Goal: Transaction & Acquisition: Book appointment/travel/reservation

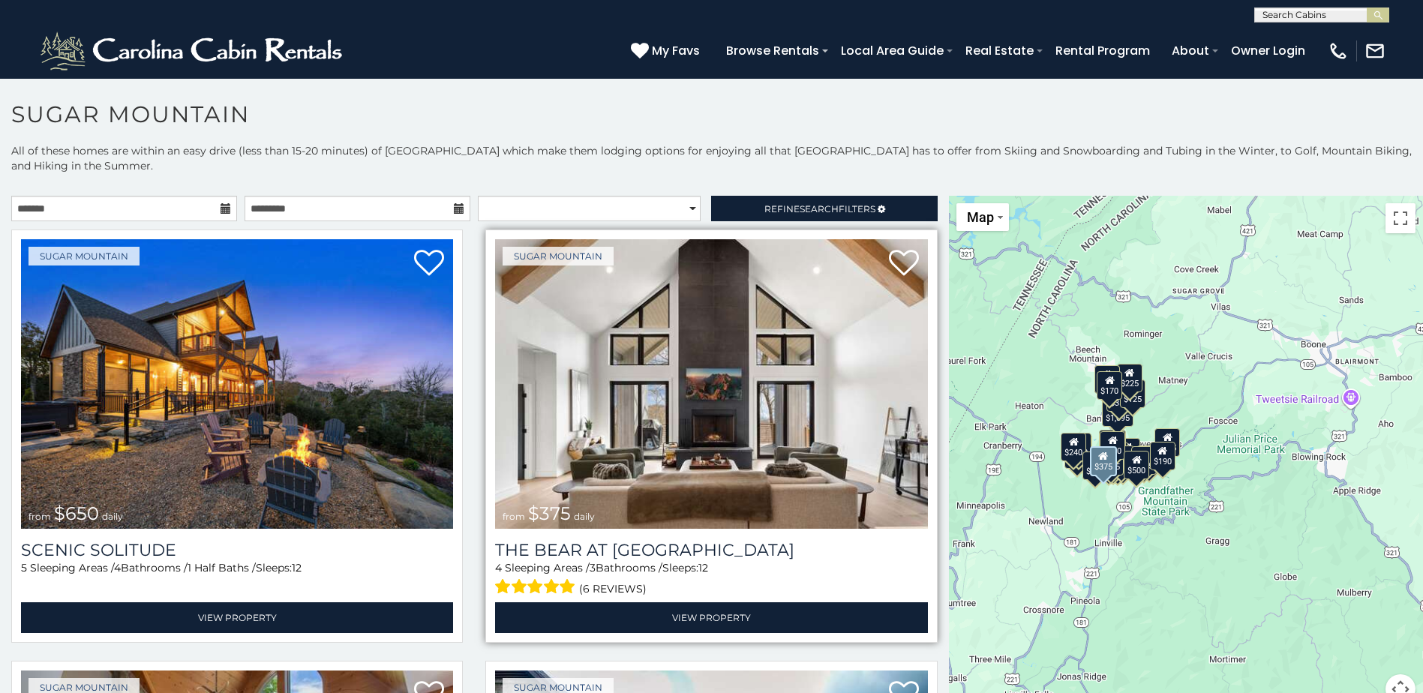
drag, startPoint x: 1075, startPoint y: 497, endPoint x: 911, endPoint y: 441, distance: 173.6
click at [911, 196] on main "**********" at bounding box center [711, 196] width 1423 height 0
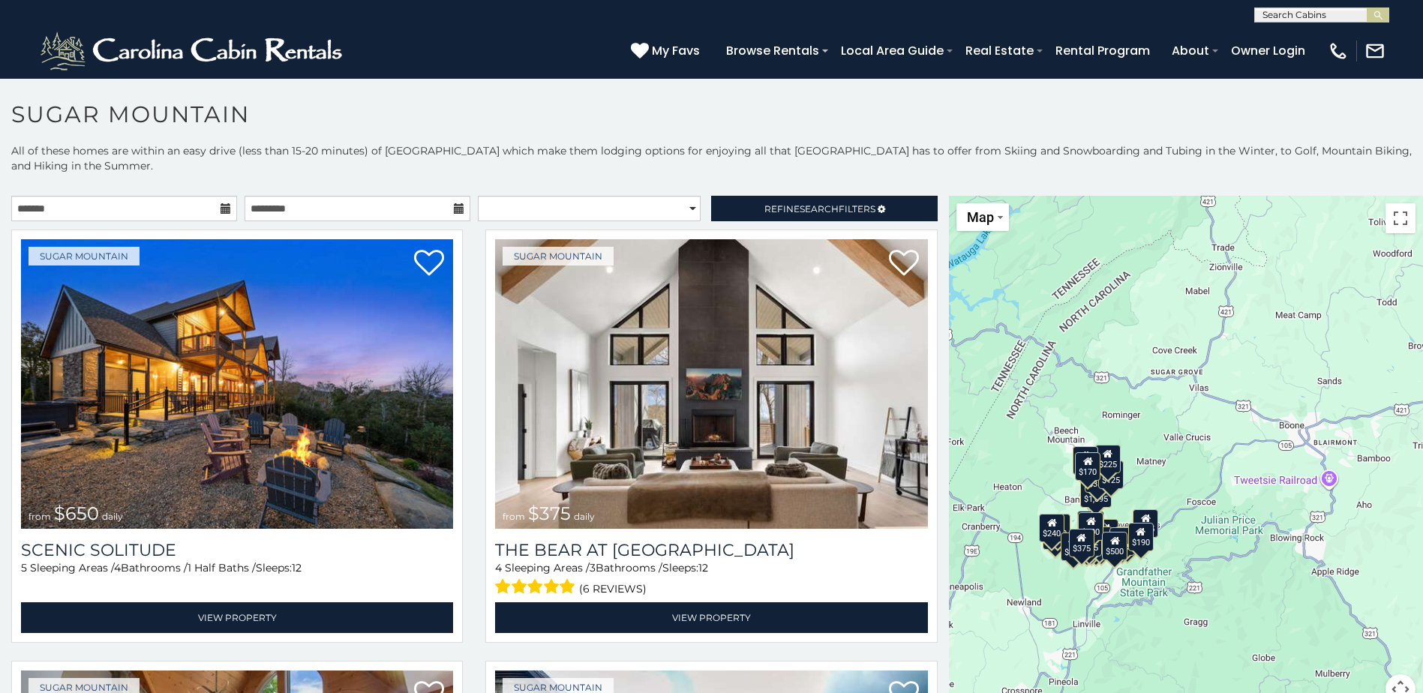
drag, startPoint x: 1022, startPoint y: 323, endPoint x: 1000, endPoint y: 404, distance: 84.6
click at [1000, 404] on div "$650 $375 $350 $350 $200 $375 $195 $265 $190 $175 $155 $290 $175 $345 $1,095 $1…" at bounding box center [1186, 459] width 474 height 527
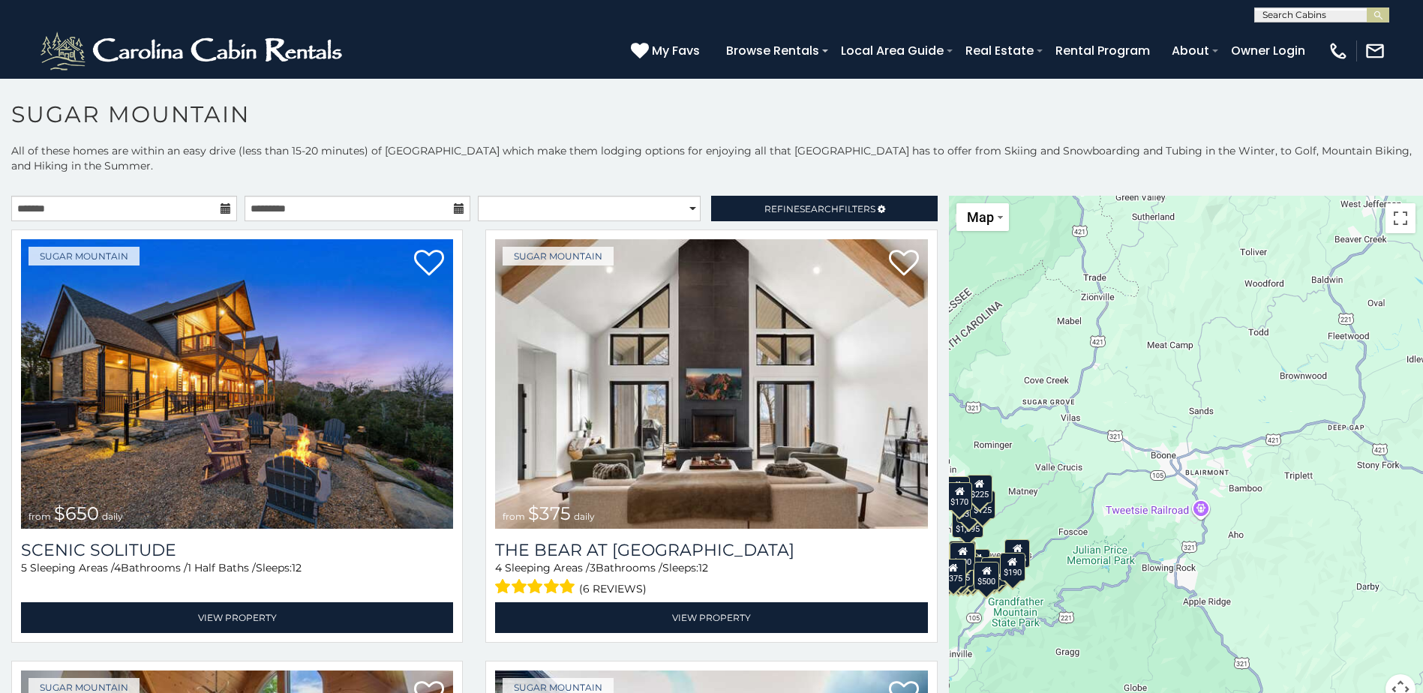
drag, startPoint x: 1160, startPoint y: 357, endPoint x: 1030, endPoint y: 387, distance: 133.2
click at [1030, 387] on div "$650 $375 $350 $350 $200 $375 $195 $265 $190 $175 $155 $290 $175 $345 $1,095 $1…" at bounding box center [1186, 459] width 474 height 527
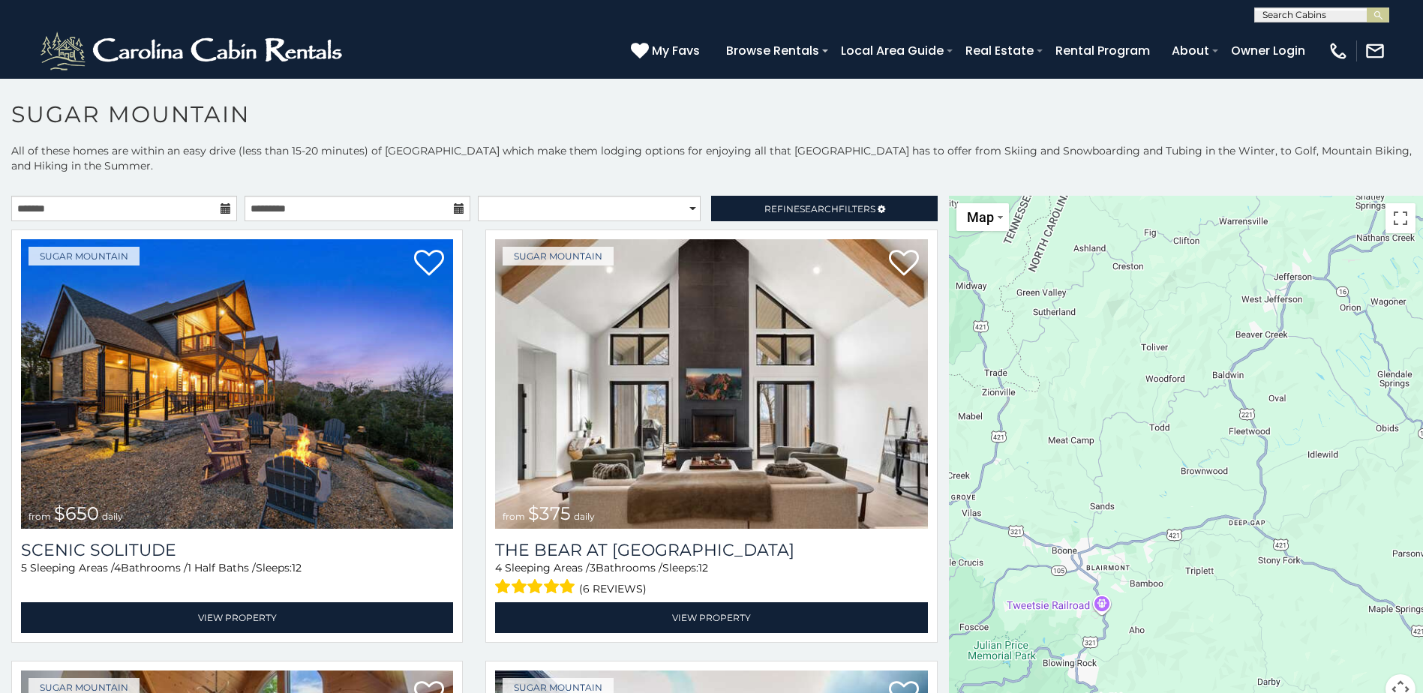
drag, startPoint x: 1164, startPoint y: 334, endPoint x: 1074, endPoint y: 416, distance: 121.6
click at [1074, 416] on div "$650 $375 $350 $350 $200 $375 $195 $265 $190 $175 $155 $290 $175 $345 $1,095 $1…" at bounding box center [1186, 459] width 474 height 527
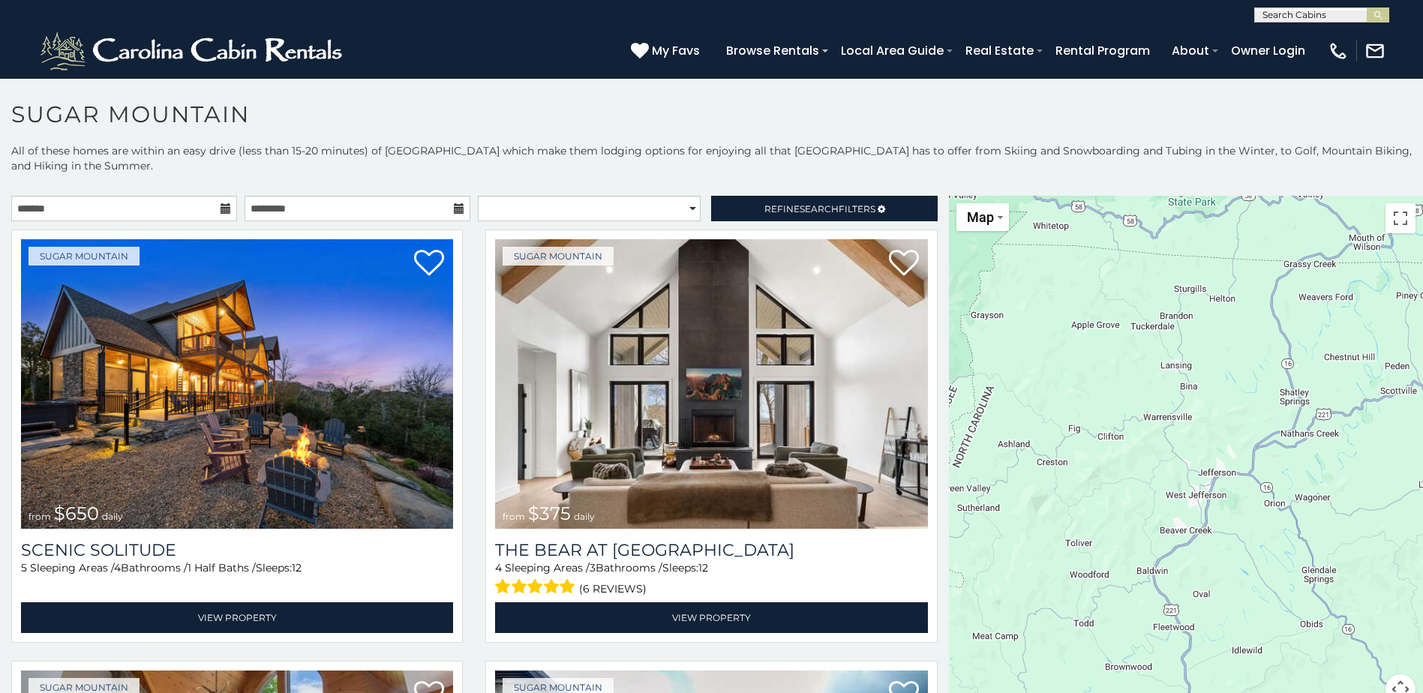
drag, startPoint x: 1139, startPoint y: 307, endPoint x: 1071, endPoint y: 485, distance: 190.1
click at [1047, 505] on div "$650 $375 $350 $350 $200 $375 $195 $265 $190 $175 $155 $290 $175 $345 $1,095 $1…" at bounding box center [1186, 459] width 474 height 527
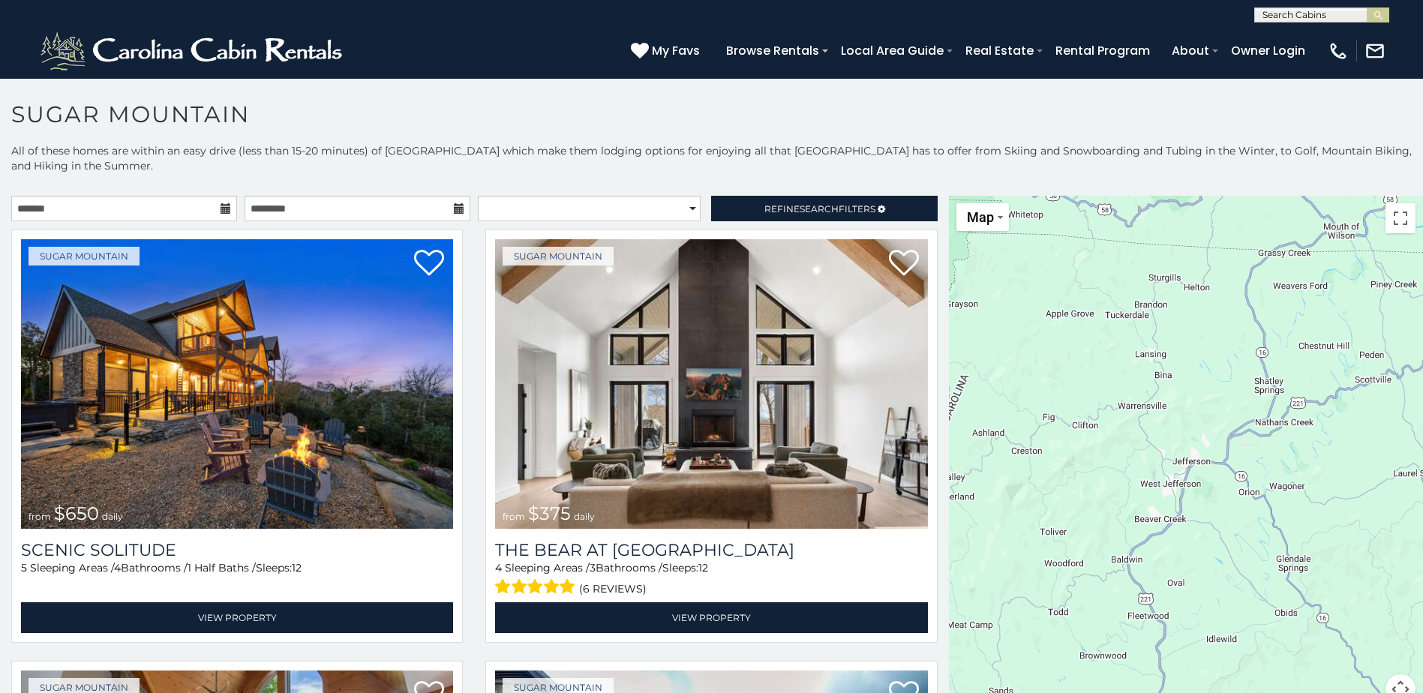
drag, startPoint x: 1183, startPoint y: 469, endPoint x: 1166, endPoint y: 467, distance: 16.7
click at [1166, 467] on div "$650 $375 $350 $350 $200 $375 $195 $265 $190 $175 $155 $290 $175 $345 $1,095 $1…" at bounding box center [1186, 459] width 474 height 527
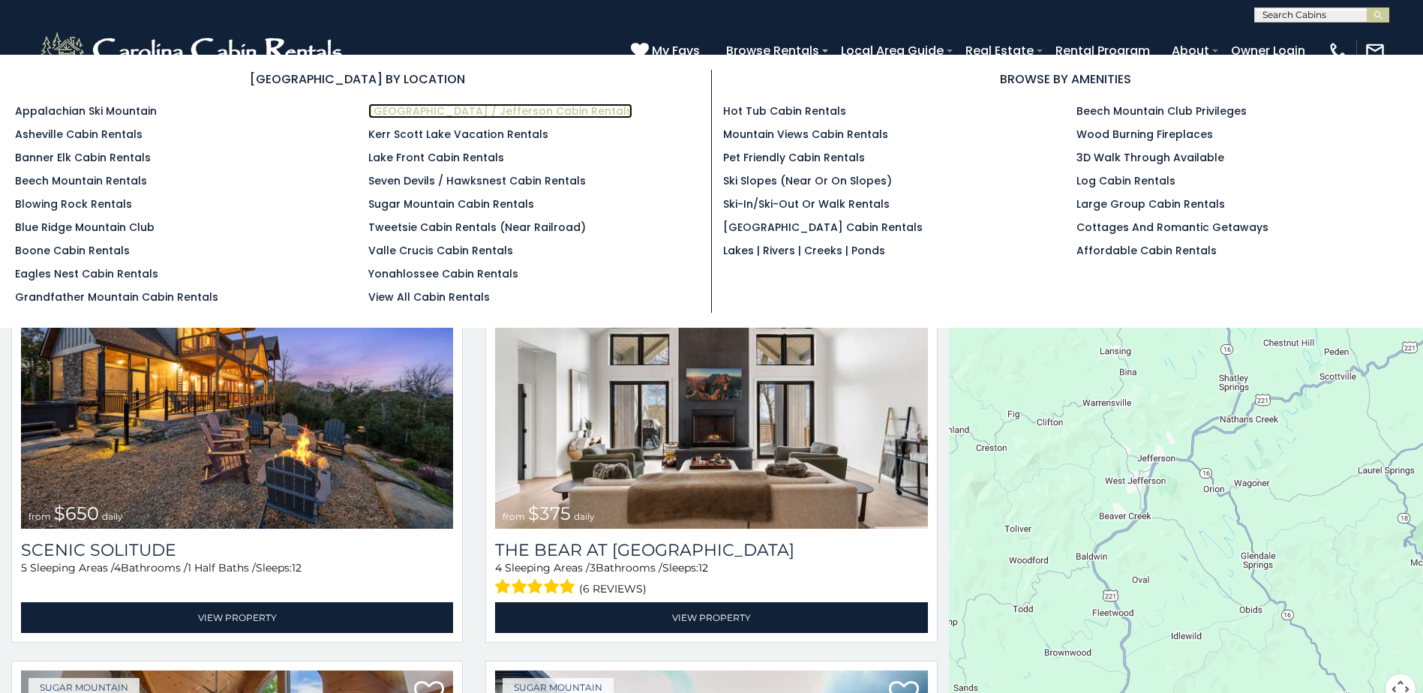
click at [455, 112] on link "[GEOGRAPHIC_DATA] / Jefferson Cabin Rentals" at bounding box center [500, 111] width 264 height 15
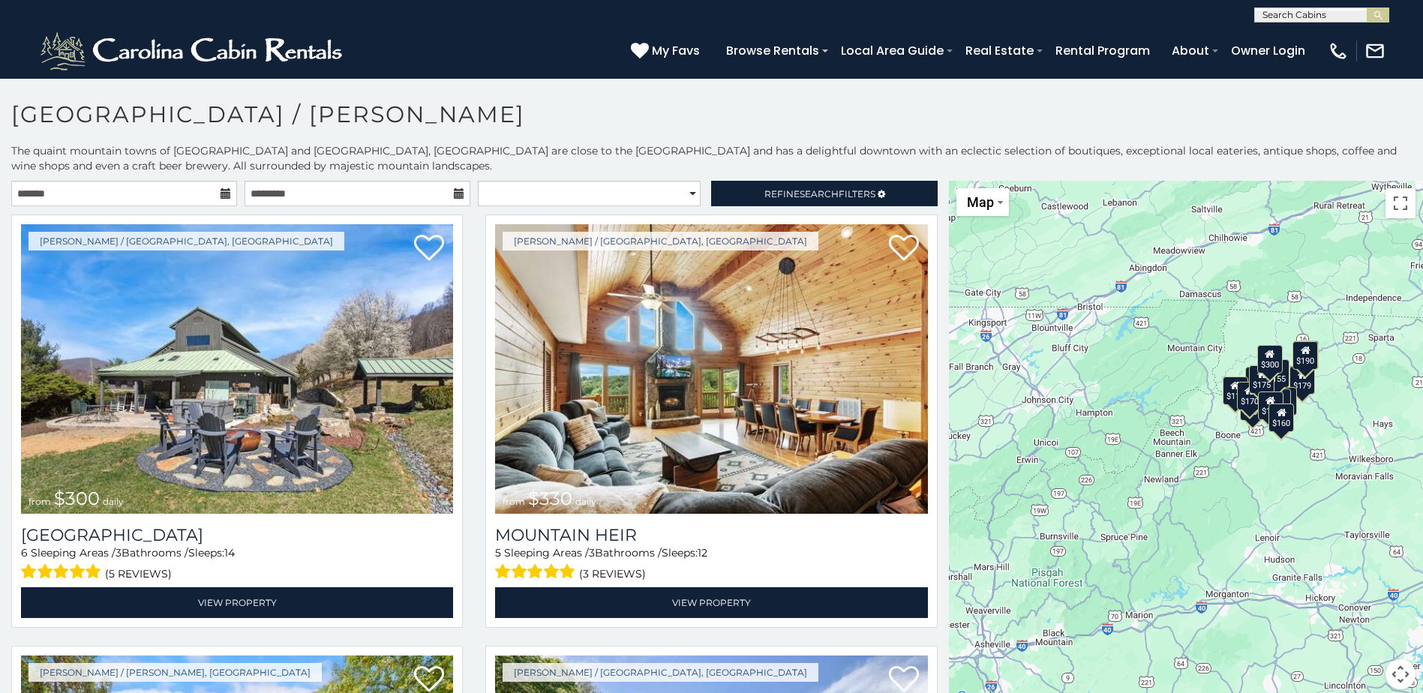
click at [221, 192] on icon at bounding box center [226, 193] width 11 height 11
click at [176, 196] on input "text" at bounding box center [124, 194] width 226 height 26
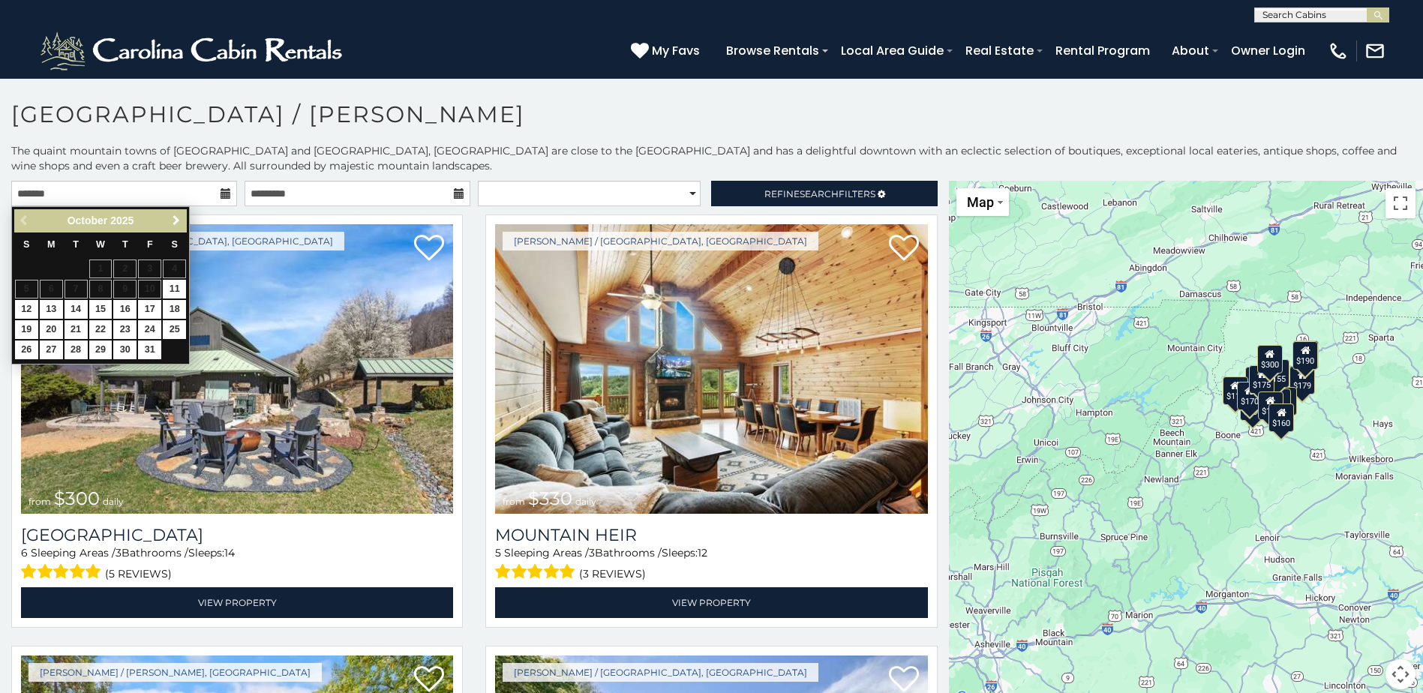
click at [176, 217] on span "Next" at bounding box center [176, 221] width 12 height 12
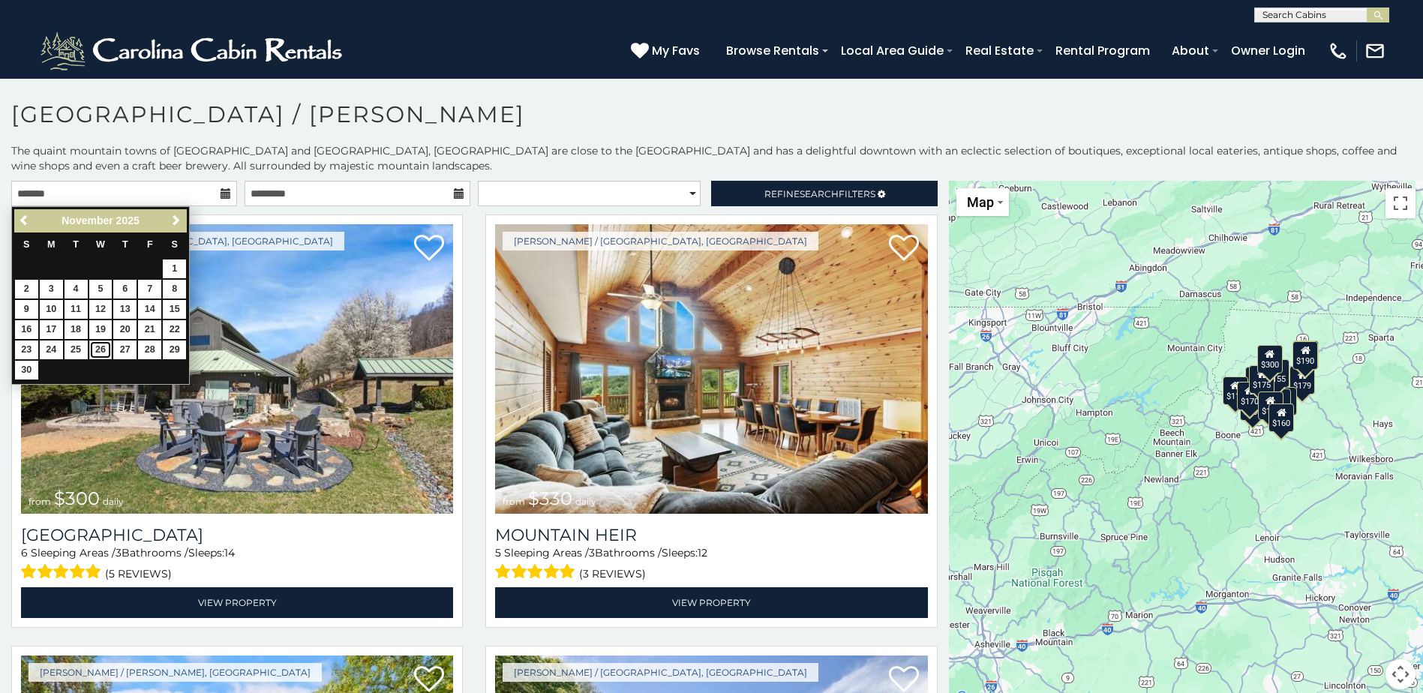
click at [101, 348] on link "26" at bounding box center [100, 350] width 23 height 19
type input "**********"
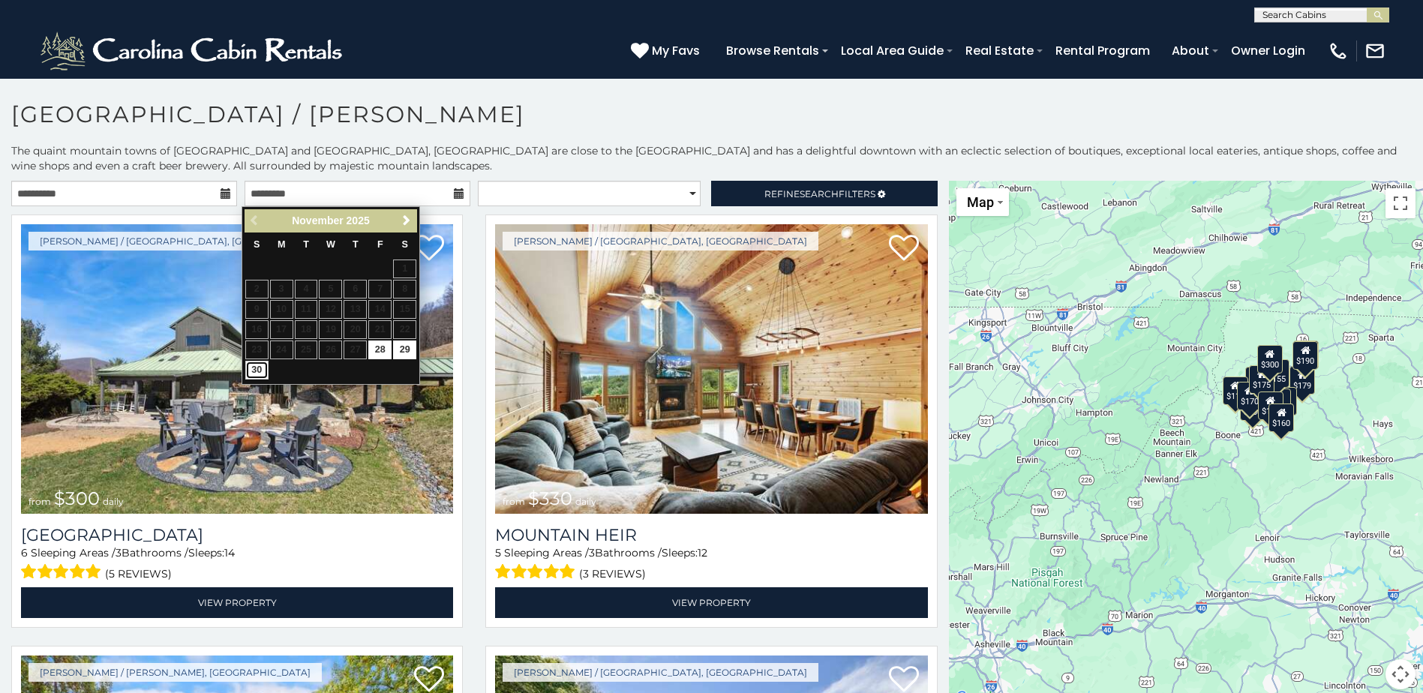
click at [255, 371] on link "30" at bounding box center [256, 370] width 23 height 19
type input "**********"
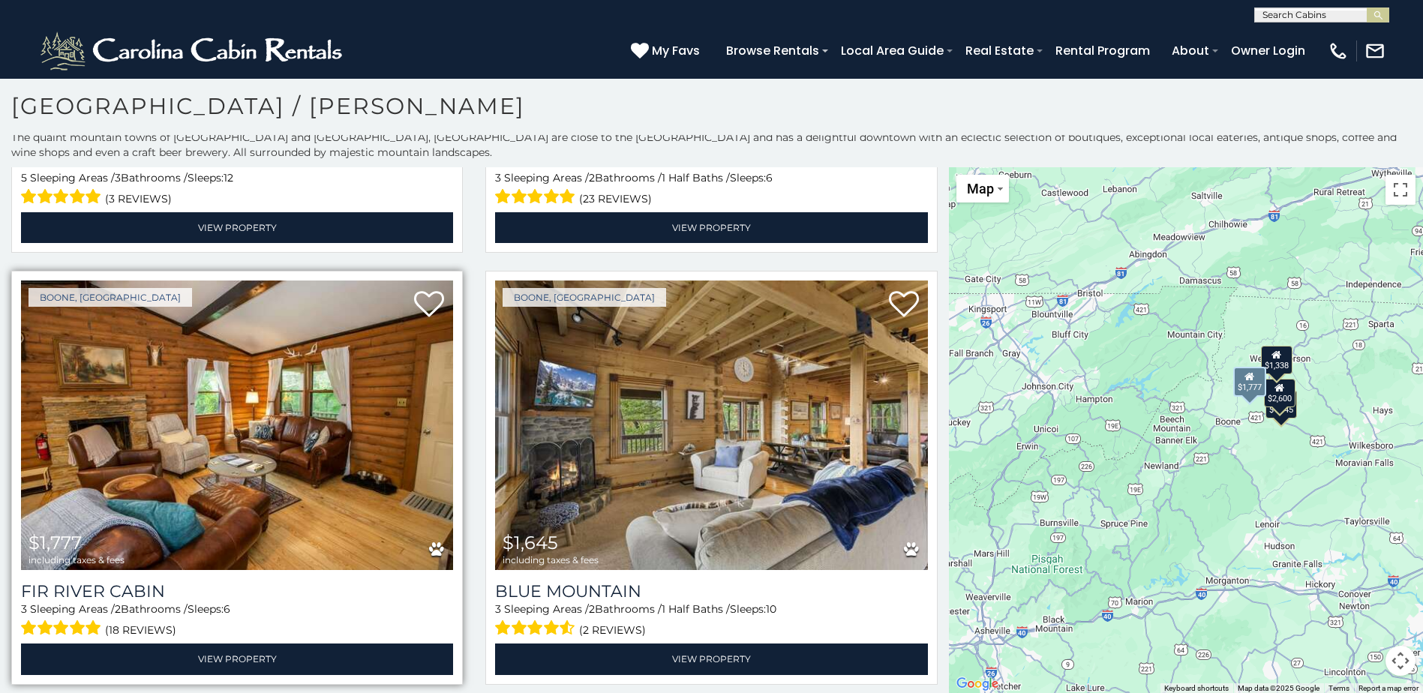
scroll to position [6, 0]
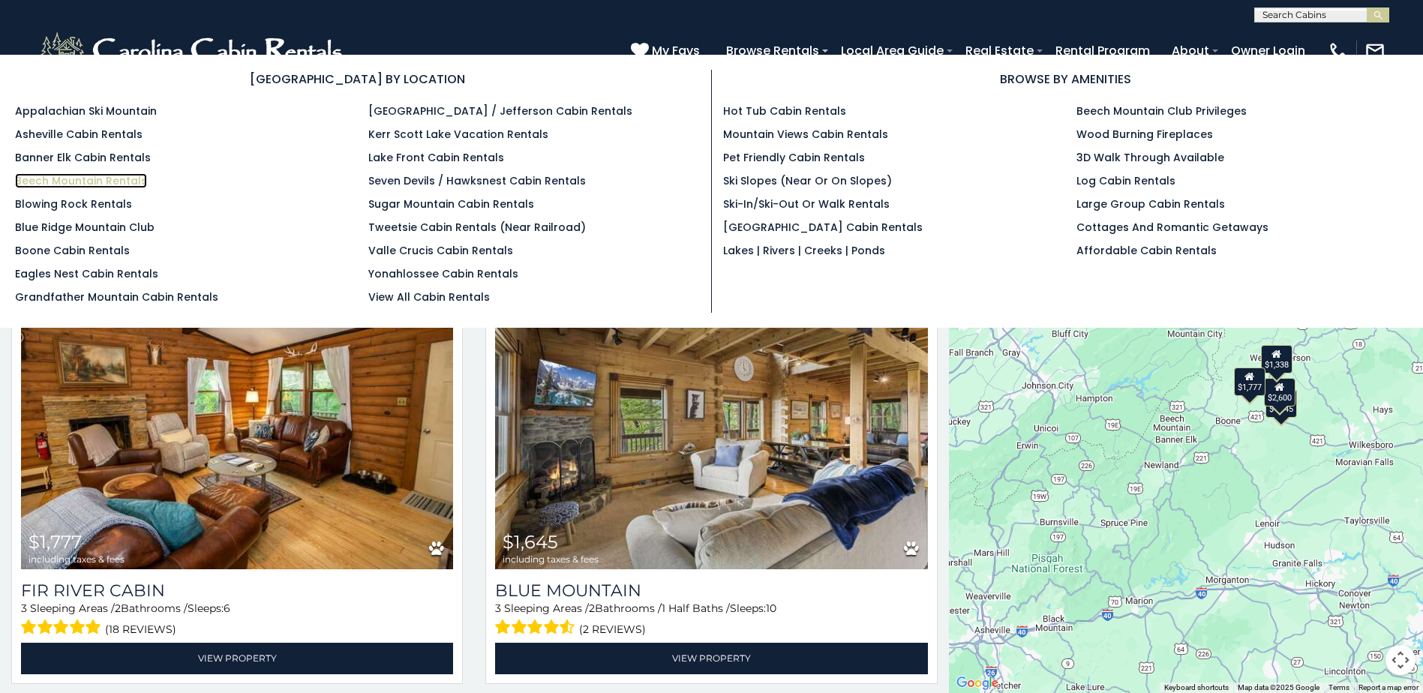
click at [78, 180] on link "Beech Mountain Rentals" at bounding box center [81, 180] width 132 height 15
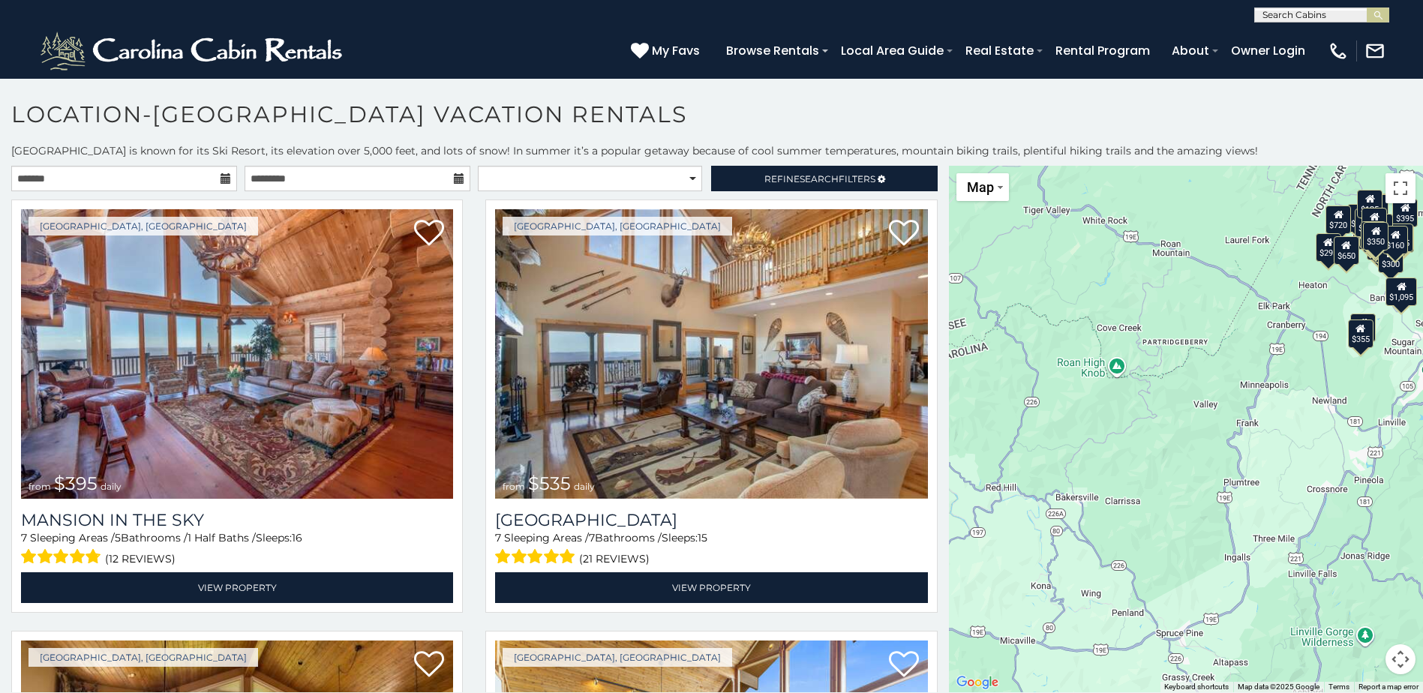
drag, startPoint x: 1115, startPoint y: 512, endPoint x: 1237, endPoint y: 362, distance: 192.9
click at [1237, 362] on div "$395 $535 $425 $350 $325 $460 $230 $395 $395 $360 $570 $545 $430 $390 $300 $720…" at bounding box center [1186, 429] width 474 height 527
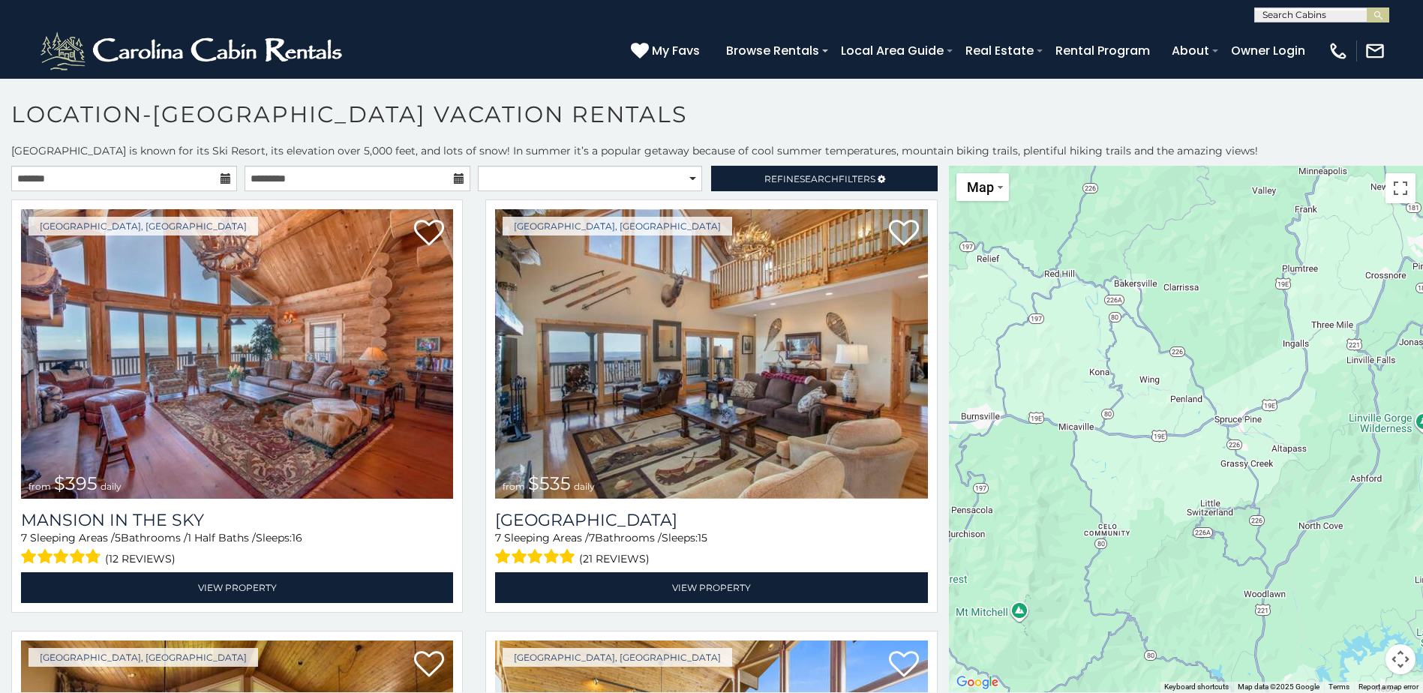
drag, startPoint x: 1100, startPoint y: 532, endPoint x: 1159, endPoint y: 318, distance: 221.6
click at [1159, 318] on div "$395 $535 $425 $350 $325 $460 $230 $395 $395 $360 $570 $545 $430 $390 $300 $720…" at bounding box center [1186, 429] width 474 height 527
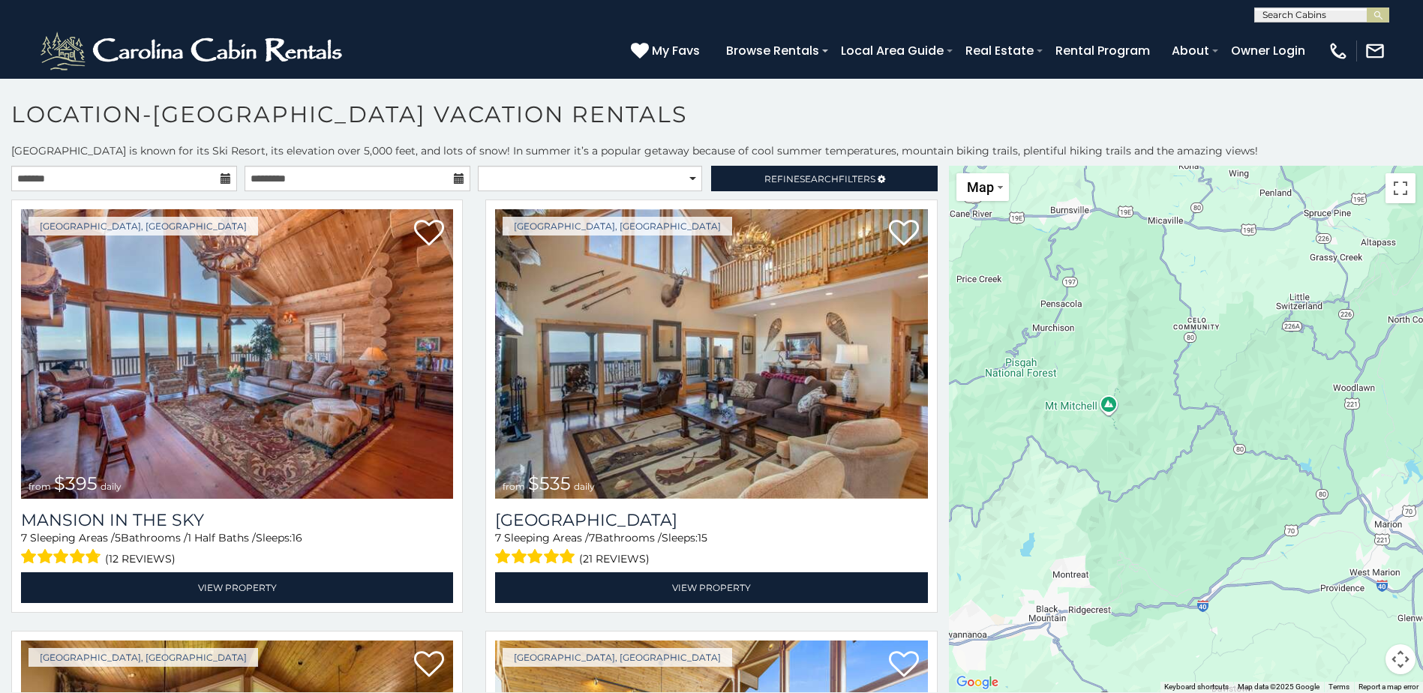
drag, startPoint x: 1052, startPoint y: 536, endPoint x: 1143, endPoint y: 329, distance: 227.0
click at [1143, 329] on div "$395 $535 $425 $350 $325 $460 $230 $395 $395 $360 $570 $545 $430 $390 $300 $720…" at bounding box center [1186, 429] width 474 height 527
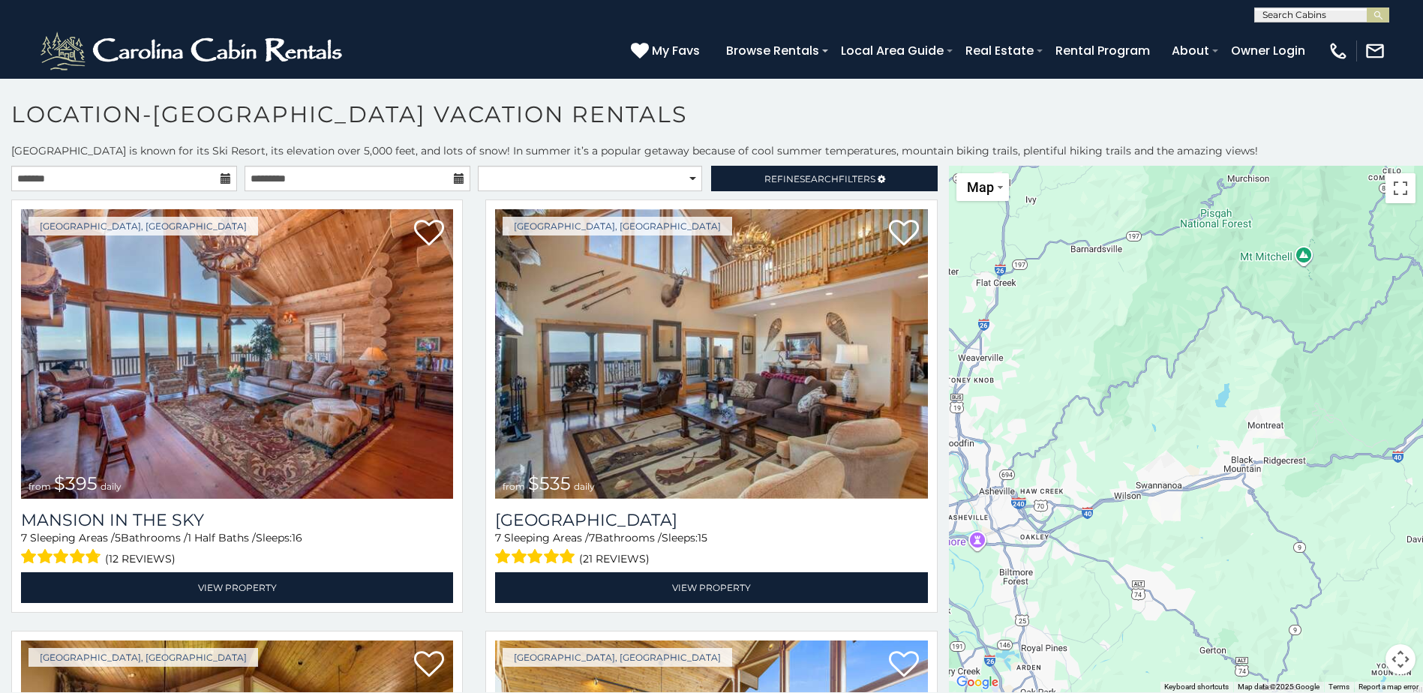
drag, startPoint x: 998, startPoint y: 494, endPoint x: 1193, endPoint y: 345, distance: 245.6
click at [1193, 345] on div "$395 $535 $425 $350 $325 $460 $230 $395 $395 $360 $570 $545 $430 $390 $300 $720…" at bounding box center [1186, 429] width 474 height 527
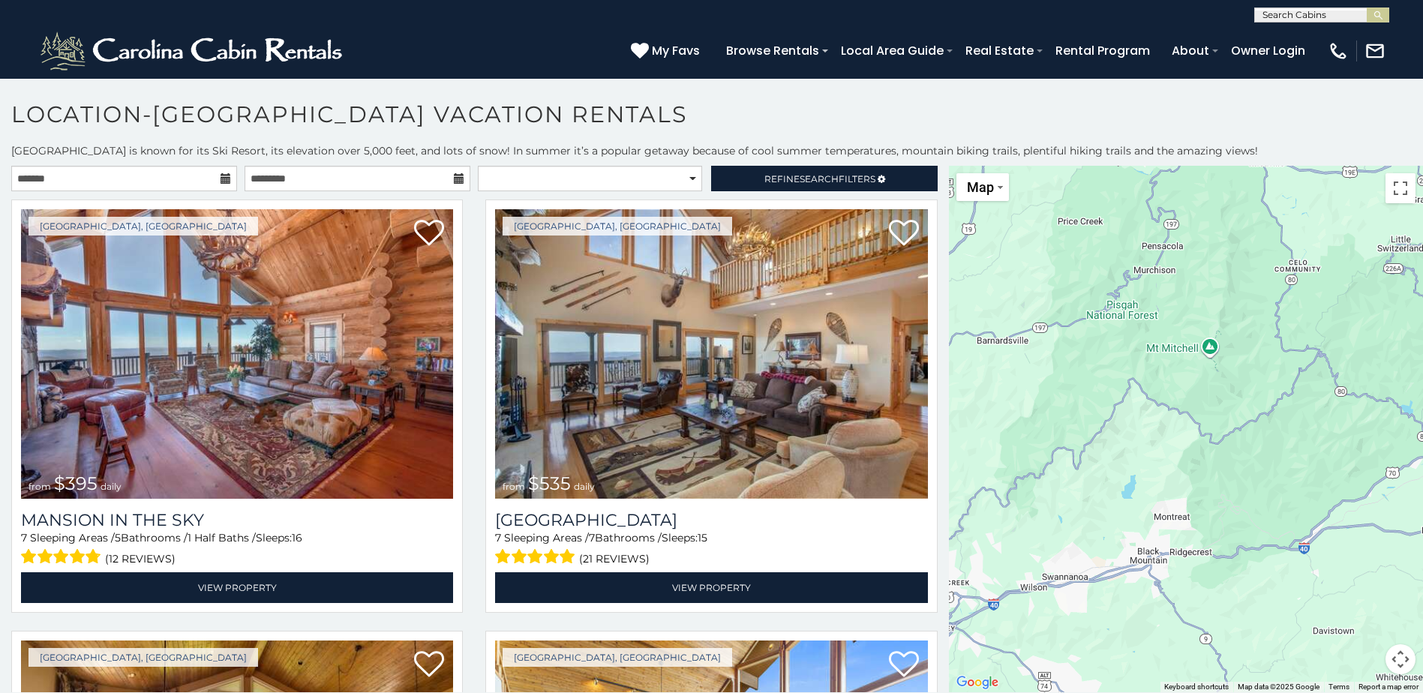
drag, startPoint x: 1113, startPoint y: 443, endPoint x: 1013, endPoint y: 536, distance: 137.4
click at [1014, 536] on div "$395 $535 $425 $350 $325 $460 $230 $395 $395 $360 $570 $545 $430 $390 $300 $720…" at bounding box center [1186, 429] width 474 height 527
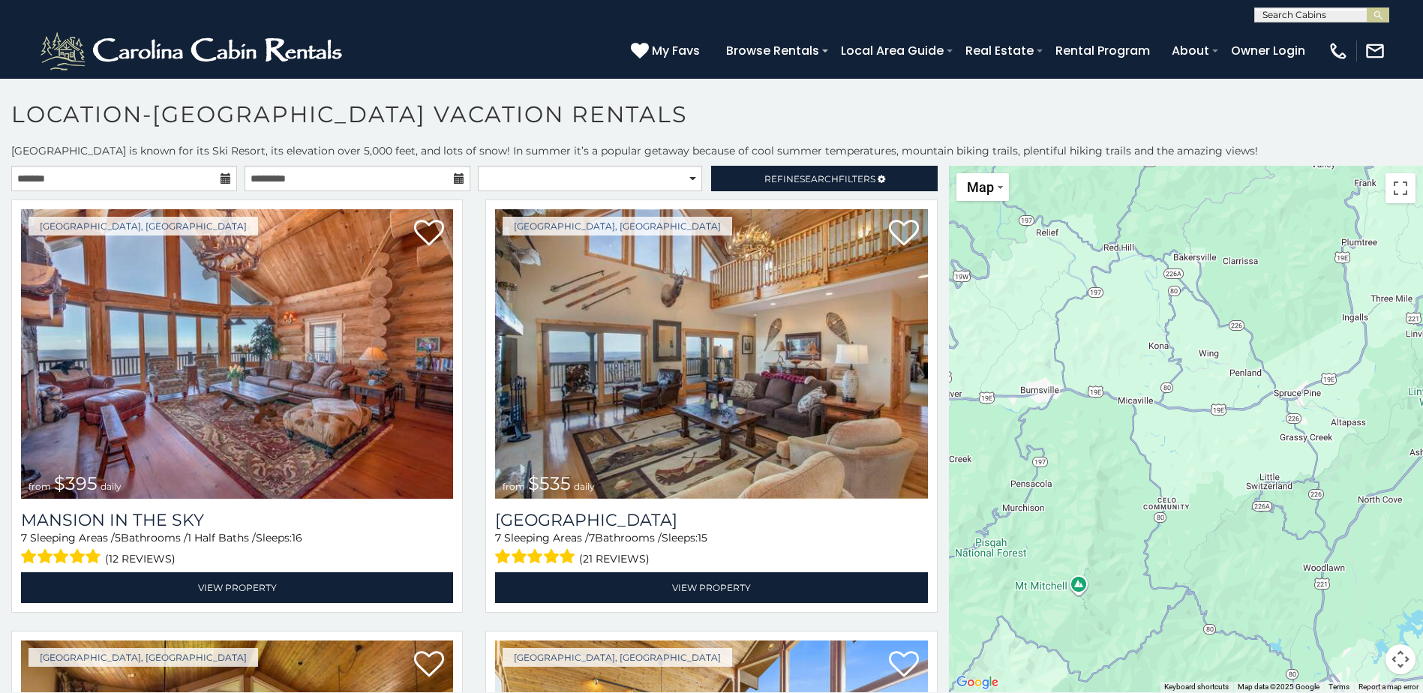
drag, startPoint x: 1162, startPoint y: 385, endPoint x: 1025, endPoint y: 640, distance: 289.6
click at [1025, 640] on div "$395 $535 $425 $350 $325 $460 $230 $395 $395 $360 $570 $545 $430 $390 $300 $720…" at bounding box center [1186, 429] width 474 height 527
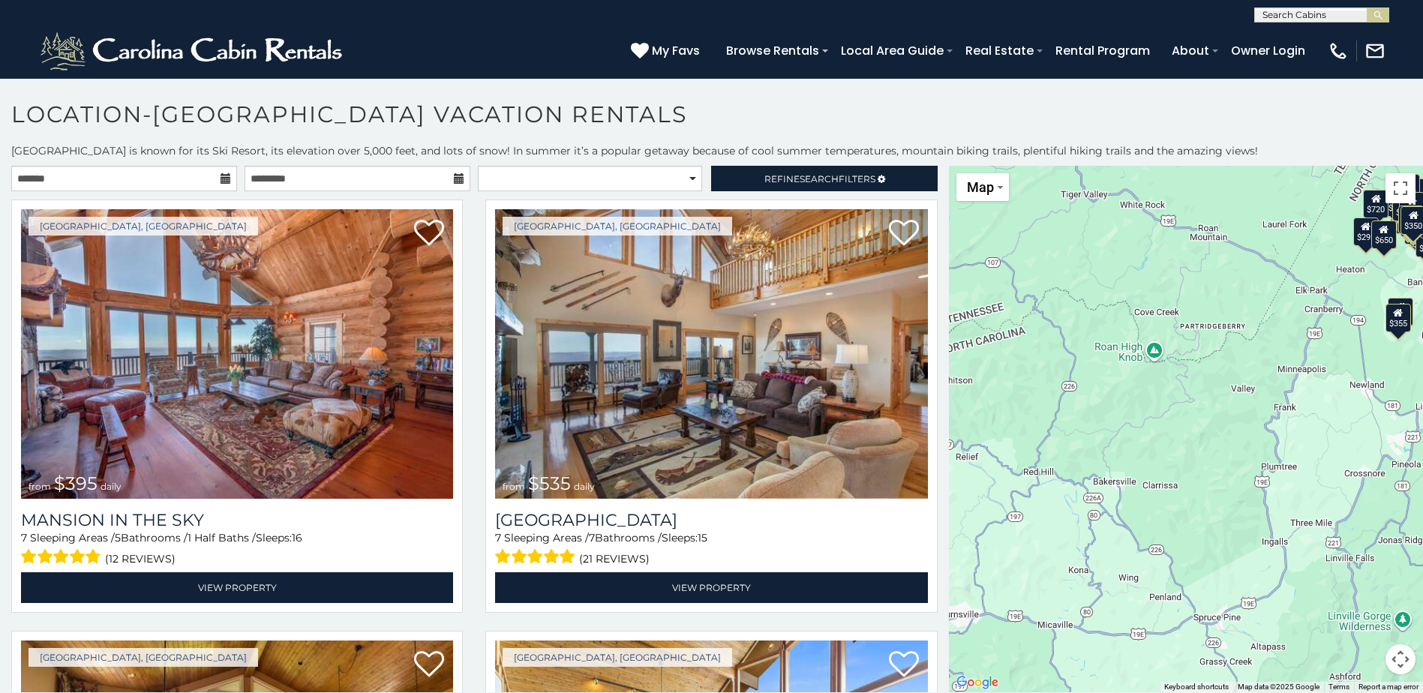
drag, startPoint x: 1103, startPoint y: 314, endPoint x: 1031, endPoint y: 510, distance: 209.3
click at [1031, 510] on div "$395 $535 $425 $350 $325 $460 $230 $395 $395 $360 $570 $545 $430 $390 $300 $720…" at bounding box center [1186, 429] width 474 height 527
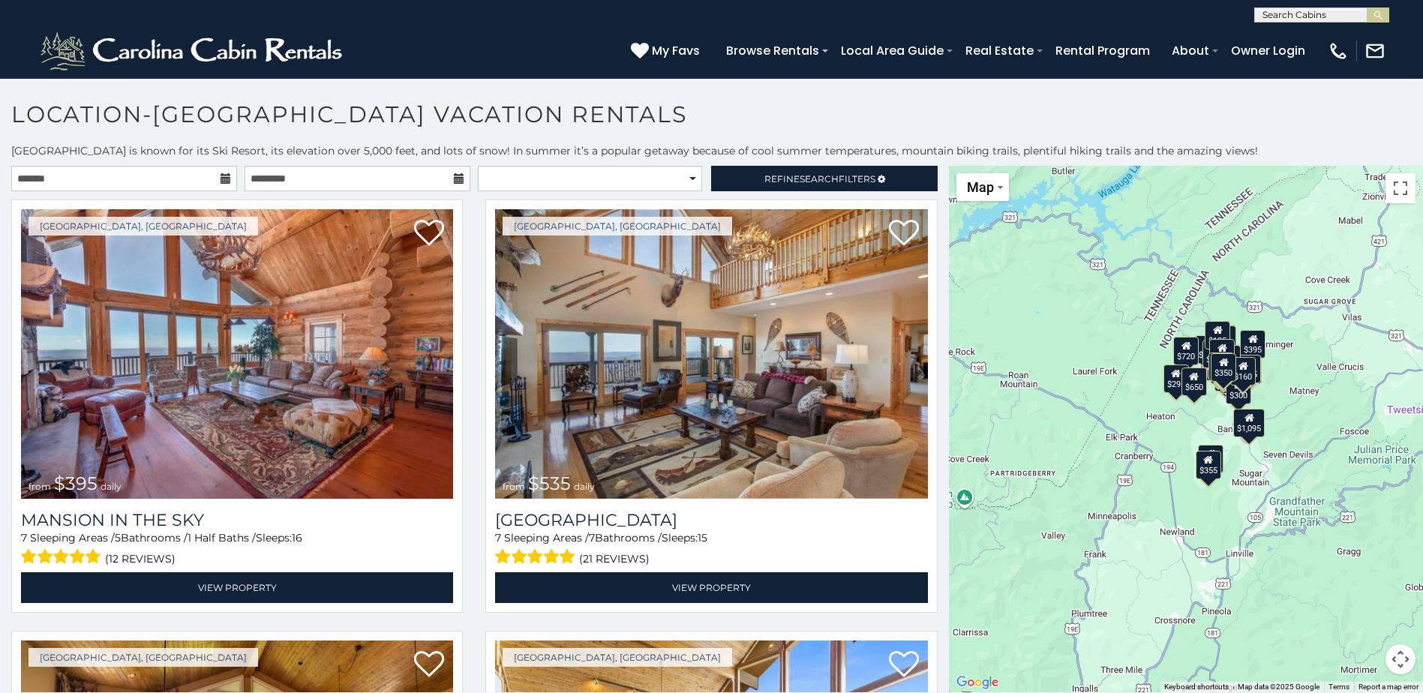
drag, startPoint x: 1243, startPoint y: 299, endPoint x: 1052, endPoint y: 449, distance: 243.5
click at [1052, 449] on div "$395 $535 $425 $350 $325 $460 $230 $395 $395 $360 $570 $545 $430 $390 $300 $720…" at bounding box center [1186, 429] width 474 height 527
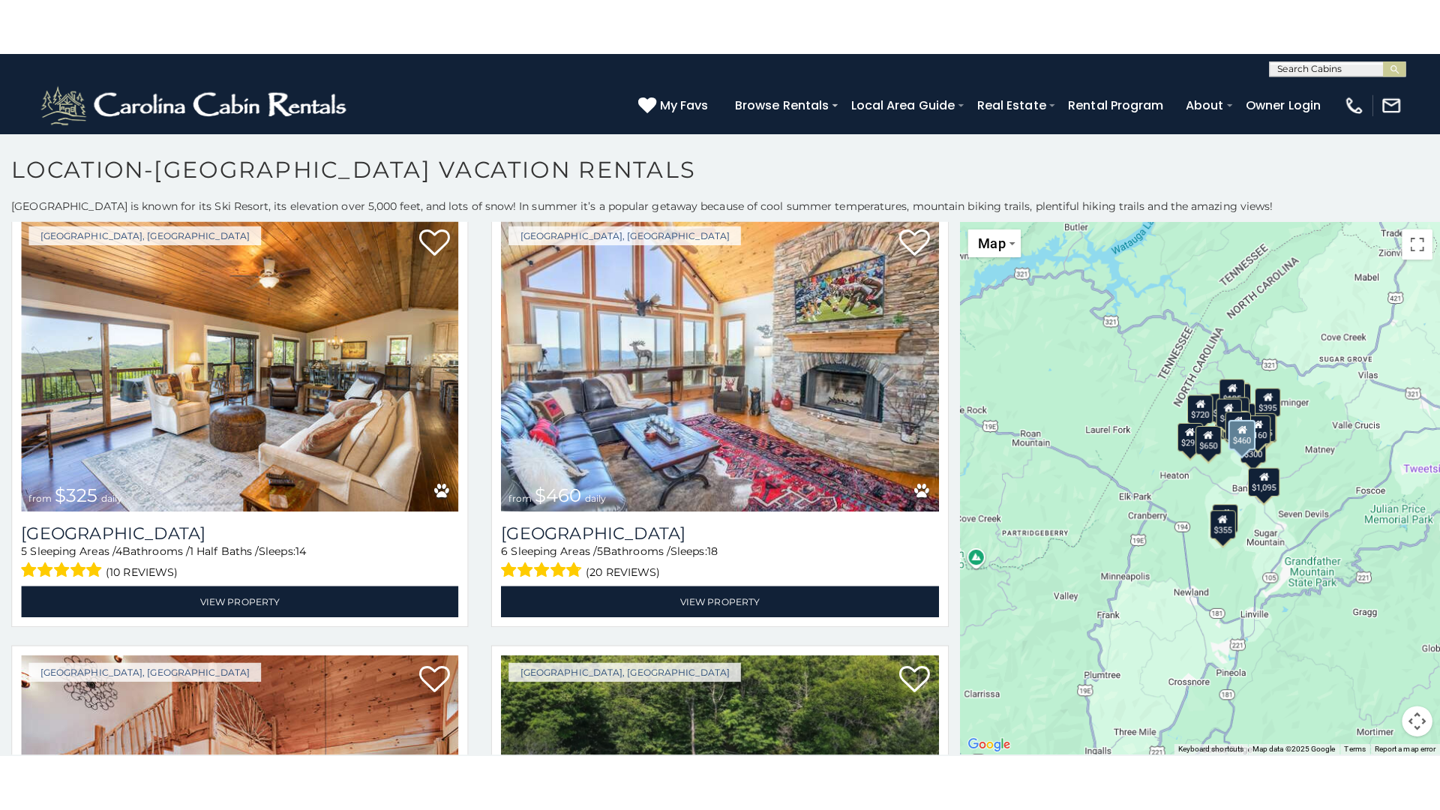
scroll to position [1050, 0]
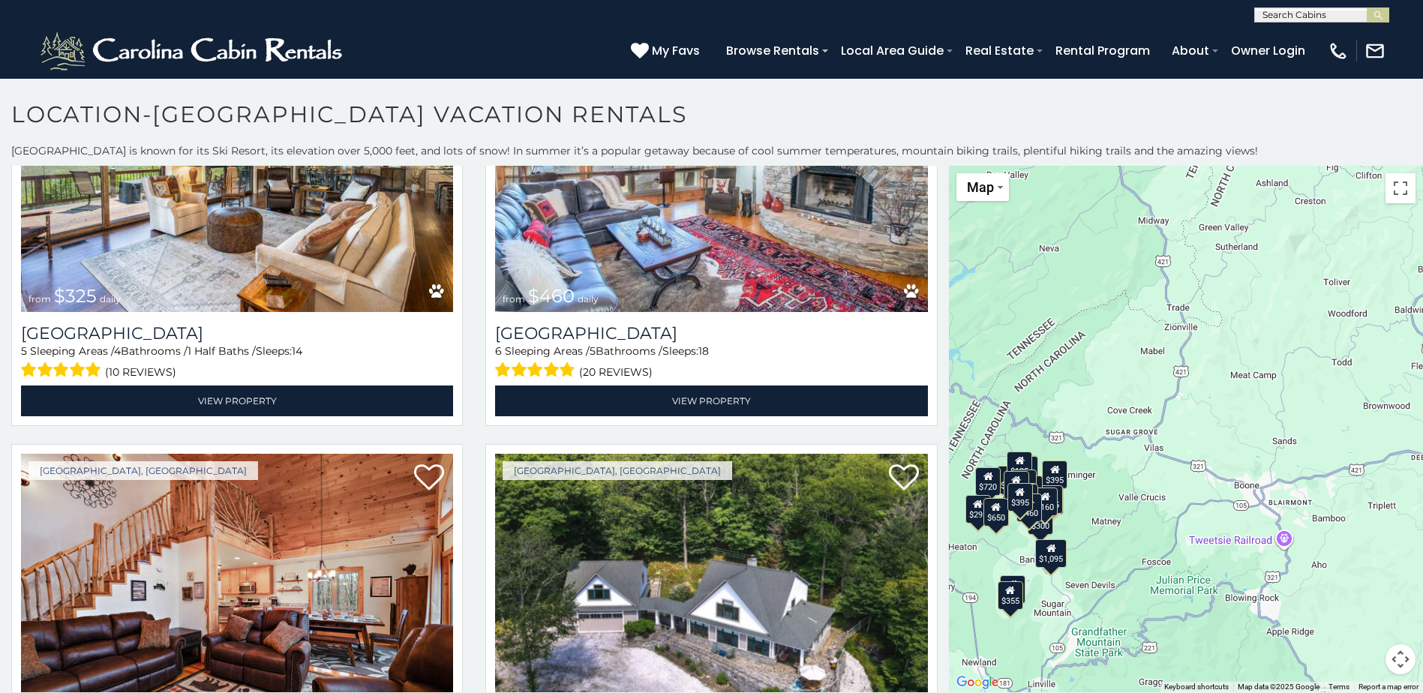
drag, startPoint x: 1161, startPoint y: 265, endPoint x: 956, endPoint y: 401, distance: 246.1
click at [956, 401] on div "$395 $535 $425 $350 $325 $460 $230 $395 $395 $360 $570 $545 $430 $390 $300 $720…" at bounding box center [1186, 429] width 474 height 527
drag, startPoint x: 1403, startPoint y: 187, endPoint x: 1406, endPoint y: 264, distance: 77.3
click at [1403, 186] on button "Toggle fullscreen view" at bounding box center [1400, 188] width 30 height 30
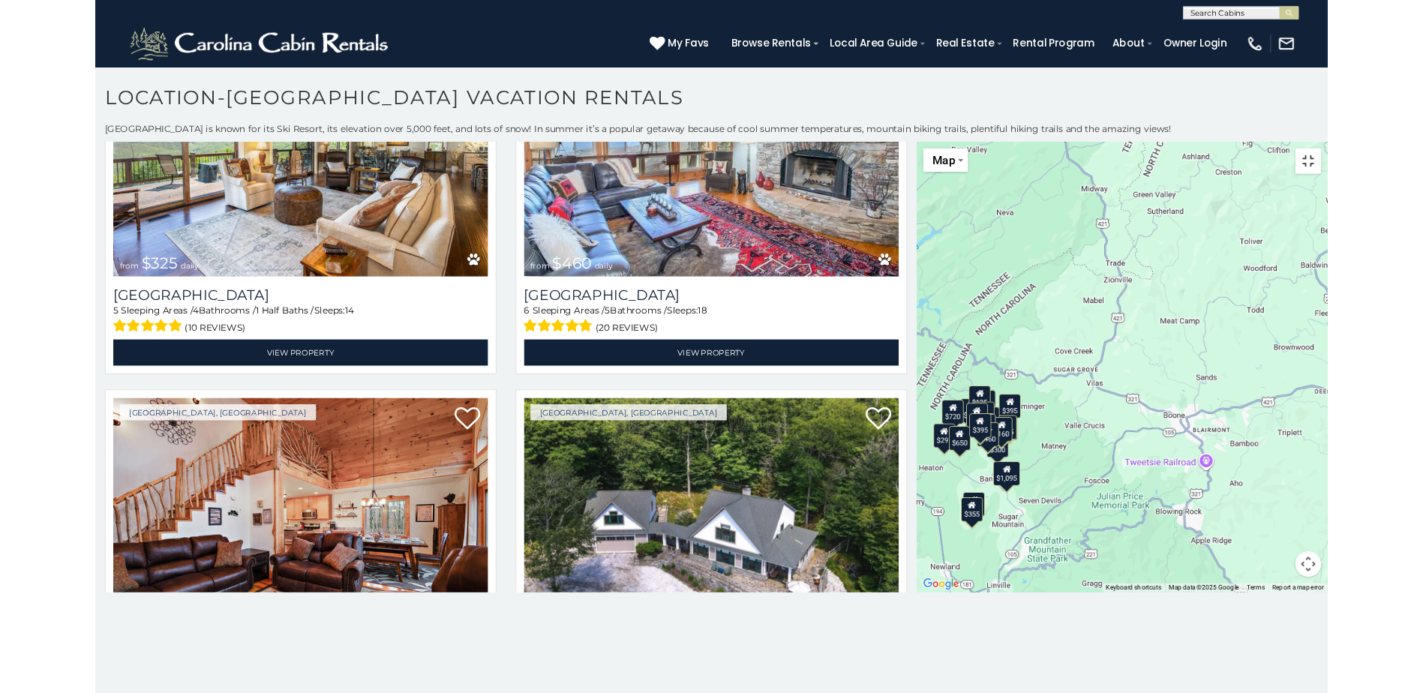
scroll to position [1058, 0]
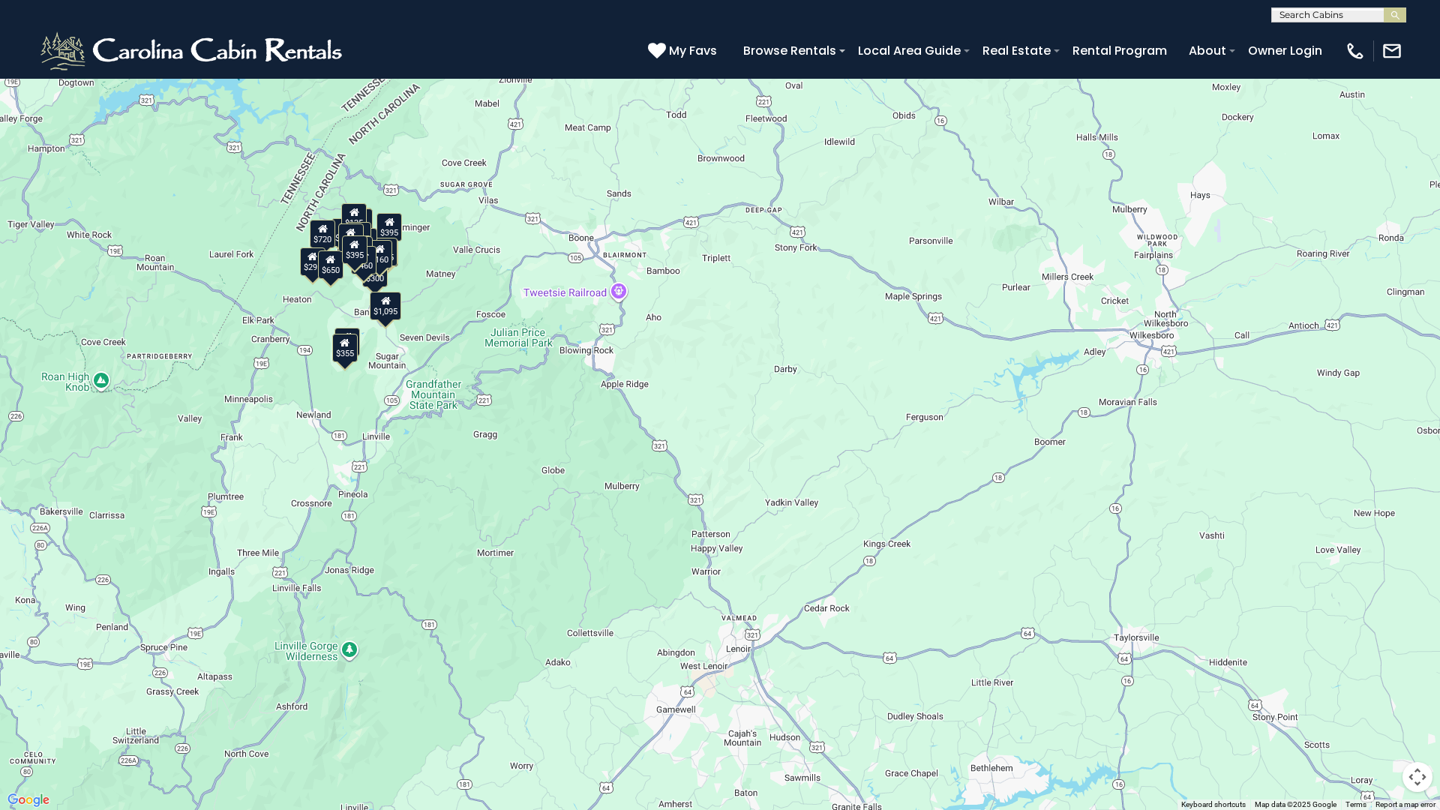
drag, startPoint x: 841, startPoint y: 218, endPoint x: 635, endPoint y: 0, distance: 299.8
click at [636, 0] on div "$395 $535 $425 $350 $325 $460 $230 $395 $395 $360 $570 $545 $430 $390 $300 $720…" at bounding box center [720, 405] width 1440 height 810
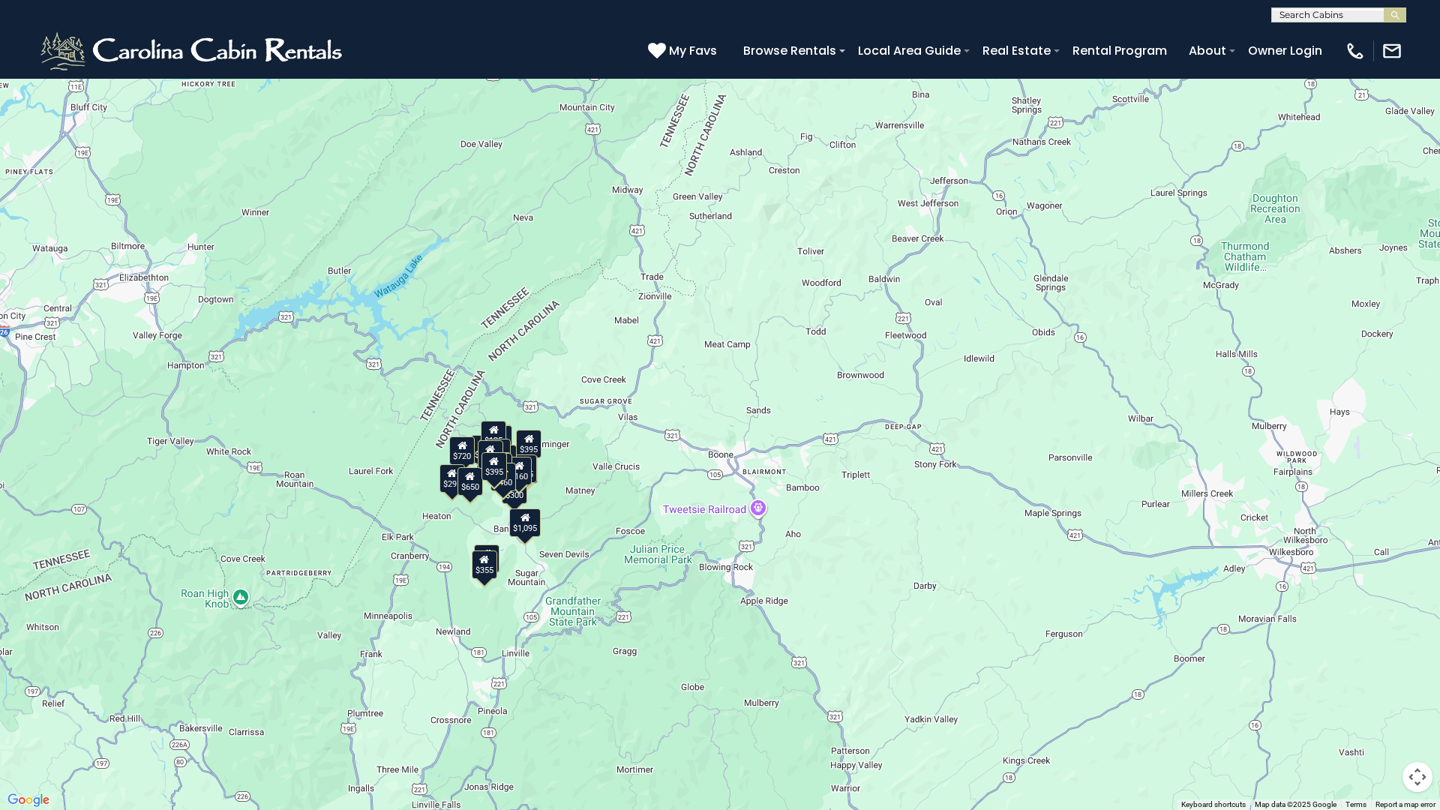
drag, startPoint x: 548, startPoint y: 578, endPoint x: 687, endPoint y: 794, distance: 256.5
click at [687, 692] on div "$395 $535 $425 $350 $325 $460 $230 $395 $395 $360 $570 $545 $430 $390 $300 $720…" at bounding box center [720, 405] width 1440 height 810
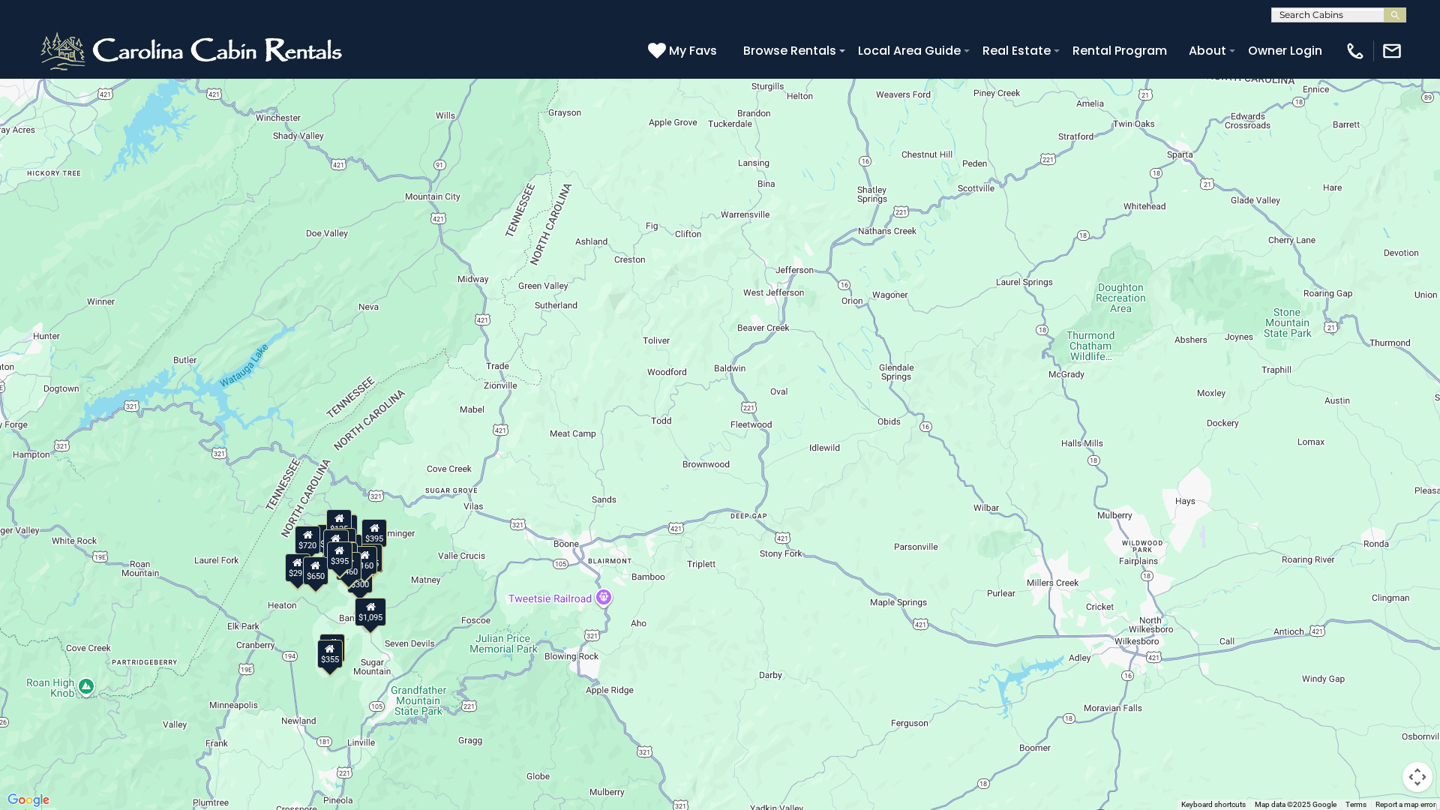
drag, startPoint x: 806, startPoint y: 261, endPoint x: 652, endPoint y: 354, distance: 179.7
click at [652, 354] on div "$395 $535 $425 $350 $325 $460 $230 $395 $395 $360 $570 $545 $430 $390 $300 $720…" at bounding box center [720, 405] width 1440 height 810
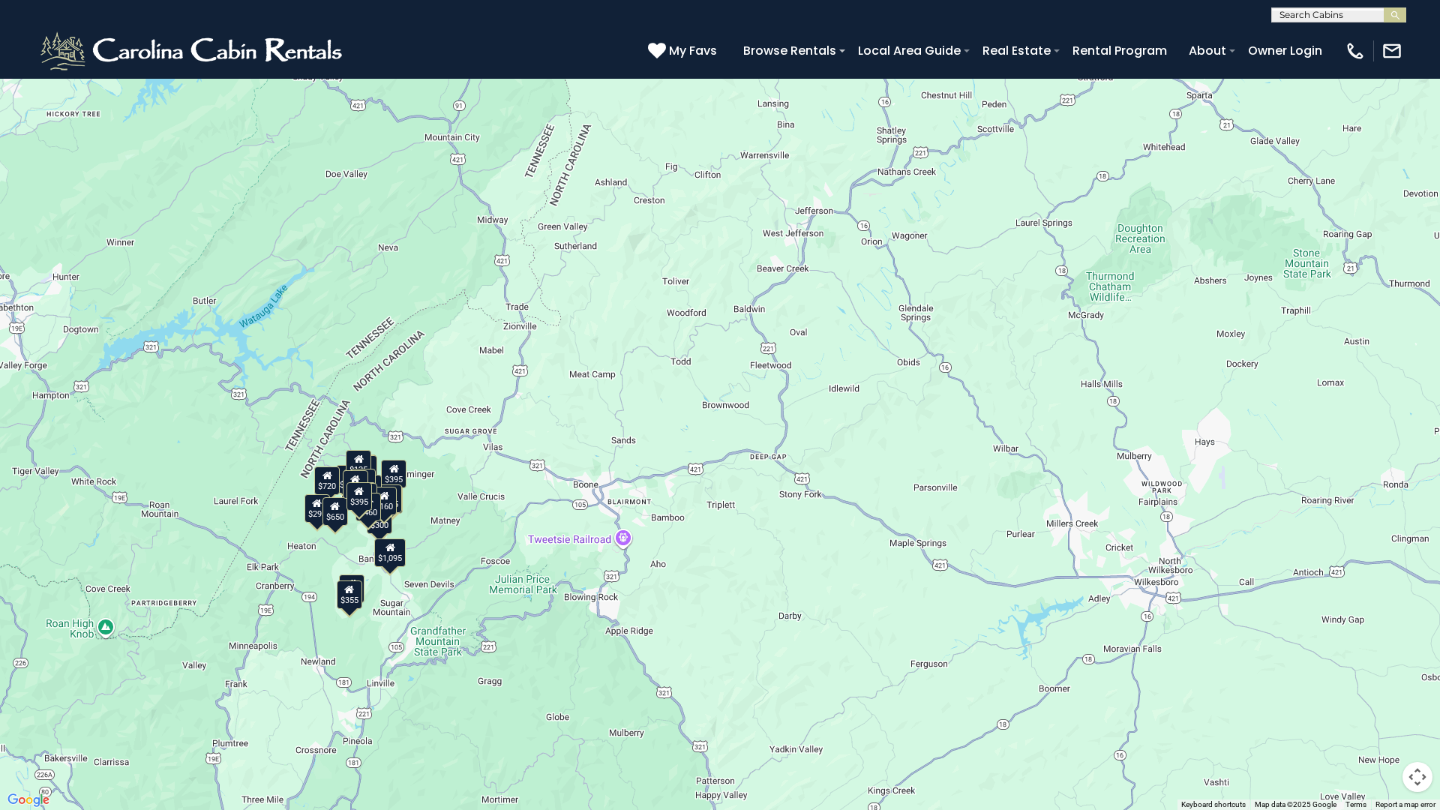
drag, startPoint x: 365, startPoint y: 686, endPoint x: 385, endPoint y: 625, distance: 63.8
click at [385, 625] on div "$395 $535 $425 $350 $325 $460 $230 $395 $395 $360 $570 $545 $430 $390 $300 $720…" at bounding box center [720, 405] width 1440 height 810
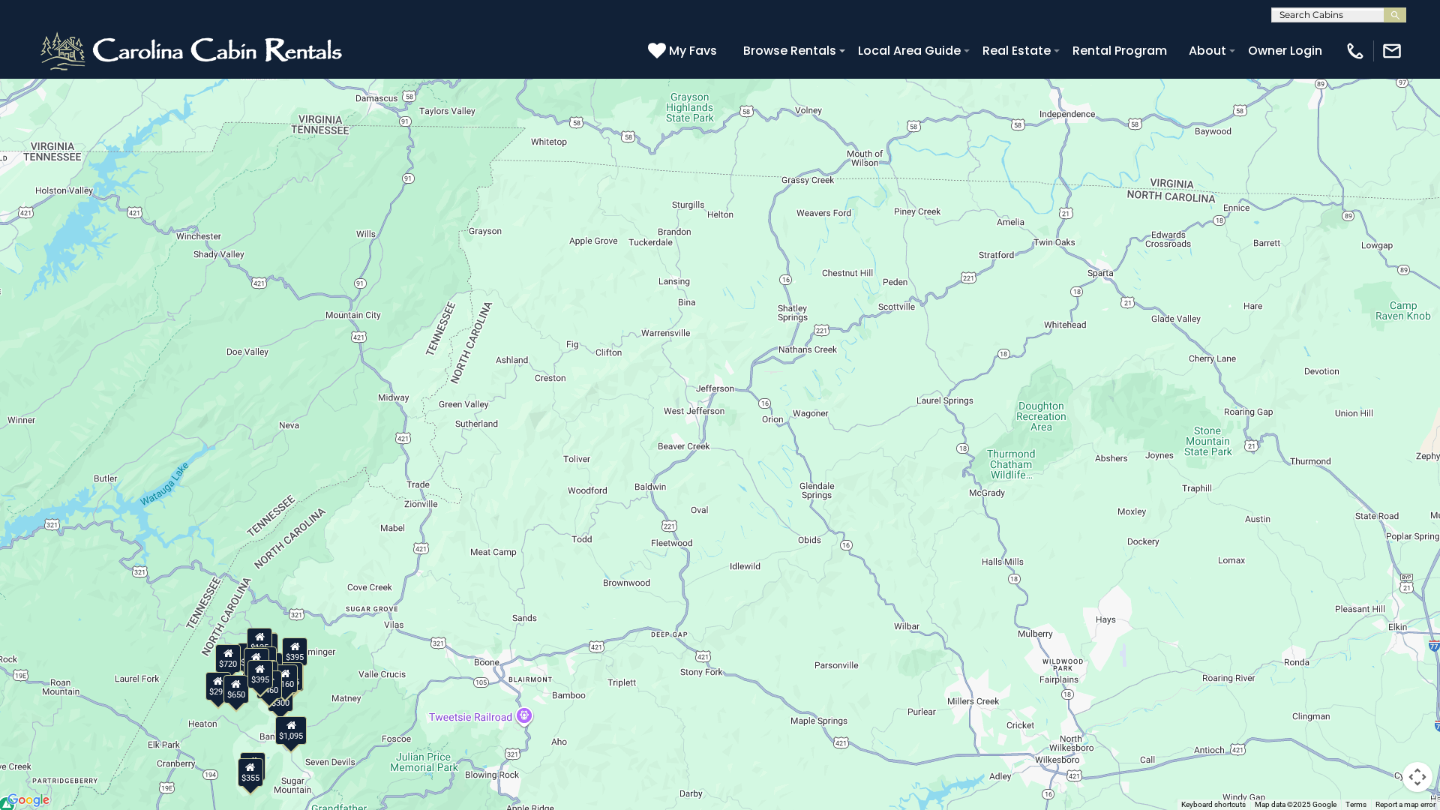
drag, startPoint x: 721, startPoint y: 350, endPoint x: 620, endPoint y: 530, distance: 207.2
click at [620, 530] on div "$395 $535 $425 $350 $325 $460 $230 $395 $395 $360 $570 $545 $430 $390 $300 $720…" at bounding box center [720, 405] width 1440 height 810
click at [1412, 23] on button "Toggle fullscreen view" at bounding box center [1418, 23] width 30 height 30
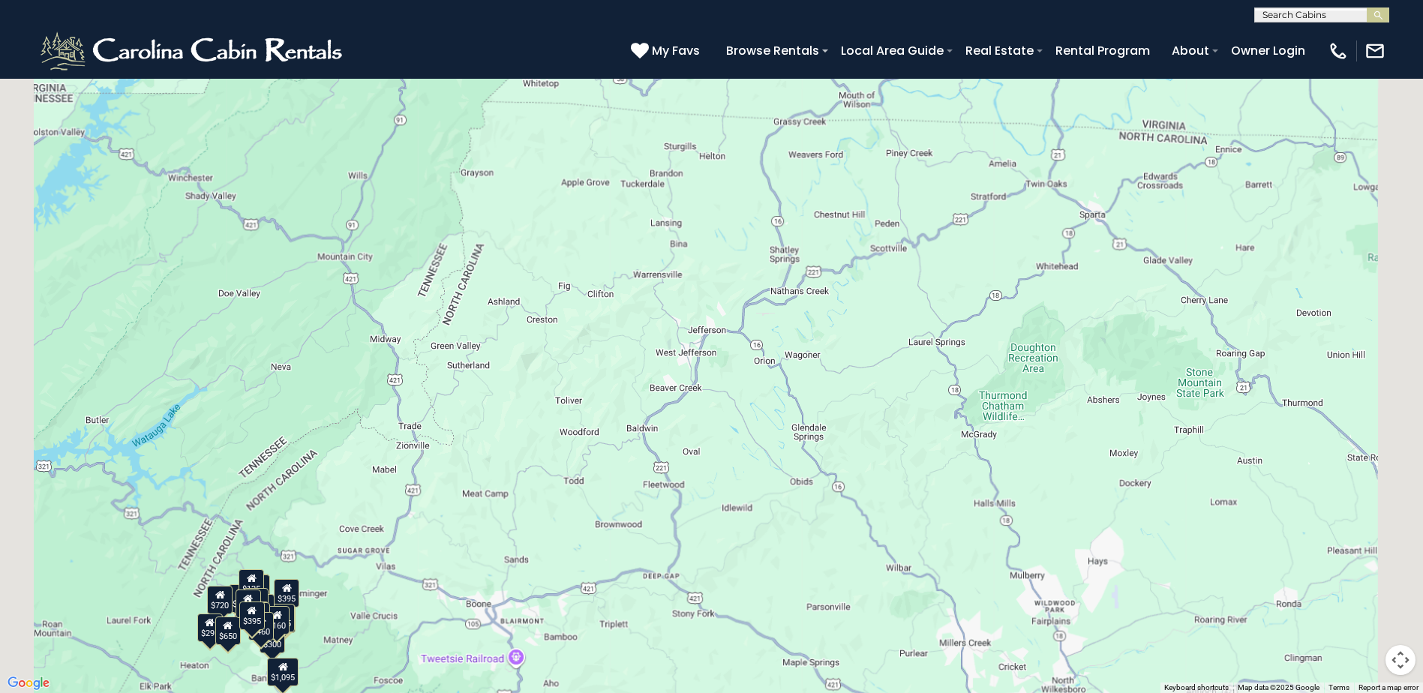
scroll to position [1050, 0]
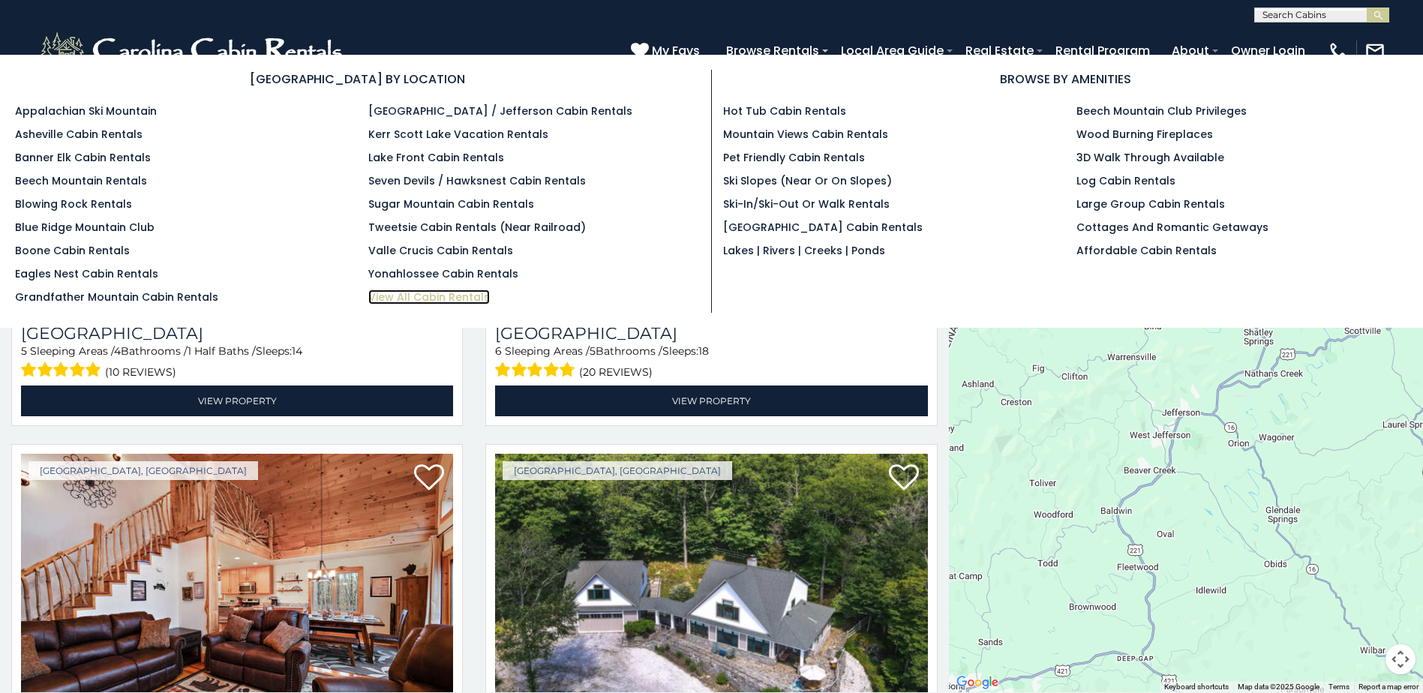
click at [419, 299] on link "View All Cabin Rentals" at bounding box center [429, 297] width 122 height 15
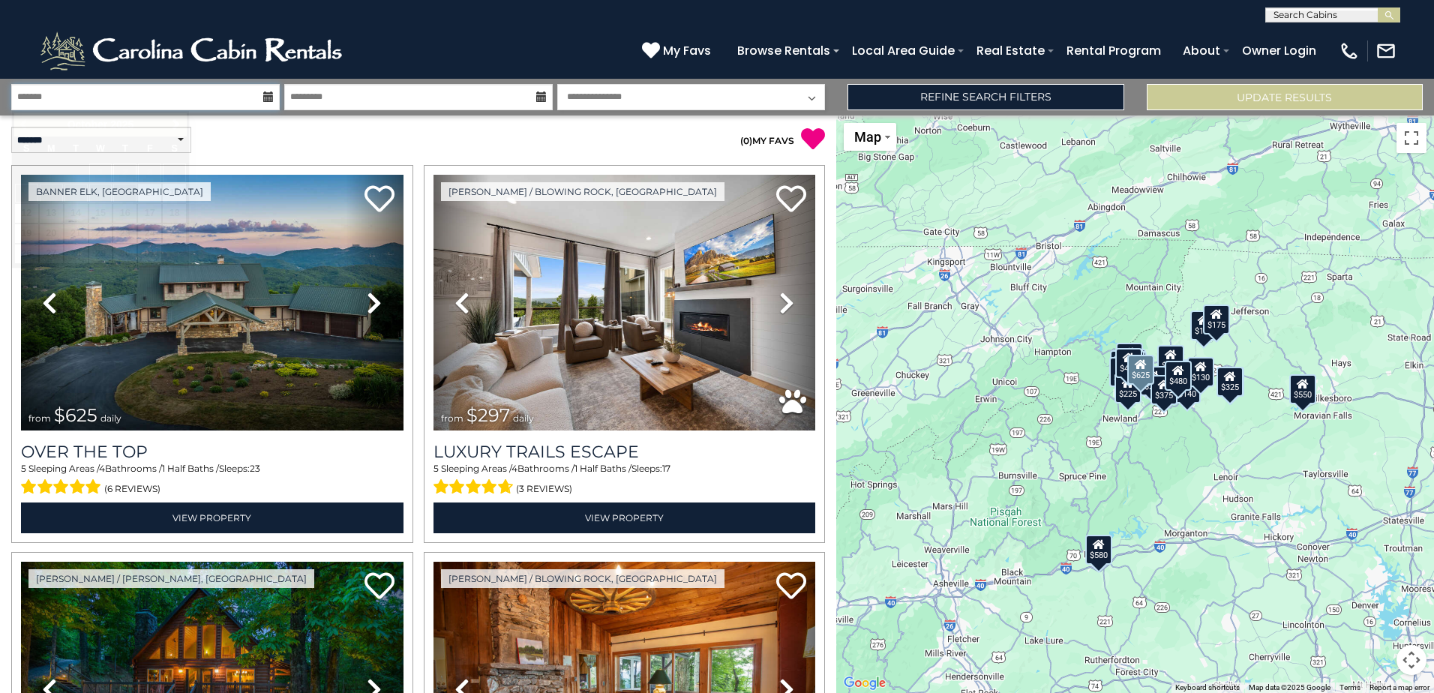
click at [193, 95] on input "text" at bounding box center [145, 97] width 269 height 26
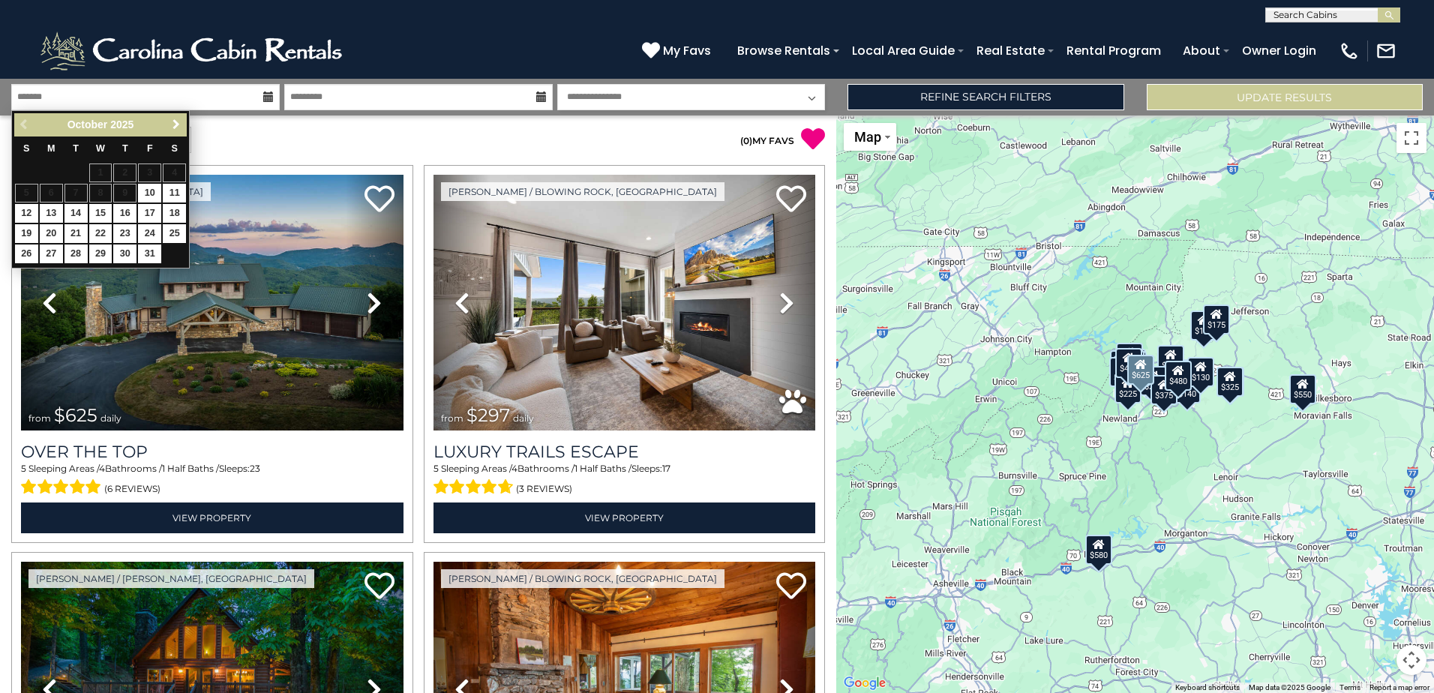
click at [173, 125] on span "Next" at bounding box center [176, 125] width 12 height 12
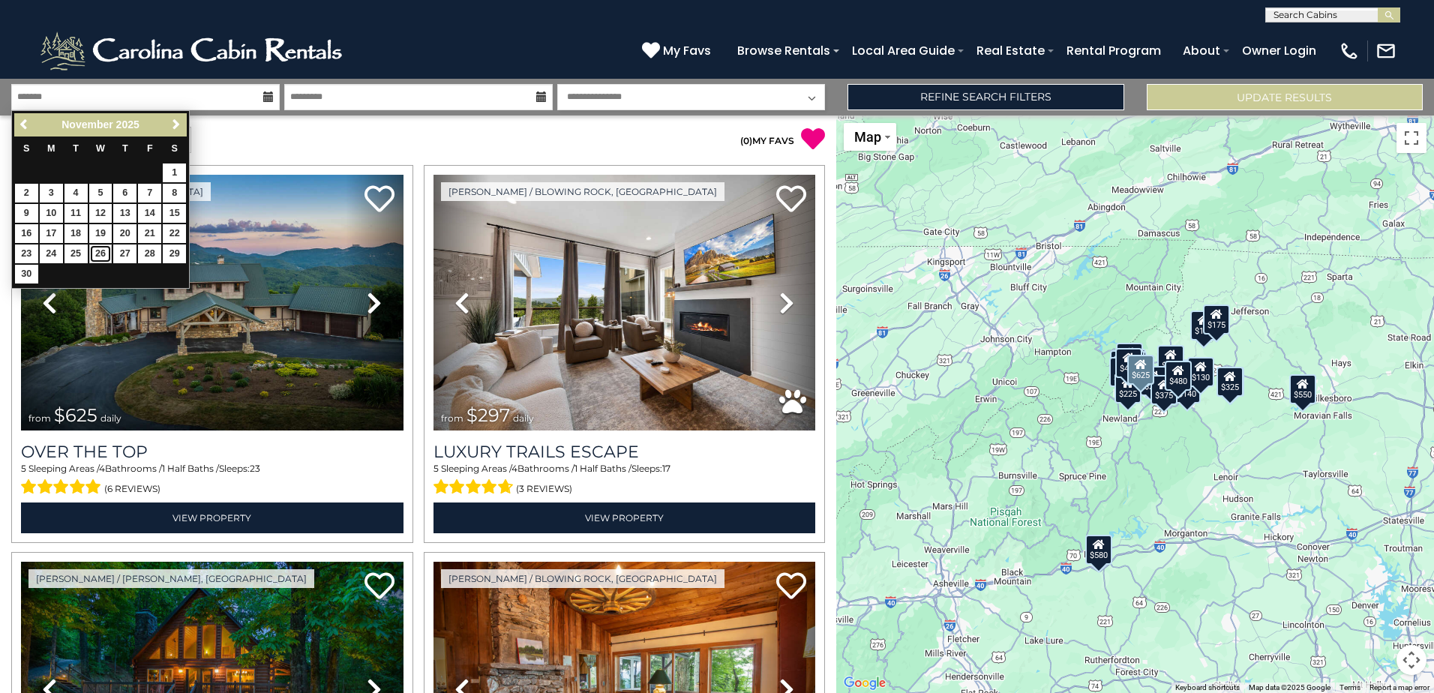
click at [107, 256] on link "26" at bounding box center [100, 254] width 23 height 19
type input "********"
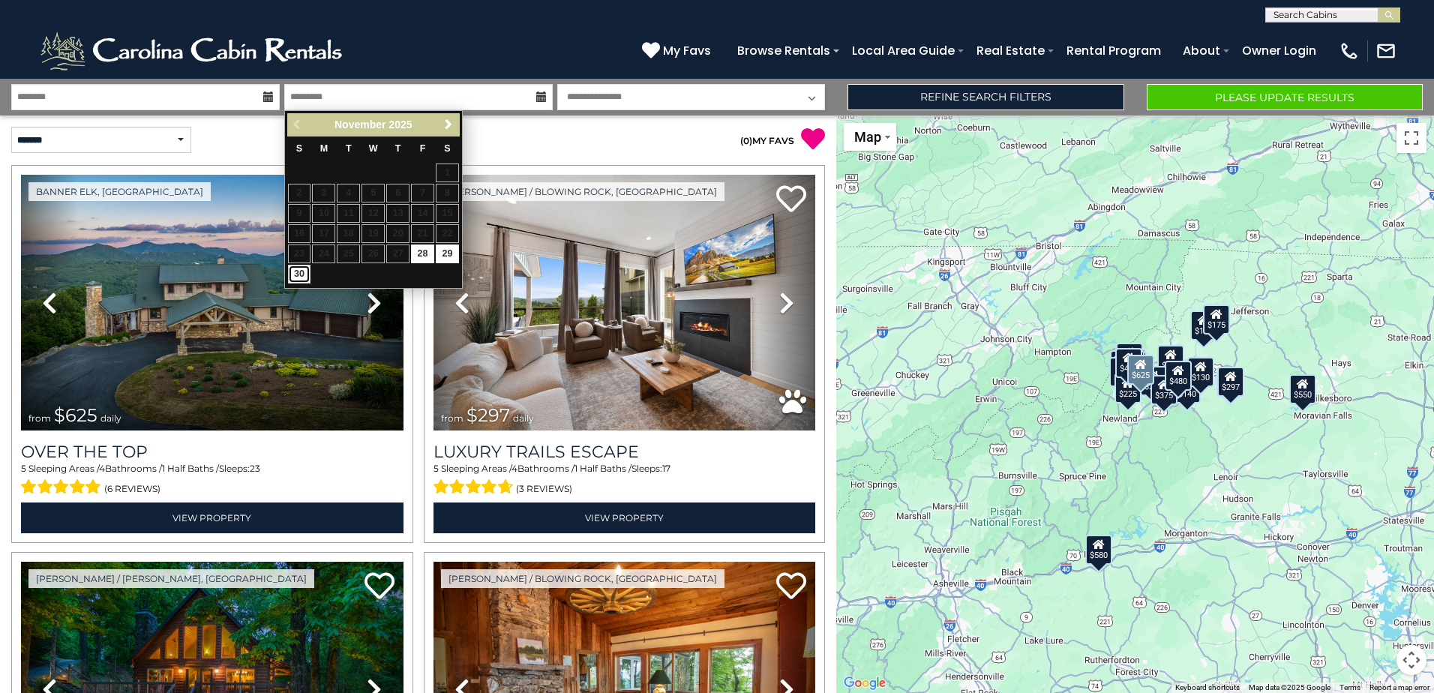
click at [302, 270] on link "30" at bounding box center [299, 274] width 23 height 19
type input "********"
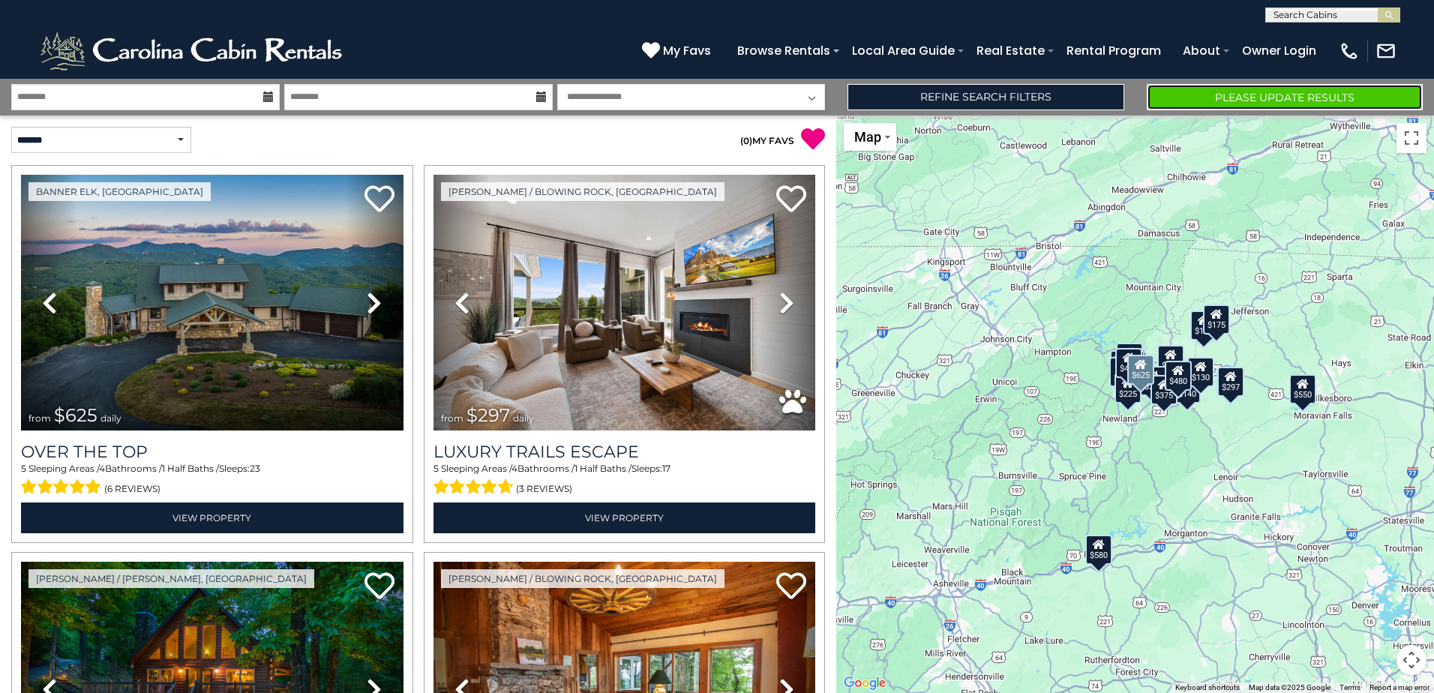
click at [1253, 95] on button "Please Update Results" at bounding box center [1285, 97] width 276 height 26
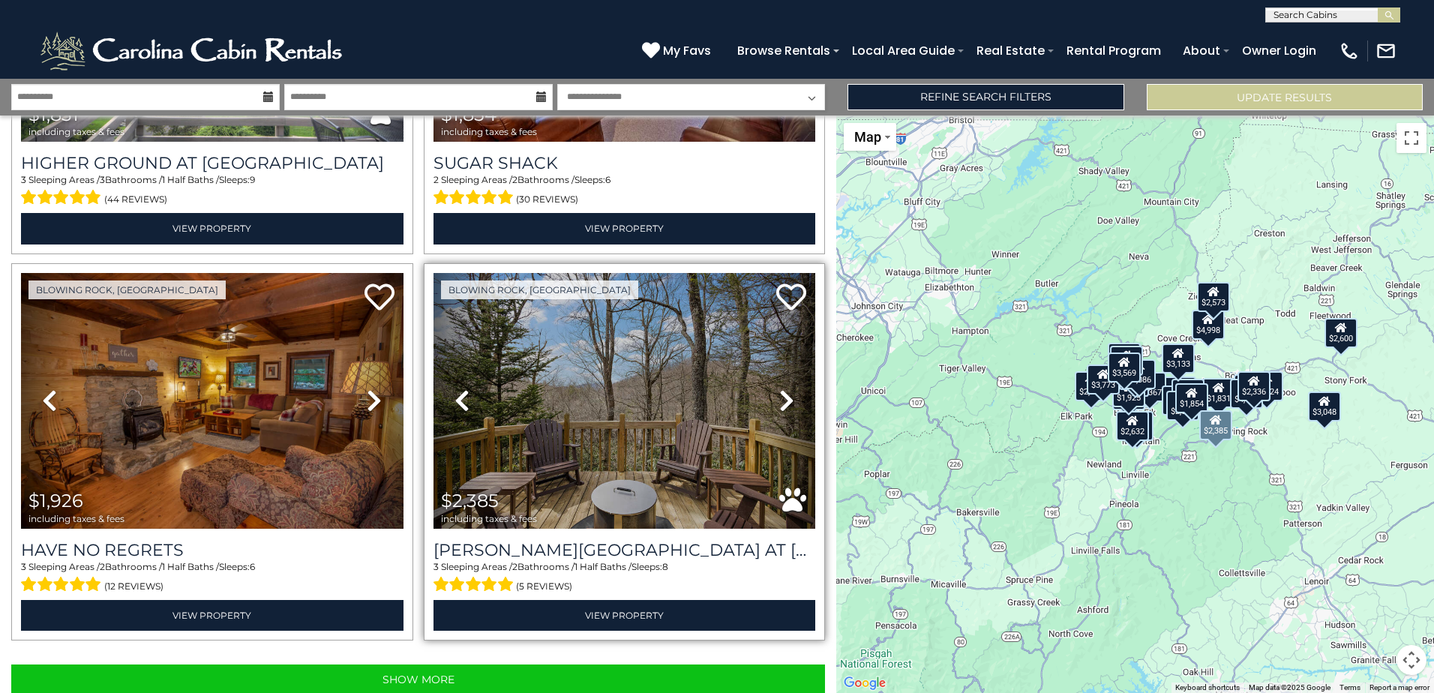
scroll to position [5319, 0]
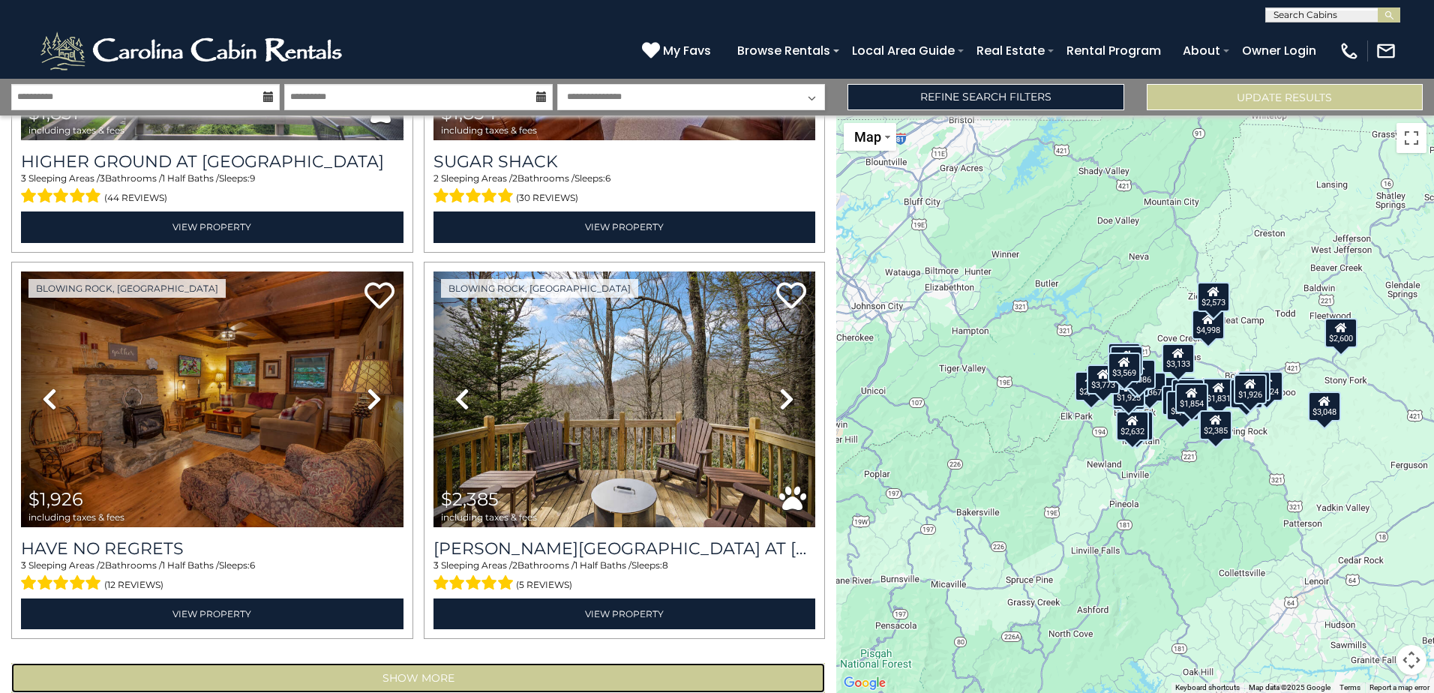
click at [431, 663] on button "Show More" at bounding box center [418, 678] width 814 height 30
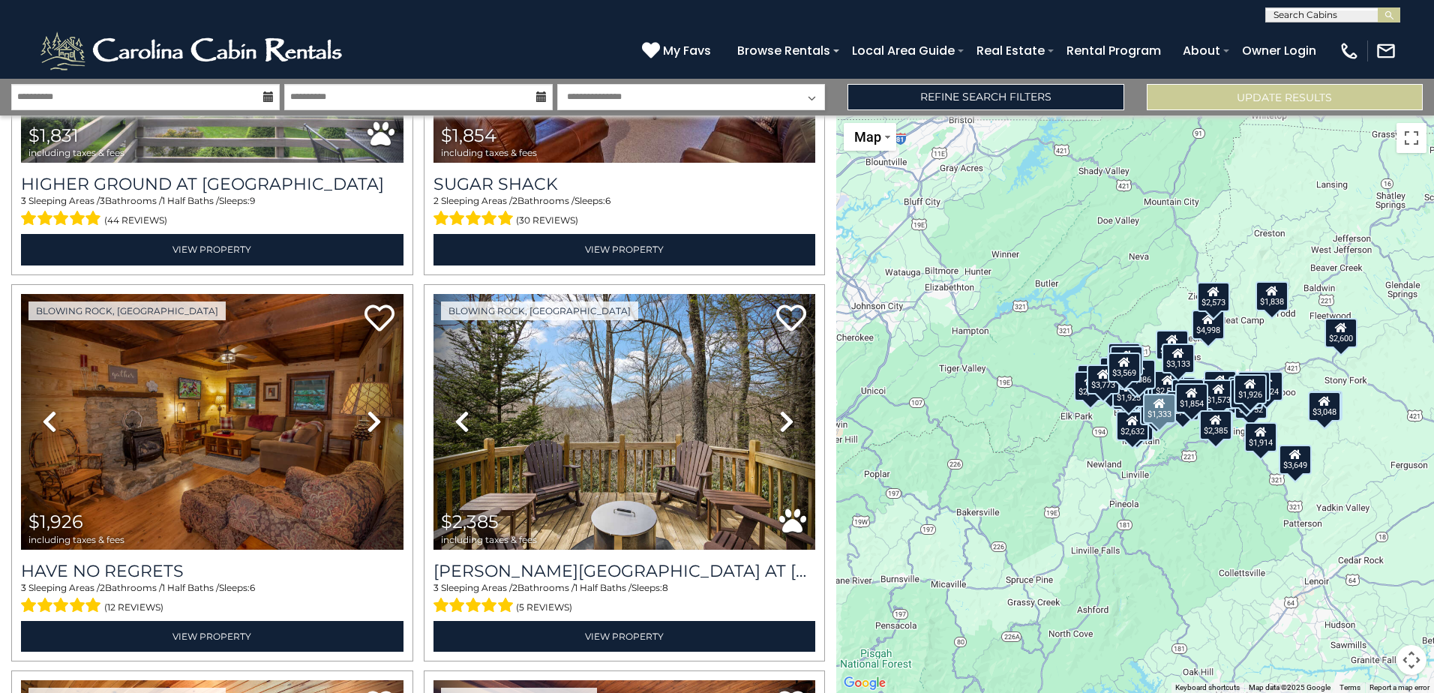
scroll to position [5319, 0]
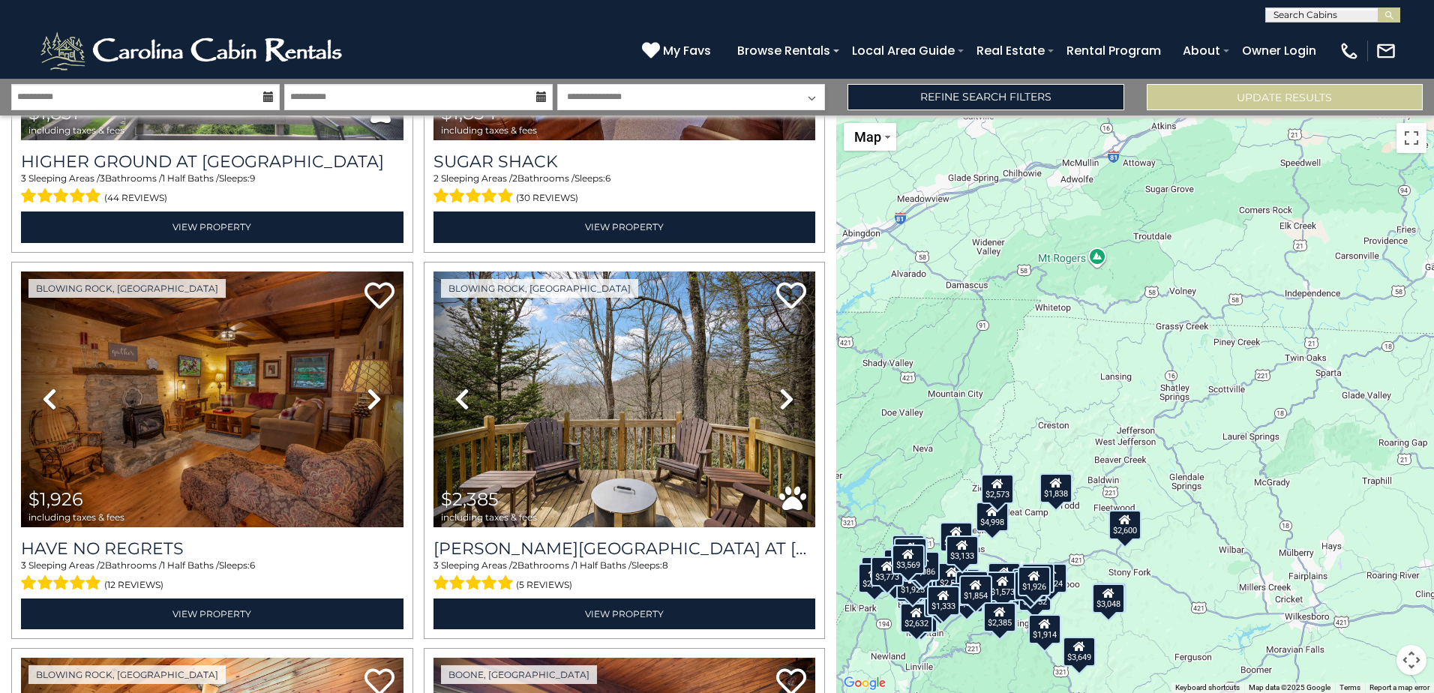
drag, startPoint x: 1088, startPoint y: 200, endPoint x: 877, endPoint y: 389, distance: 283.7
click at [877, 389] on div "$3,048 $1,925 $1,524 $1,370 $5,835 $2,903 $2,574 $3,442 $2,449 $6,086 $885 $3,1…" at bounding box center [1135, 405] width 598 height 578
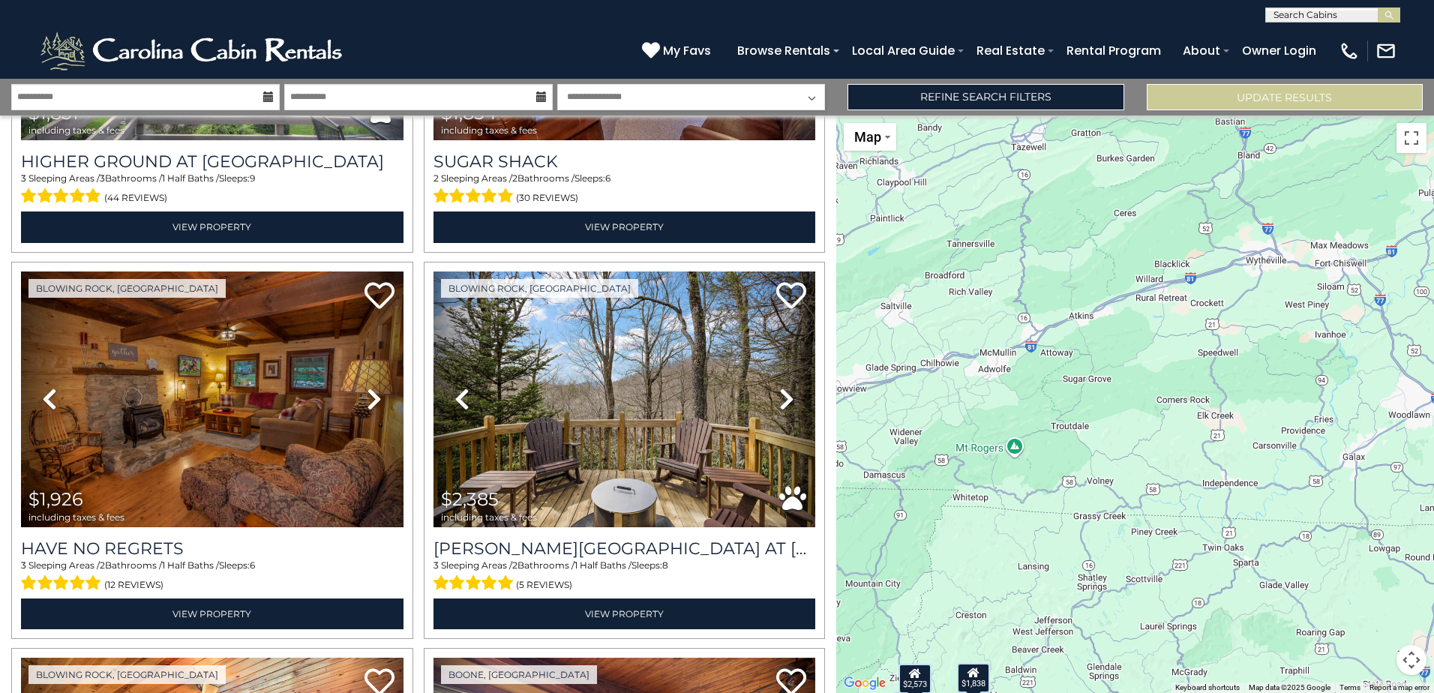
drag, startPoint x: 1161, startPoint y: 282, endPoint x: 1074, endPoint y: 473, distance: 210.1
click at [1074, 473] on div "$3,048 $1,925 $1,524 $1,370 $5,835 $2,903 $2,574 $3,442 $2,449 $6,086 $885 $3,1…" at bounding box center [1135, 405] width 598 height 578
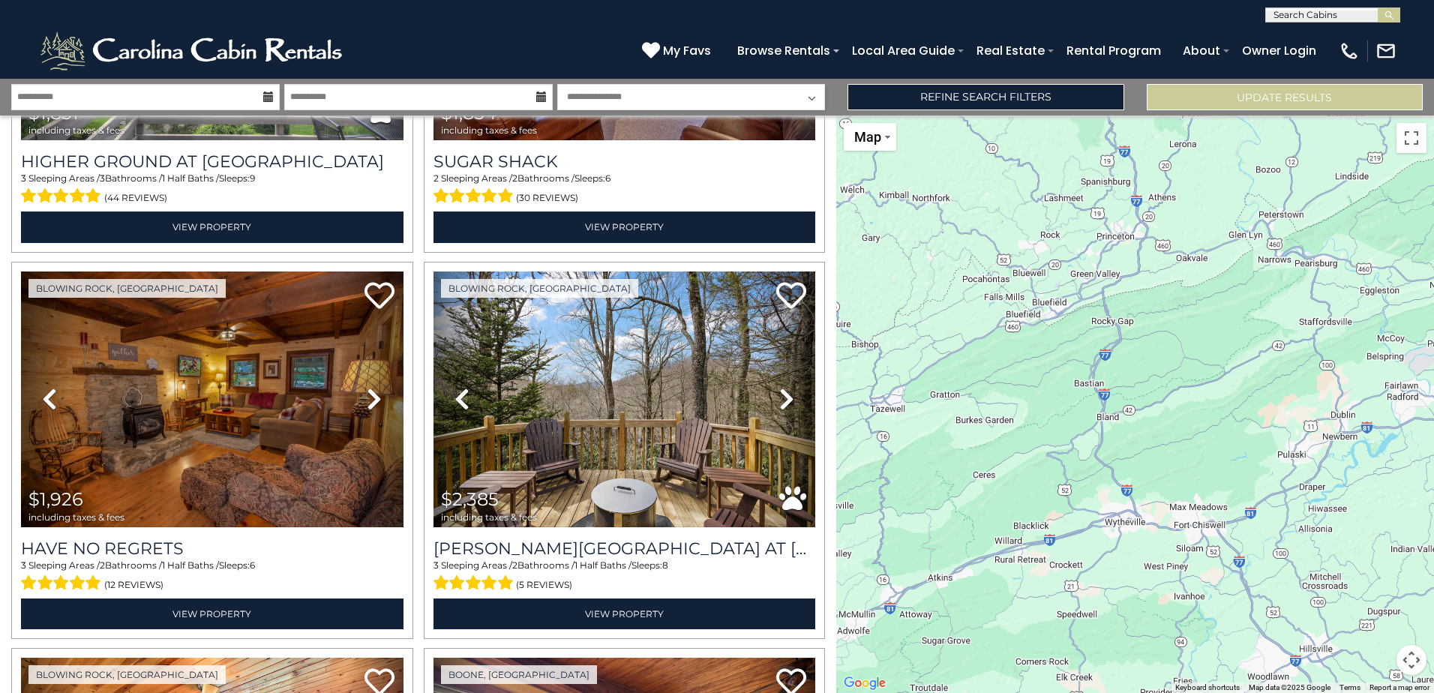
drag, startPoint x: 1124, startPoint y: 228, endPoint x: 983, endPoint y: 492, distance: 299.3
click at [983, 492] on div "$3,048 $1,925 $1,524 $1,370 $5,835 $2,903 $2,574 $3,442 $2,449 $6,086 $885 $3,1…" at bounding box center [1135, 405] width 598 height 578
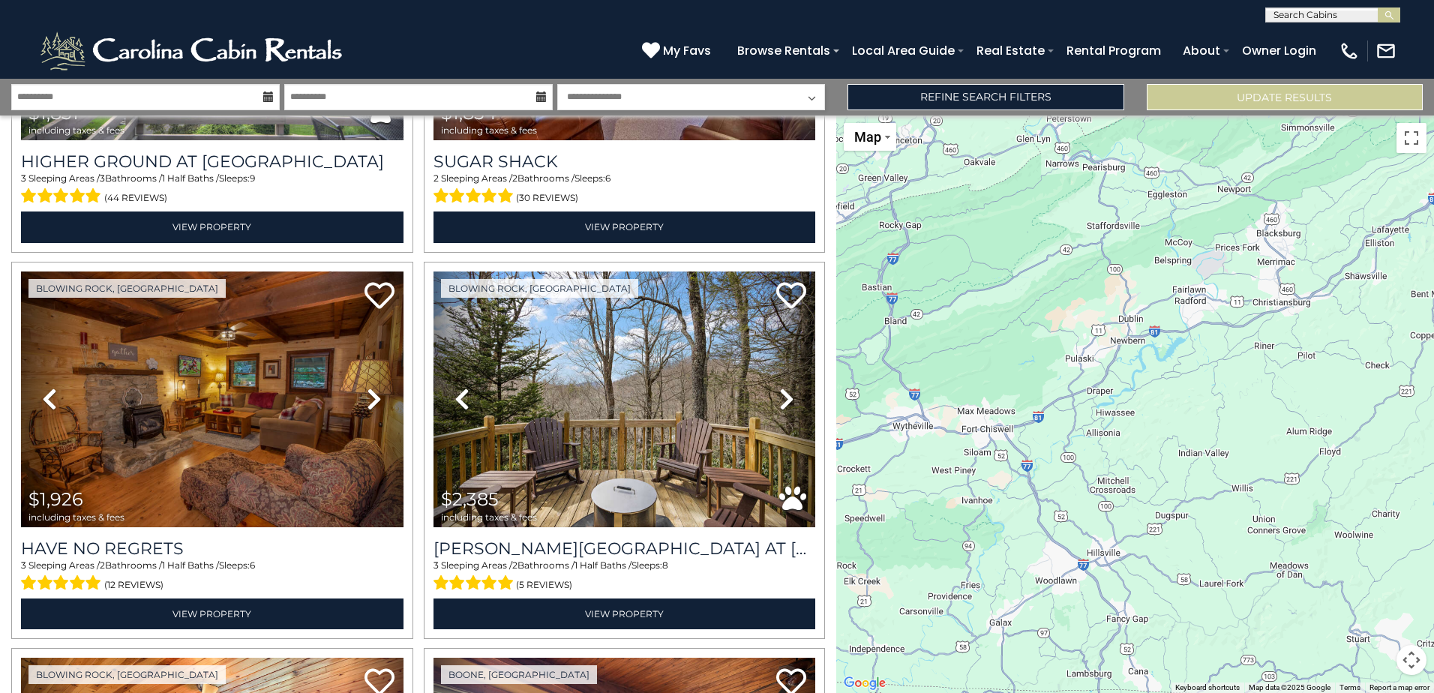
drag, startPoint x: 1148, startPoint y: 467, endPoint x: 950, endPoint y: 375, distance: 218.4
click at [950, 375] on div "$3,048 $1,925 $1,524 $1,370 $5,835 $2,903 $2,574 $3,442 $2,449 $6,086 $885 $3,1…" at bounding box center [1135, 405] width 598 height 578
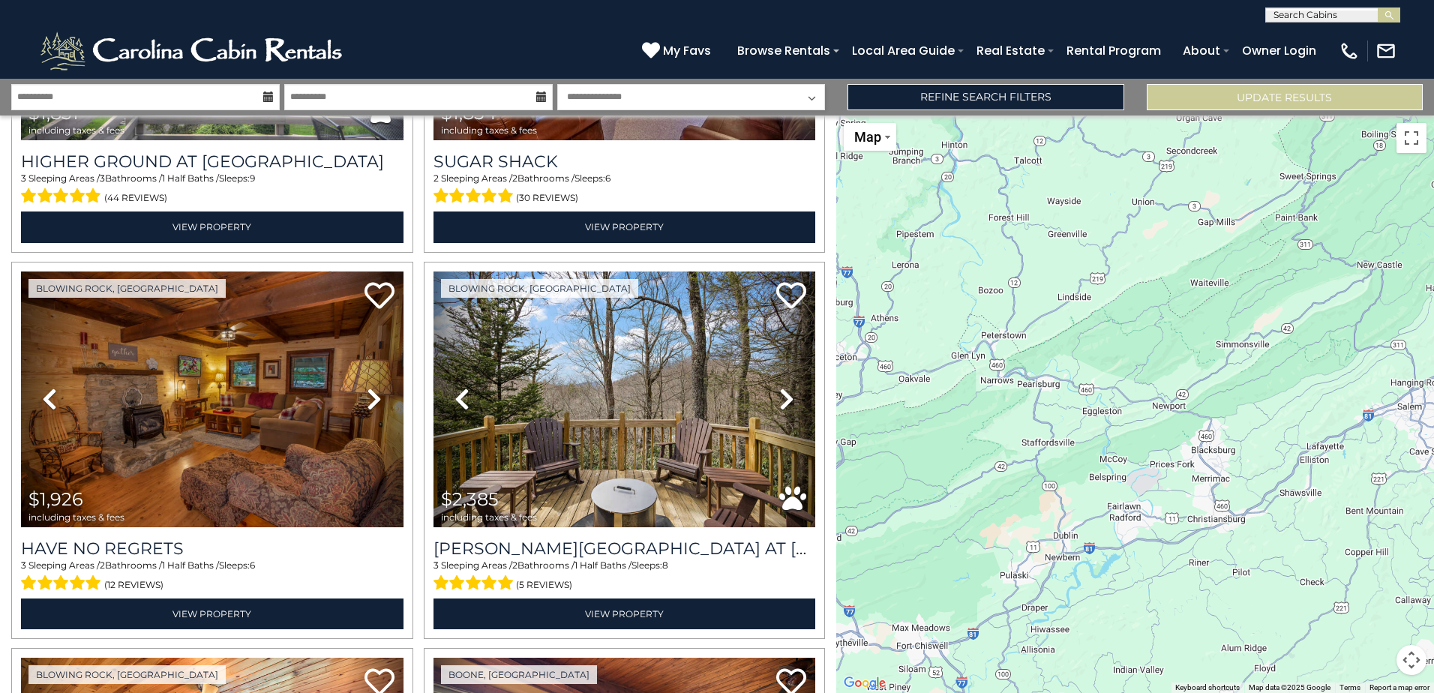
drag, startPoint x: 991, startPoint y: 304, endPoint x: 905, endPoint y: 482, distance: 197.9
click at [905, 482] on div "$3,048 $1,925 $1,524 $1,370 $5,835 $2,903 $2,574 $3,442 $2,449 $6,086 $885 $3,1…" at bounding box center [1135, 405] width 598 height 578
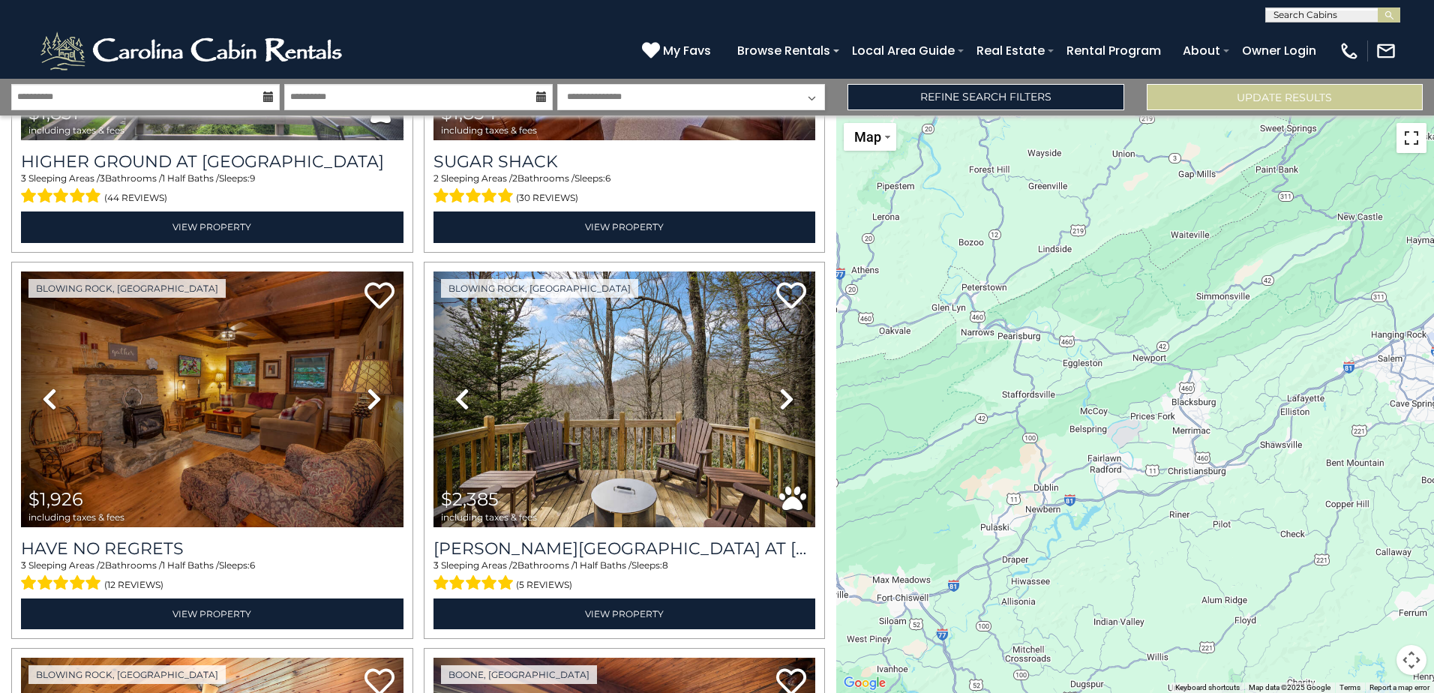
click at [1409, 143] on button "Toggle fullscreen view" at bounding box center [1412, 138] width 30 height 30
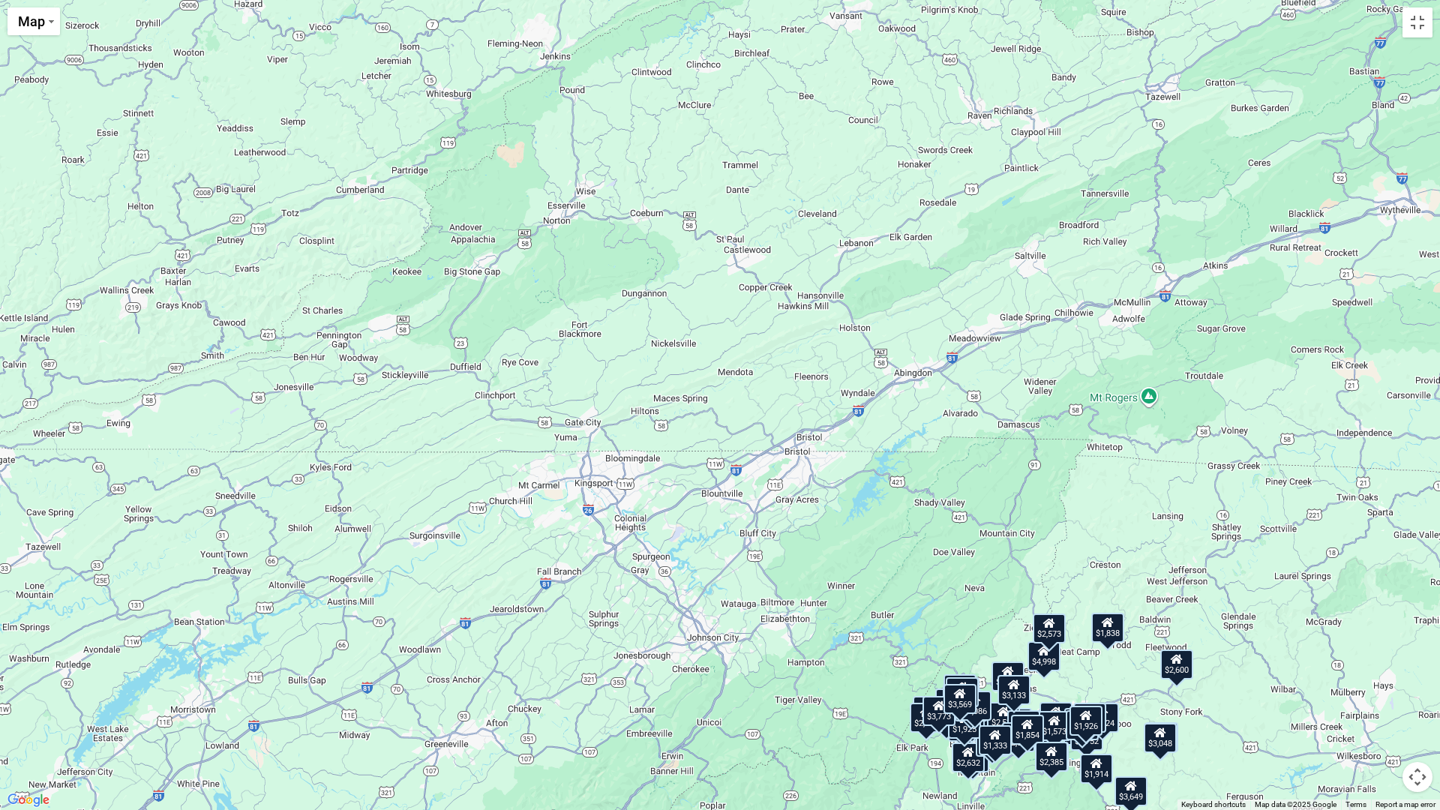
drag, startPoint x: 165, startPoint y: 647, endPoint x: 1165, endPoint y: 256, distance: 1073.4
click at [1164, 256] on div "$3,048 $1,925 $1,524 $1,370 $5,835 $2,903 $2,574 $3,442 $2,449 $6,086 $885 $3,1…" at bounding box center [720, 405] width 1440 height 810
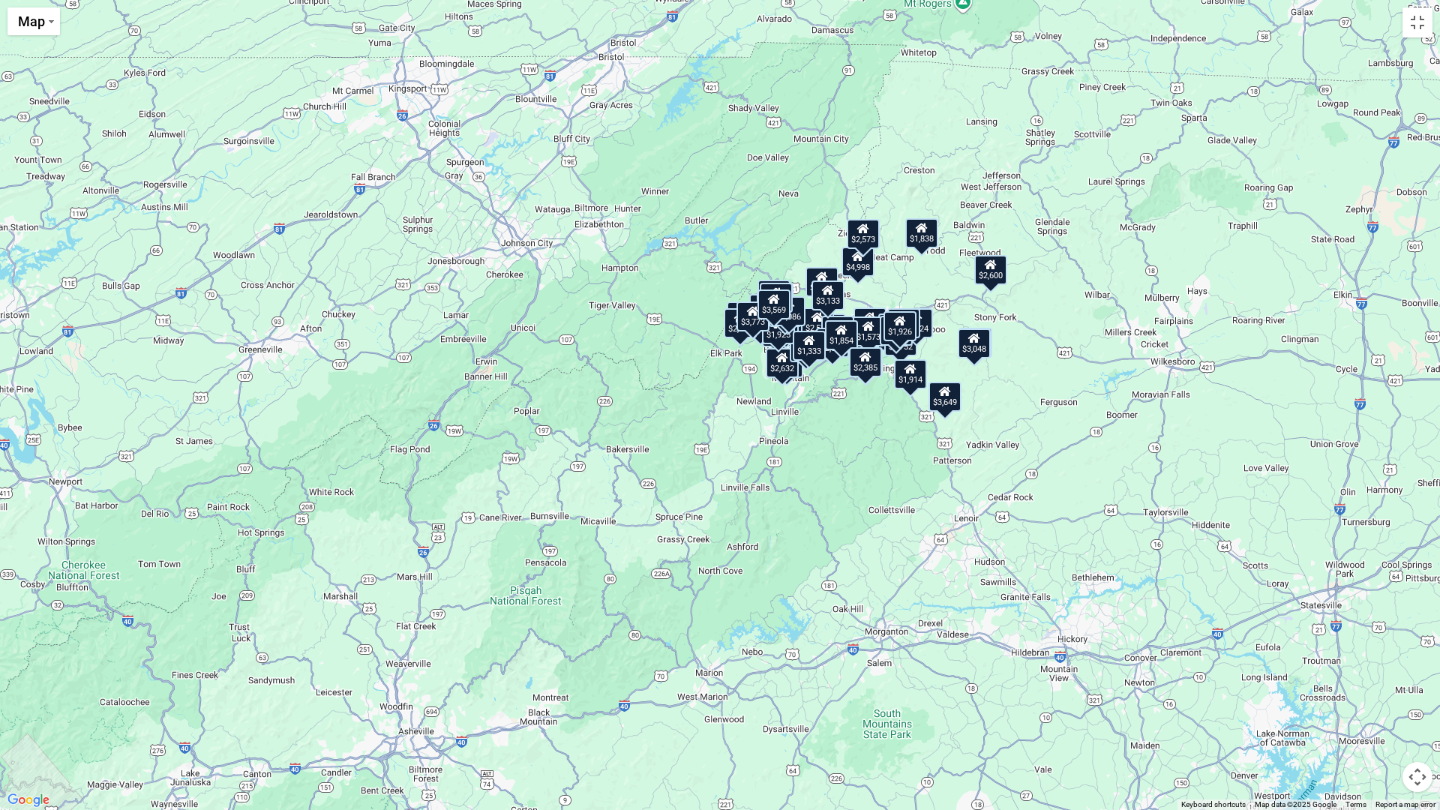
drag, startPoint x: 890, startPoint y: 621, endPoint x: 596, endPoint y: 290, distance: 443.1
click at [596, 290] on div "$3,048 $1,925 $1,524 $1,370 $5,835 $2,903 $2,574 $3,442 $2,449 $6,086 $885 $3,1…" at bounding box center [720, 405] width 1440 height 810
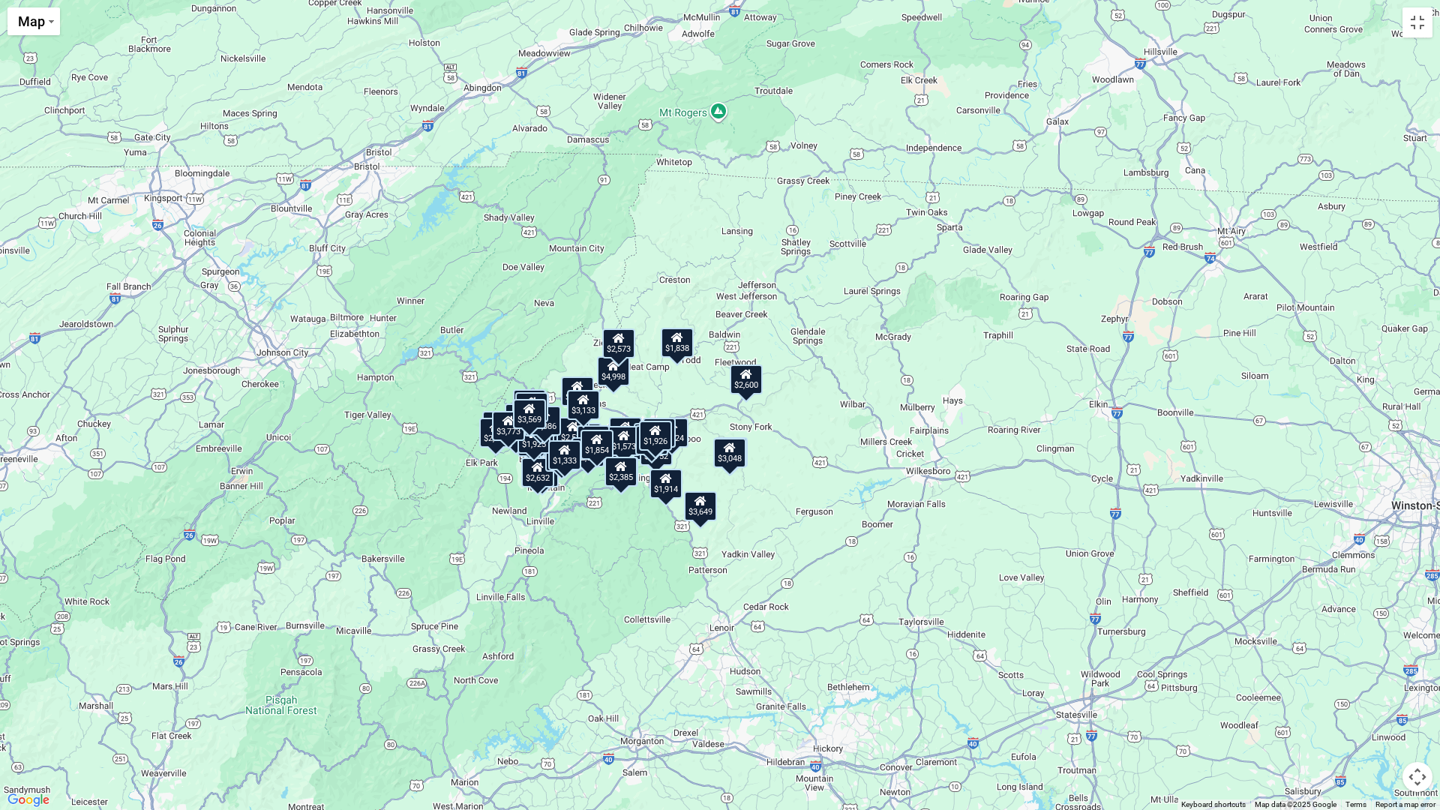
drag, startPoint x: 1027, startPoint y: 401, endPoint x: 812, endPoint y: 494, distance: 234.5
click at [812, 494] on div "$3,048 $1,925 $1,524 $1,370 $5,835 $2,903 $2,574 $3,442 $2,449 $6,086 $885 $3,1…" at bounding box center [720, 405] width 1440 height 810
click at [675, 348] on div "$1,838" at bounding box center [677, 343] width 33 height 30
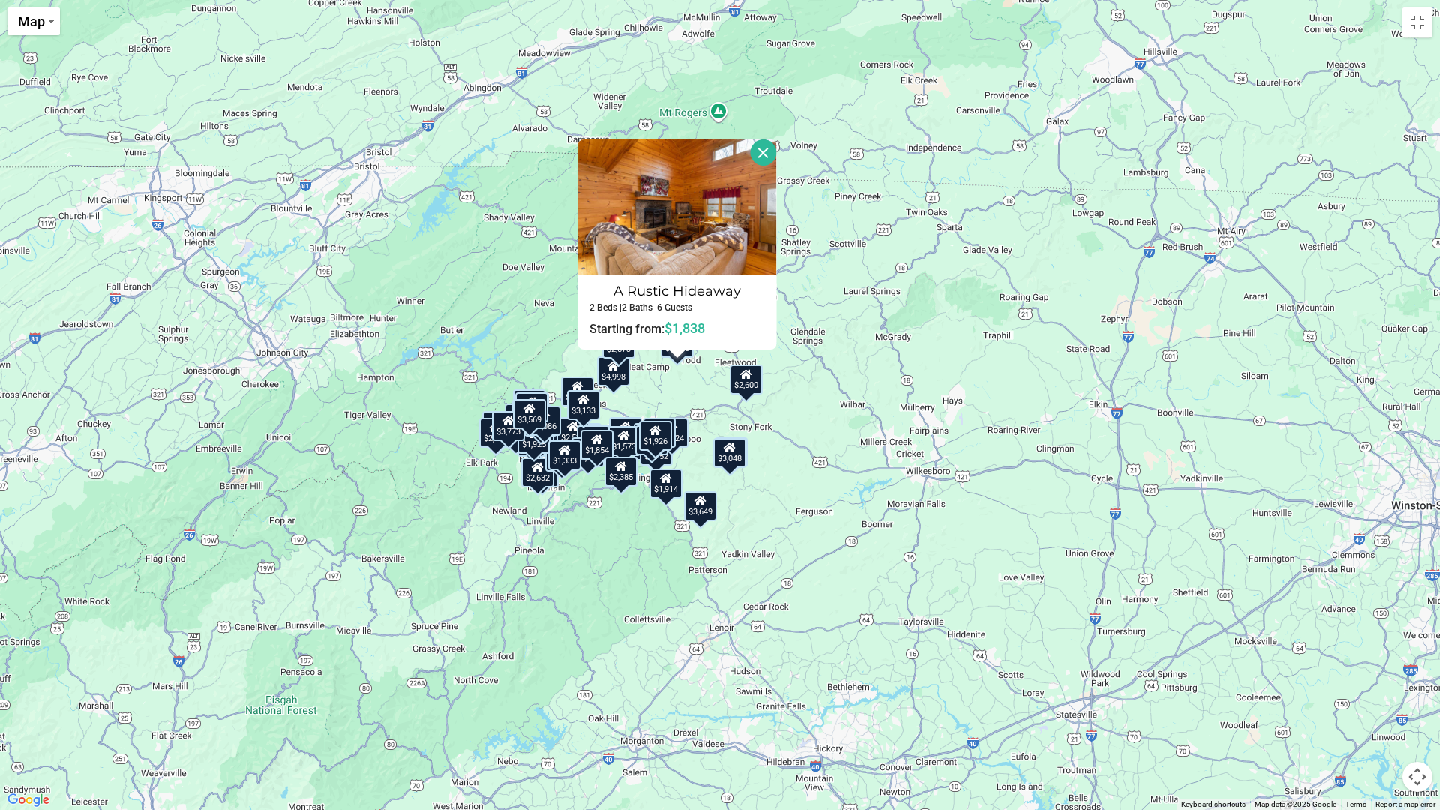
click at [748, 386] on div "$2,600" at bounding box center [746, 380] width 33 height 30
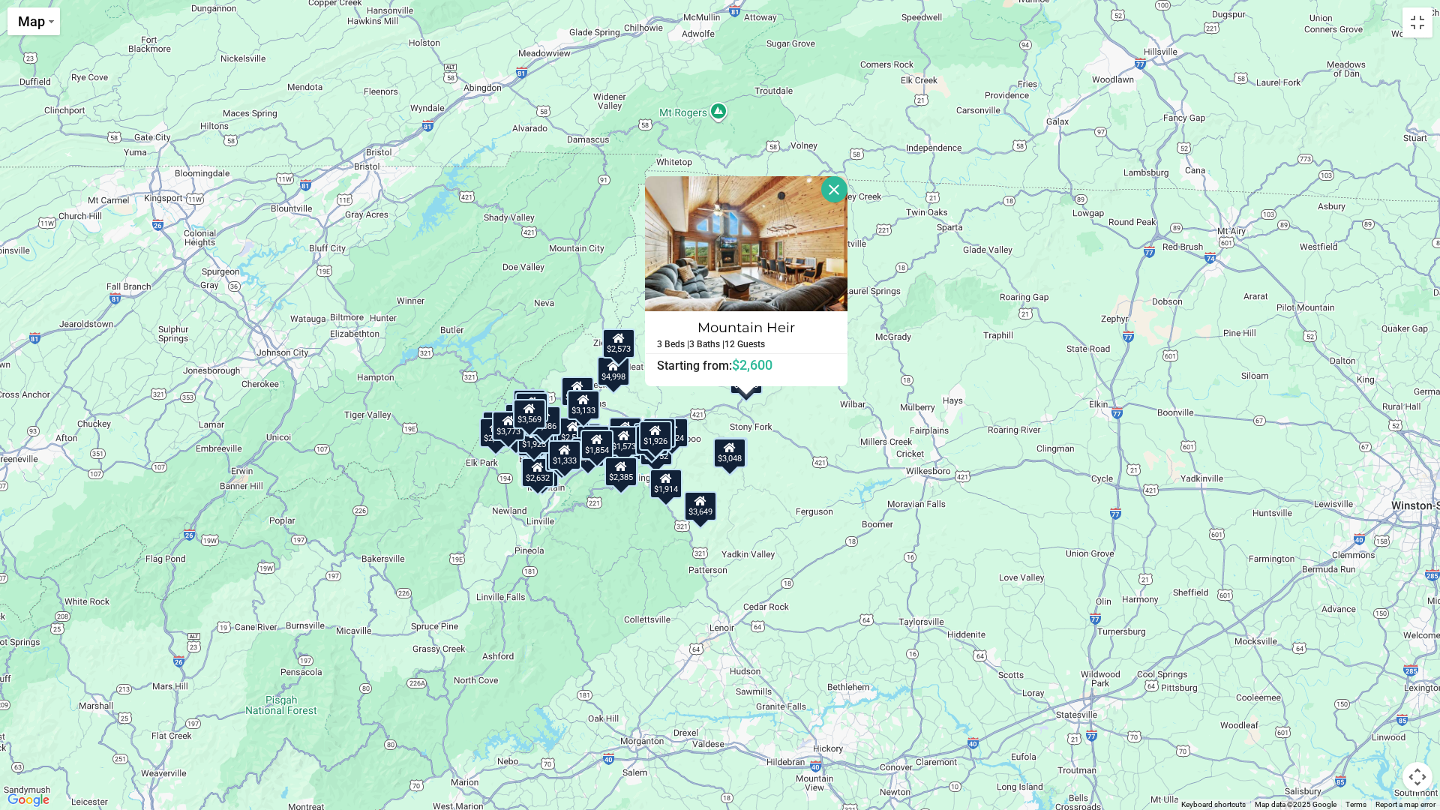
click at [653, 443] on div "$1,926" at bounding box center [655, 436] width 33 height 30
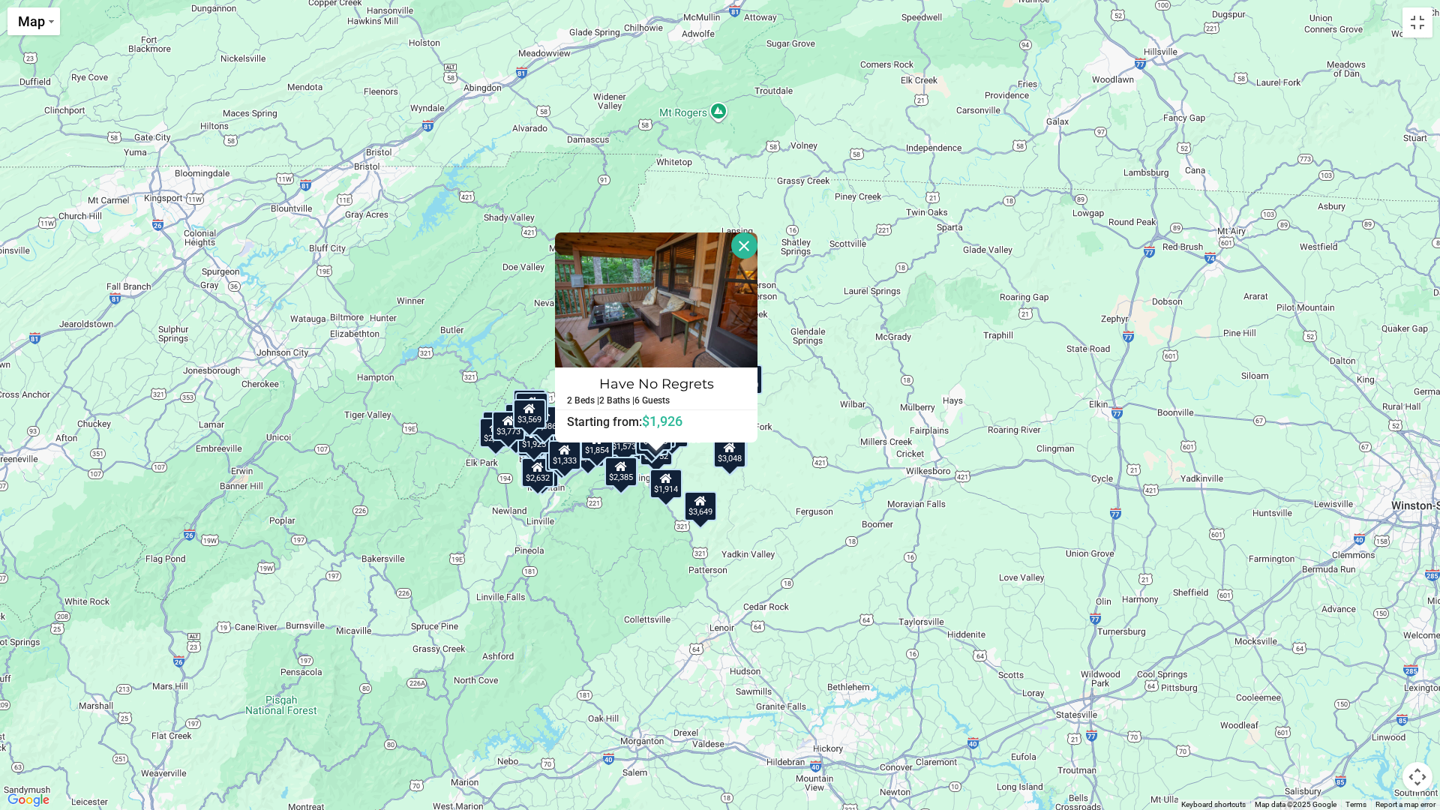
click at [624, 481] on div "$2,385" at bounding box center [621, 472] width 33 height 30
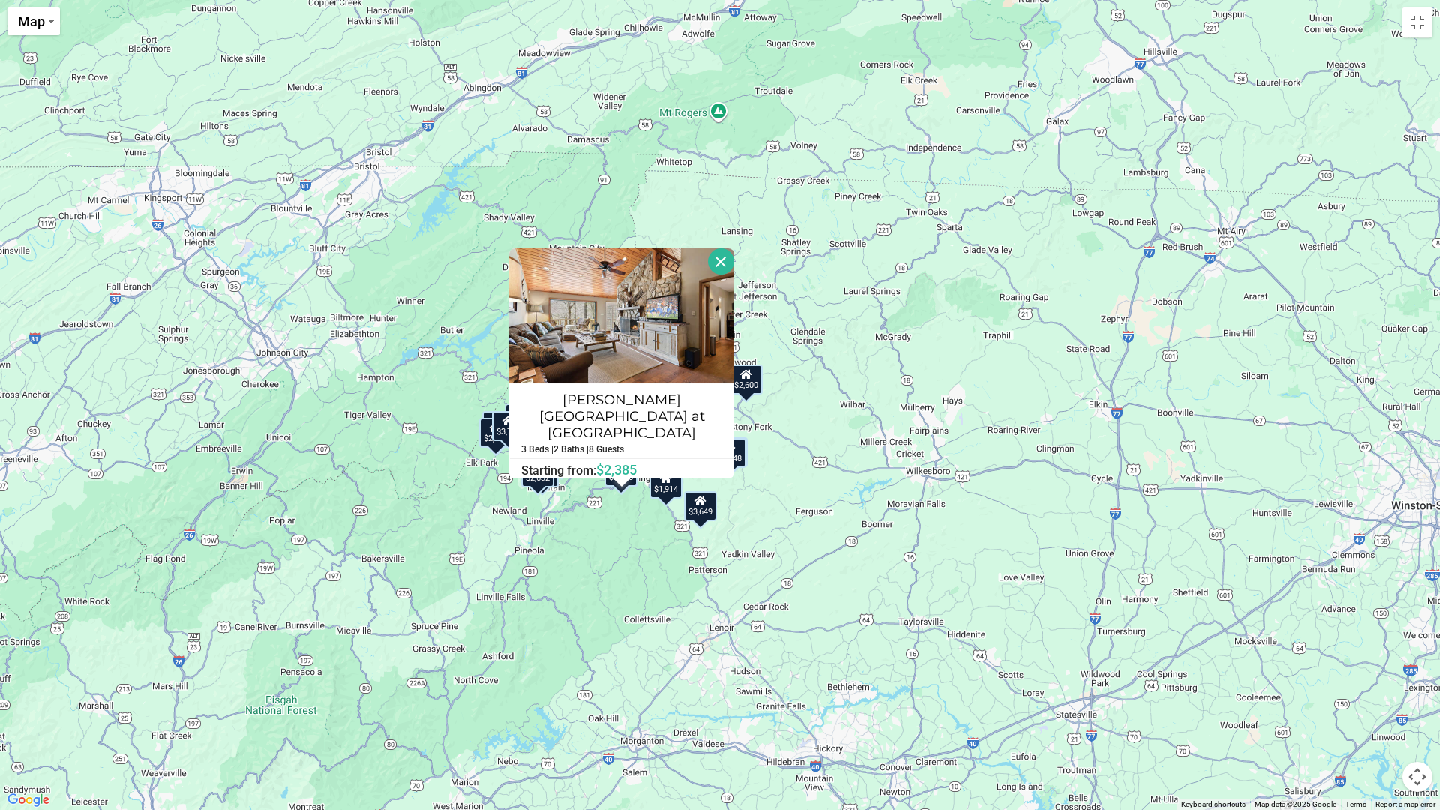
click at [672, 490] on div "$1,914" at bounding box center [666, 484] width 33 height 30
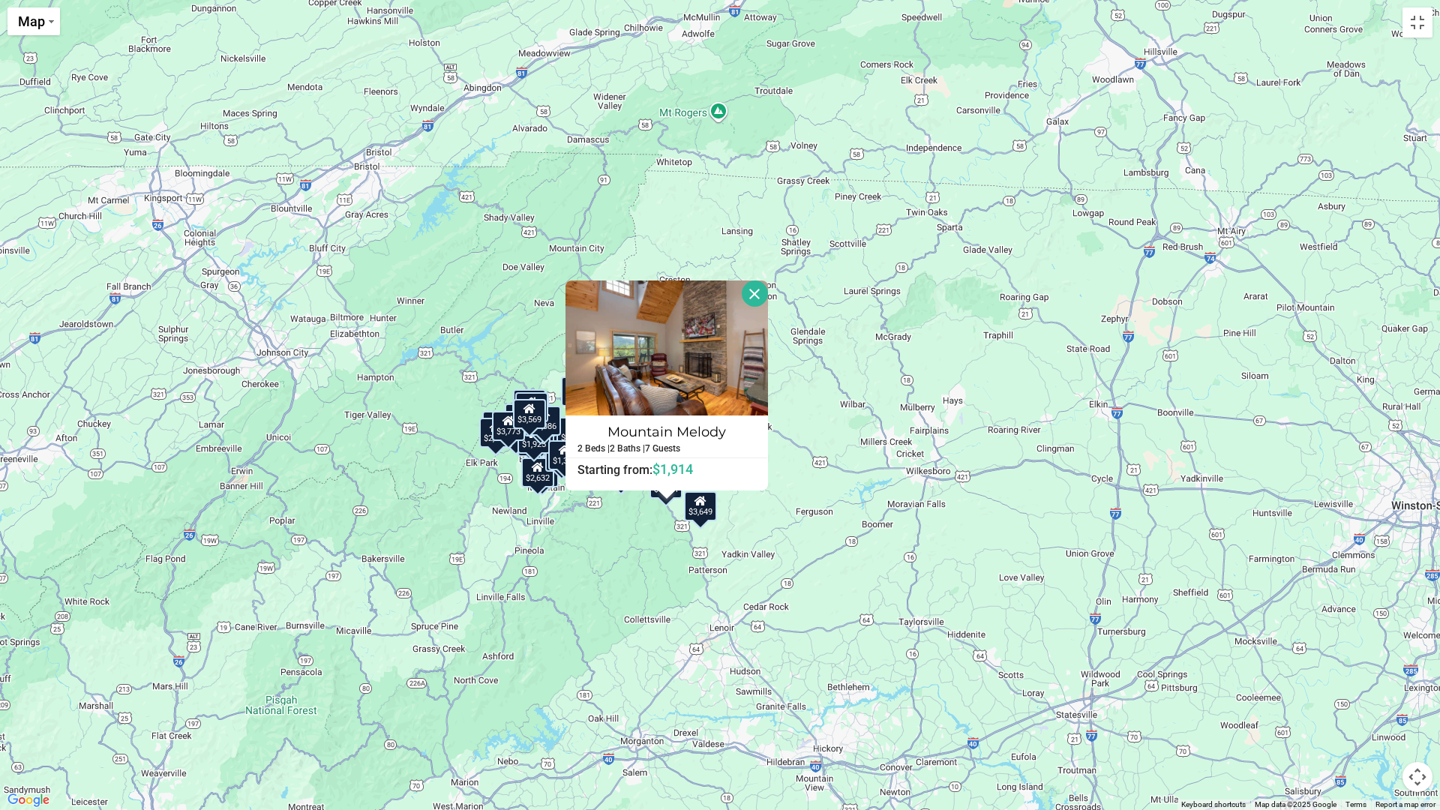
click at [538, 482] on div "$2,632" at bounding box center [537, 473] width 33 height 30
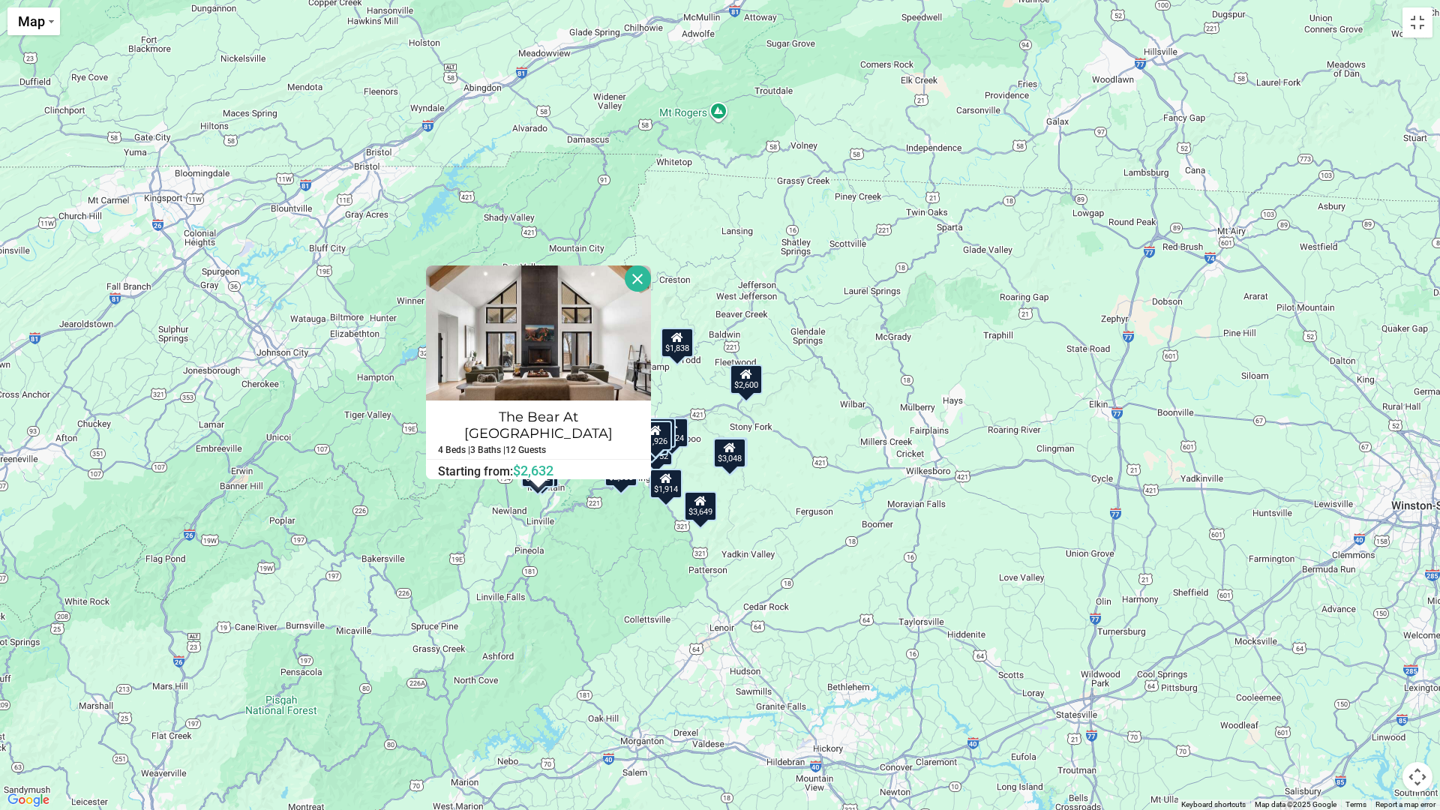
click at [633, 277] on button "Close" at bounding box center [638, 279] width 26 height 26
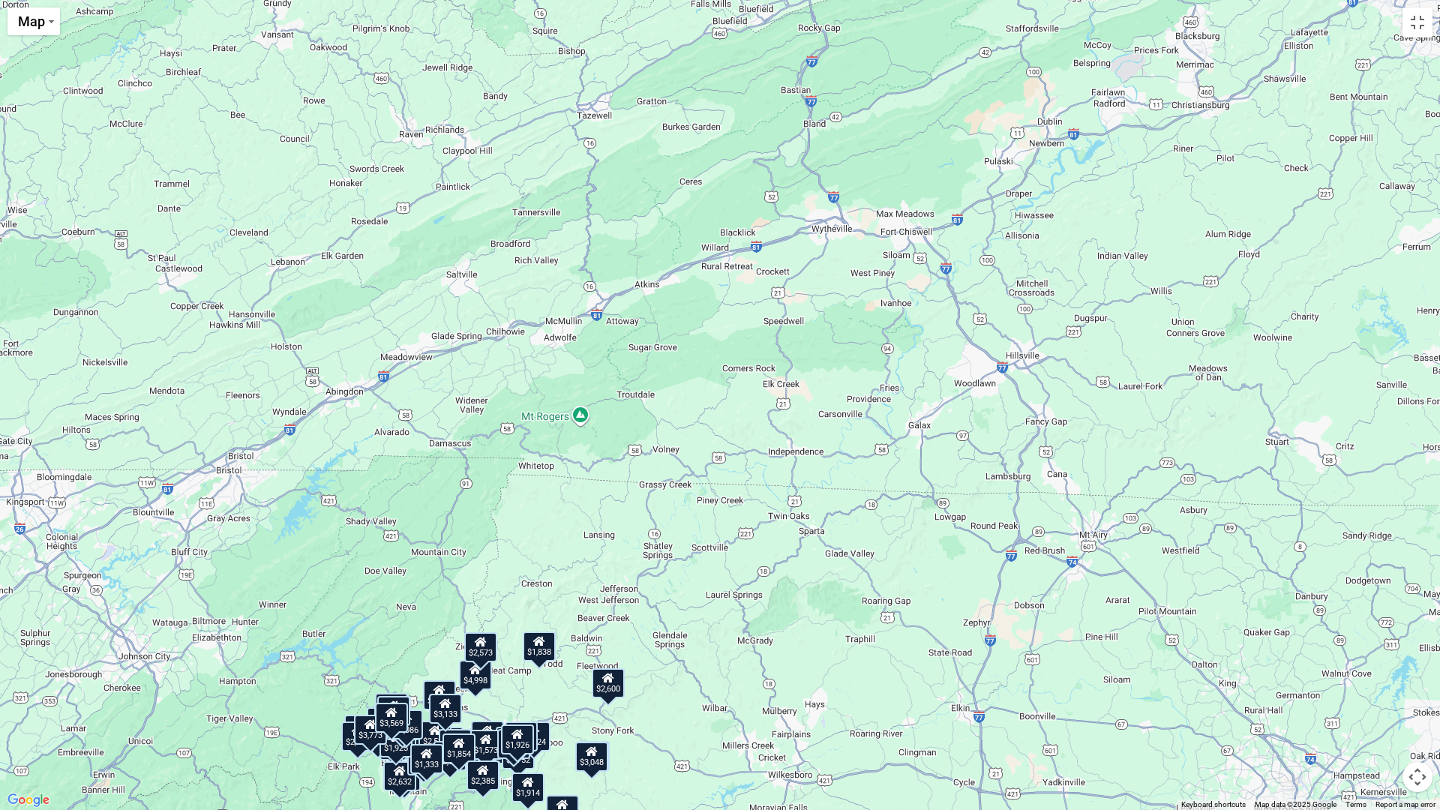
drag, startPoint x: 738, startPoint y: 242, endPoint x: 601, endPoint y: 536, distance: 325.1
click at [601, 536] on div "$3,048 $1,925 $1,524 $1,370 $5,835 $2,903 $2,574 $3,442 $2,449 $6,086 $885 $3,1…" at bounding box center [720, 405] width 1440 height 810
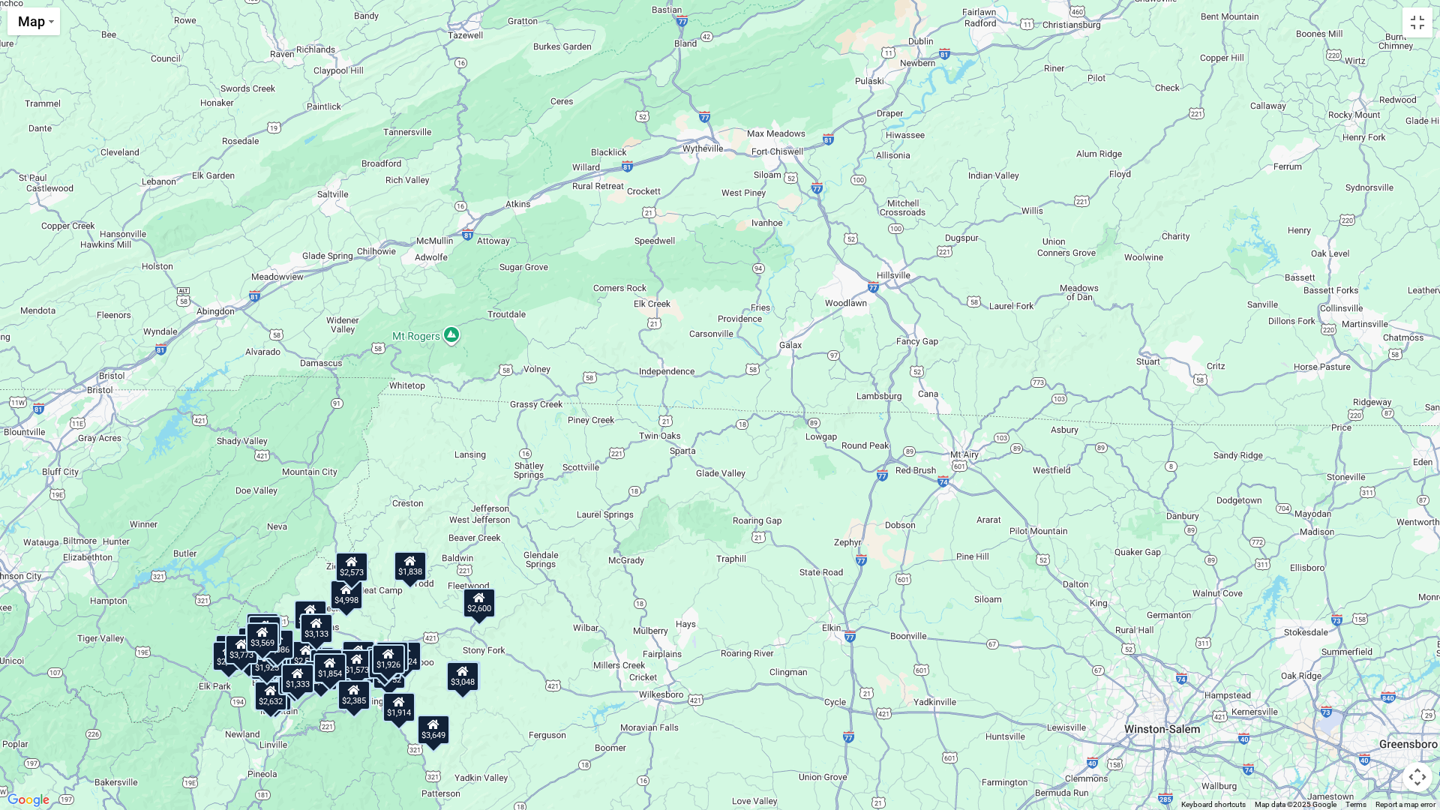
drag, startPoint x: 870, startPoint y: 350, endPoint x: 737, endPoint y: 270, distance: 154.7
click at [737, 270] on div "$3,048 $1,925 $1,524 $1,370 $5,835 $2,903 $2,574 $3,442 $2,449 $6,086 $885 $3,1…" at bounding box center [720, 405] width 1440 height 810
click at [1414, 22] on button "Toggle fullscreen view" at bounding box center [1418, 23] width 30 height 30
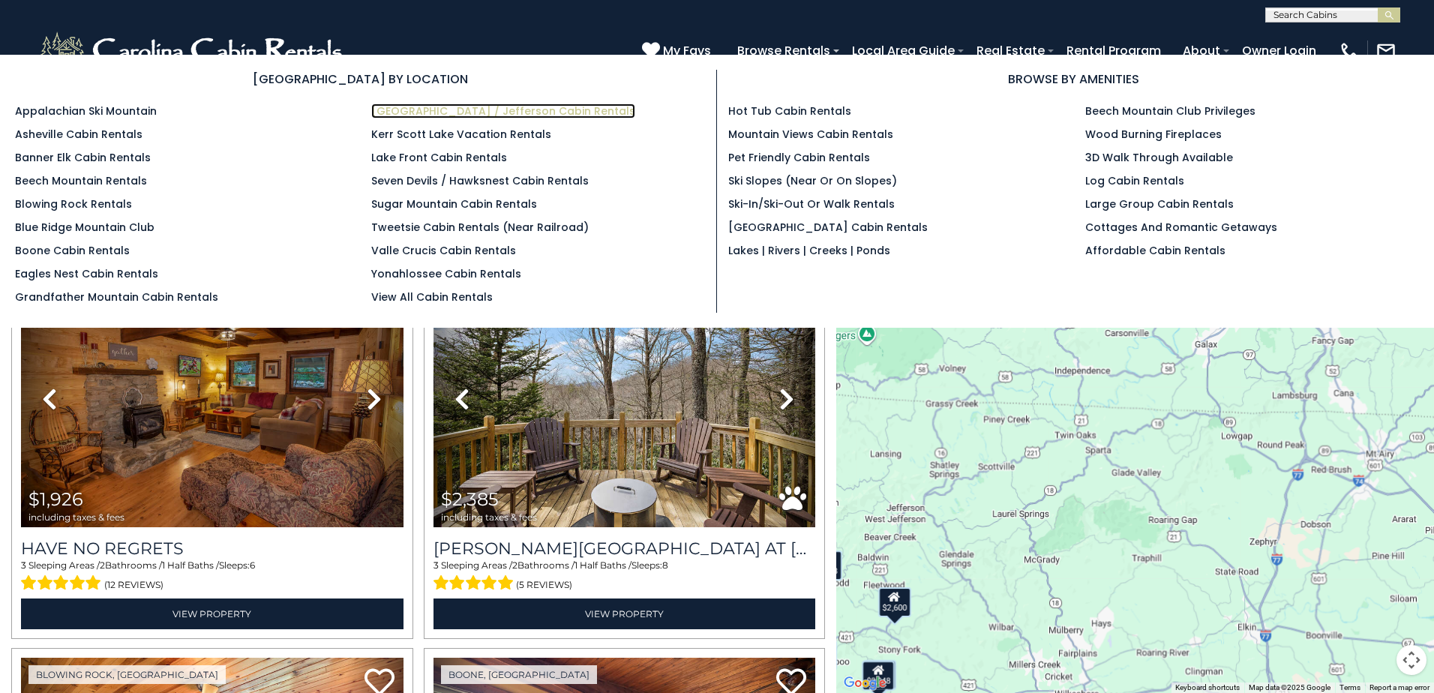
click at [469, 107] on link "[GEOGRAPHIC_DATA] / Jefferson Cabin Rentals" at bounding box center [503, 111] width 264 height 15
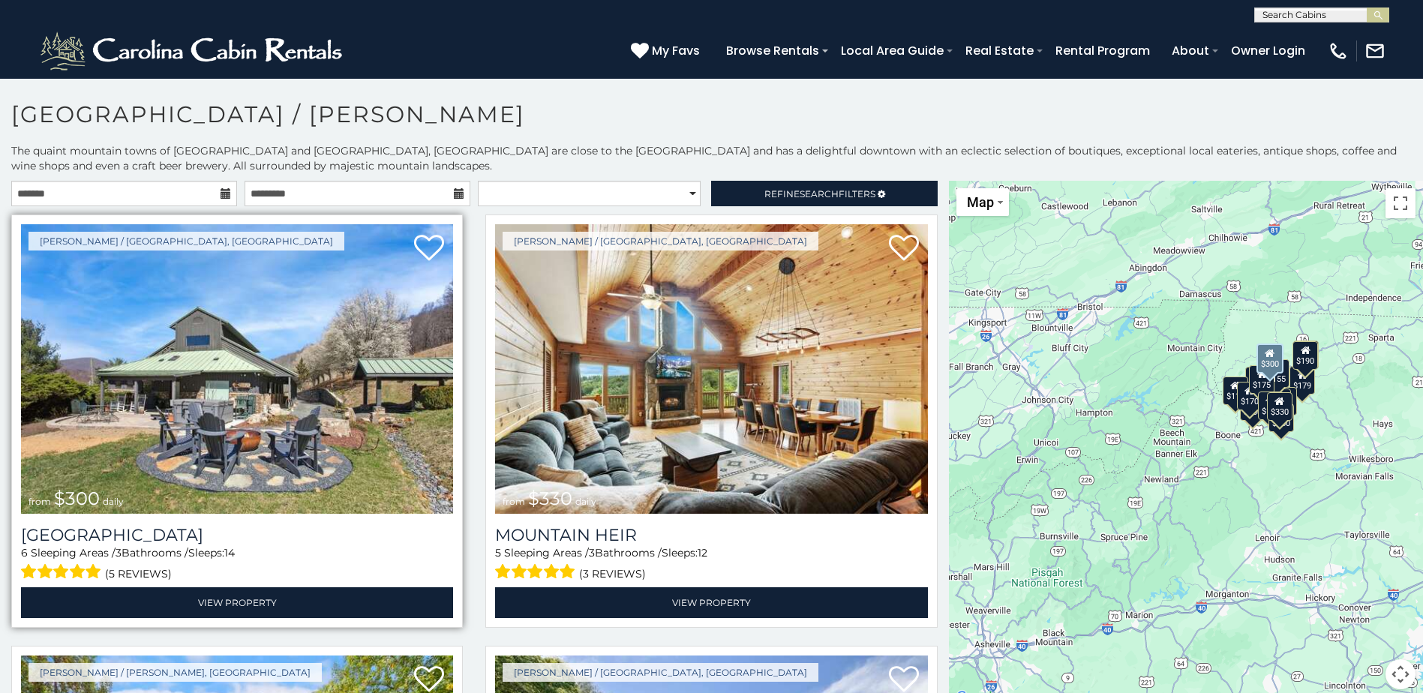
click at [251, 402] on img at bounding box center [237, 369] width 432 height 290
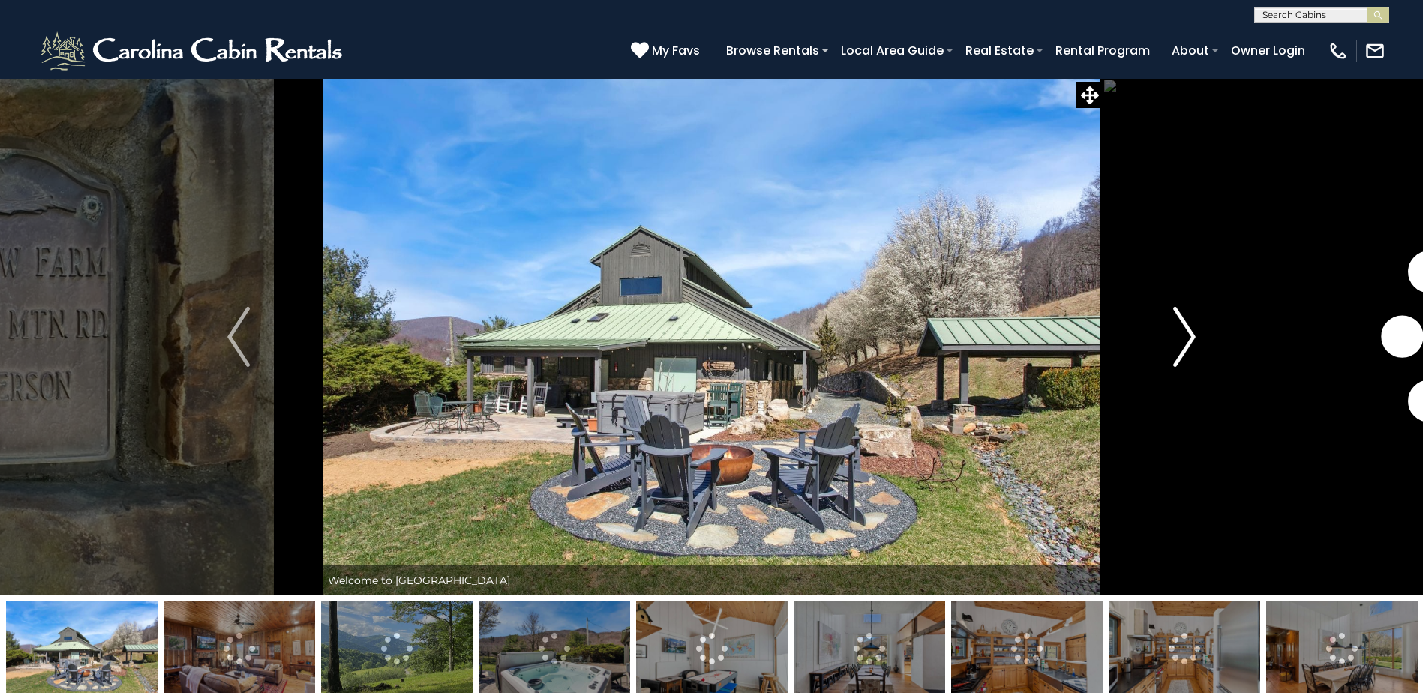
click at [1178, 333] on img "Next" at bounding box center [1184, 337] width 23 height 60
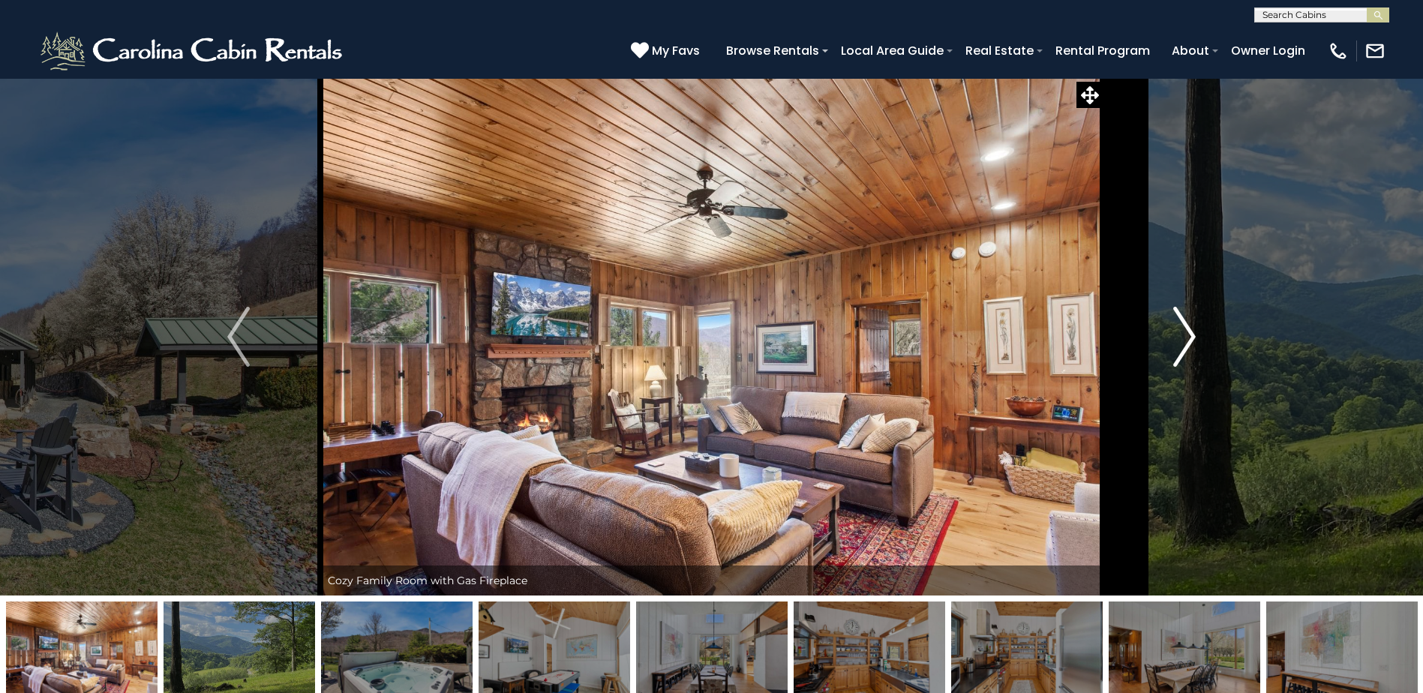
click at [1193, 339] on img "Next" at bounding box center [1184, 337] width 23 height 60
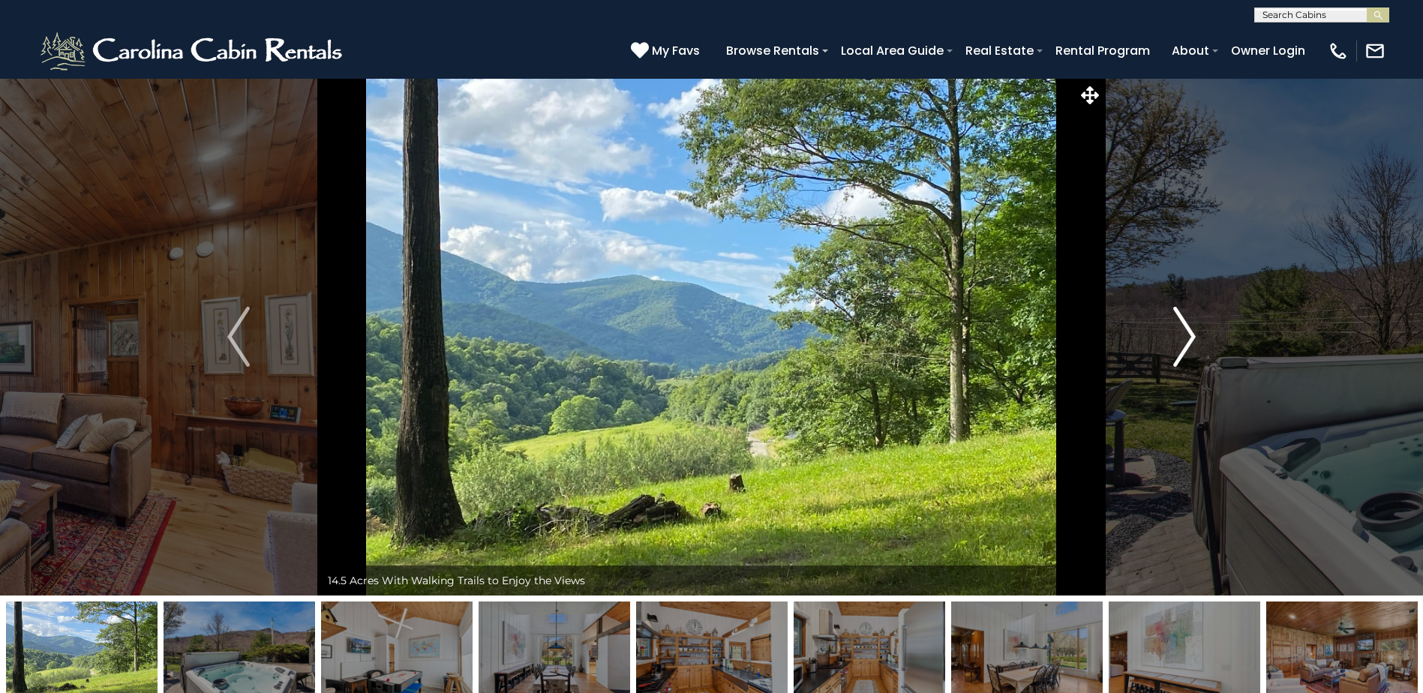
click at [1188, 340] on img "Next" at bounding box center [1184, 337] width 23 height 60
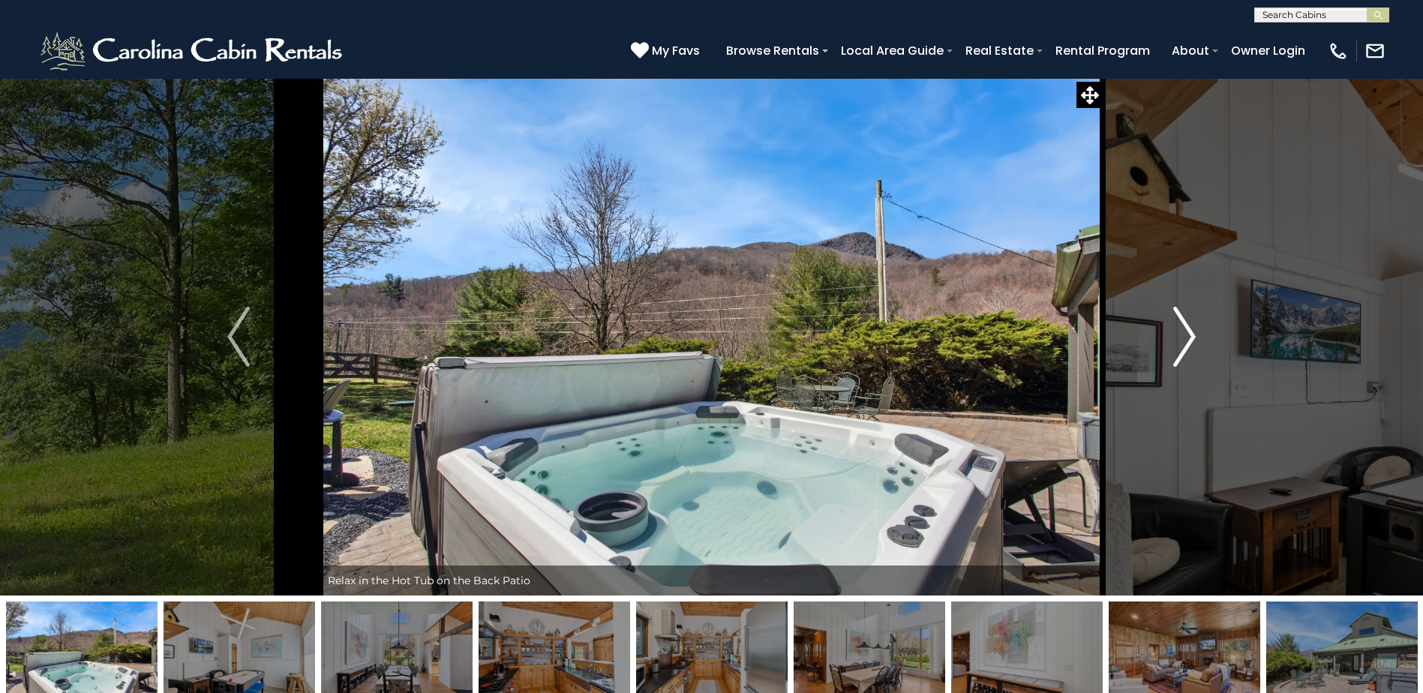
click at [1187, 339] on img "Next" at bounding box center [1184, 337] width 23 height 60
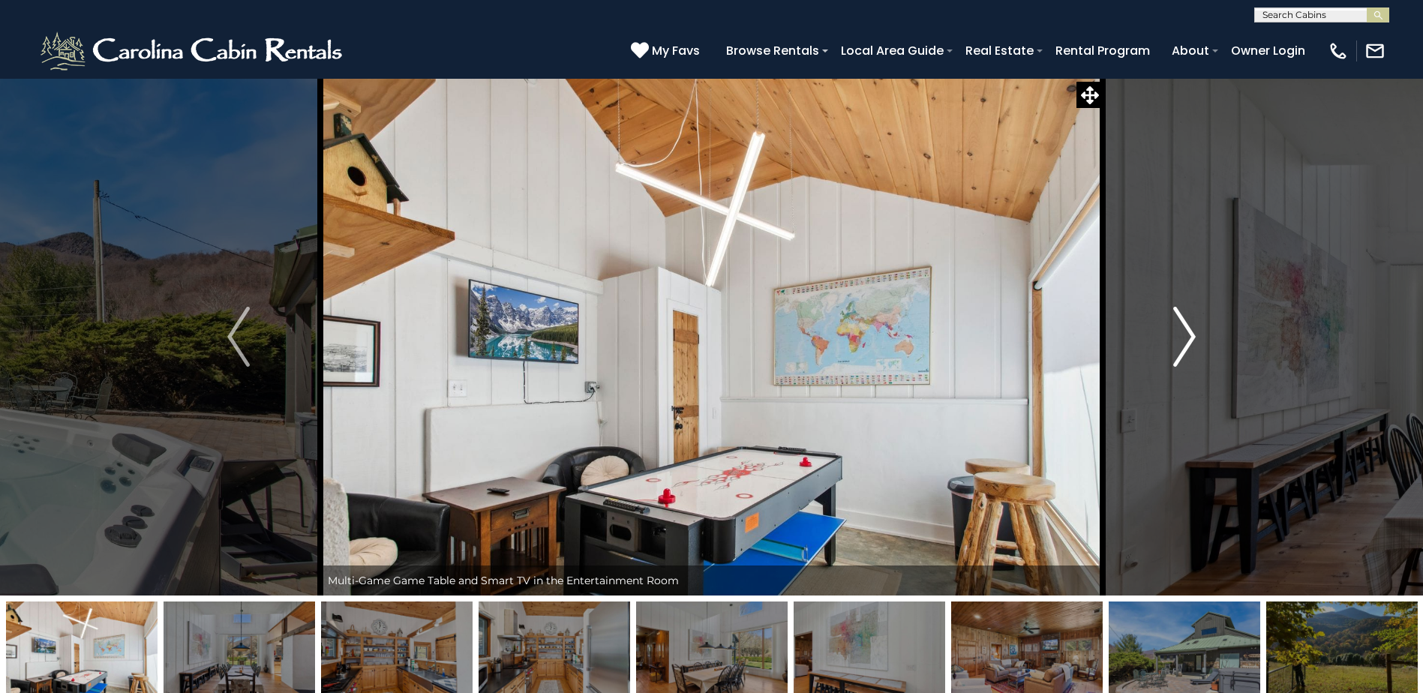
click at [1186, 339] on img "Next" at bounding box center [1184, 337] width 23 height 60
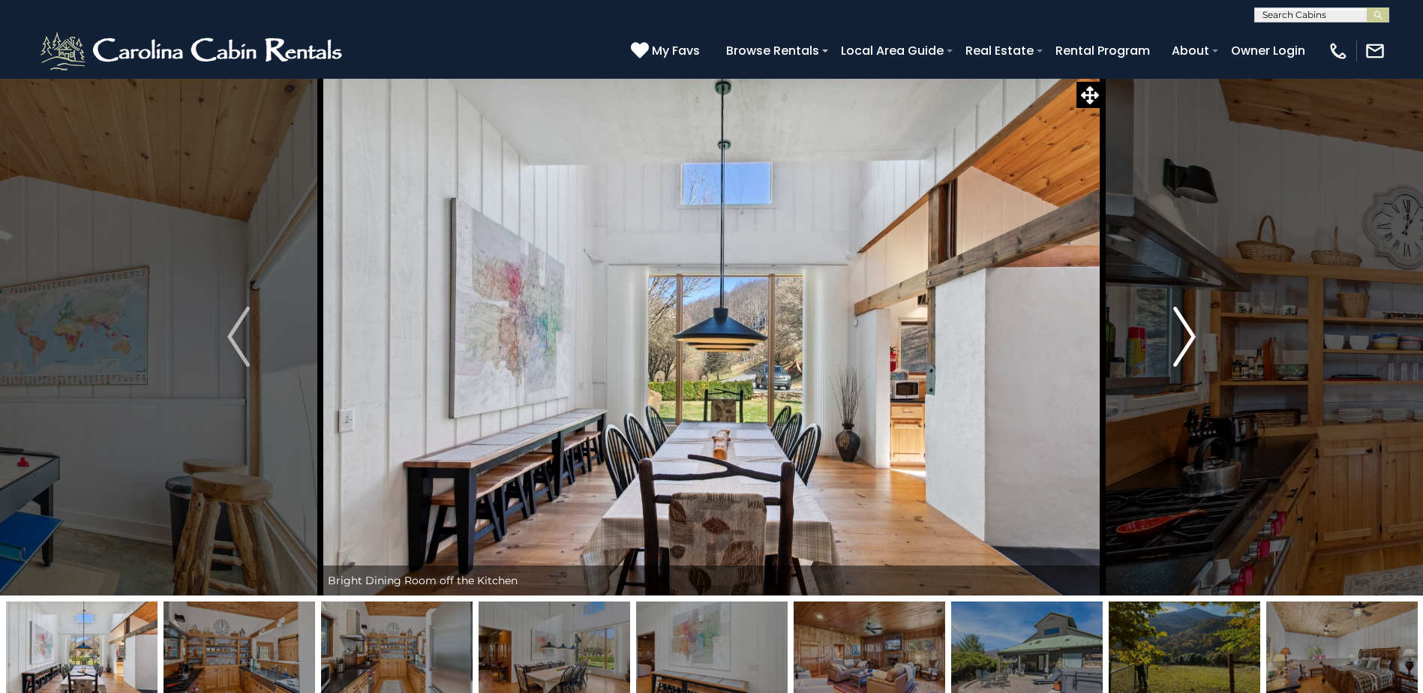
click at [1186, 339] on img "Next" at bounding box center [1184, 337] width 23 height 60
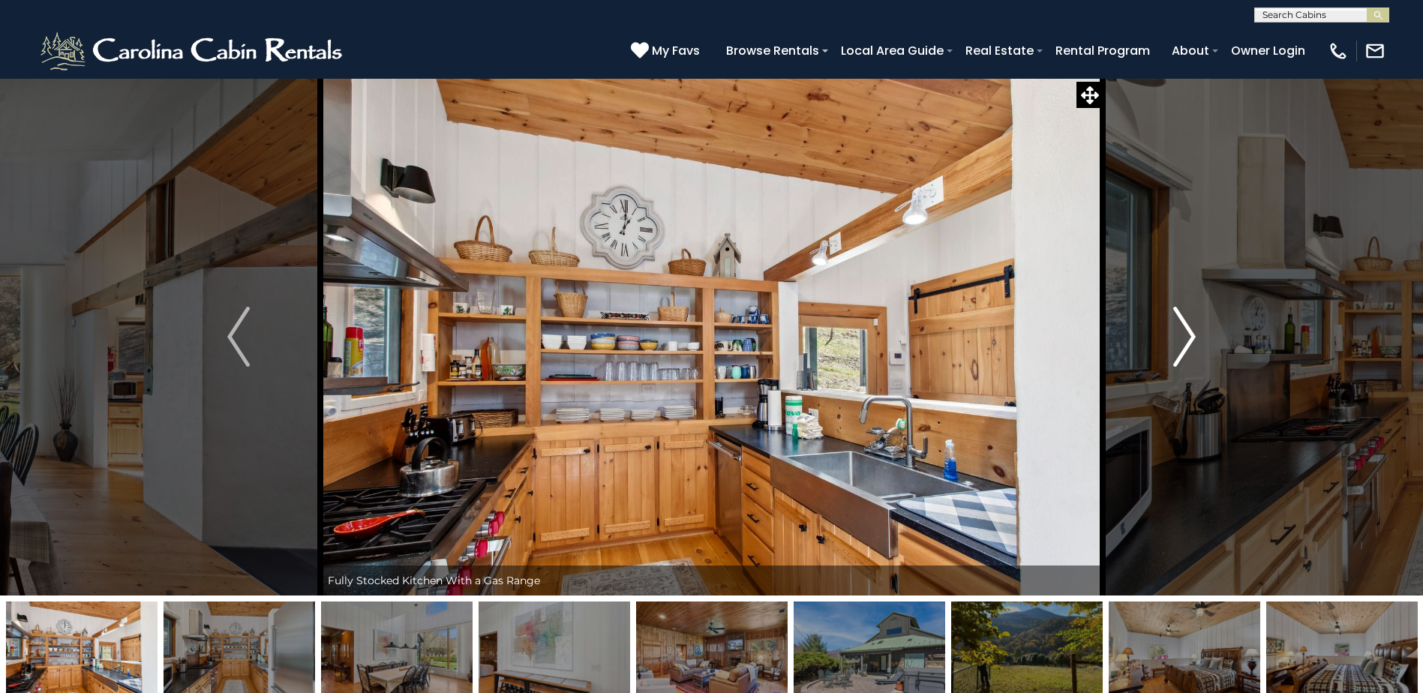
click at [1186, 339] on img "Next" at bounding box center [1184, 337] width 23 height 60
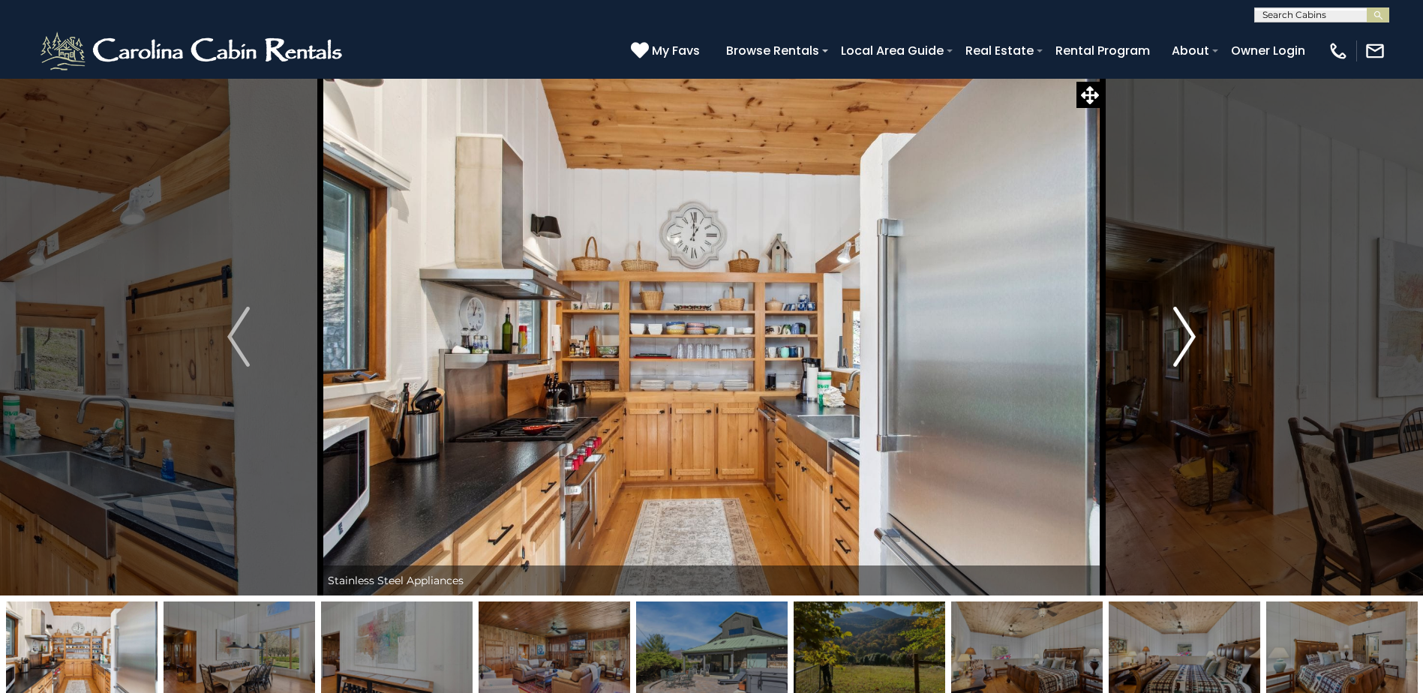
click at [1186, 339] on img "Next" at bounding box center [1184, 337] width 23 height 60
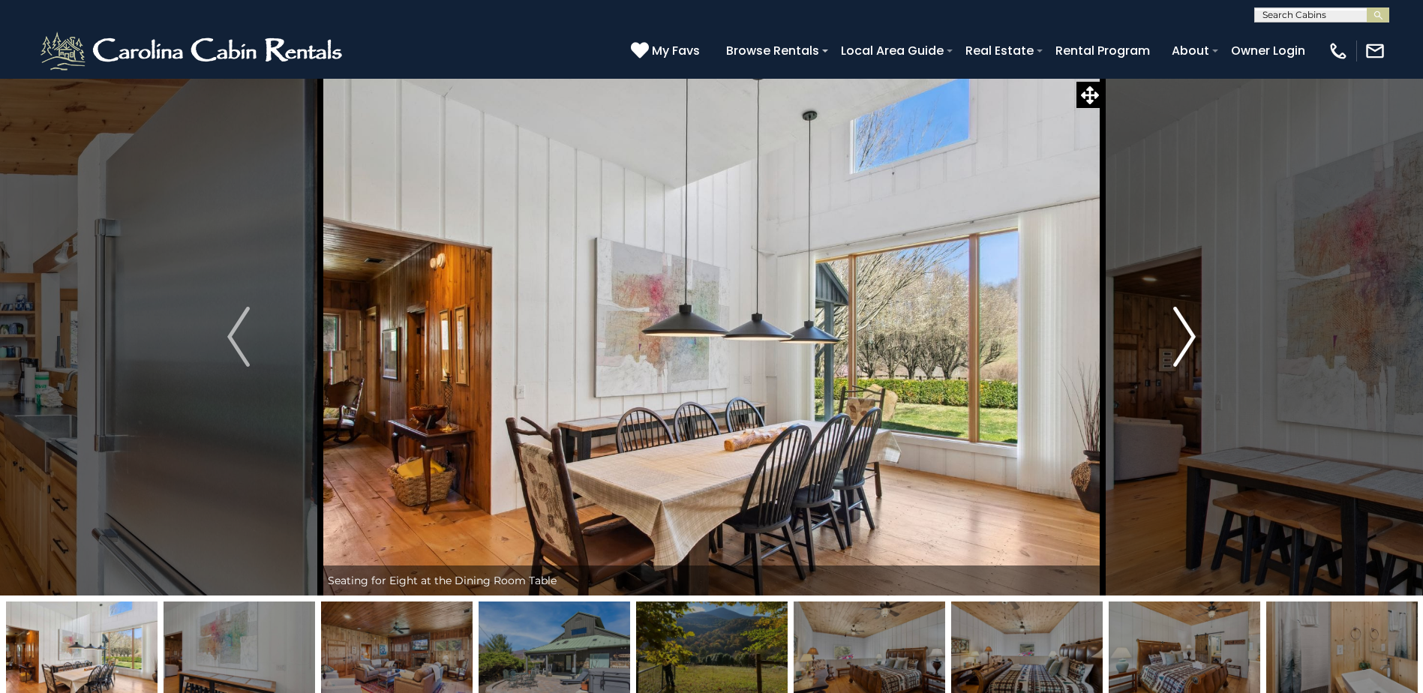
click at [1186, 339] on img "Next" at bounding box center [1184, 337] width 23 height 60
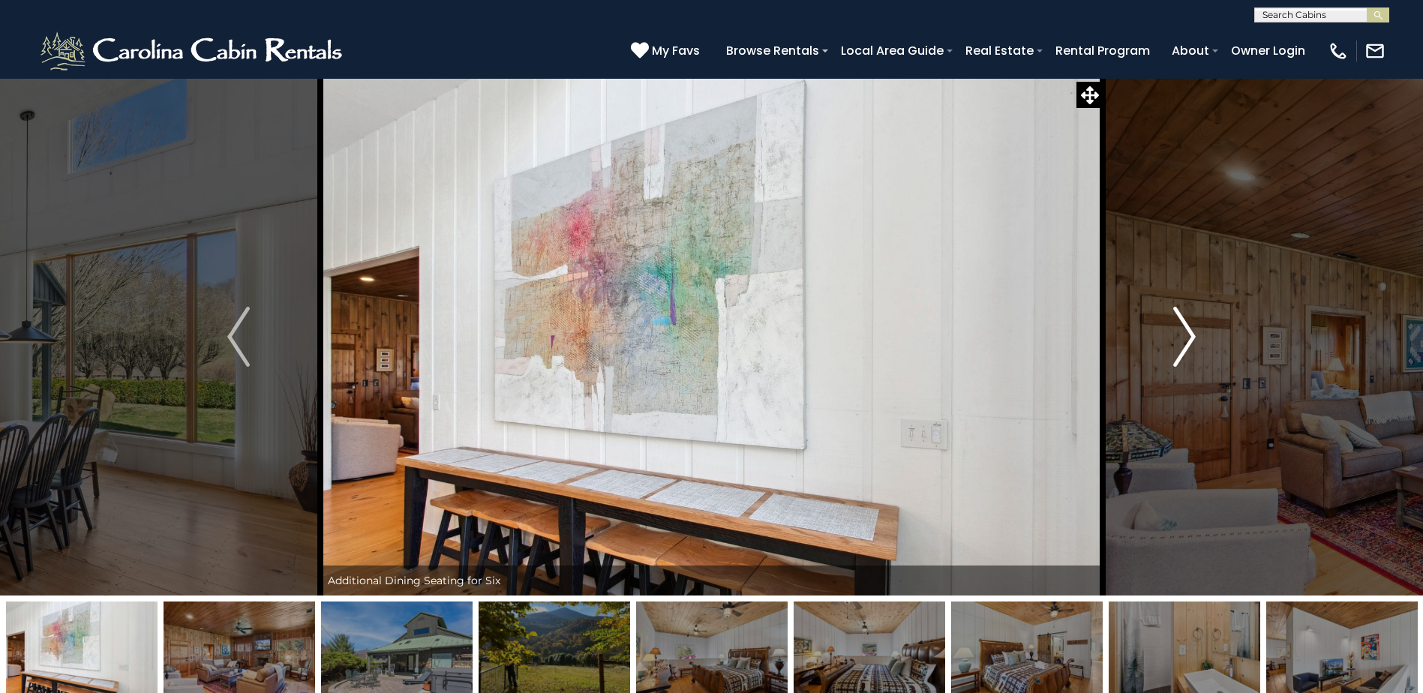
click at [1186, 339] on img "Next" at bounding box center [1184, 337] width 23 height 60
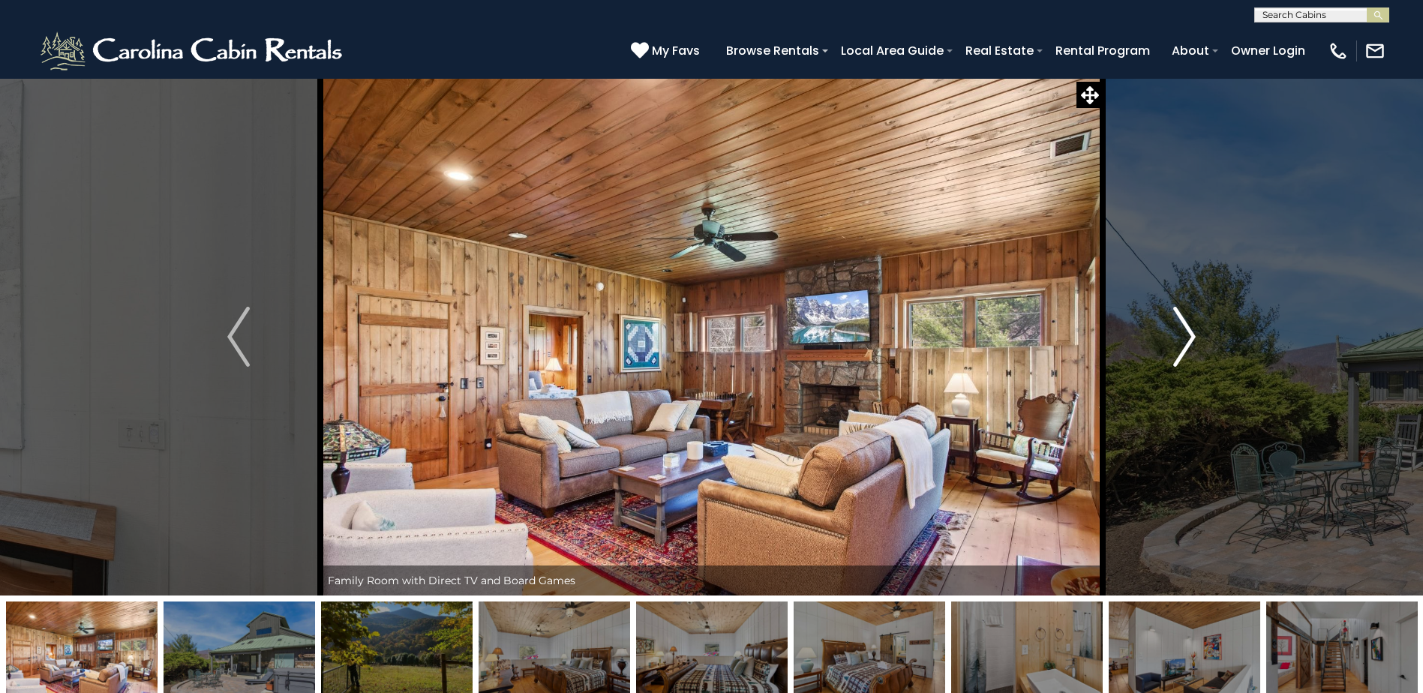
click at [1186, 339] on img "Next" at bounding box center [1184, 337] width 23 height 60
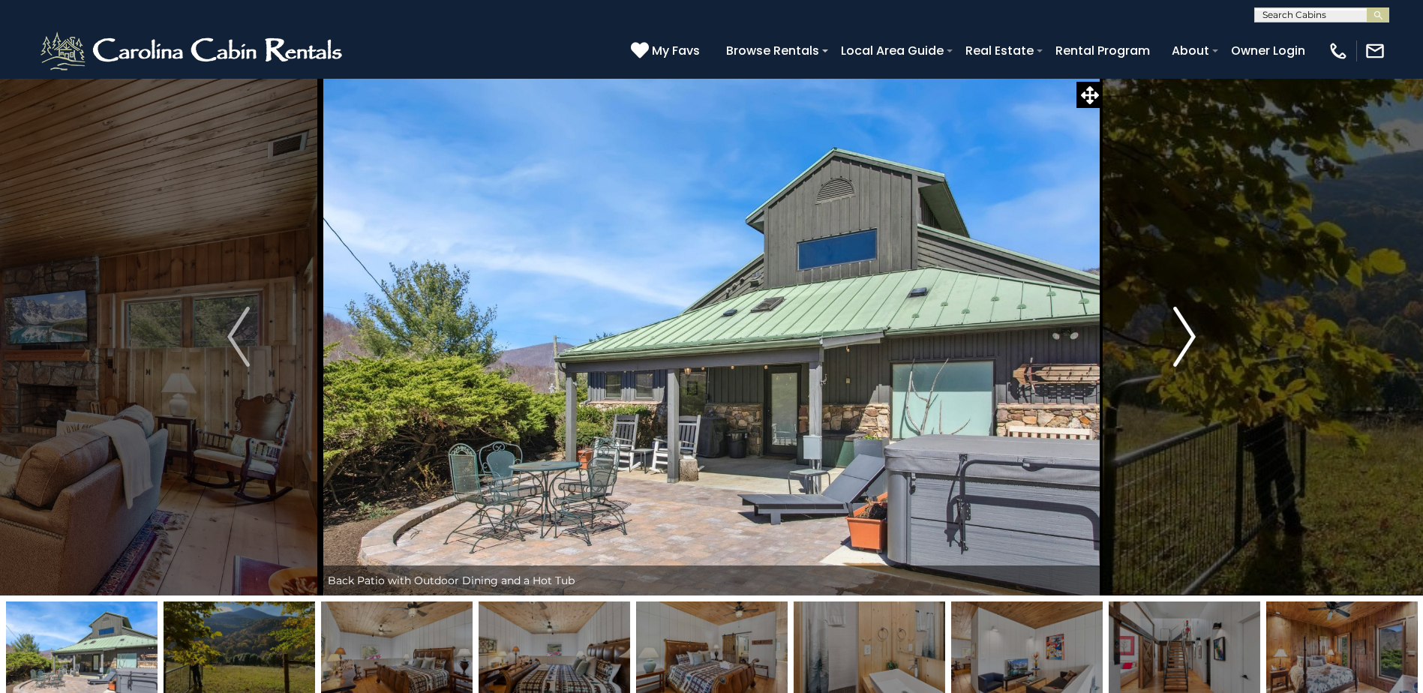
click at [1186, 339] on img "Next" at bounding box center [1184, 337] width 23 height 60
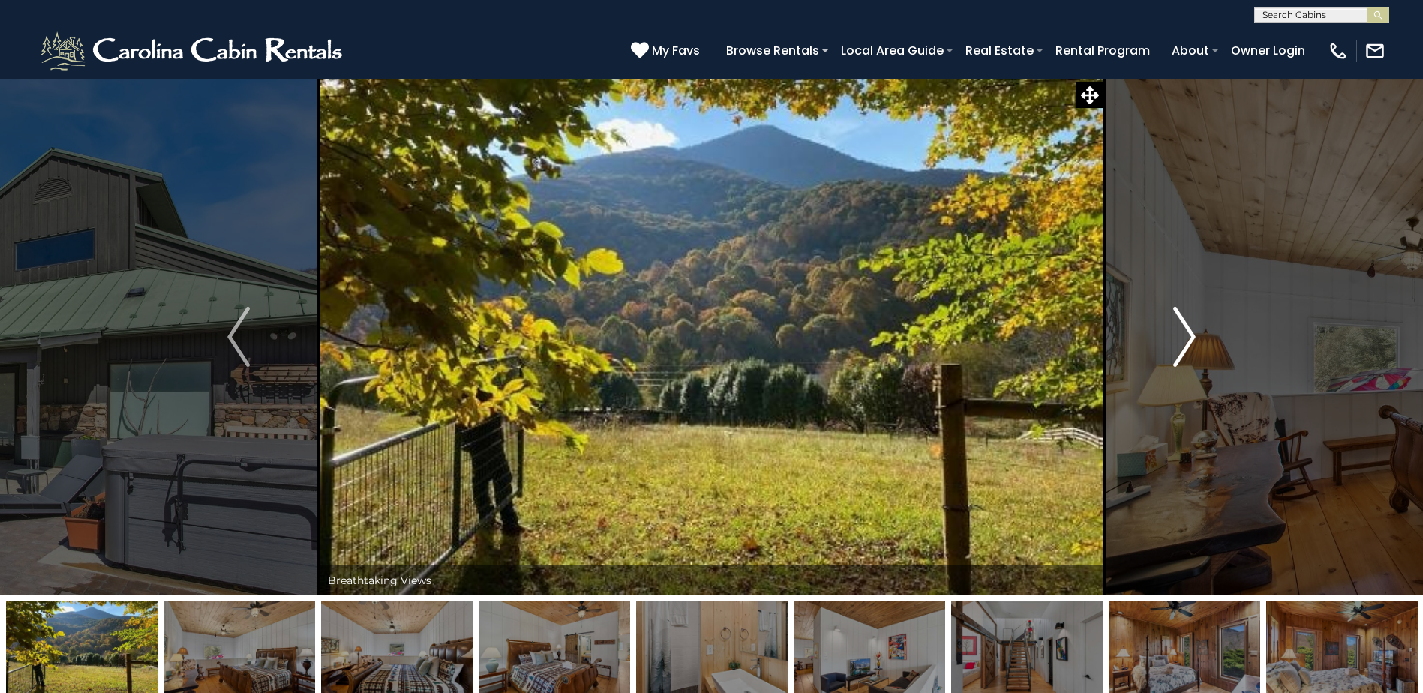
click at [1186, 339] on img "Next" at bounding box center [1184, 337] width 23 height 60
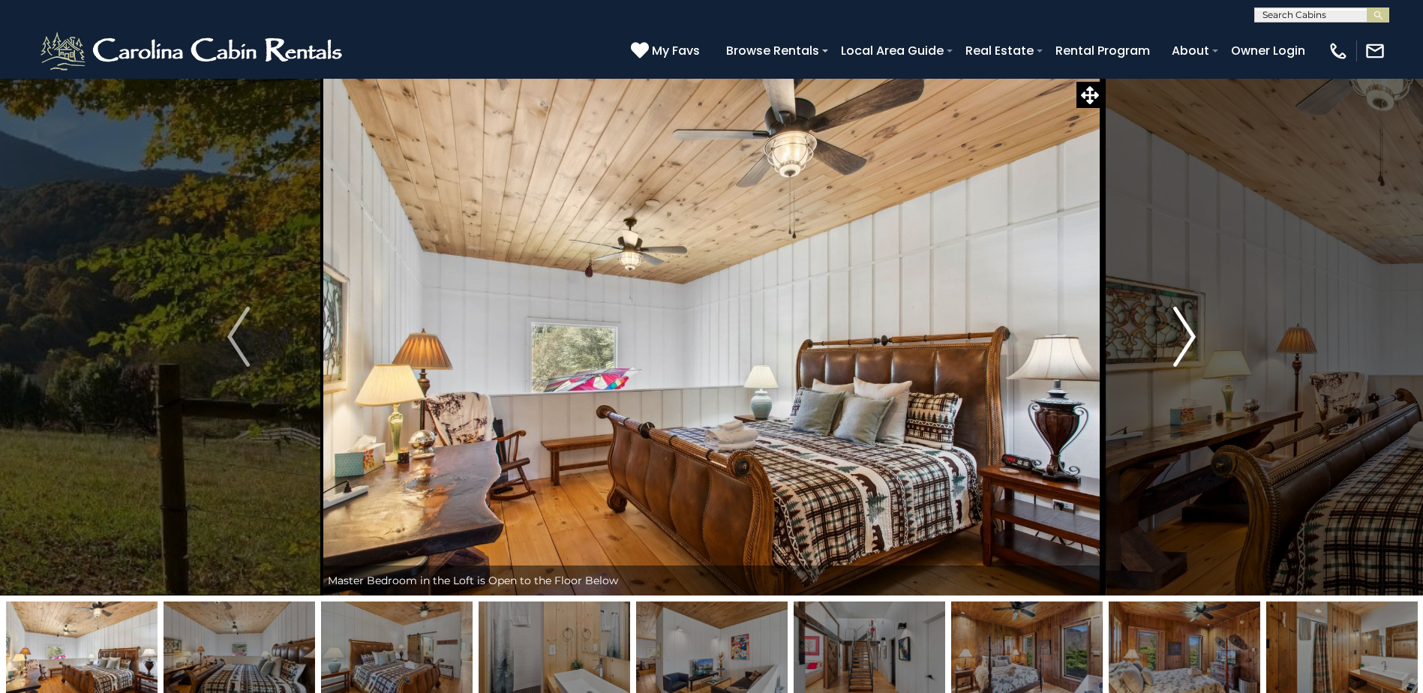
click at [1181, 341] on img "Next" at bounding box center [1184, 337] width 23 height 60
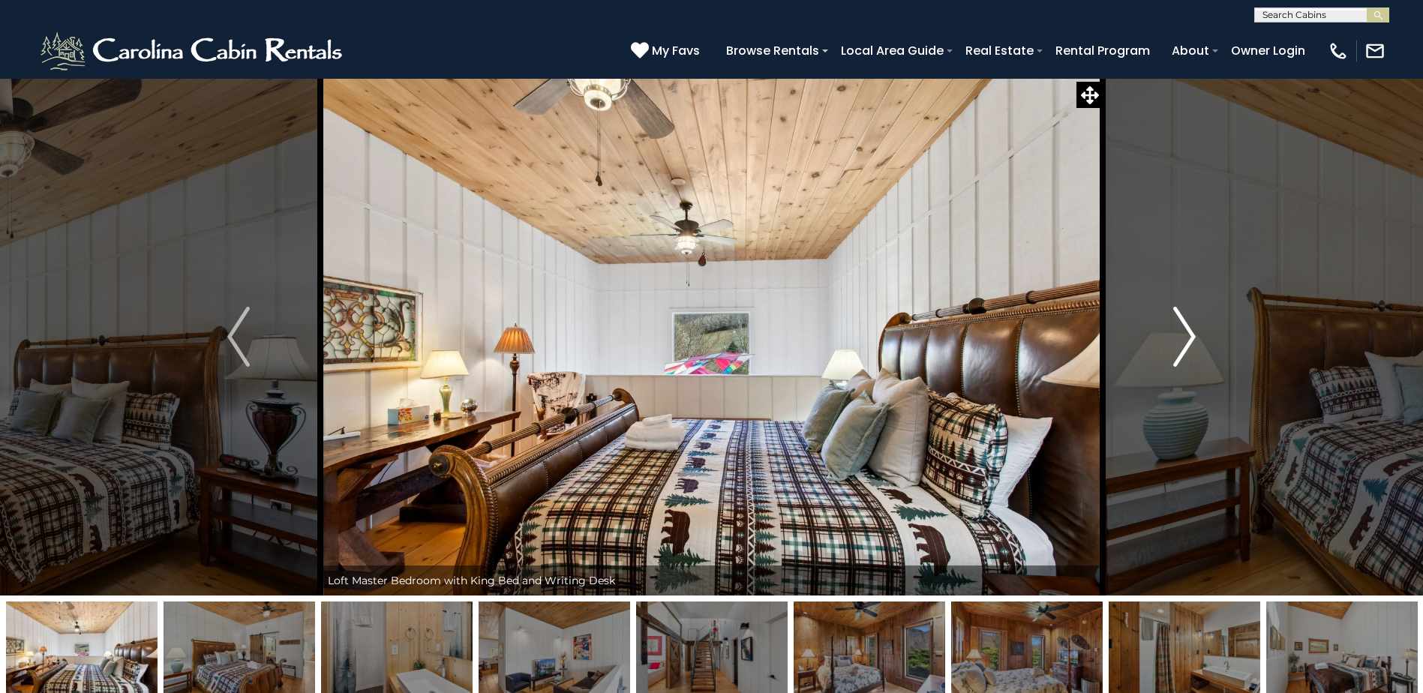
click at [1181, 341] on img "Next" at bounding box center [1184, 337] width 23 height 60
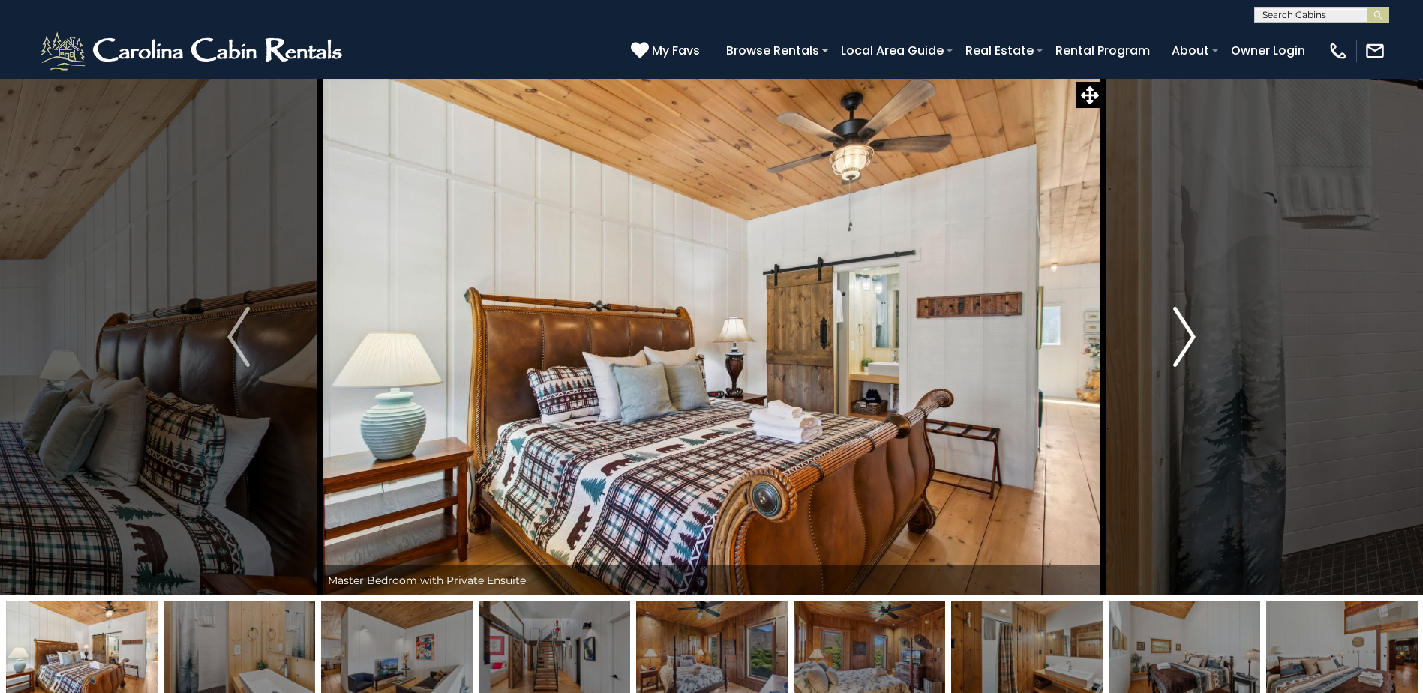
click at [1181, 341] on img "Next" at bounding box center [1184, 337] width 23 height 60
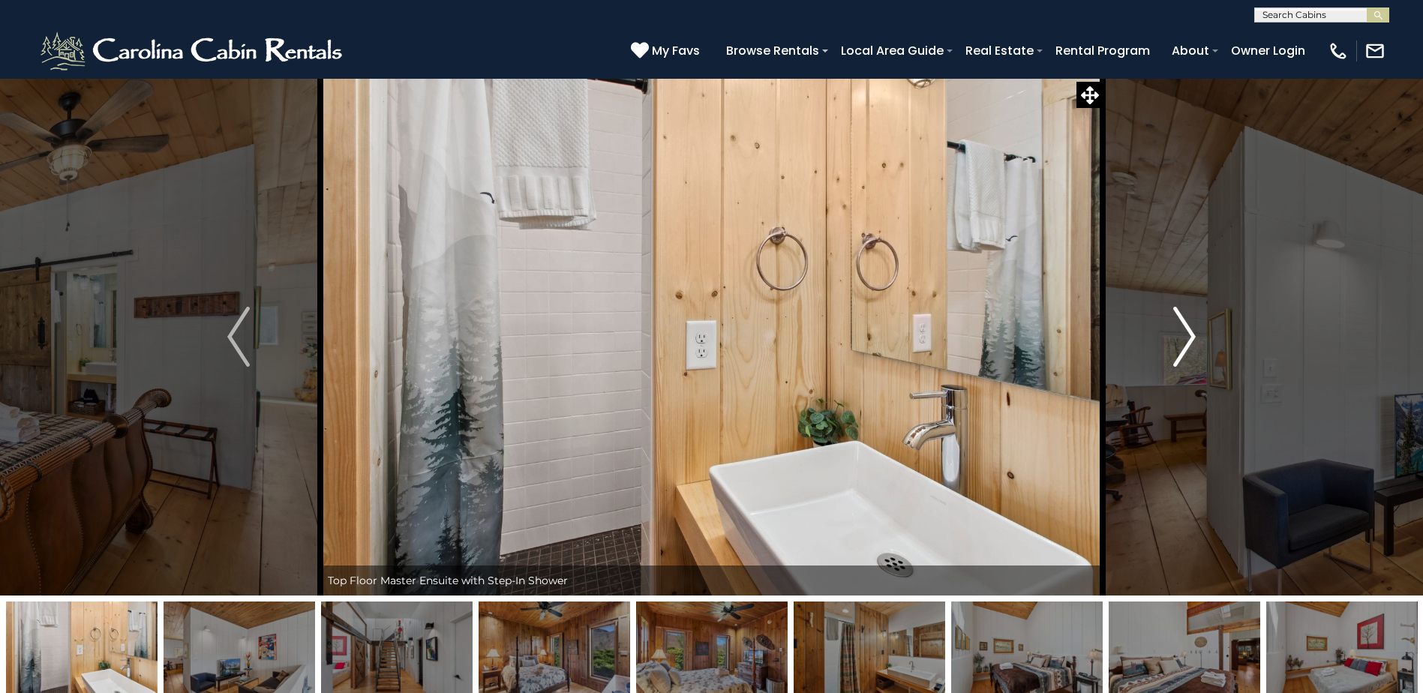
click at [1181, 341] on img "Next" at bounding box center [1184, 337] width 23 height 60
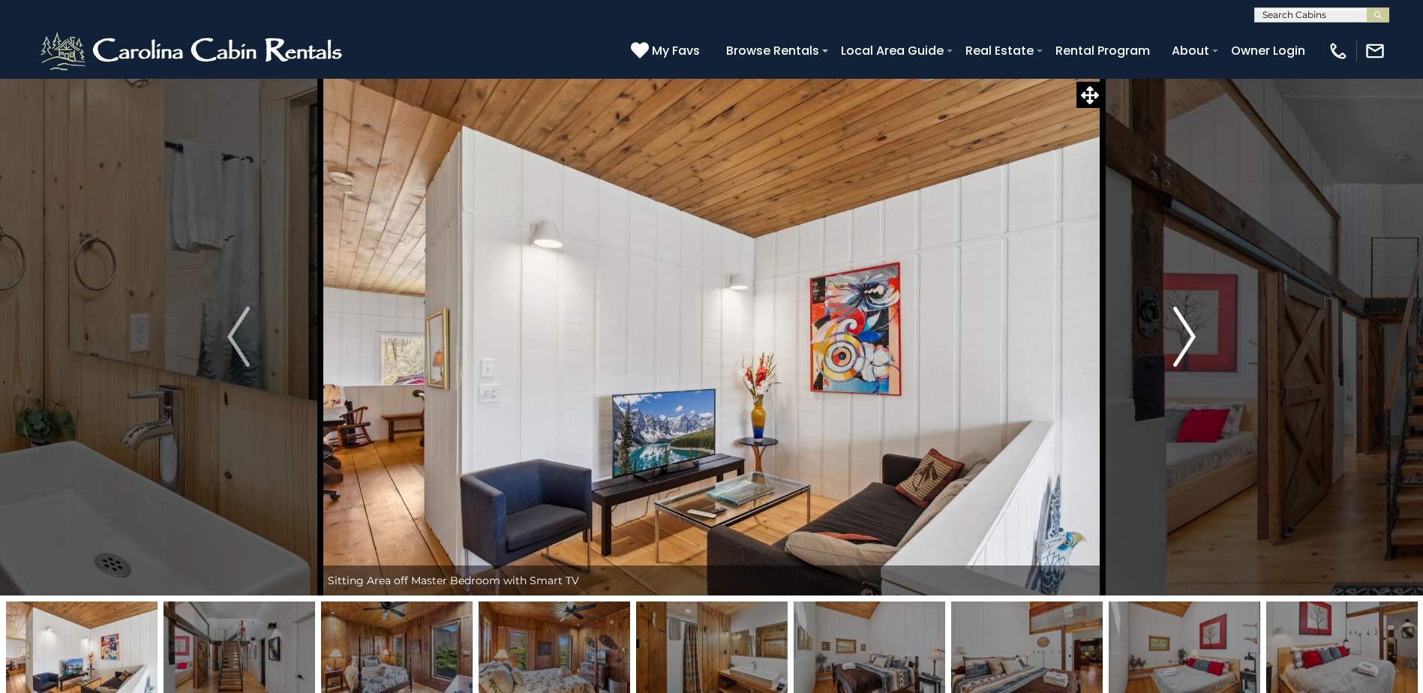
click at [1181, 341] on img "Next" at bounding box center [1184, 337] width 23 height 60
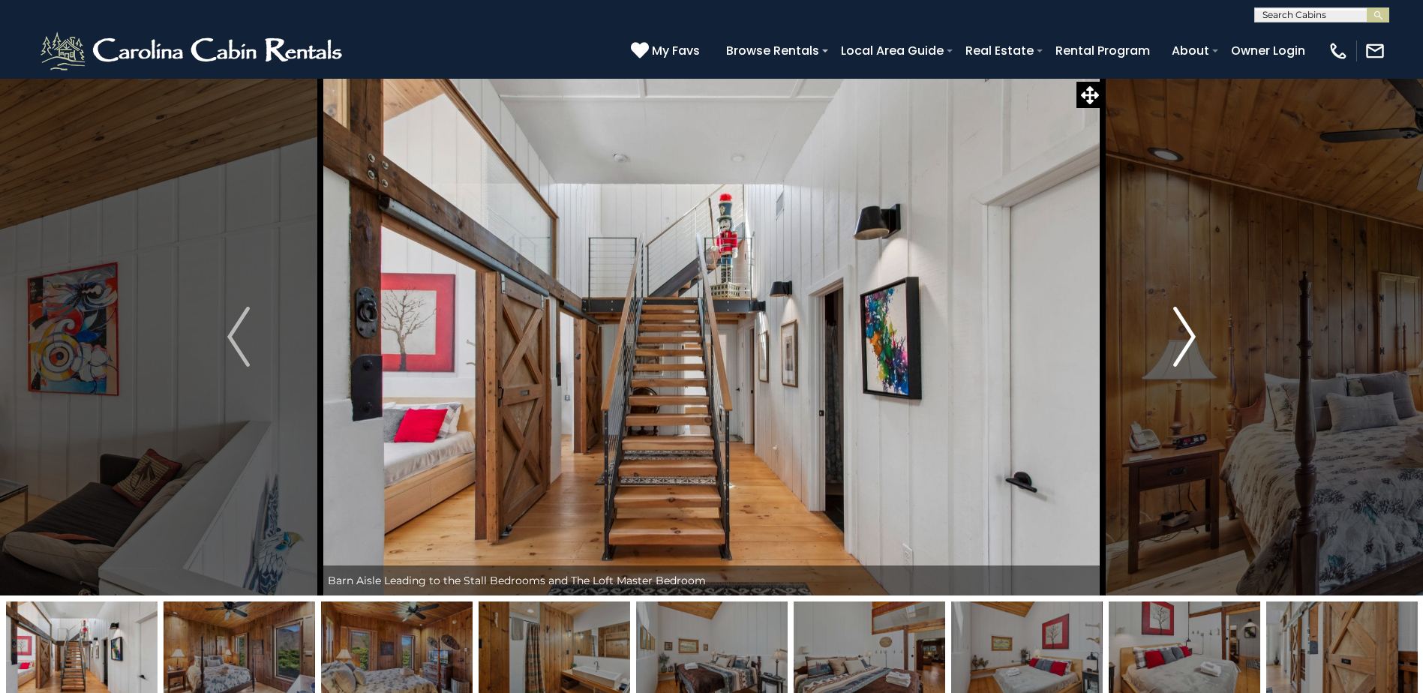
click at [1181, 341] on img "Next" at bounding box center [1184, 337] width 23 height 60
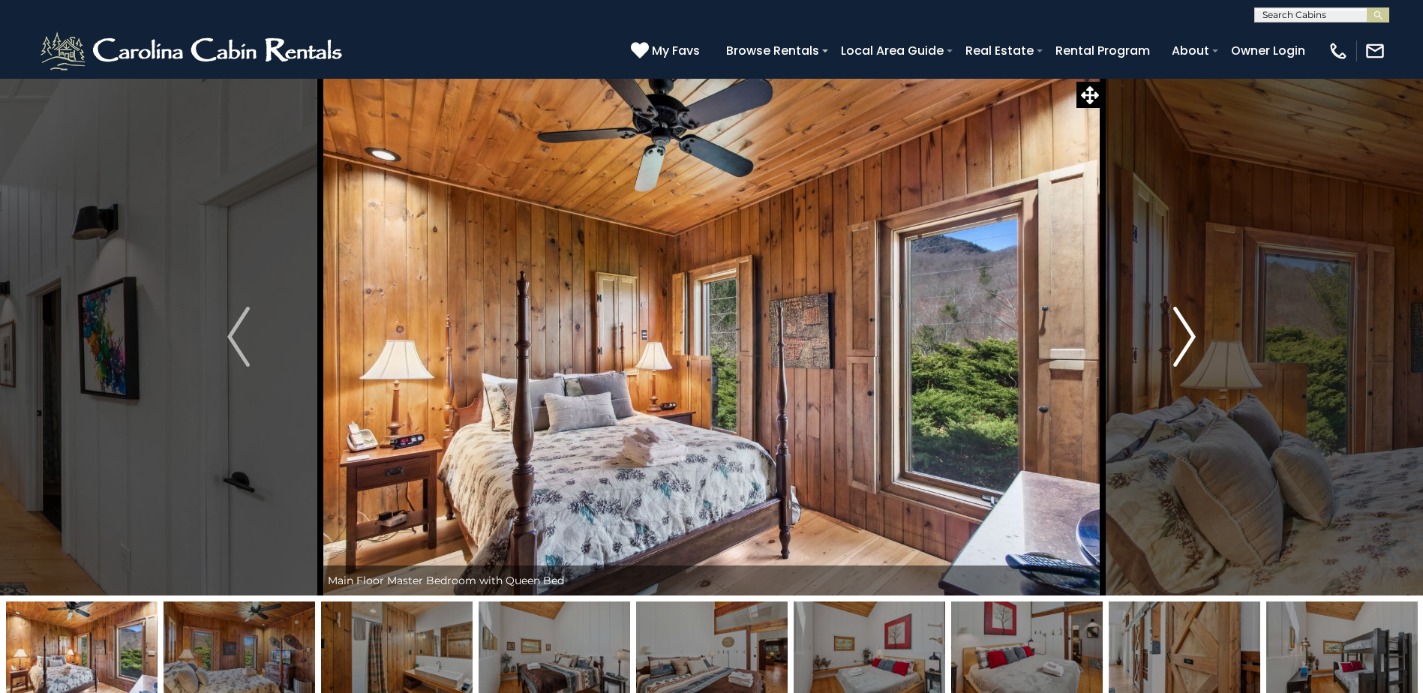
click at [1181, 341] on img "Next" at bounding box center [1184, 337] width 23 height 60
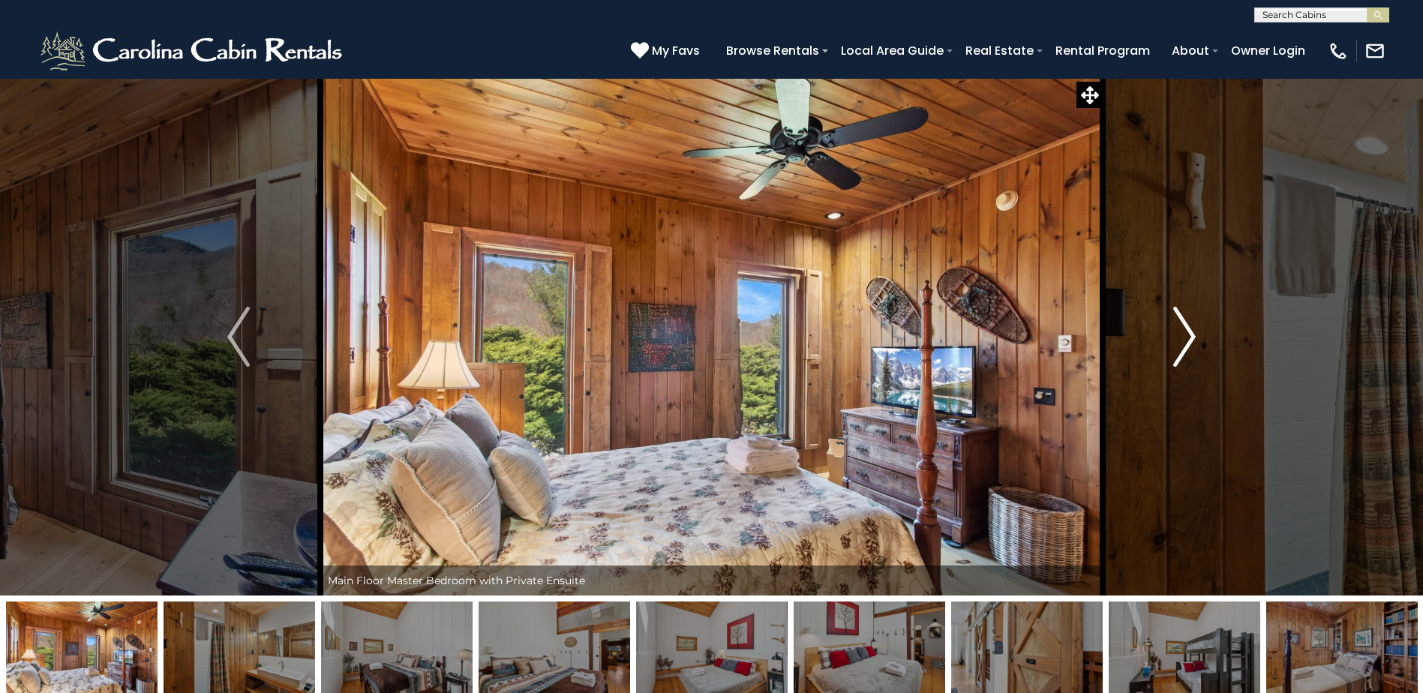
click at [1181, 341] on img "Next" at bounding box center [1184, 337] width 23 height 60
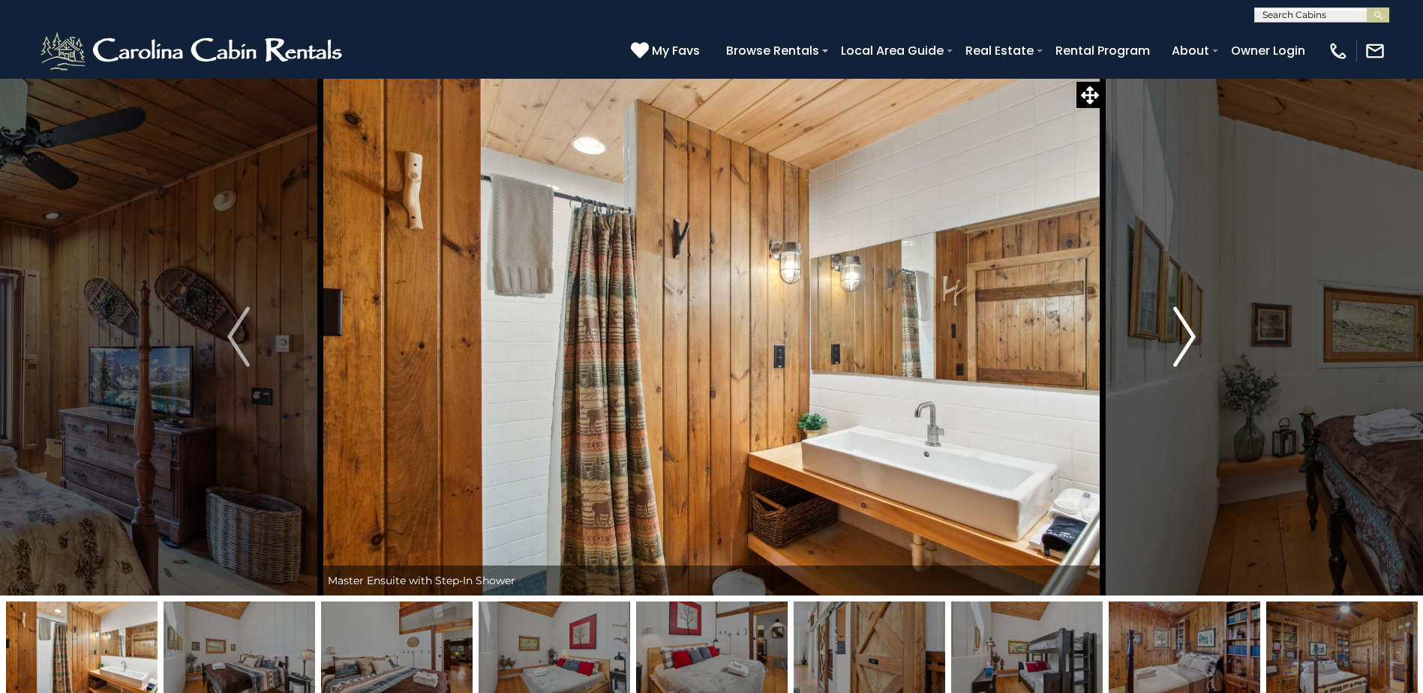
click at [1181, 341] on img "Next" at bounding box center [1184, 337] width 23 height 60
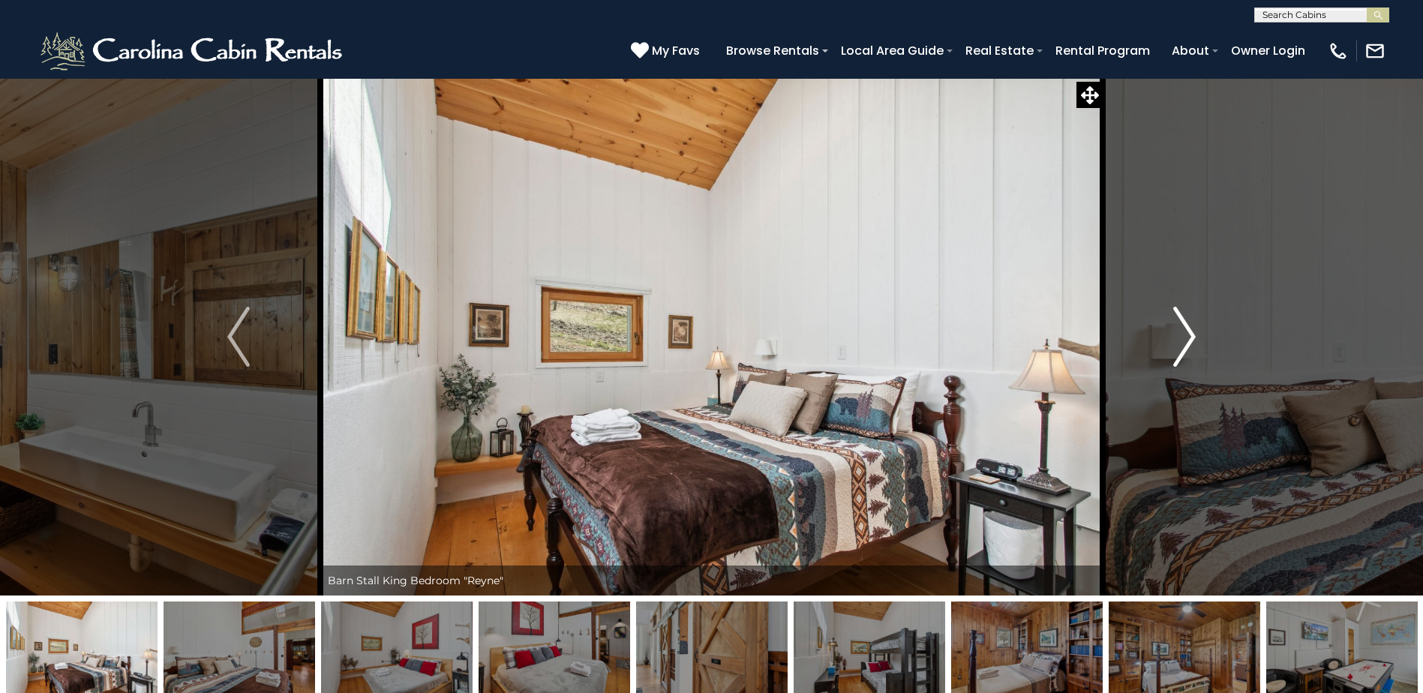
click at [1181, 341] on img "Next" at bounding box center [1184, 337] width 23 height 60
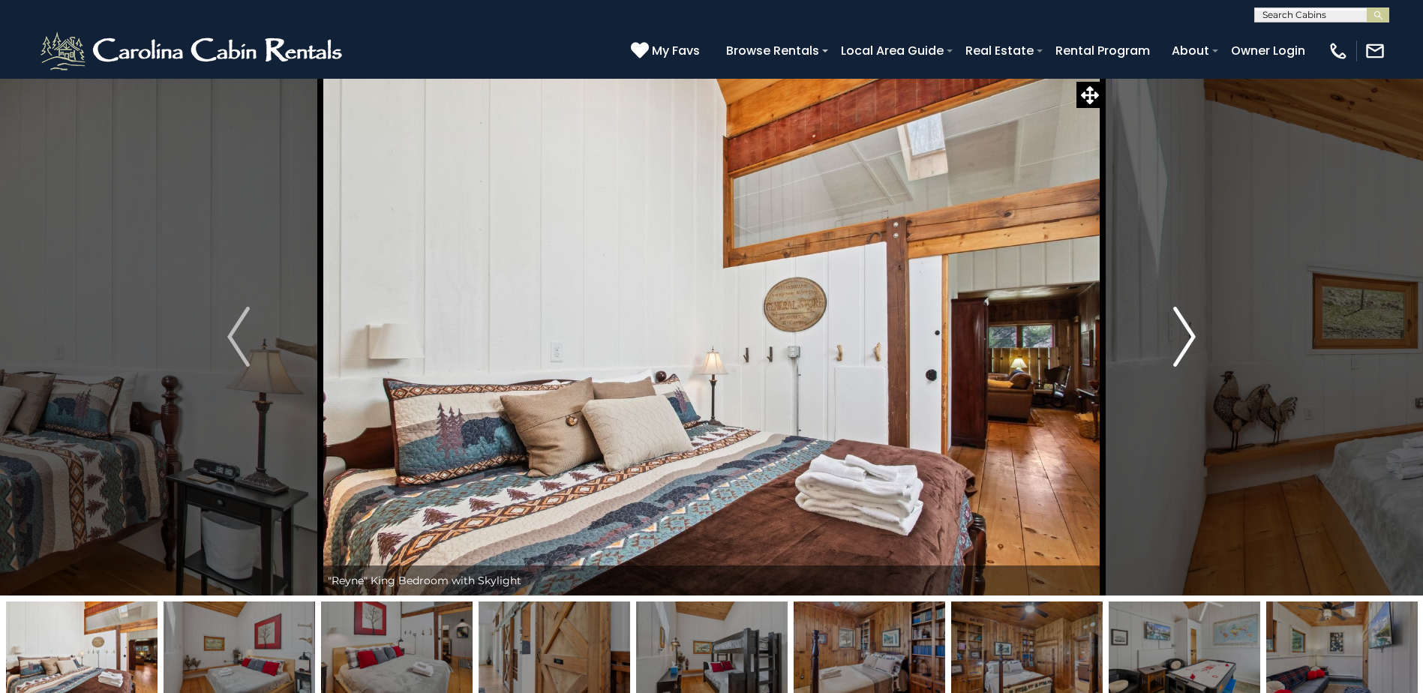
click at [1181, 341] on img "Next" at bounding box center [1184, 337] width 23 height 60
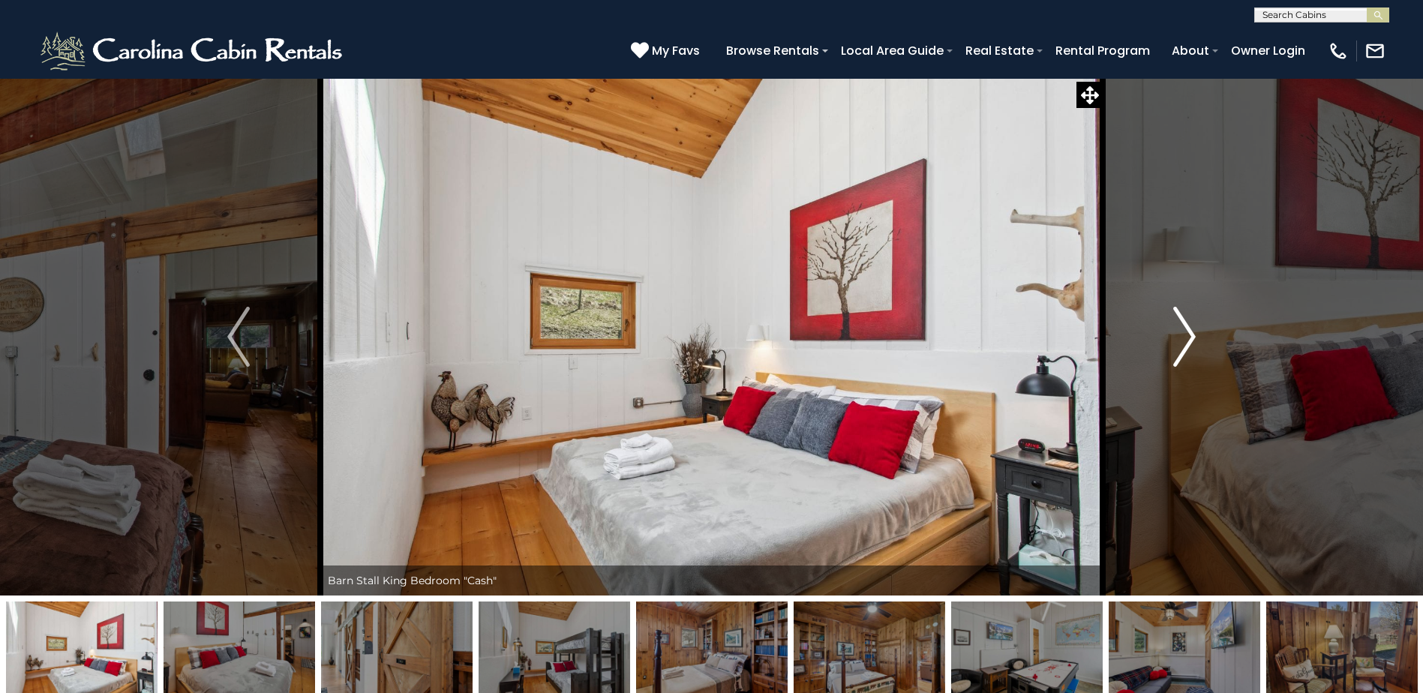
click at [1181, 341] on img "Next" at bounding box center [1184, 337] width 23 height 60
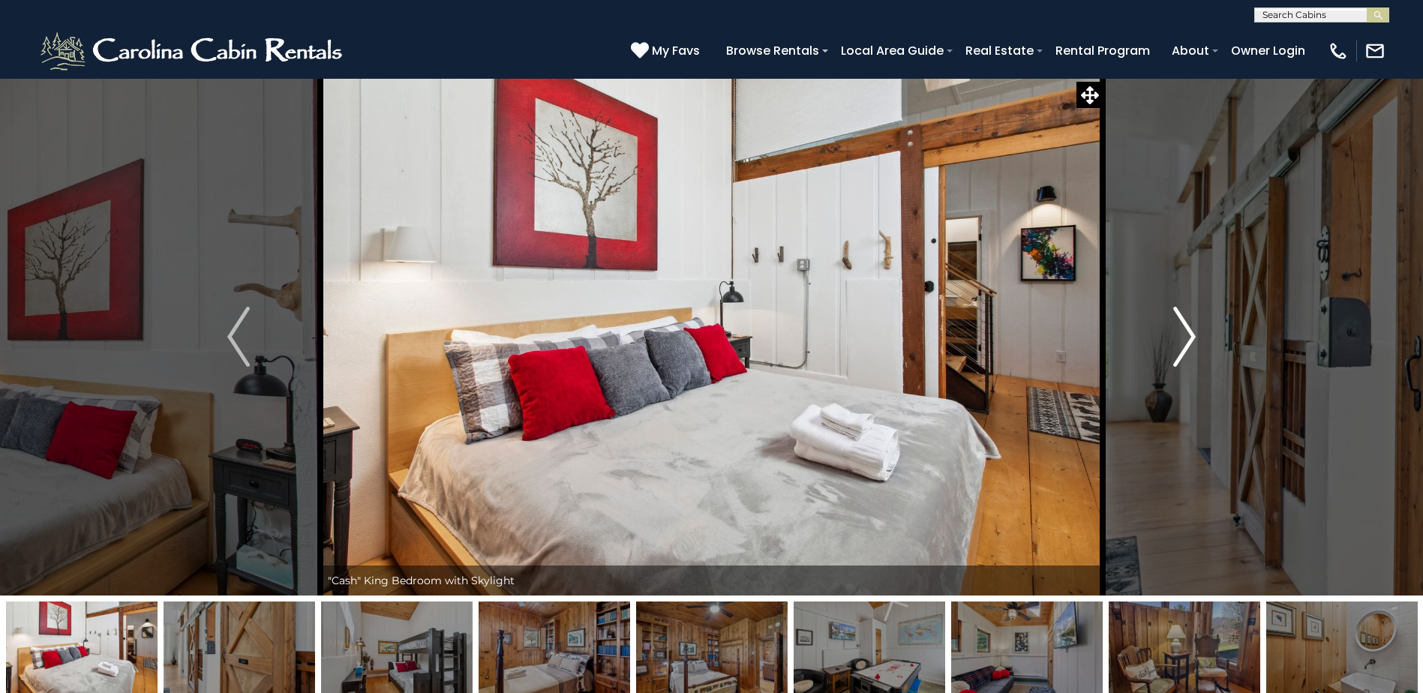
click at [1181, 341] on img "Next" at bounding box center [1184, 337] width 23 height 60
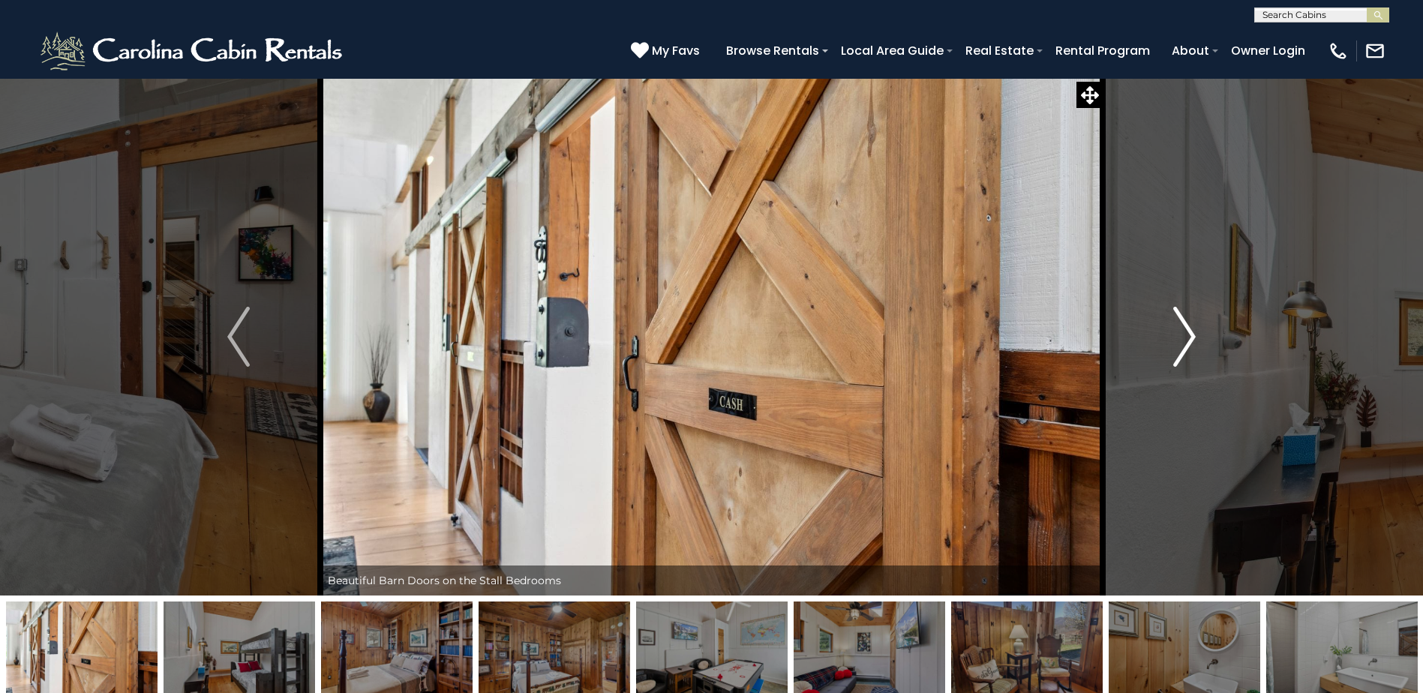
click at [1181, 341] on img "Next" at bounding box center [1184, 337] width 23 height 60
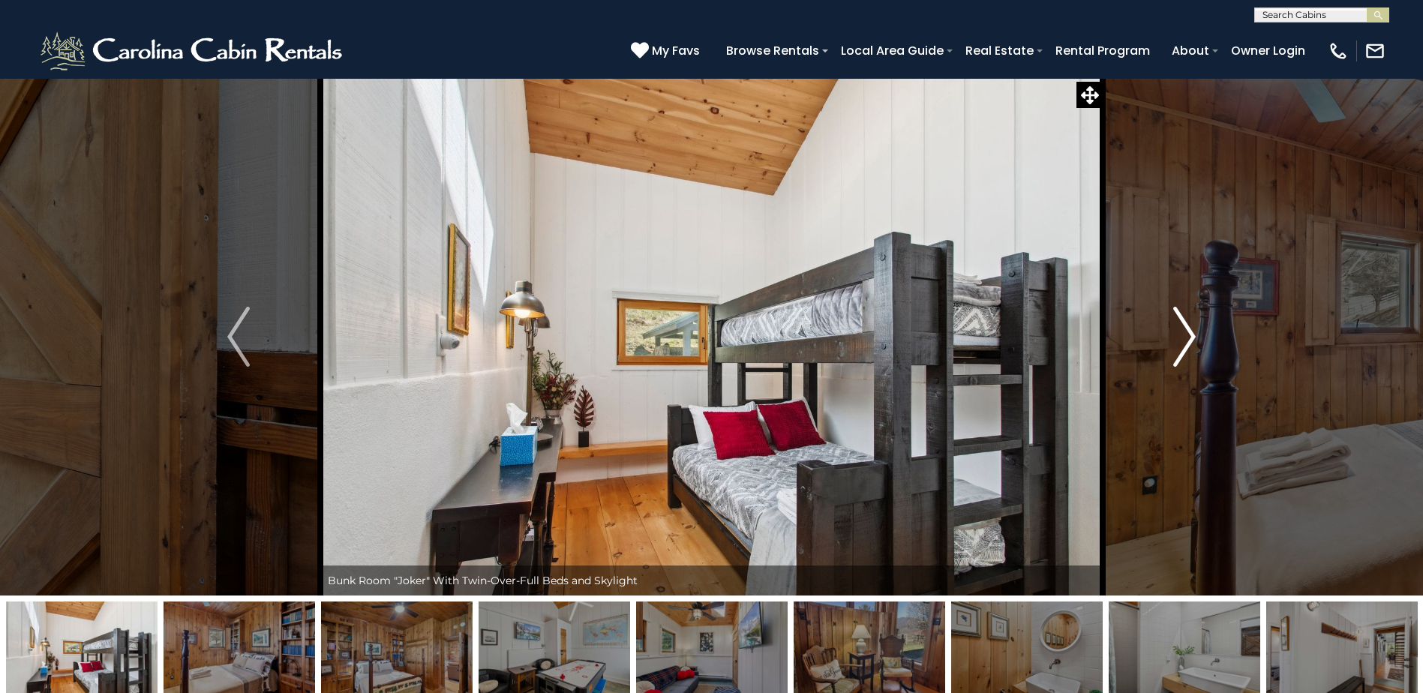
click at [1181, 341] on img "Next" at bounding box center [1184, 337] width 23 height 60
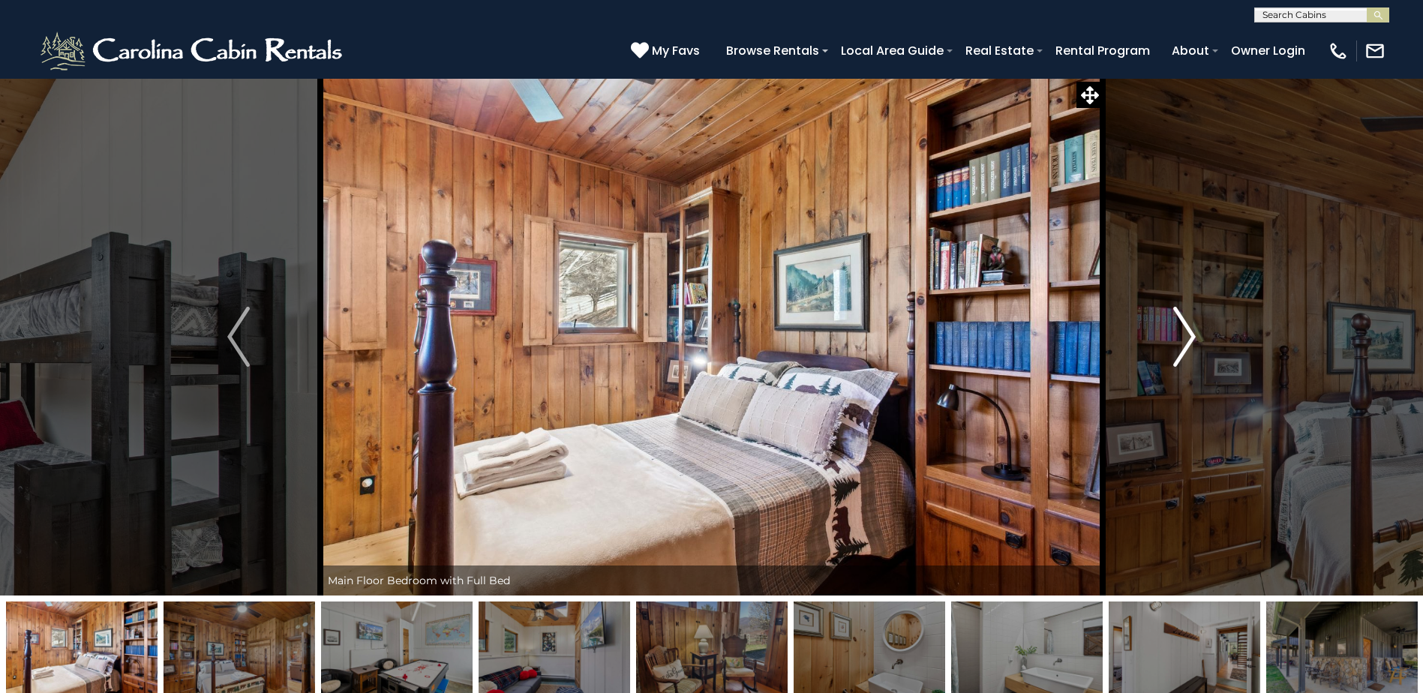
click at [1178, 341] on img "Next" at bounding box center [1184, 337] width 23 height 60
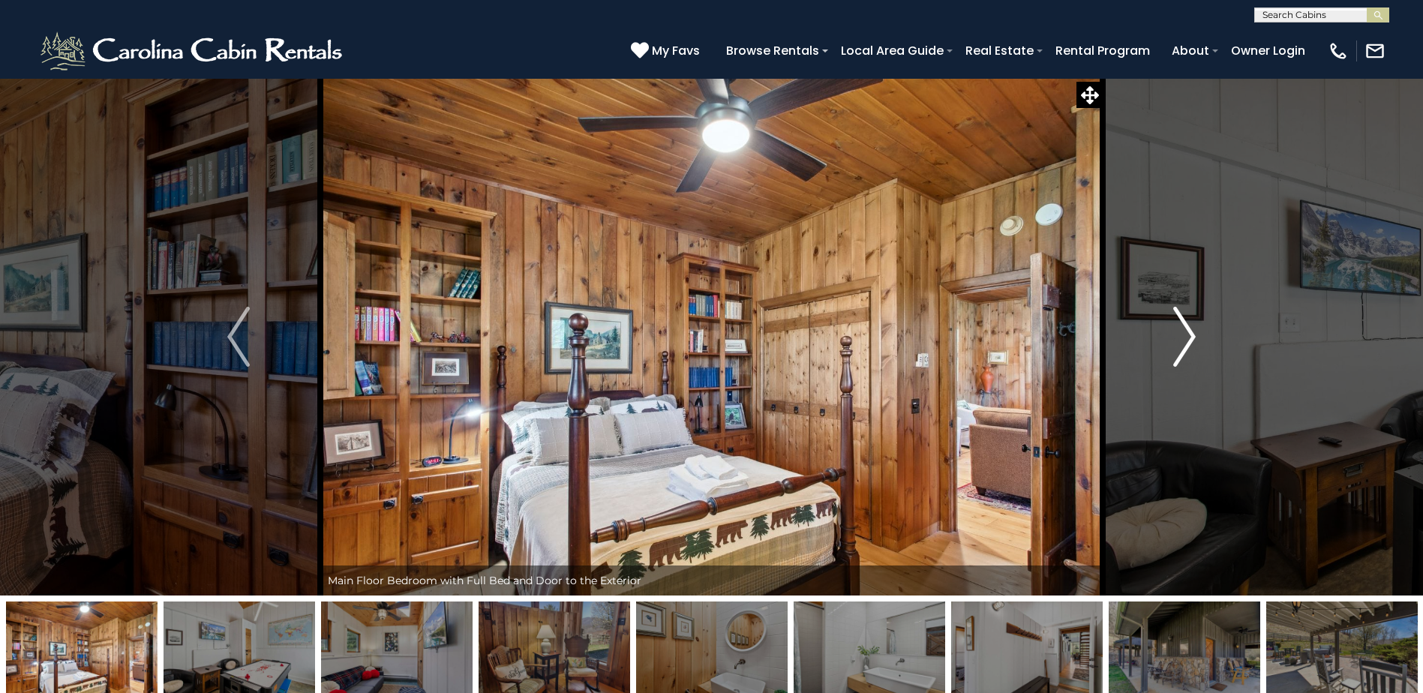
click at [1178, 341] on img "Next" at bounding box center [1184, 337] width 23 height 60
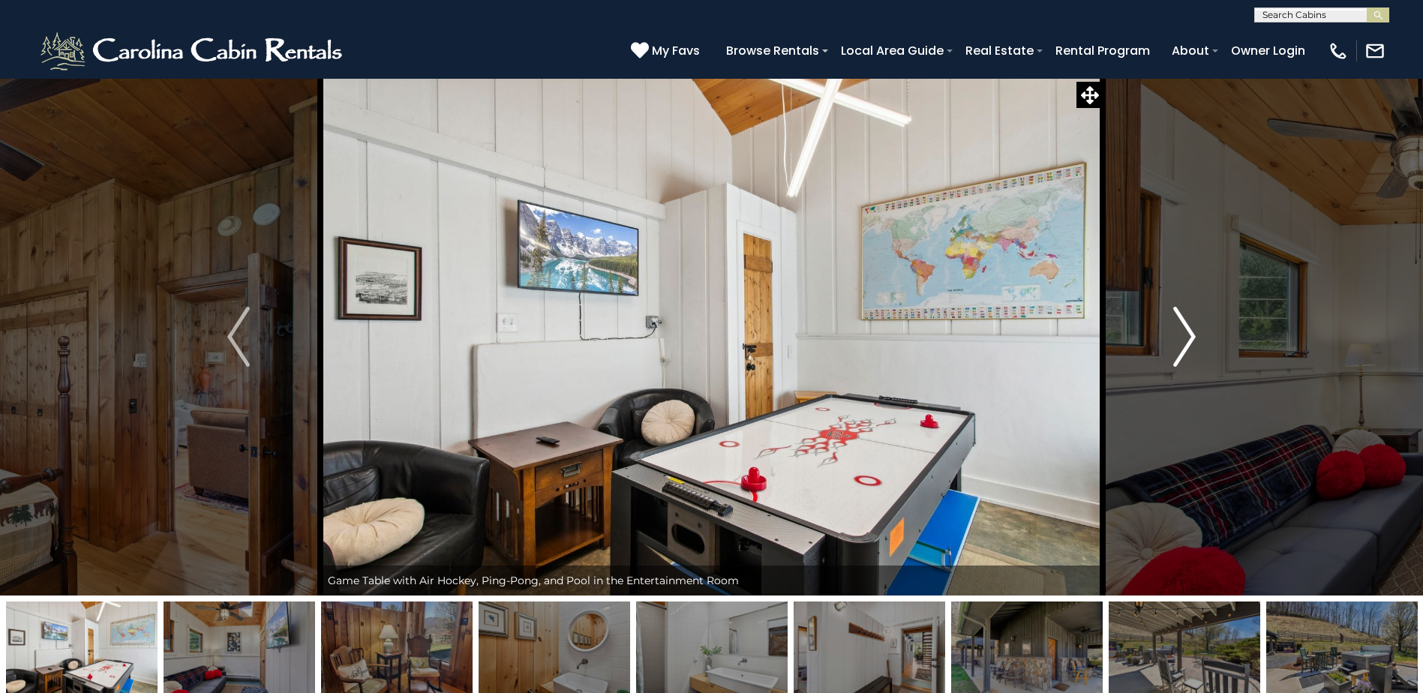
click at [1178, 341] on img "Next" at bounding box center [1184, 337] width 23 height 60
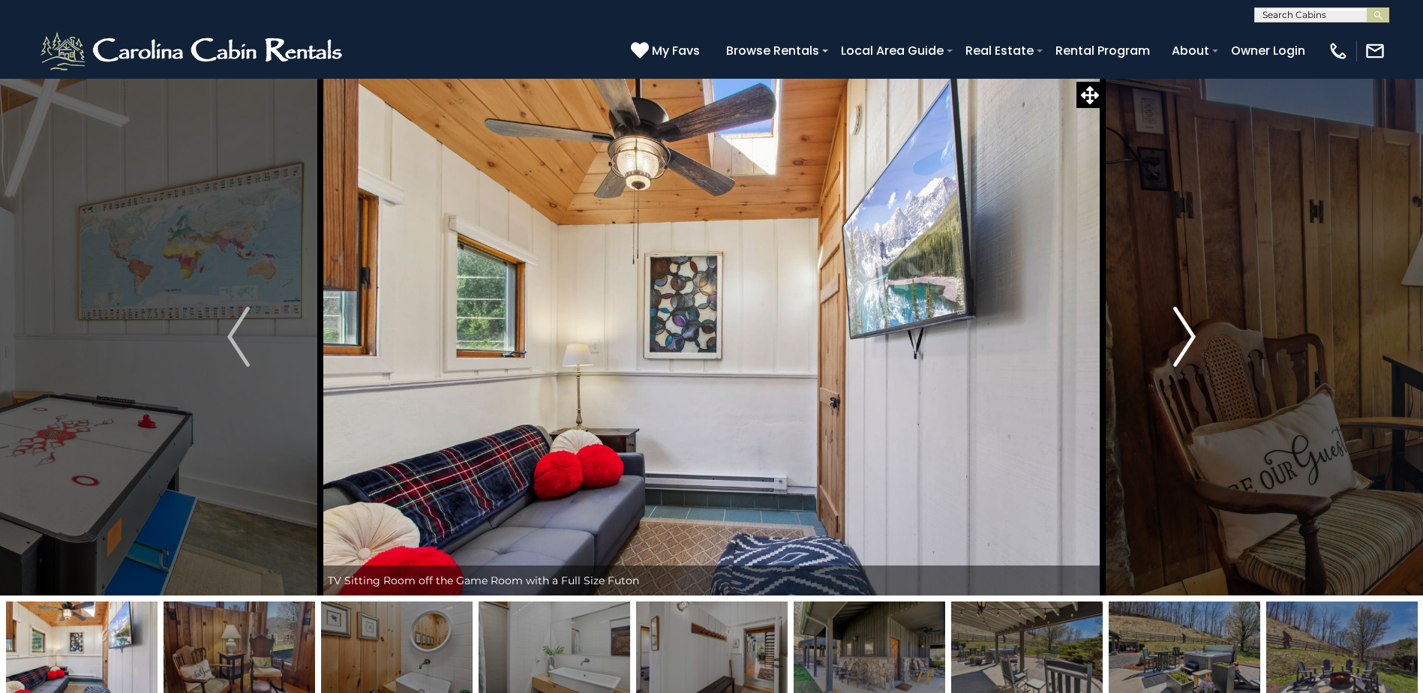
click at [1178, 341] on img "Next" at bounding box center [1184, 337] width 23 height 60
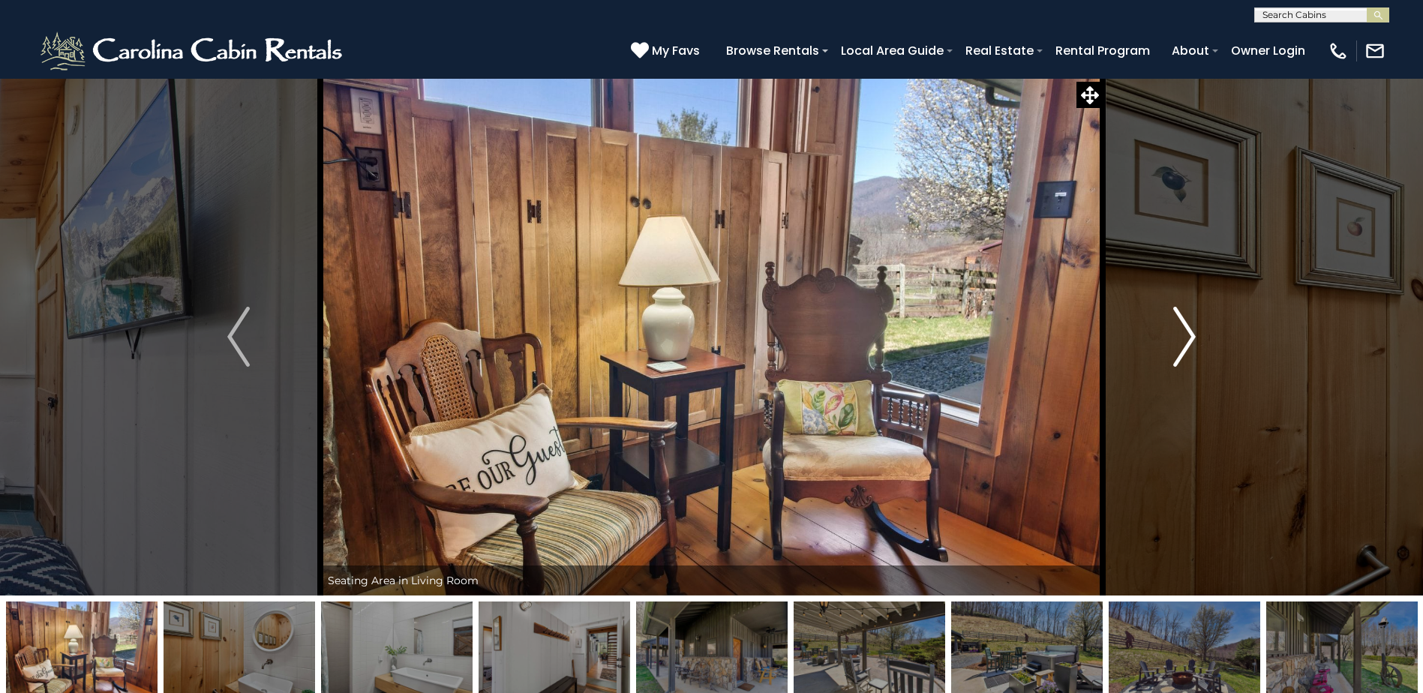
click at [1178, 341] on img "Next" at bounding box center [1184, 337] width 23 height 60
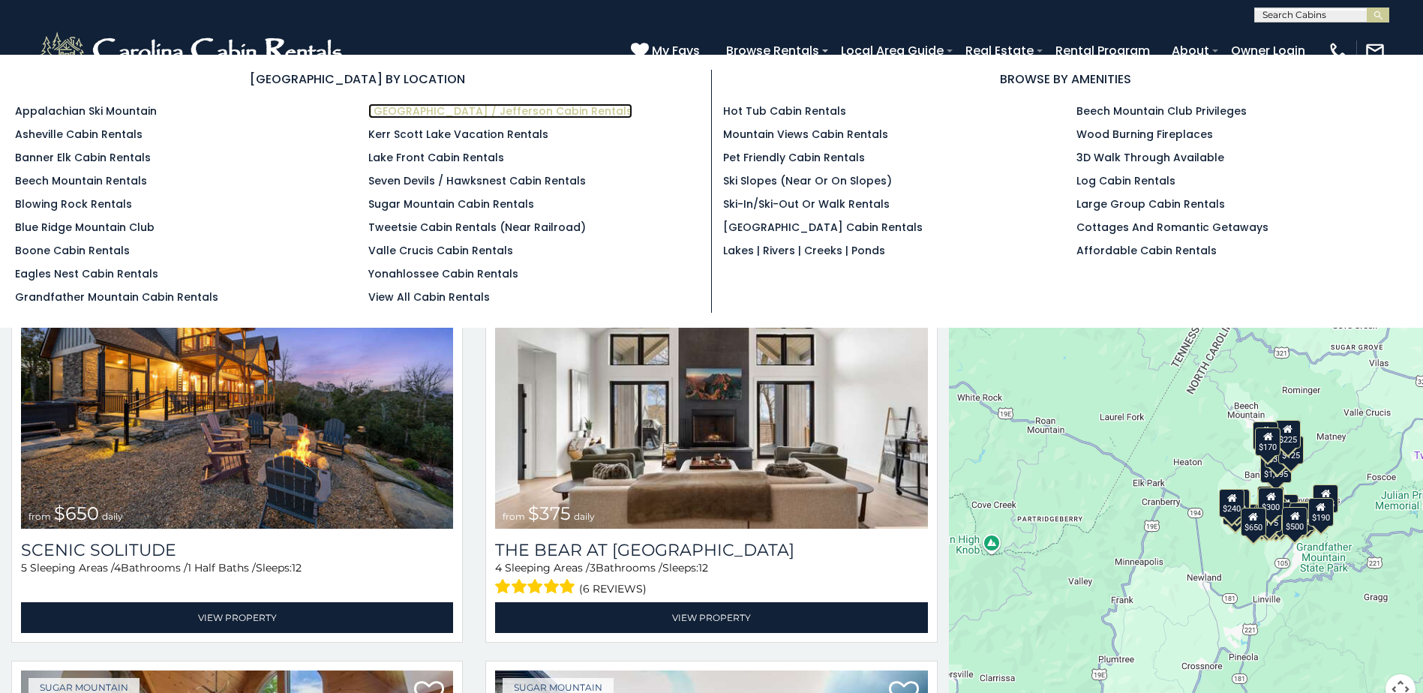
click at [479, 108] on link "[GEOGRAPHIC_DATA] / Jefferson Cabin Rentals" at bounding box center [500, 111] width 264 height 15
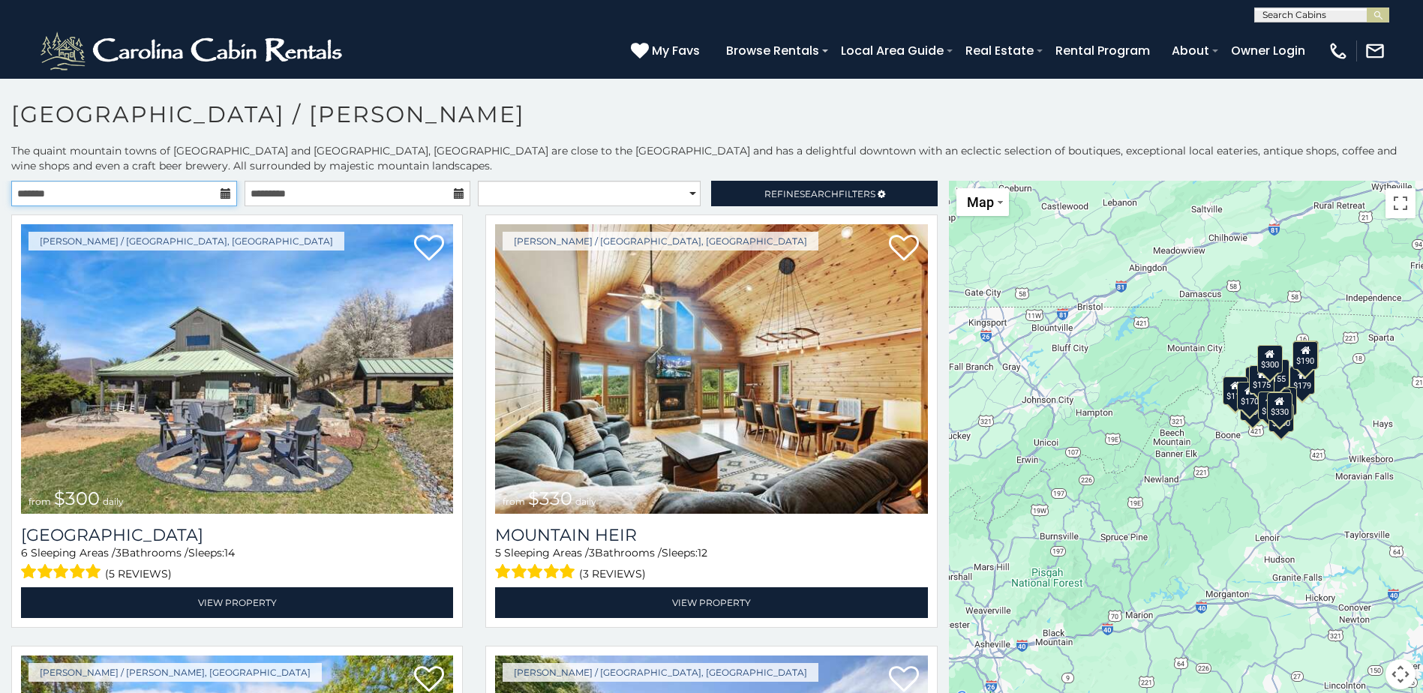
click at [202, 188] on input "text" at bounding box center [124, 194] width 226 height 26
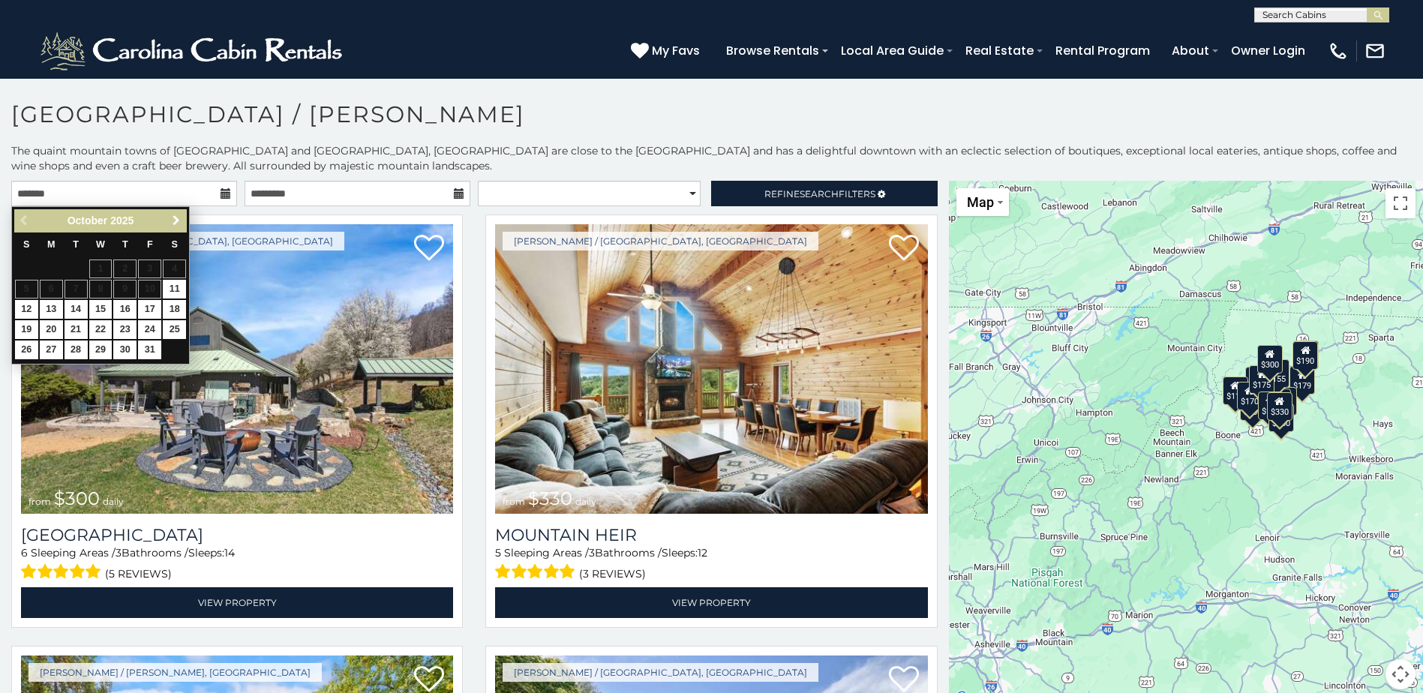
click at [179, 215] on span "Next" at bounding box center [176, 221] width 12 height 12
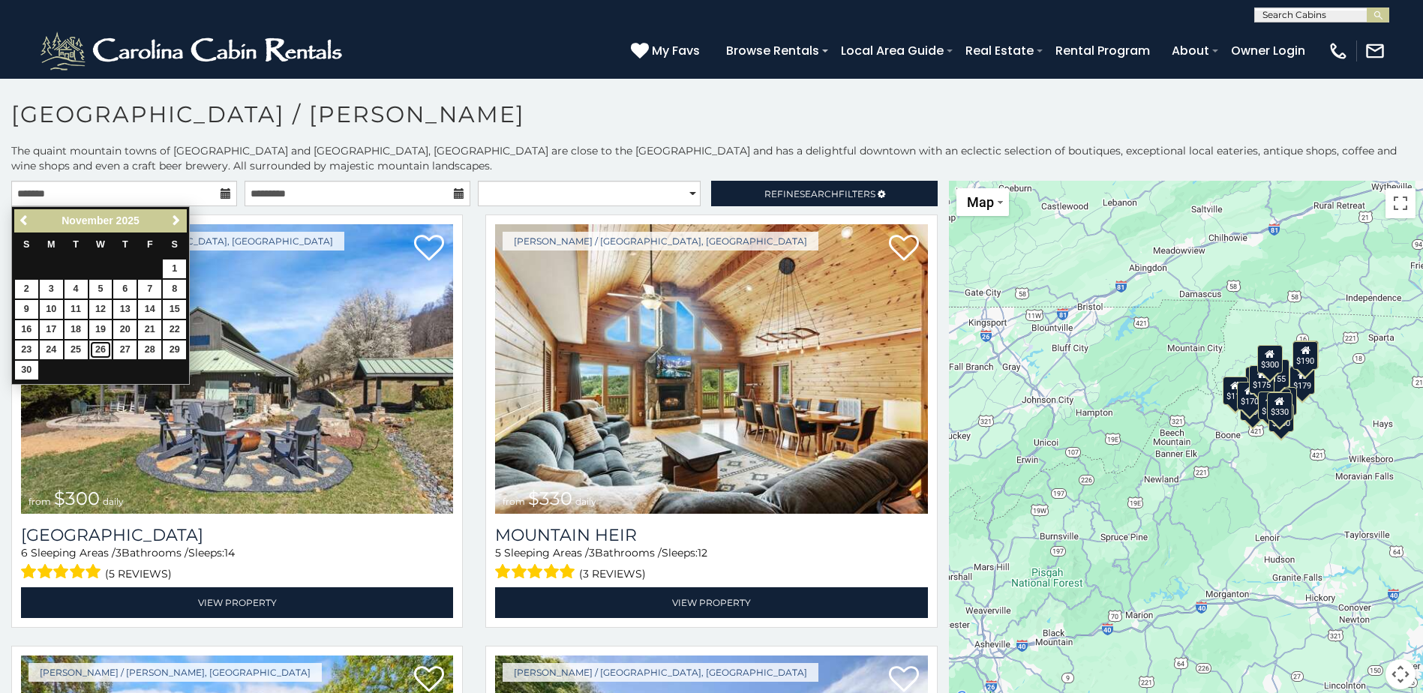
click at [101, 350] on link "26" at bounding box center [100, 350] width 23 height 19
type input "**********"
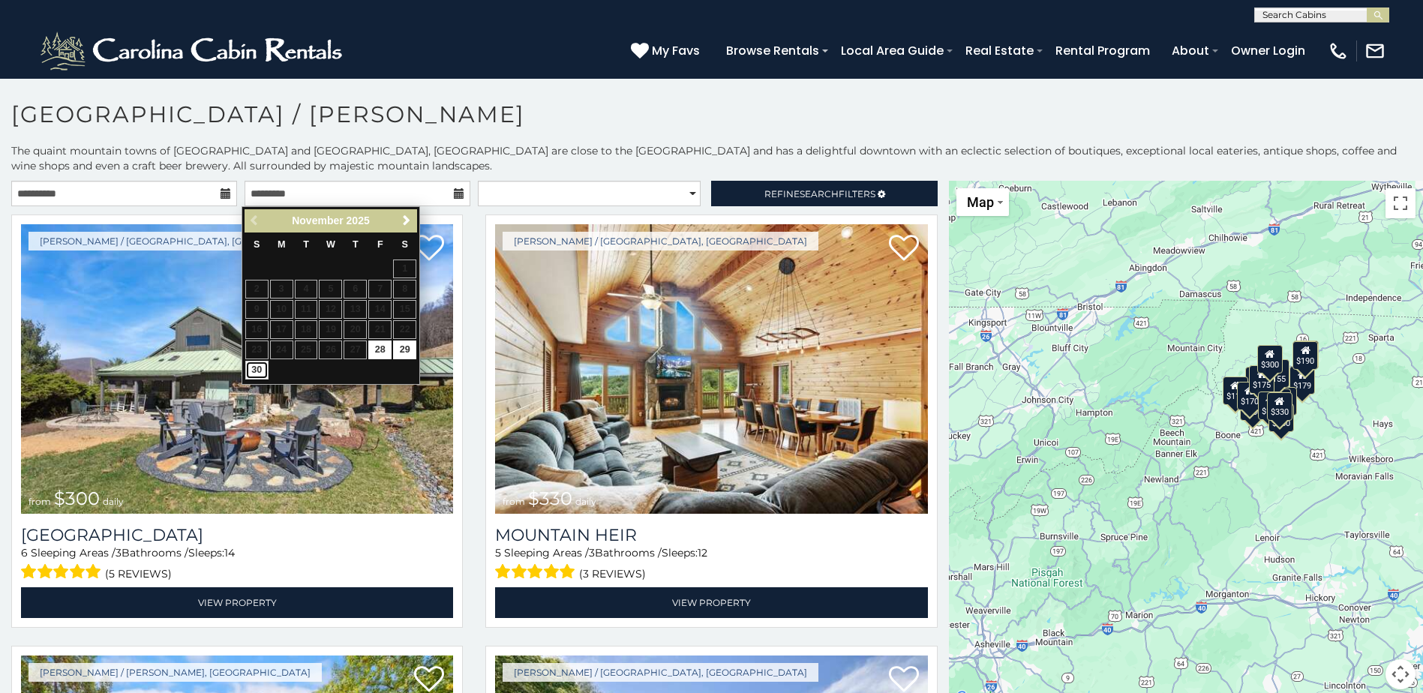
click at [254, 368] on link "30" at bounding box center [256, 370] width 23 height 19
type input "**********"
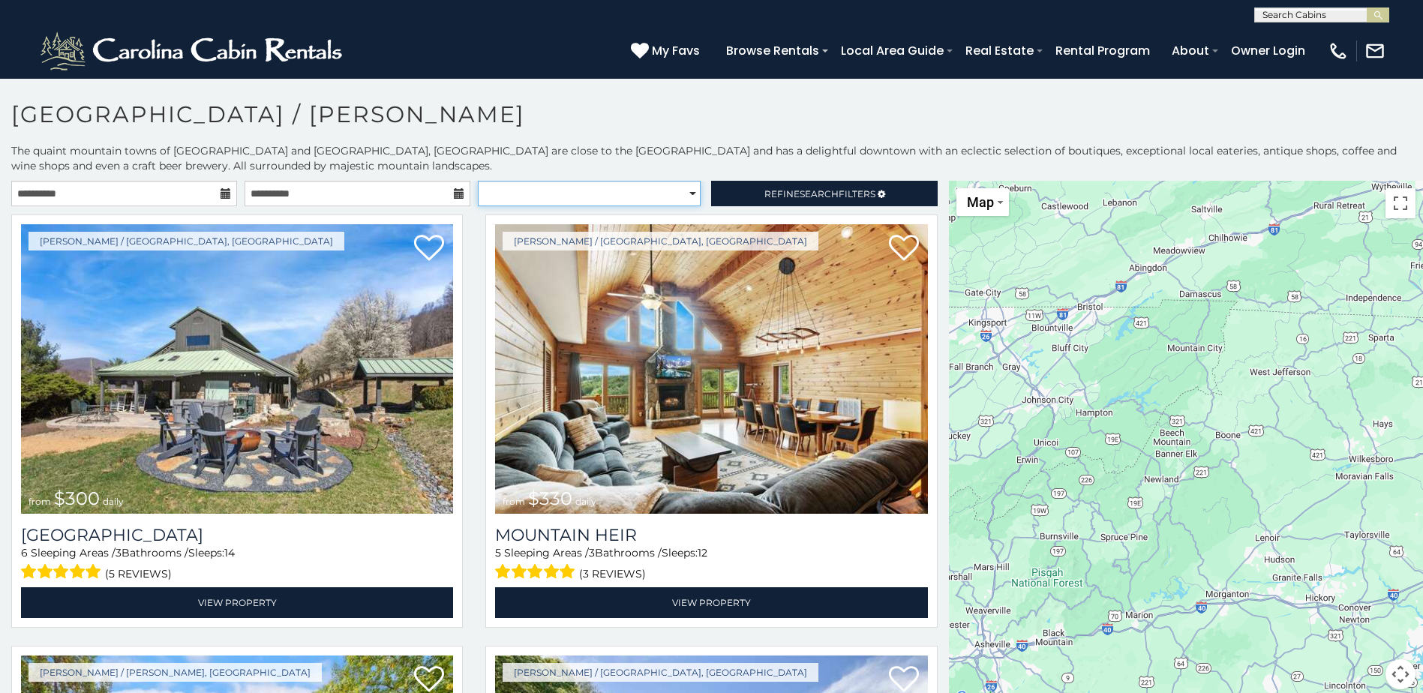
click at [683, 194] on select "**********" at bounding box center [589, 194] width 223 height 26
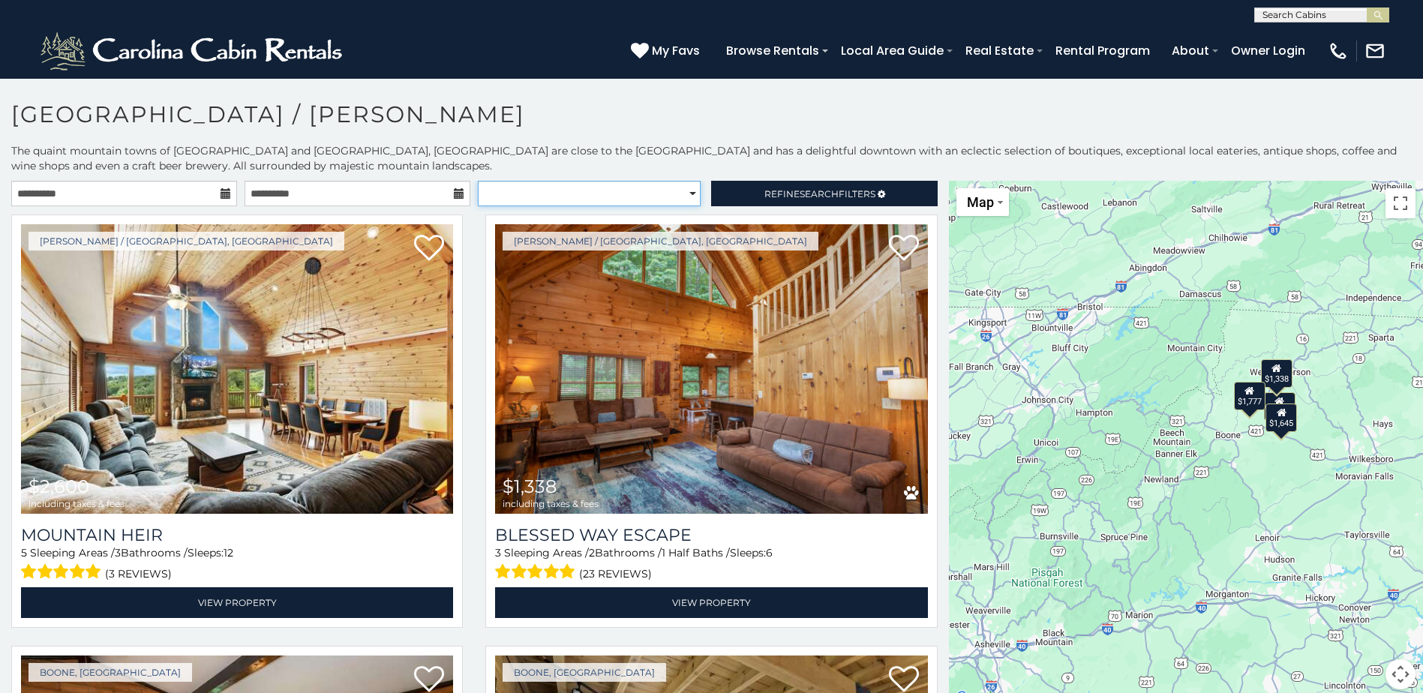
click at [682, 193] on select "**********" at bounding box center [589, 194] width 223 height 26
click at [769, 191] on span "Refine Search Filters" at bounding box center [819, 193] width 111 height 11
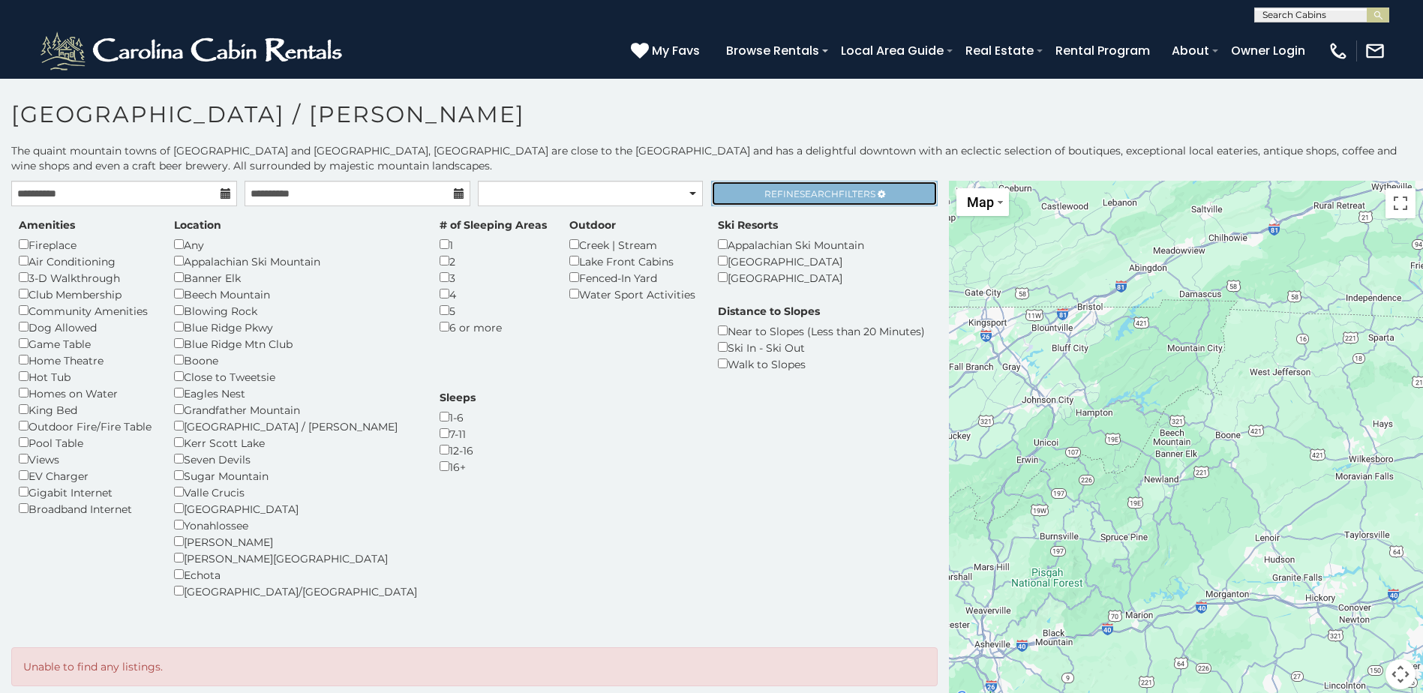
click at [839, 193] on span "Refine Search Filters" at bounding box center [819, 193] width 111 height 11
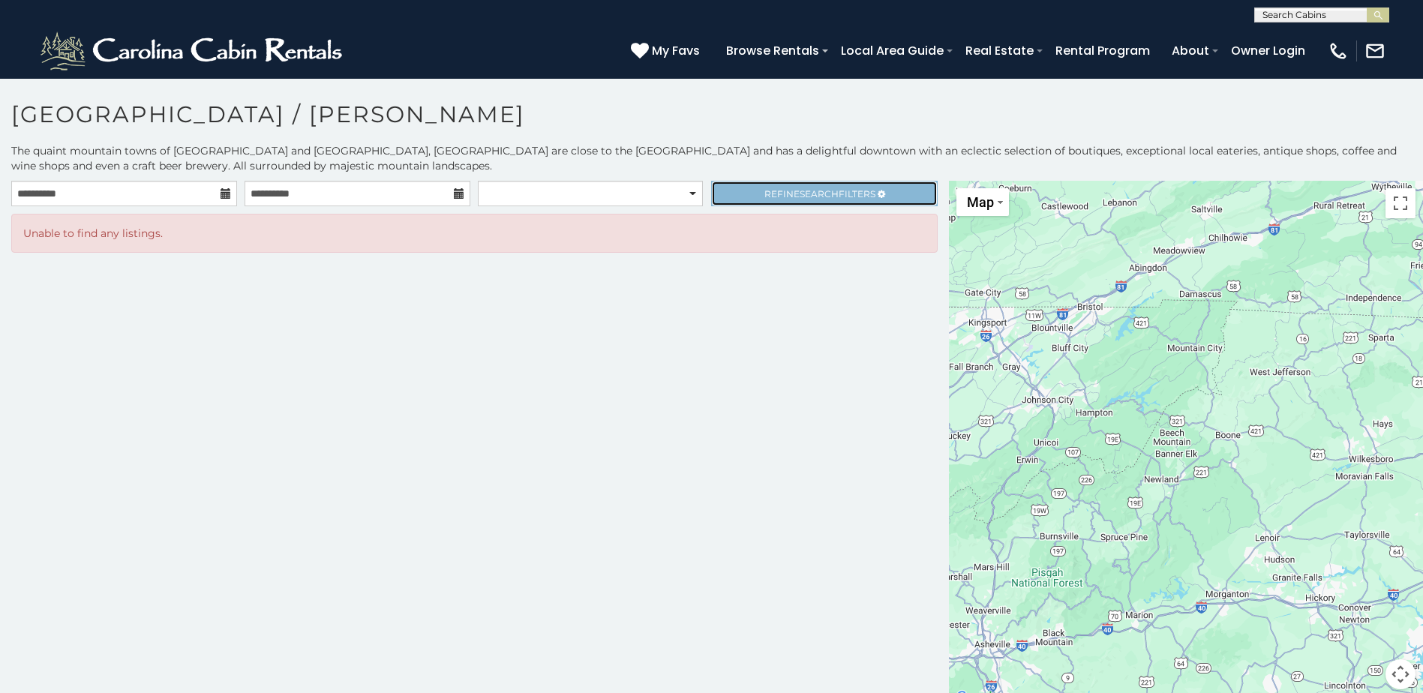
click at [836, 191] on span "Refine Search Filters" at bounding box center [819, 193] width 111 height 11
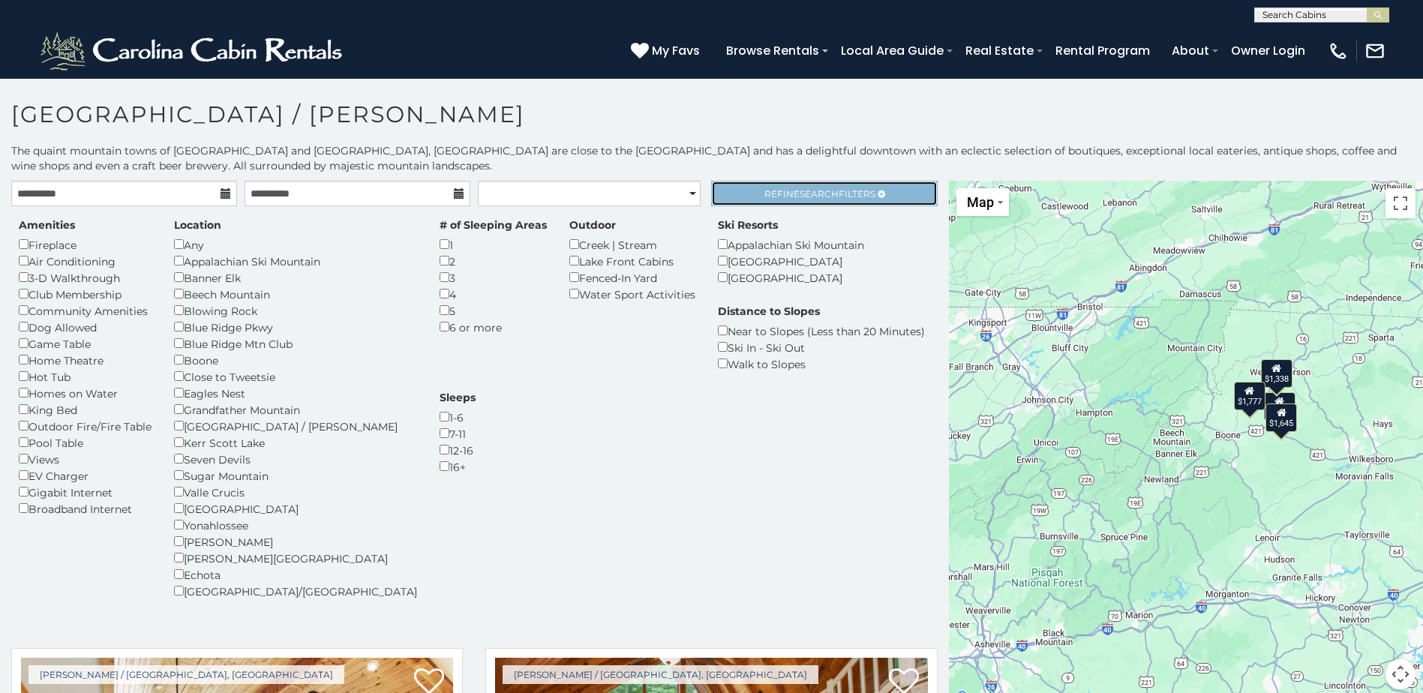
click at [795, 186] on link "Refine Search Filters" at bounding box center [824, 194] width 226 height 26
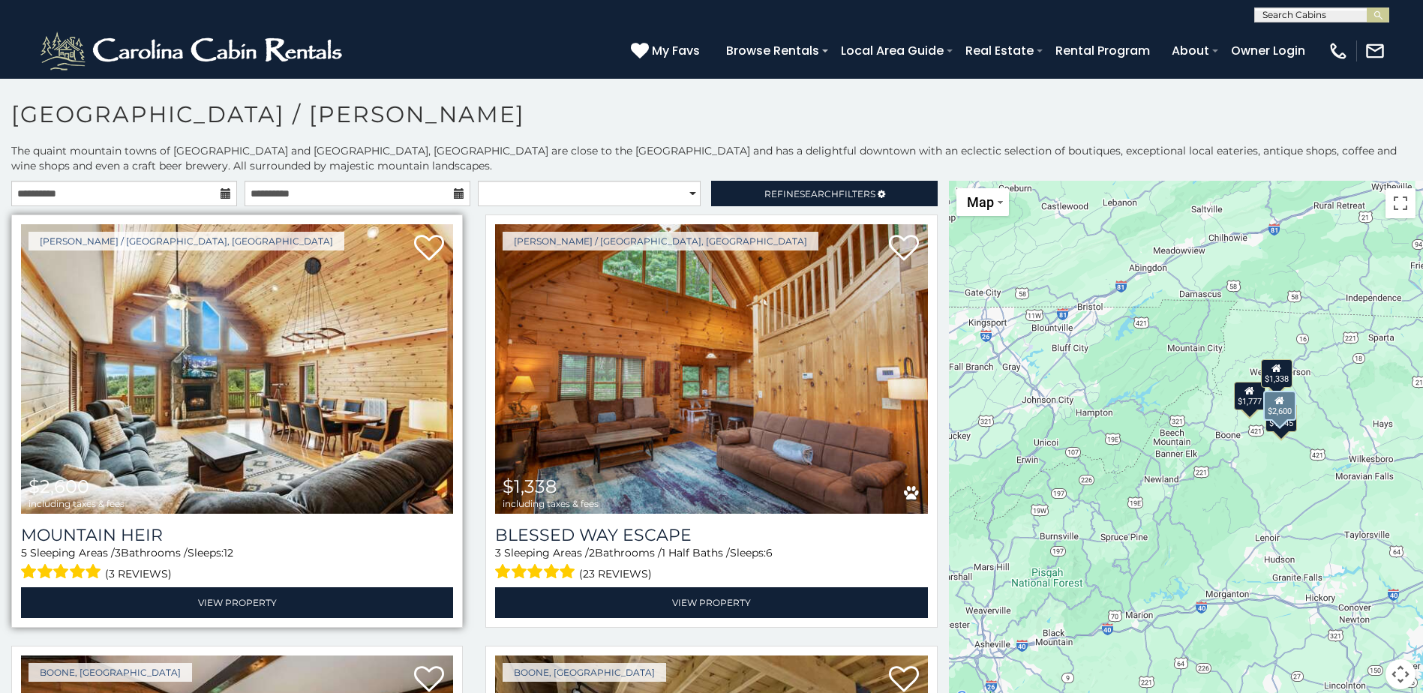
click at [269, 424] on img at bounding box center [237, 369] width 432 height 290
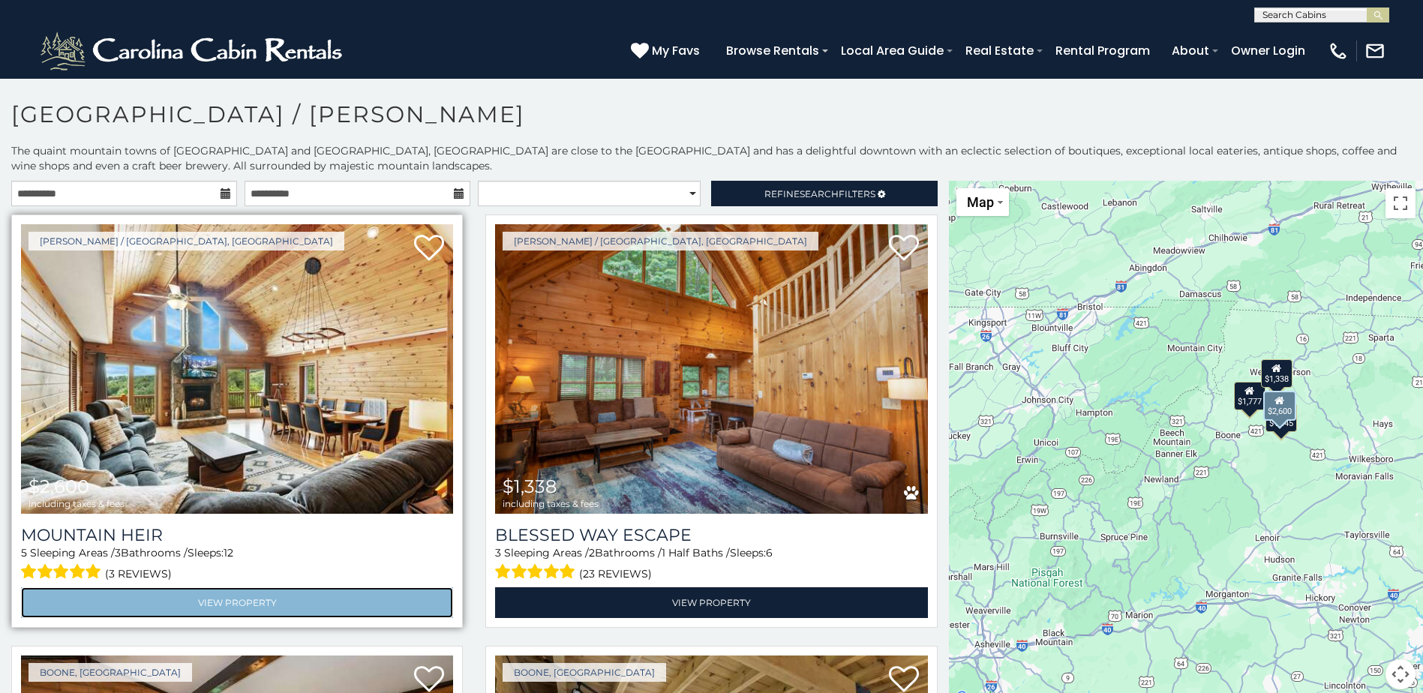
click at [242, 598] on link "View Property" at bounding box center [237, 602] width 432 height 31
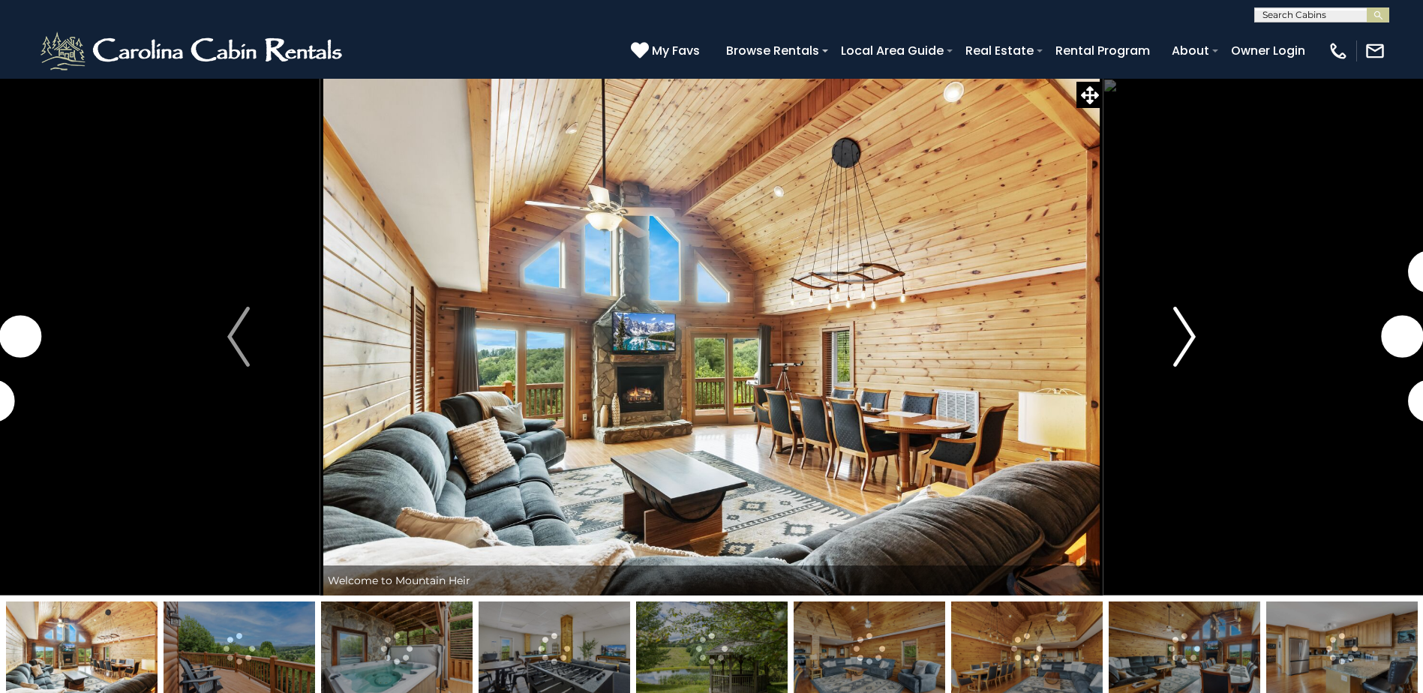
click at [1189, 319] on img "Next" at bounding box center [1184, 337] width 23 height 60
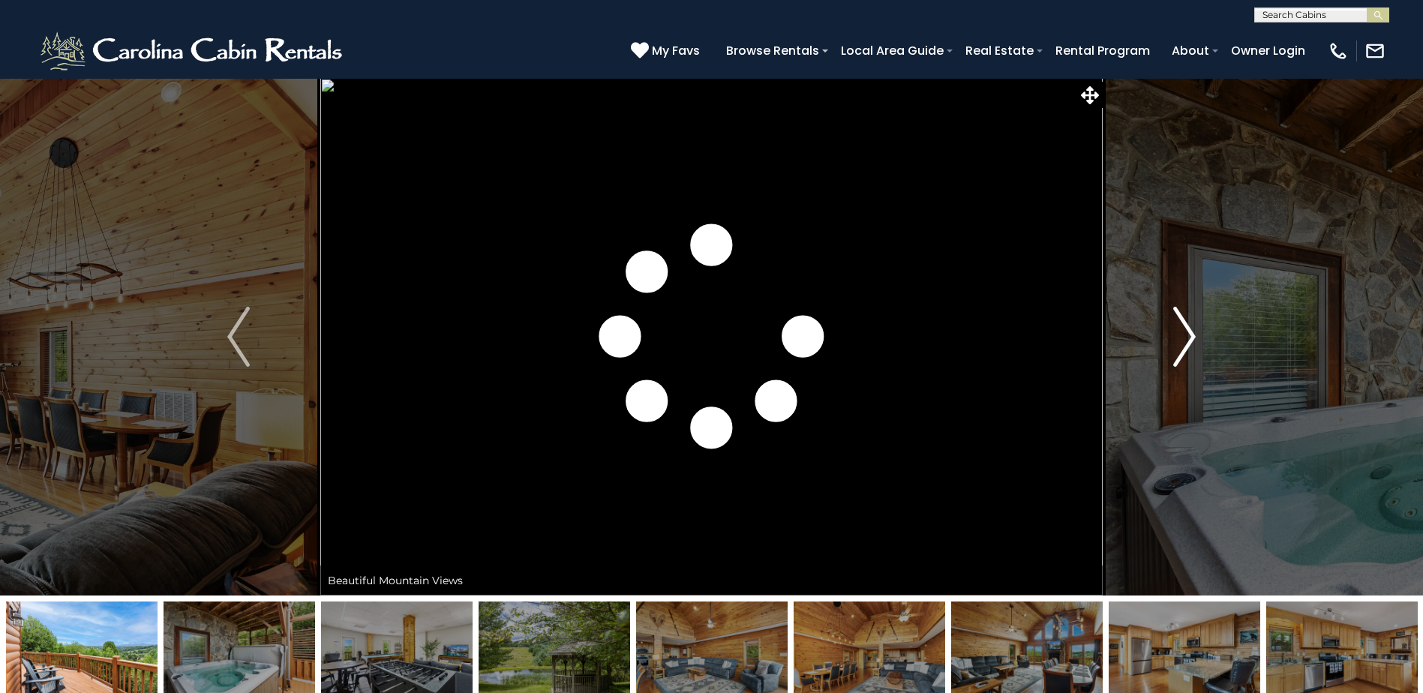
click at [1189, 319] on img "Next" at bounding box center [1184, 337] width 23 height 60
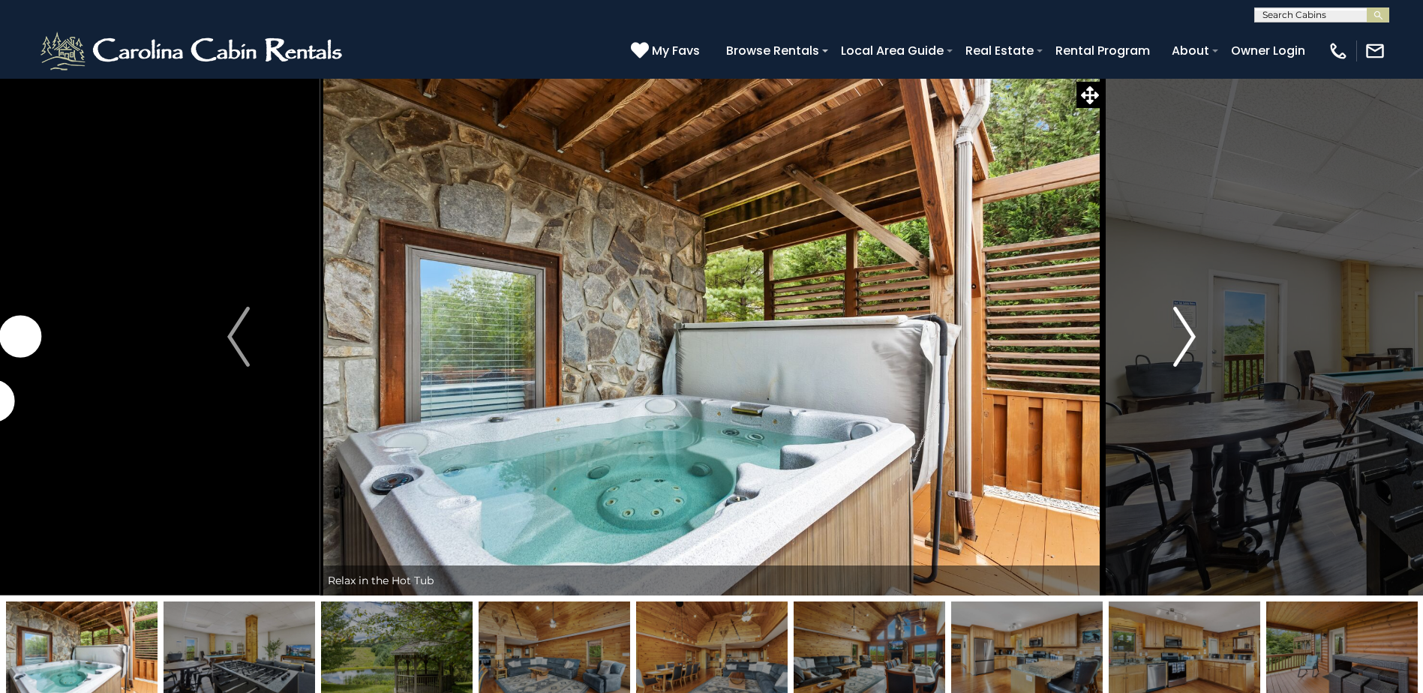
click at [1189, 319] on img "Next" at bounding box center [1184, 337] width 23 height 60
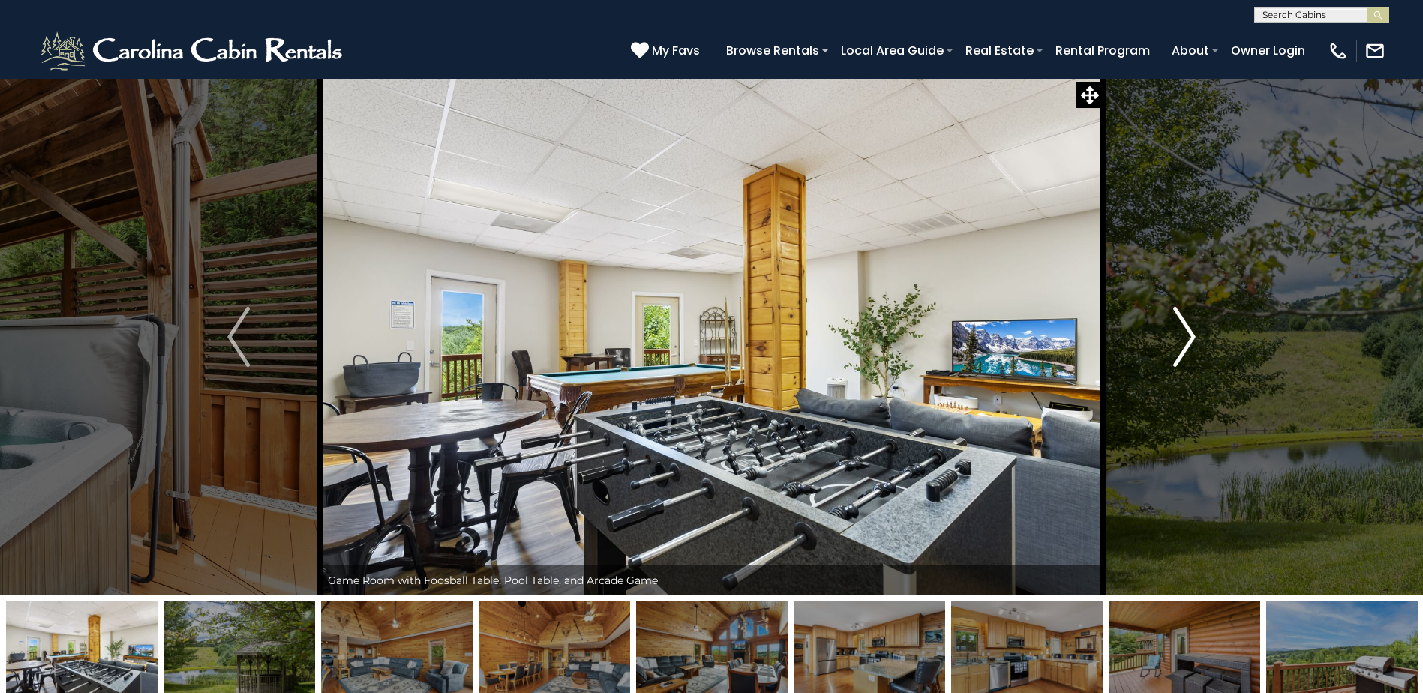
click at [1189, 319] on img "Next" at bounding box center [1184, 337] width 23 height 60
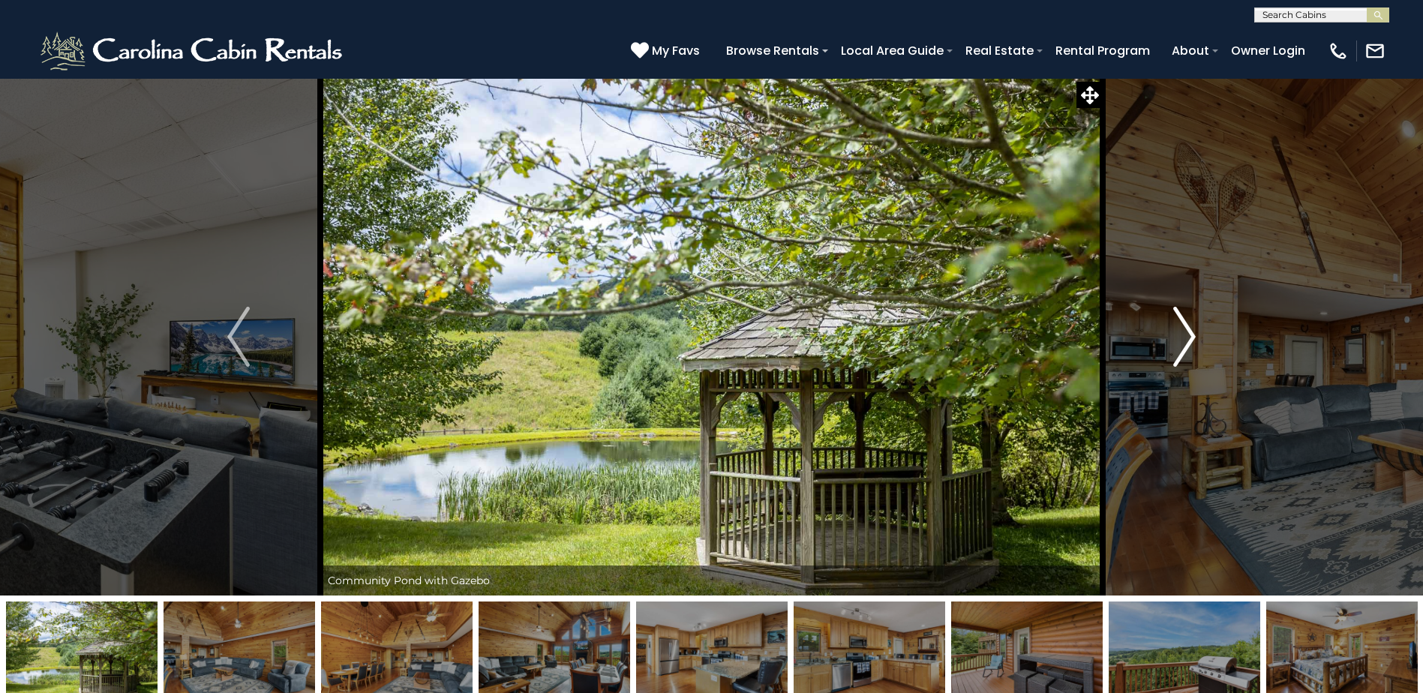
click at [1189, 319] on img "Next" at bounding box center [1184, 337] width 23 height 60
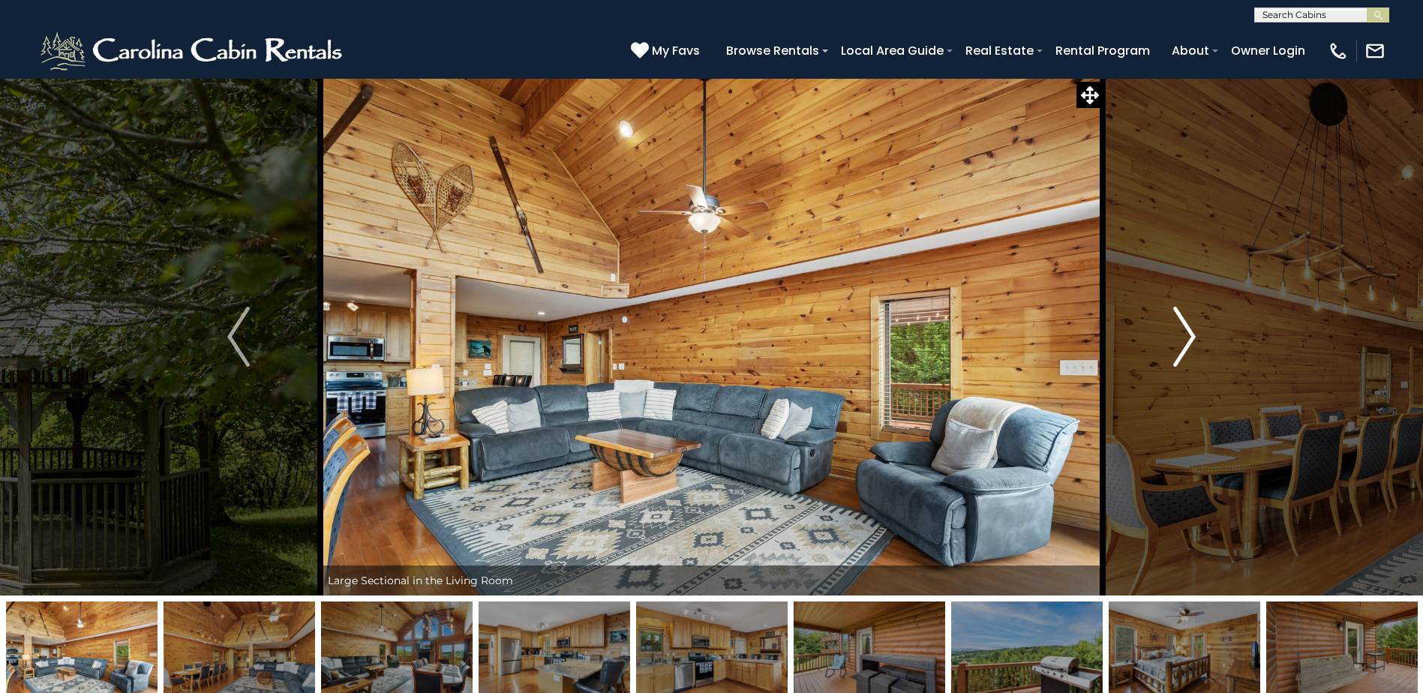
click at [1189, 319] on img "Next" at bounding box center [1184, 337] width 23 height 60
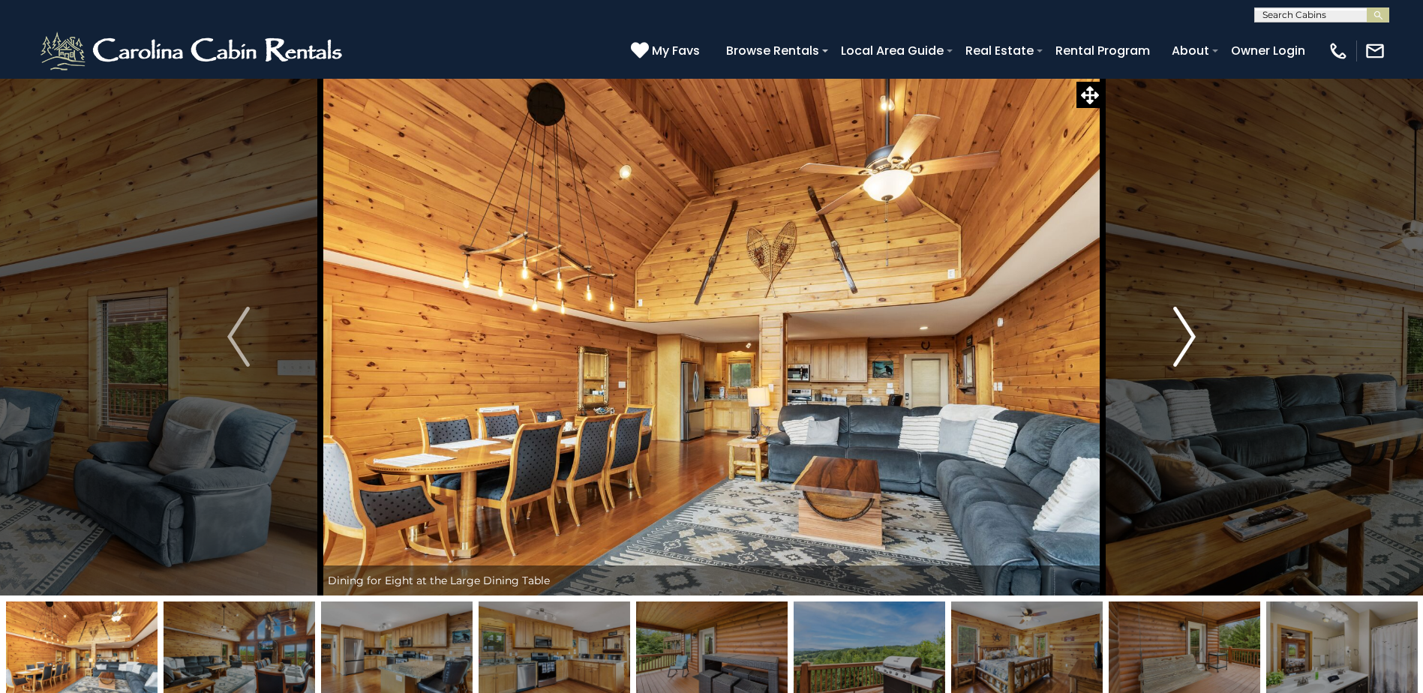
click at [1189, 319] on img "Next" at bounding box center [1184, 337] width 23 height 60
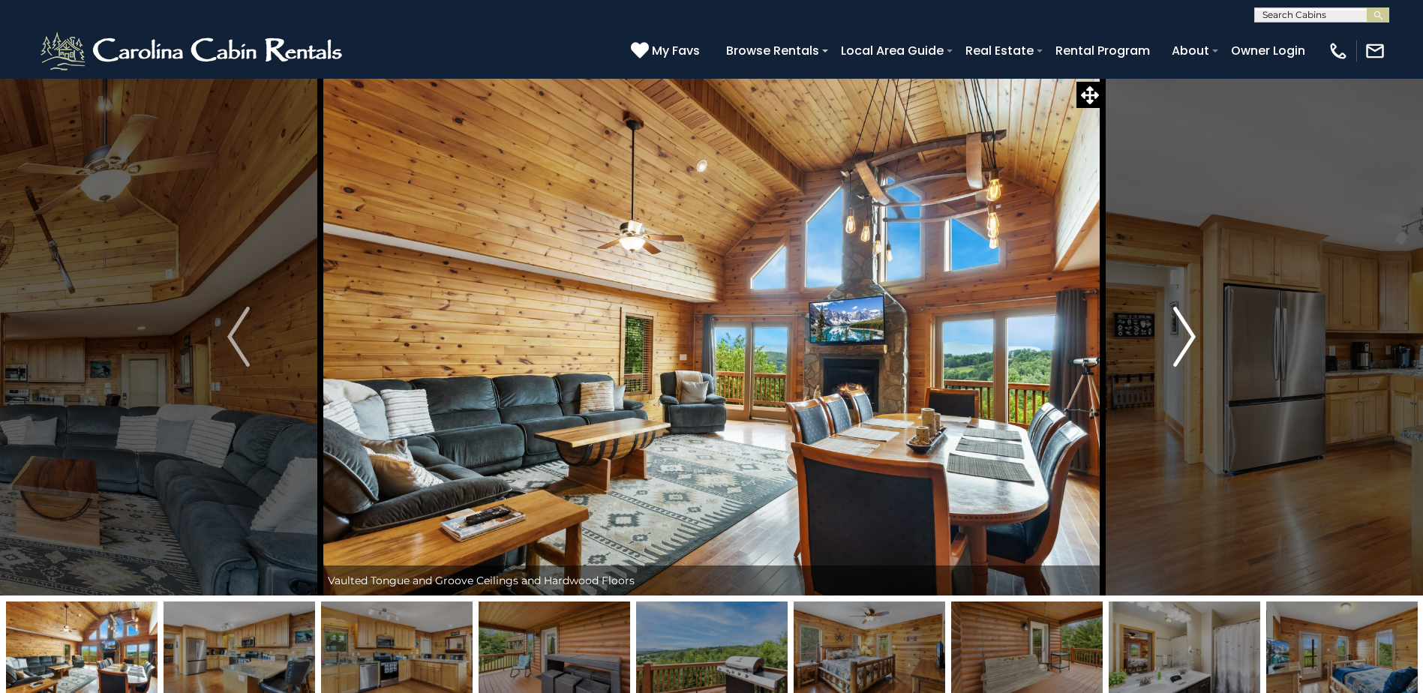
click at [1189, 319] on img "Next" at bounding box center [1184, 337] width 23 height 60
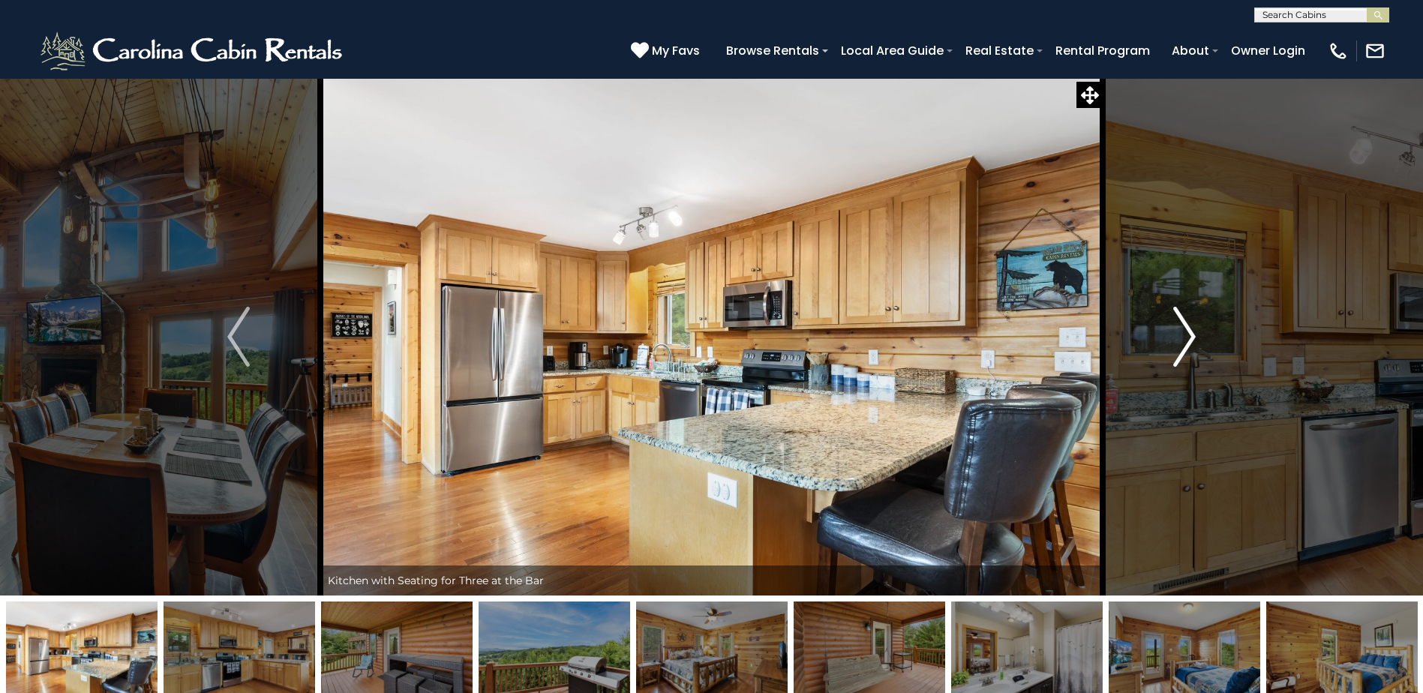
click at [1189, 319] on img "Next" at bounding box center [1184, 337] width 23 height 60
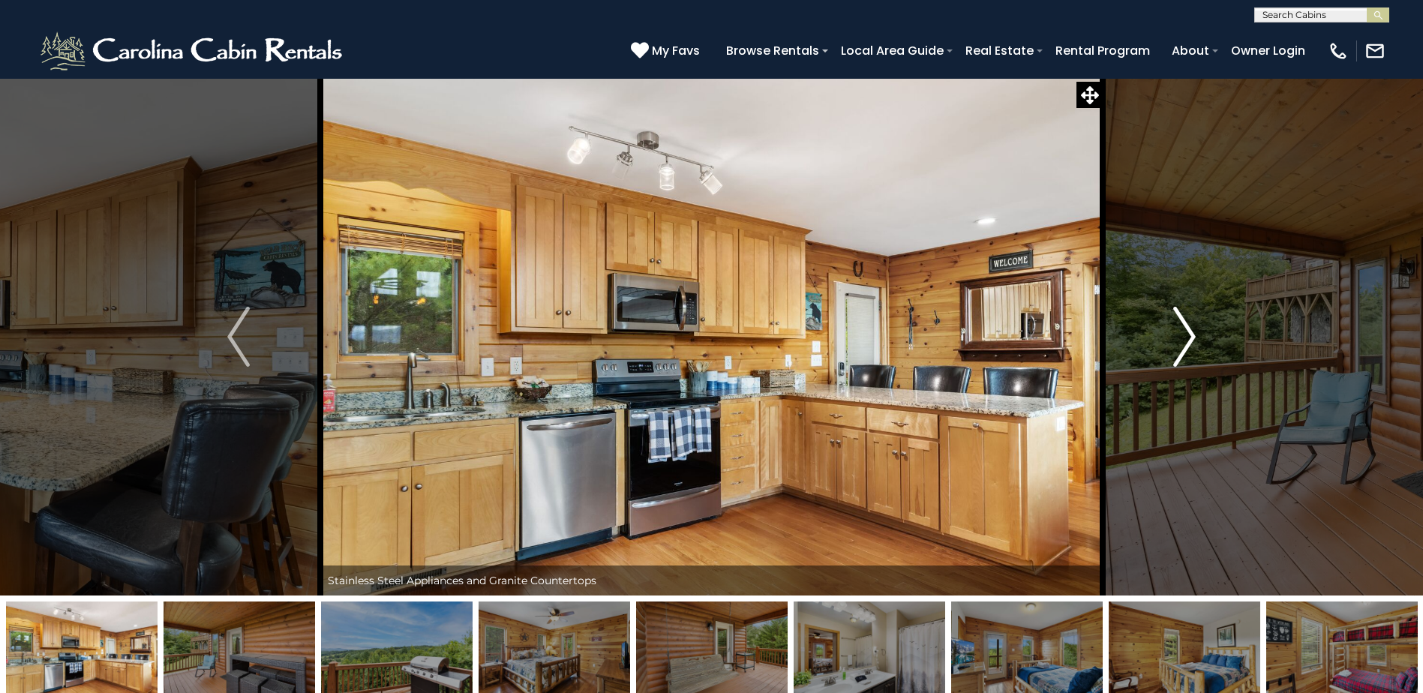
click at [1189, 319] on img "Next" at bounding box center [1184, 337] width 23 height 60
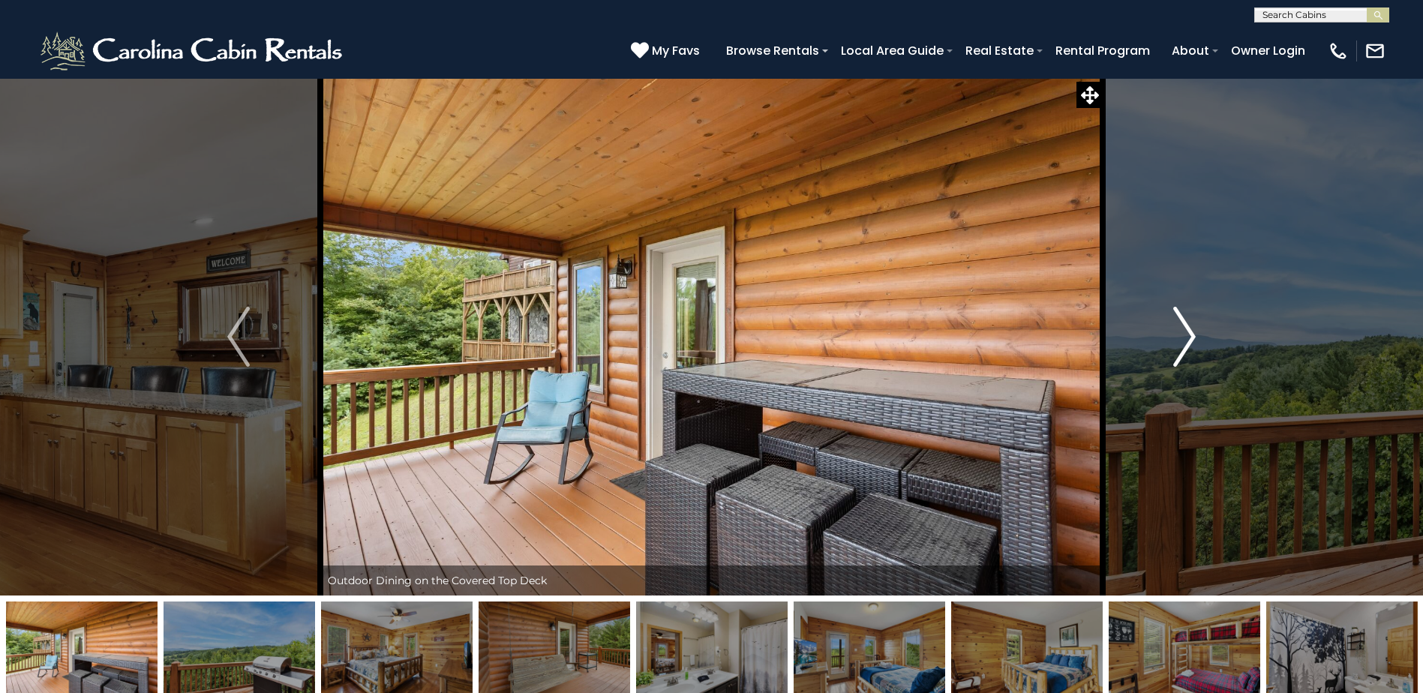
click at [1189, 319] on img "Next" at bounding box center [1184, 337] width 23 height 60
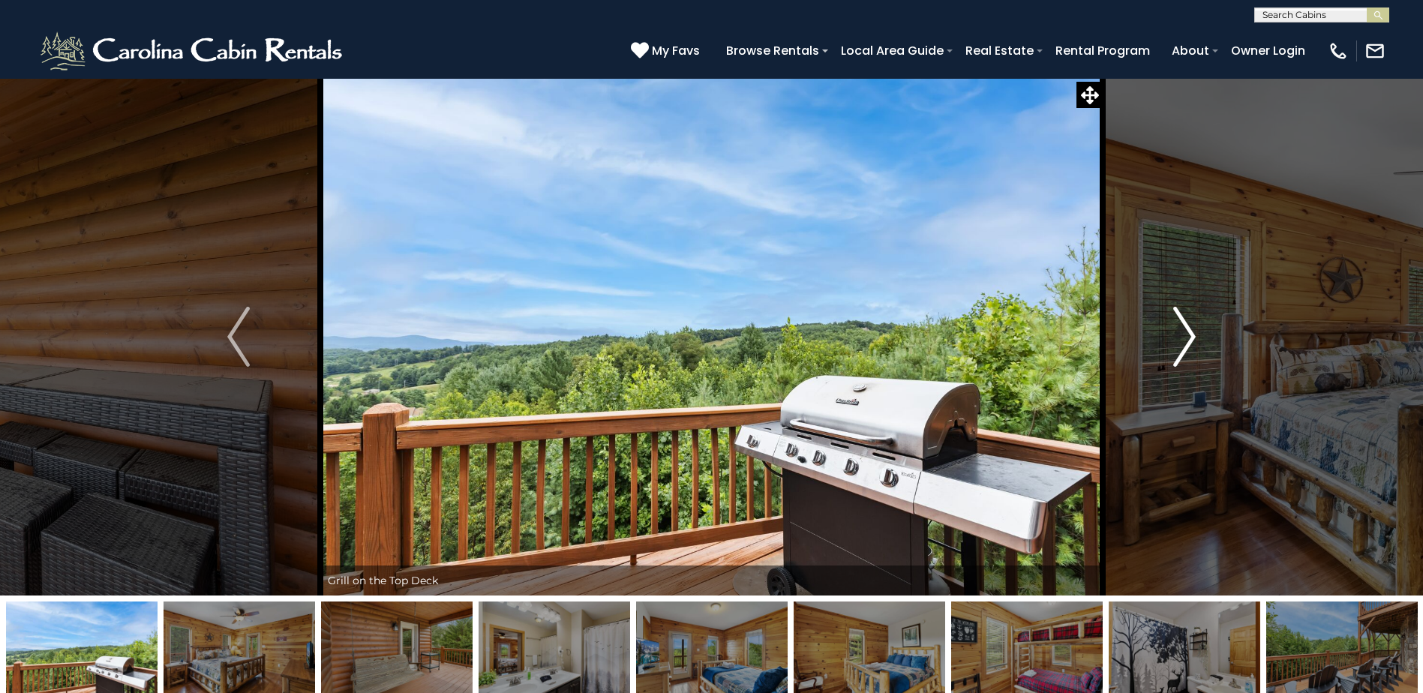
click at [1189, 319] on img "Next" at bounding box center [1184, 337] width 23 height 60
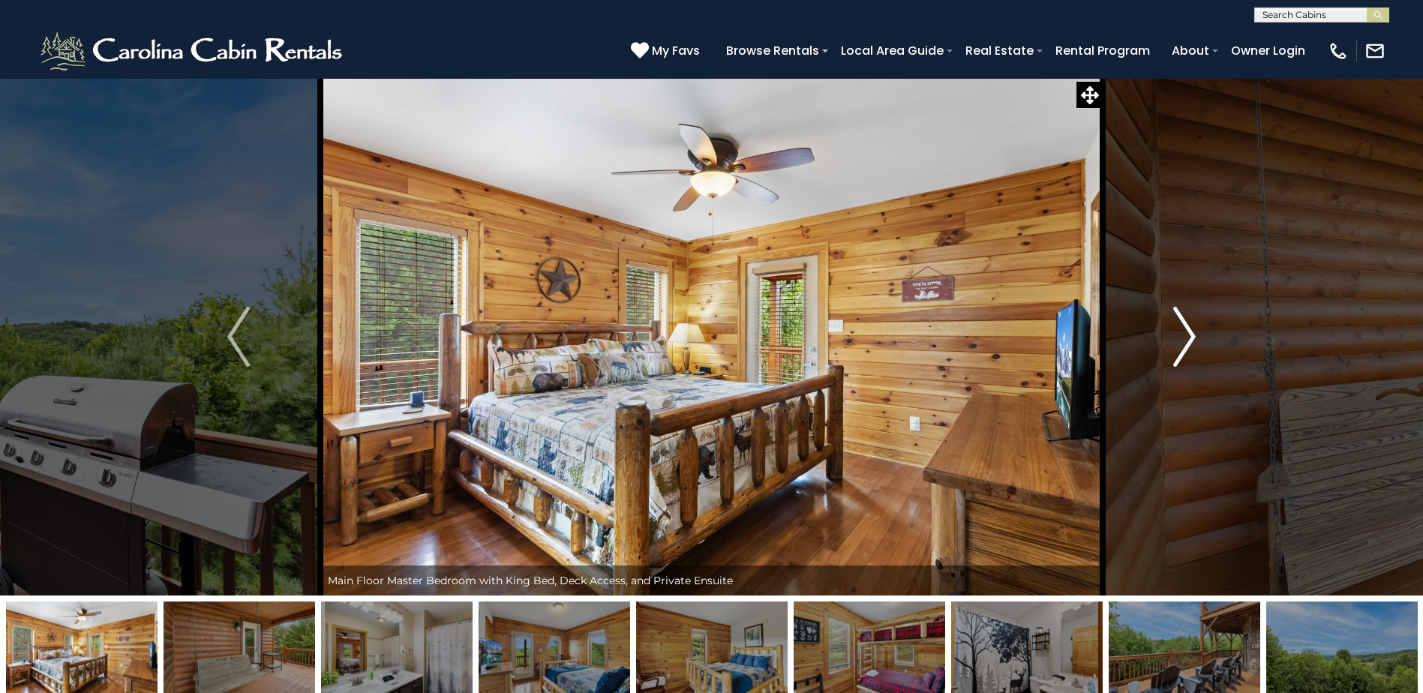
click at [1185, 333] on img "Next" at bounding box center [1184, 337] width 23 height 60
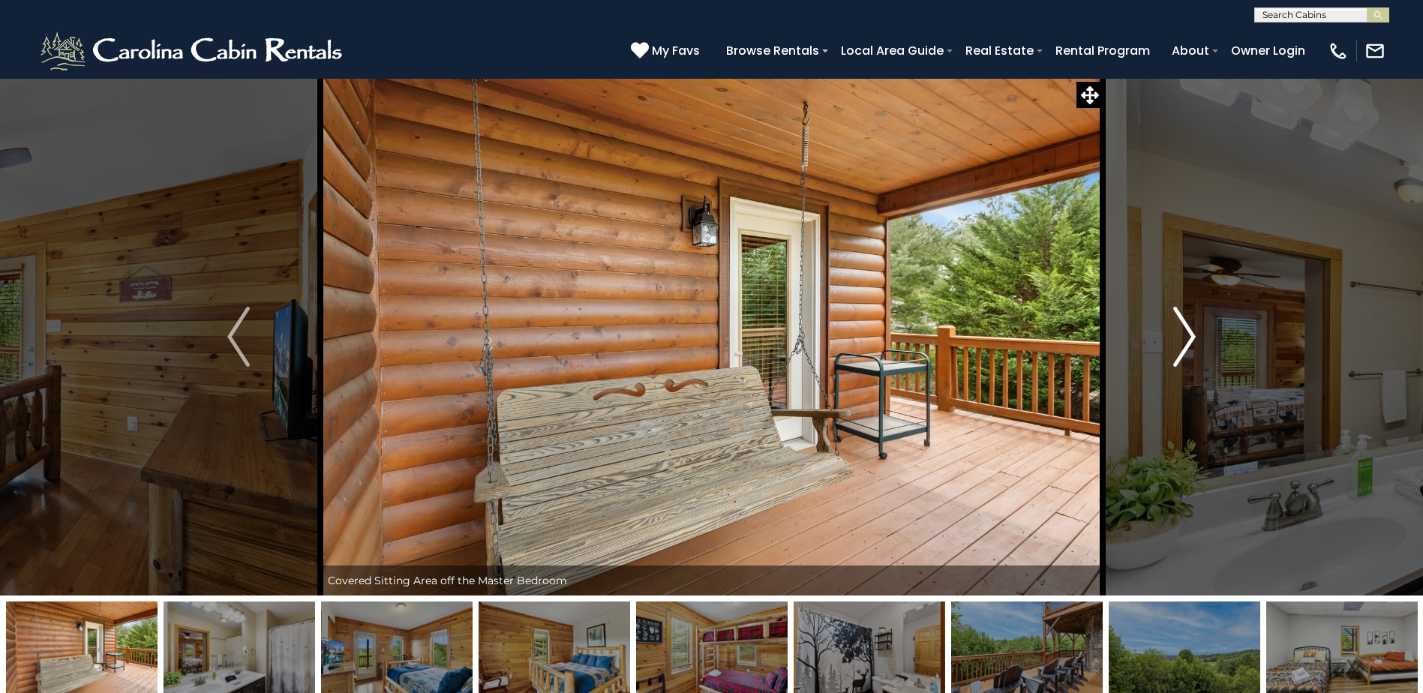
click at [1185, 333] on img "Next" at bounding box center [1184, 337] width 23 height 60
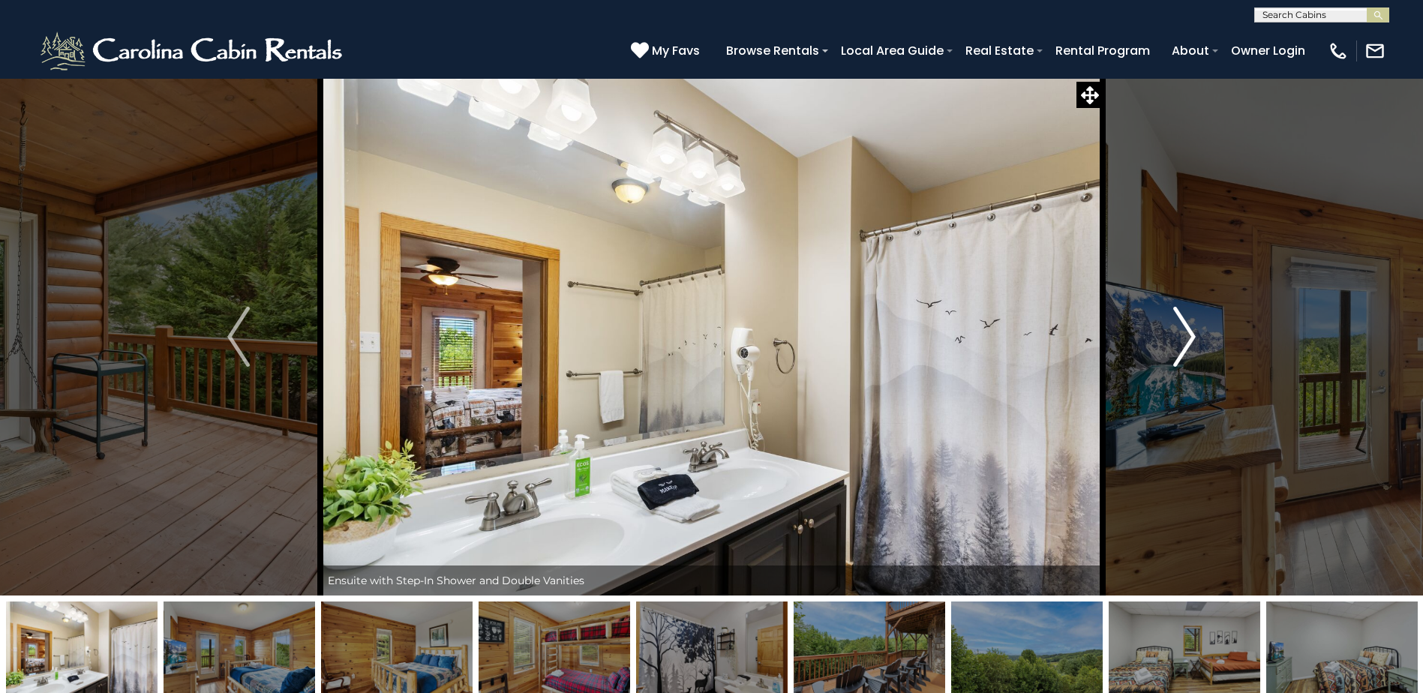
click at [1185, 333] on img "Next" at bounding box center [1184, 337] width 23 height 60
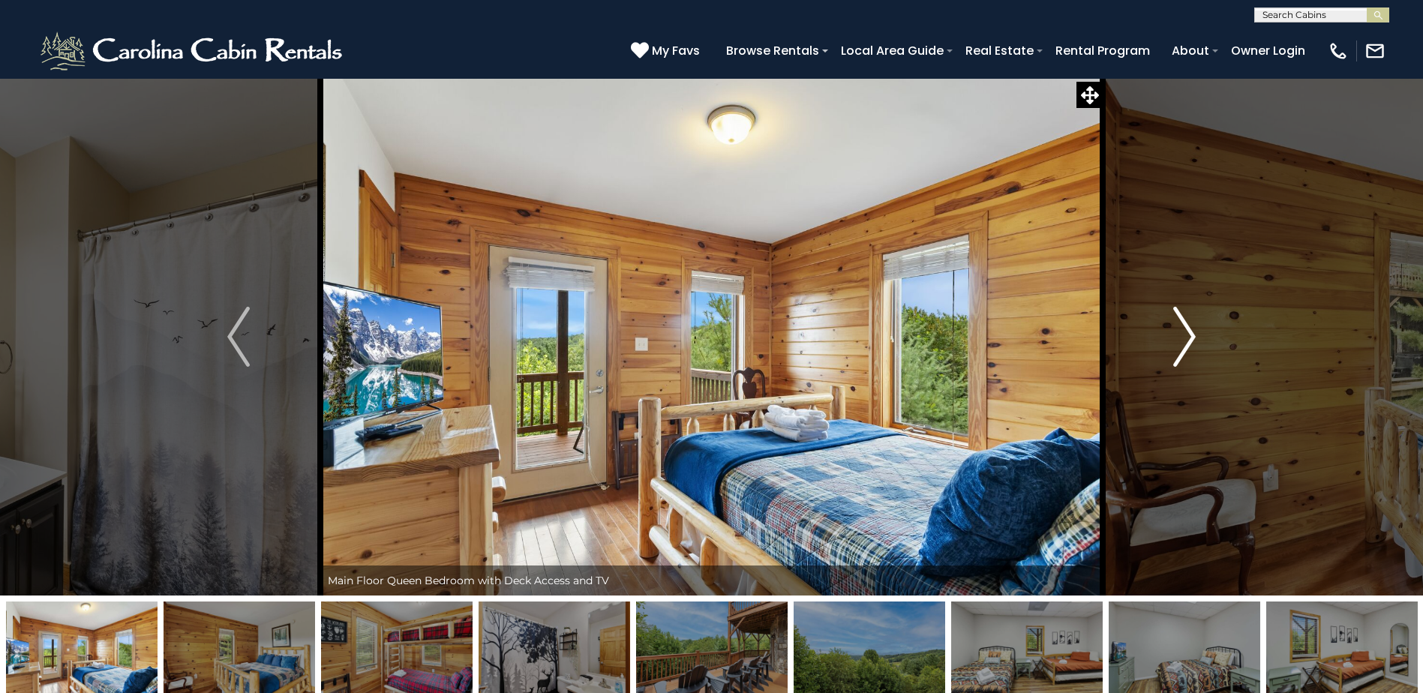
click at [1185, 333] on img "Next" at bounding box center [1184, 337] width 23 height 60
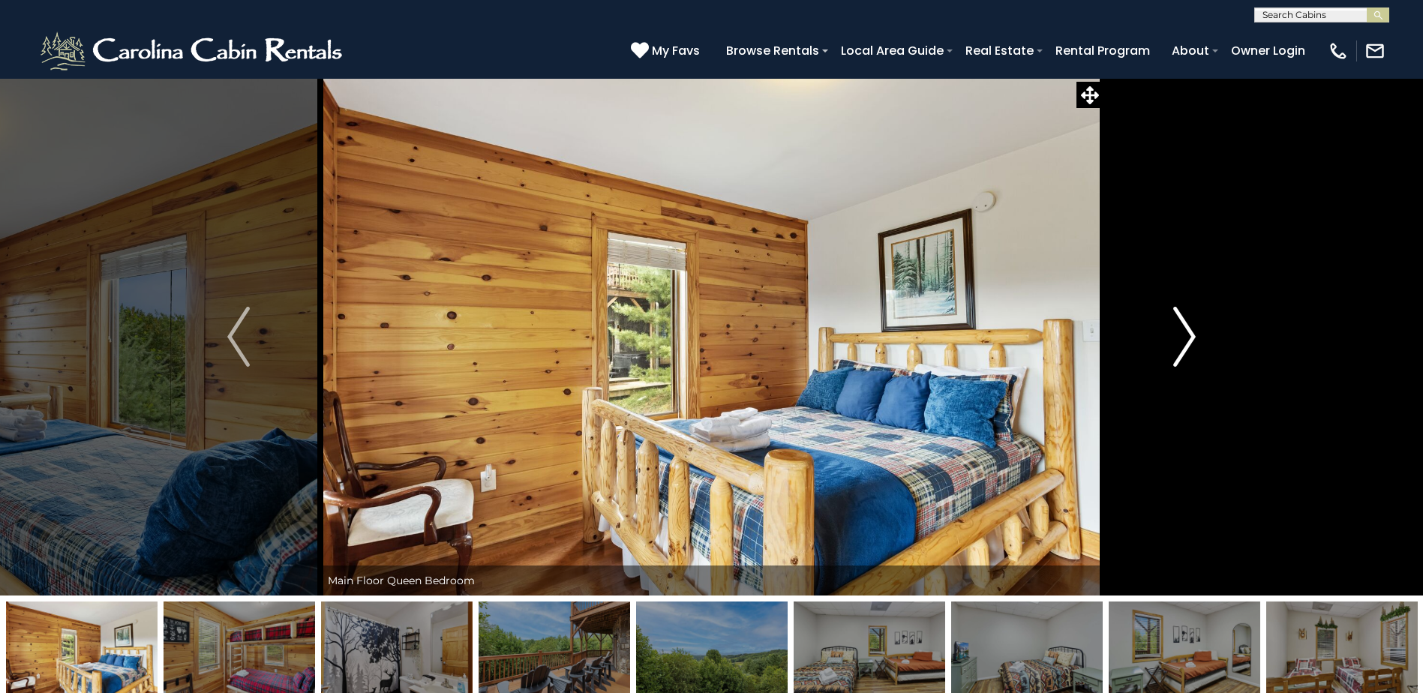
click at [1190, 336] on img "Next" at bounding box center [1184, 337] width 23 height 60
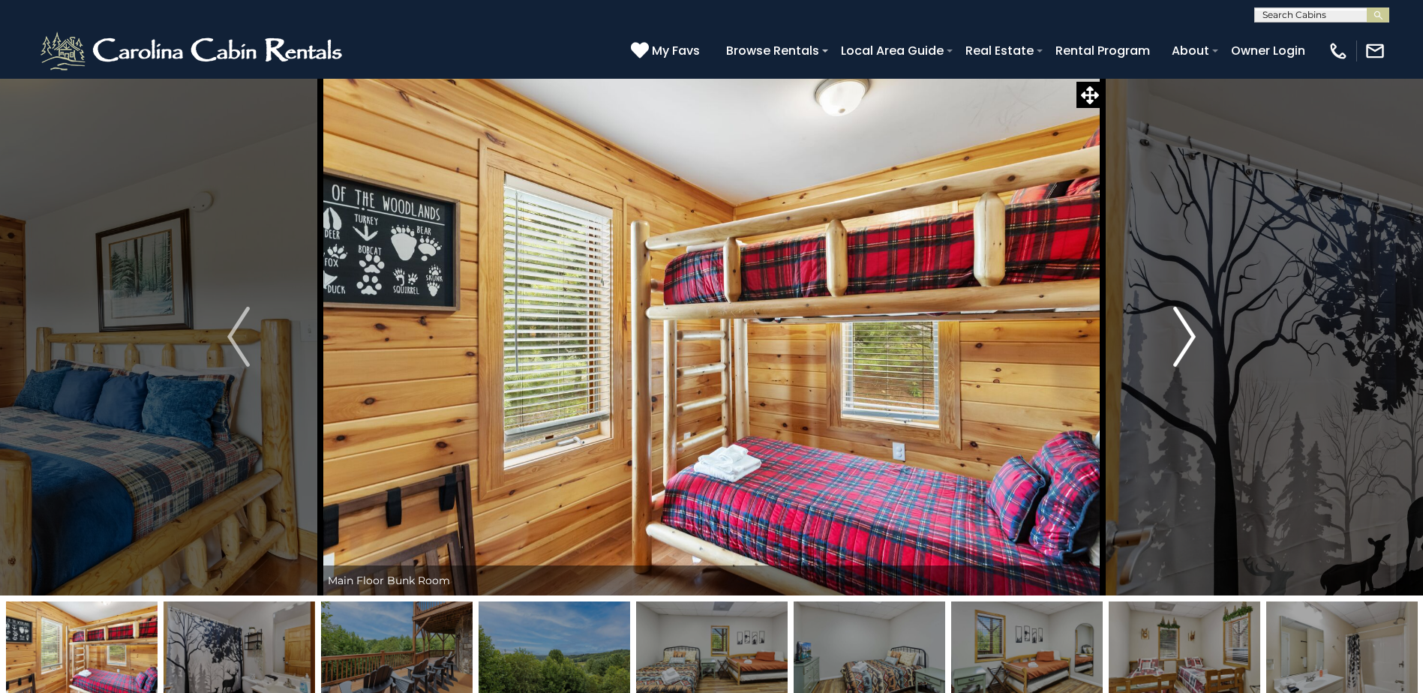
click at [1190, 336] on img "Next" at bounding box center [1184, 337] width 23 height 60
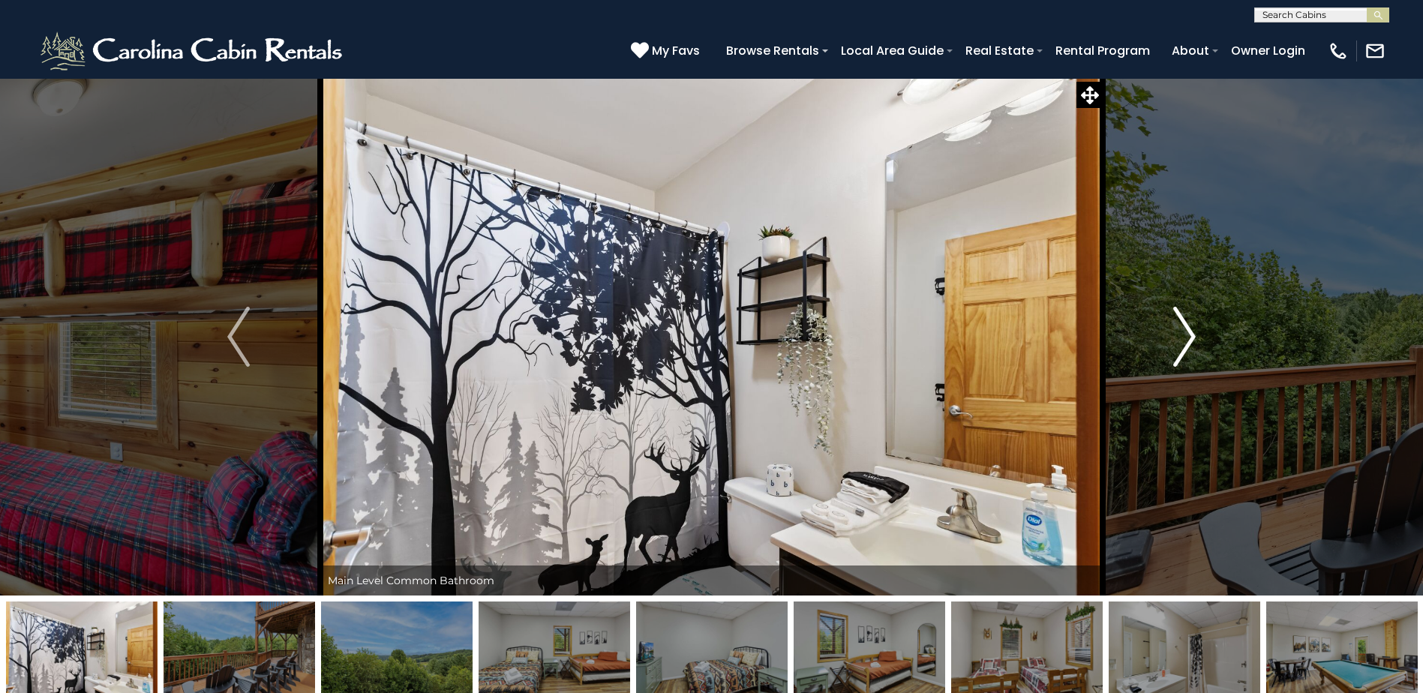
click at [1190, 336] on img "Next" at bounding box center [1184, 337] width 23 height 60
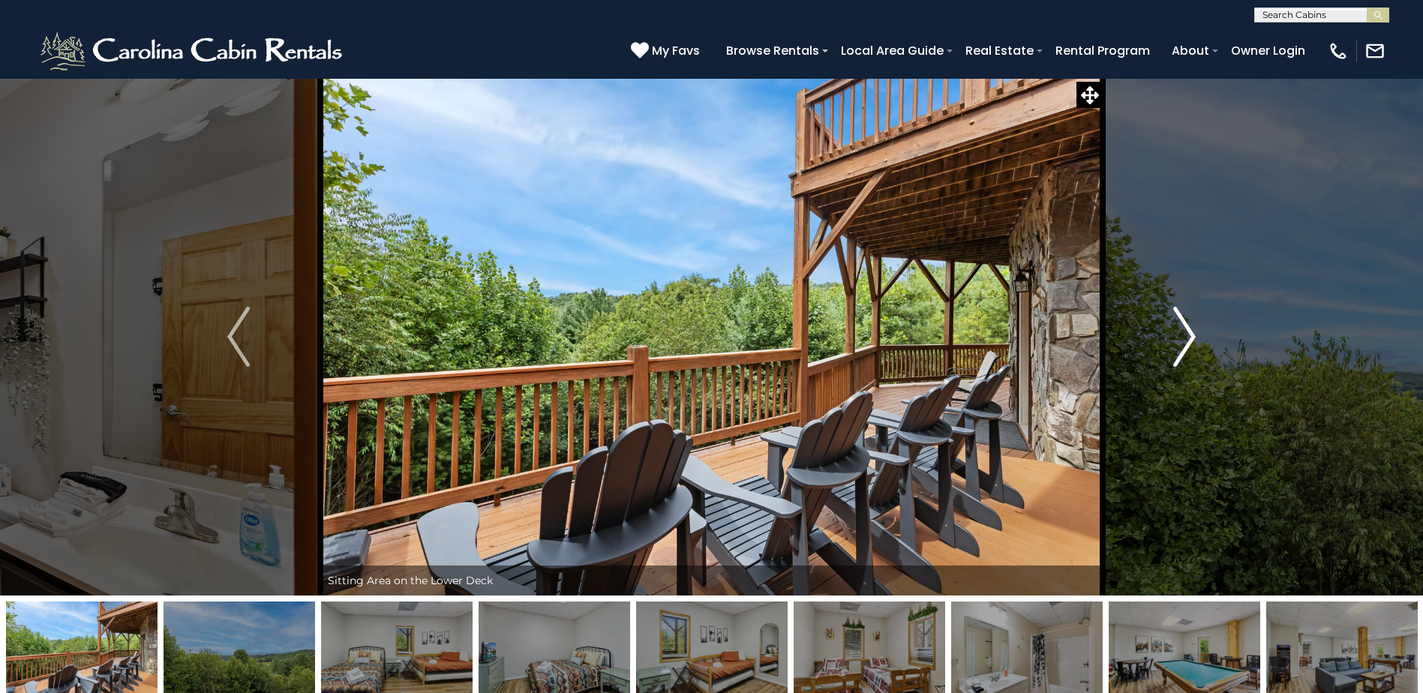
click at [1190, 336] on img "Next" at bounding box center [1184, 337] width 23 height 60
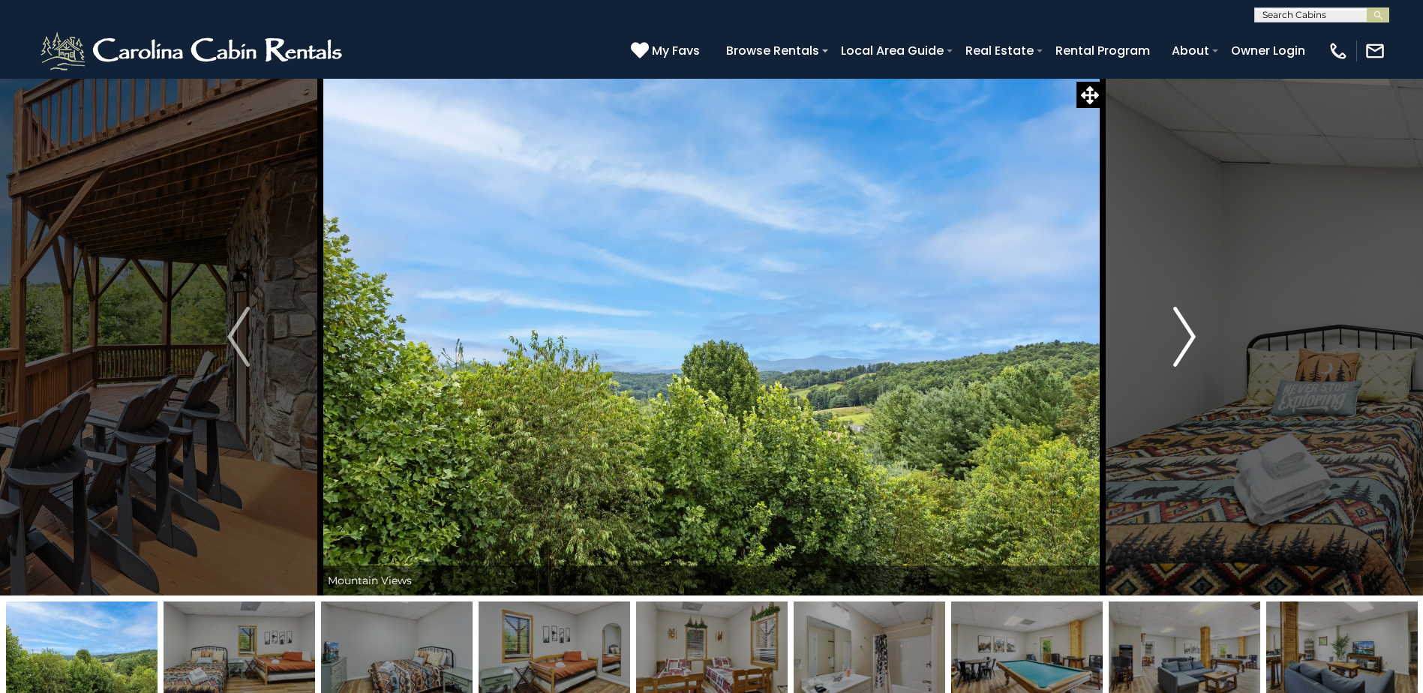
click at [1190, 336] on img "Next" at bounding box center [1184, 337] width 23 height 60
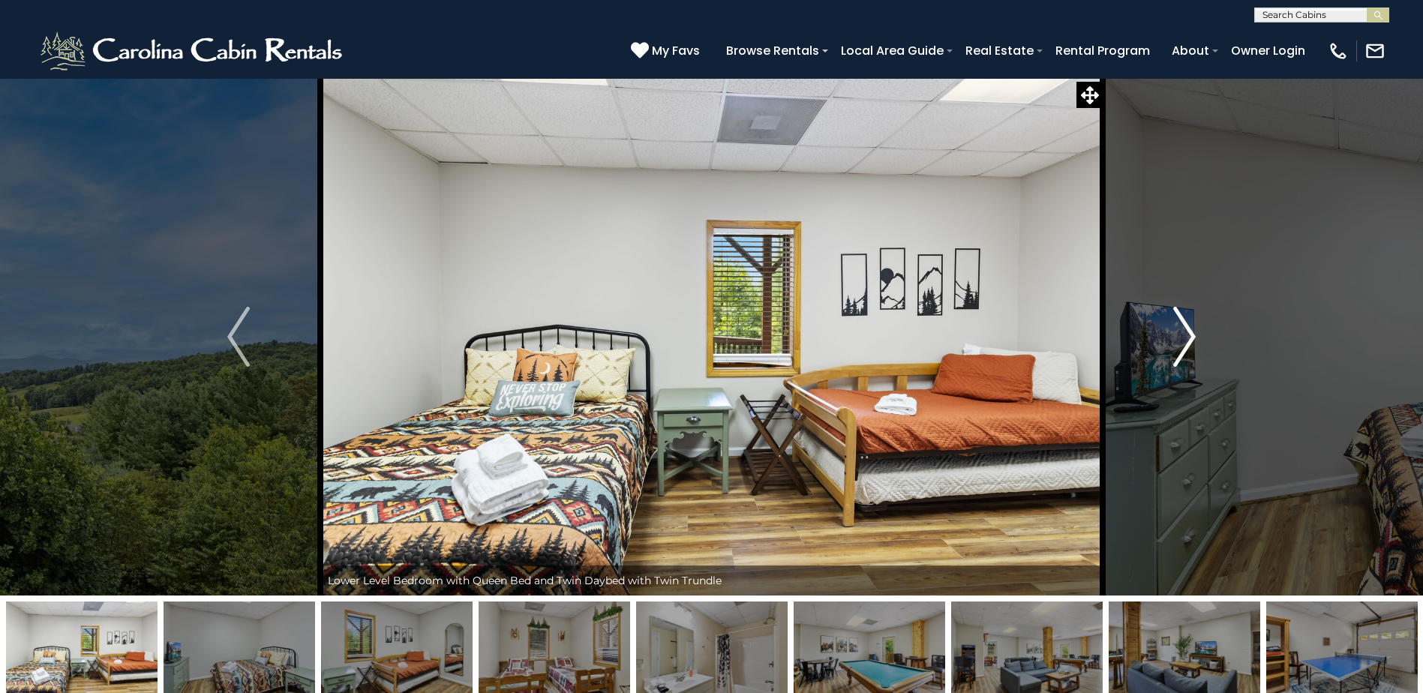
click at [1190, 336] on img "Next" at bounding box center [1184, 337] width 23 height 60
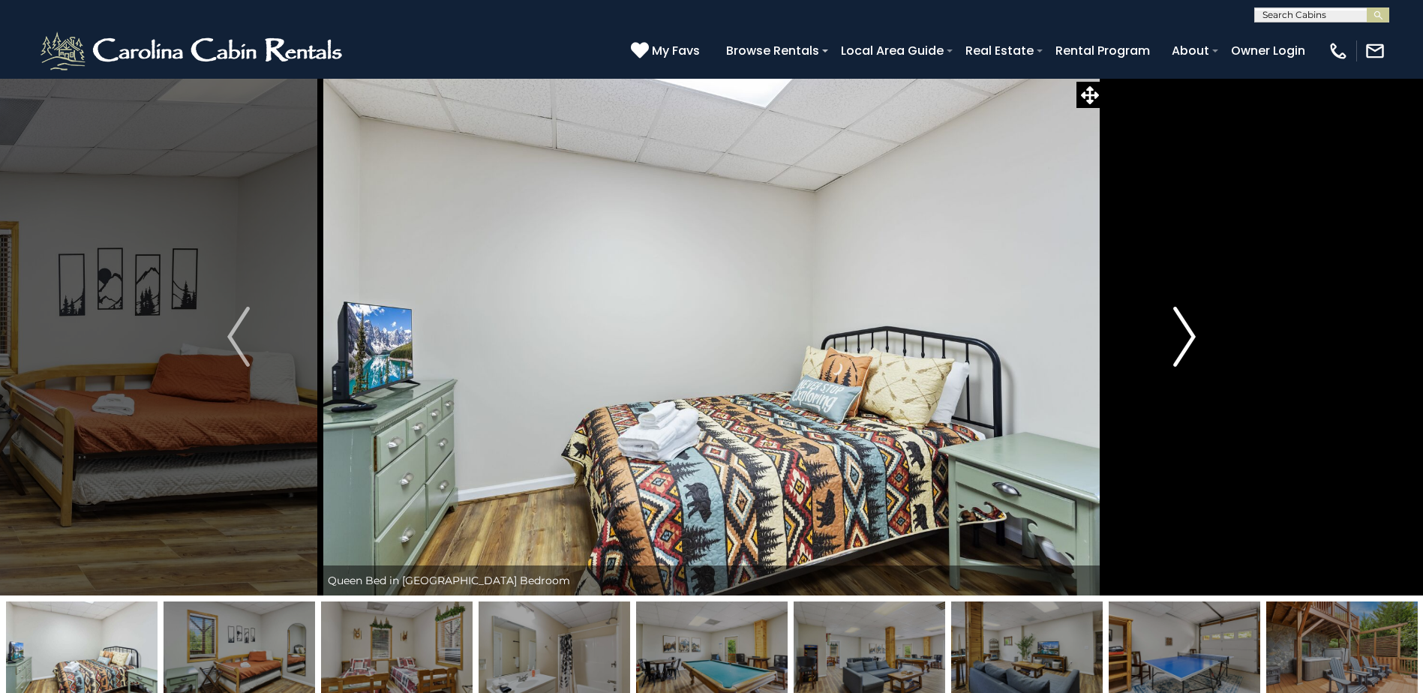
click at [1190, 336] on img "Next" at bounding box center [1184, 337] width 23 height 60
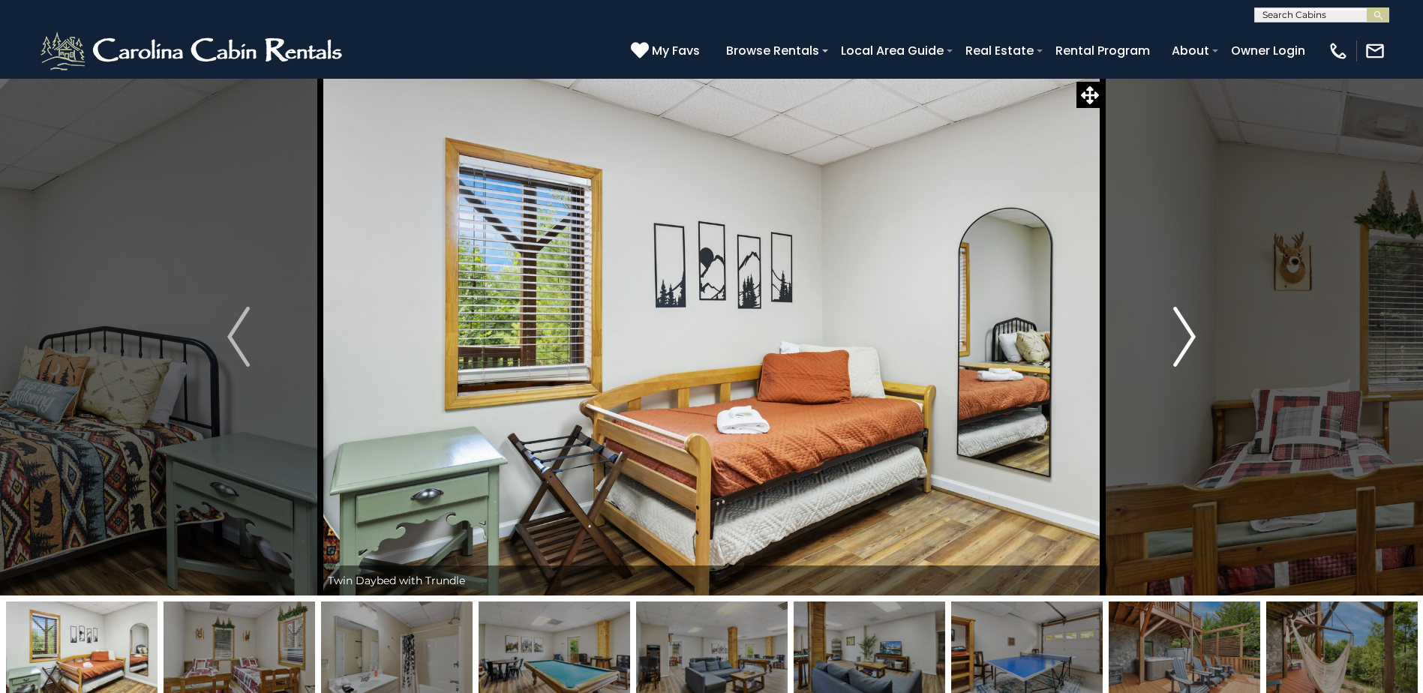
click at [1190, 336] on img "Next" at bounding box center [1184, 337] width 23 height 60
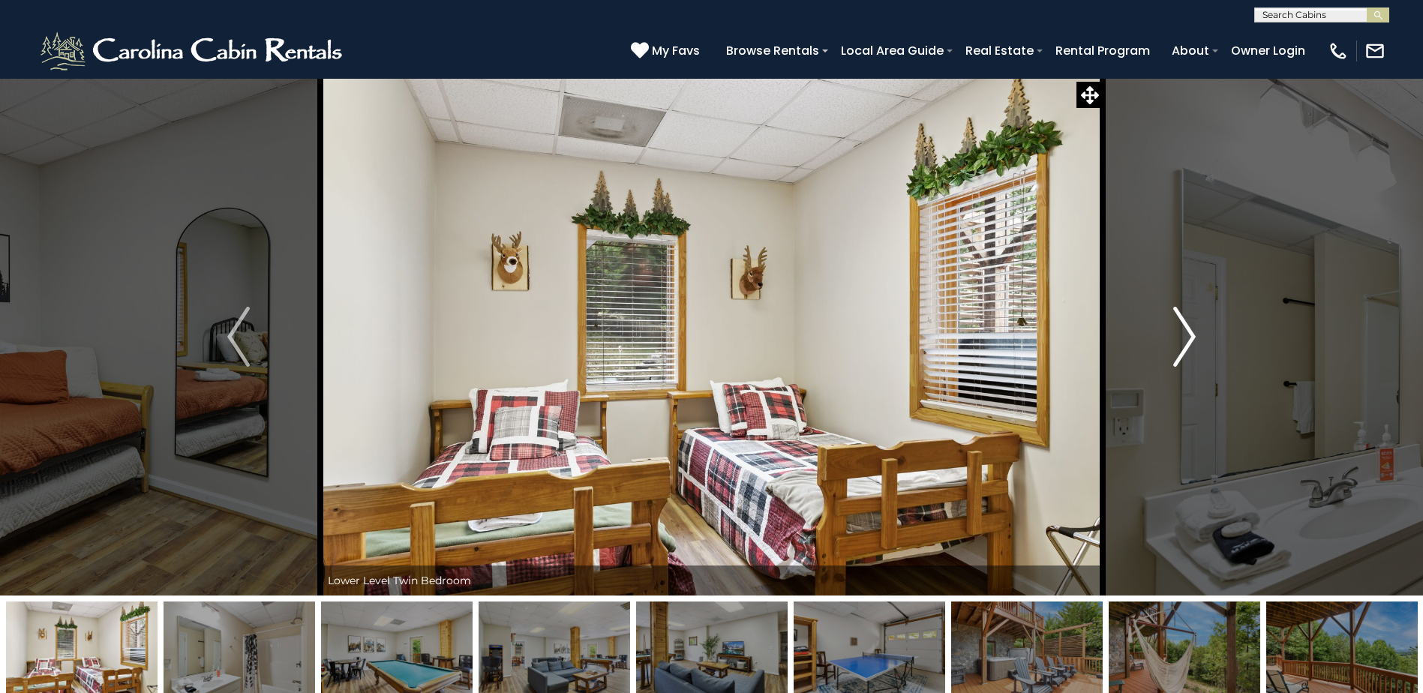
click at [1190, 336] on img "Next" at bounding box center [1184, 337] width 23 height 60
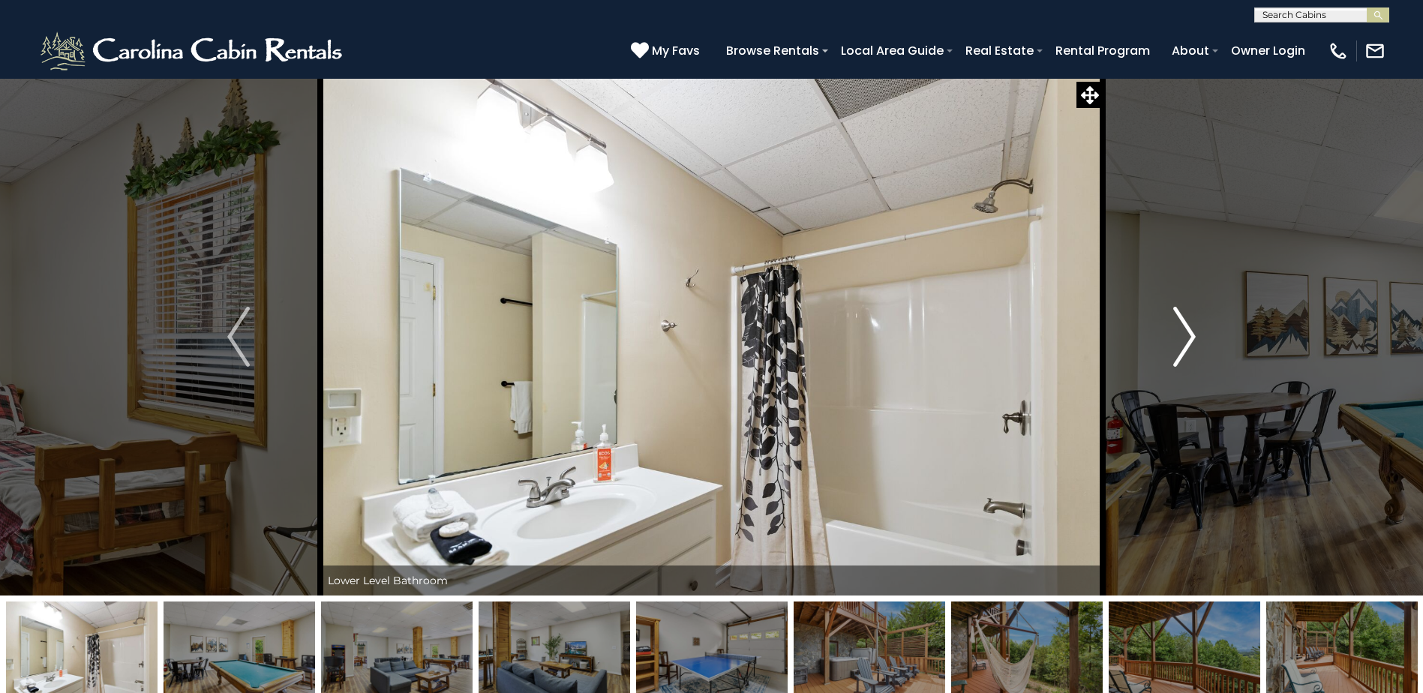
click at [1190, 336] on img "Next" at bounding box center [1184, 337] width 23 height 60
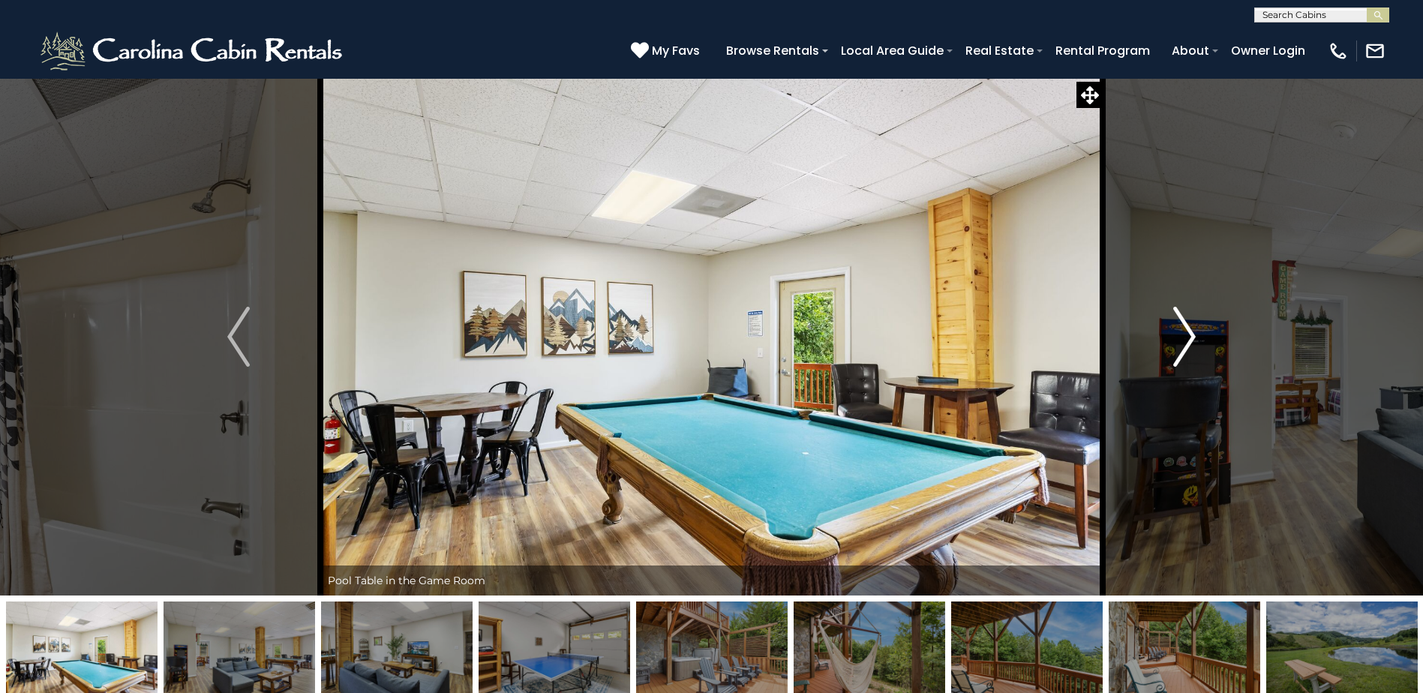
click at [1190, 336] on img "Next" at bounding box center [1184, 337] width 23 height 60
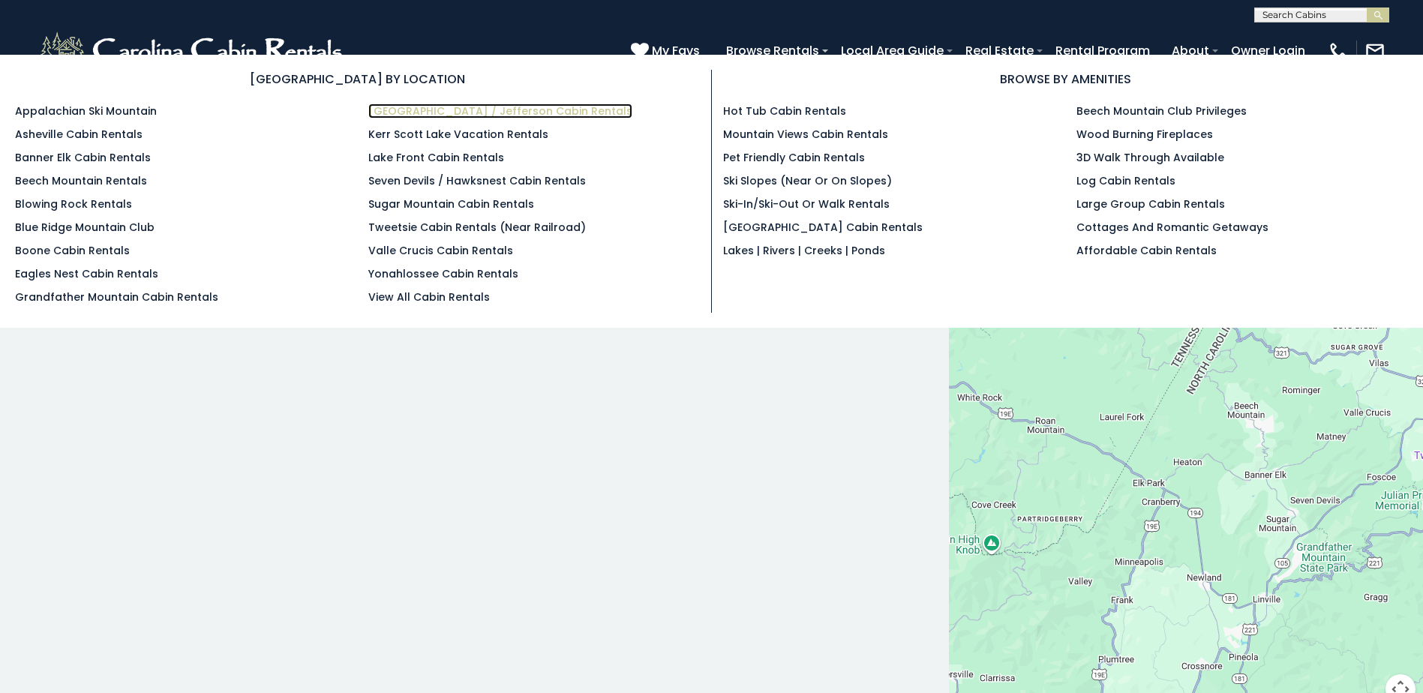
click at [524, 108] on link "[GEOGRAPHIC_DATA] / Jefferson Cabin Rentals" at bounding box center [500, 111] width 264 height 15
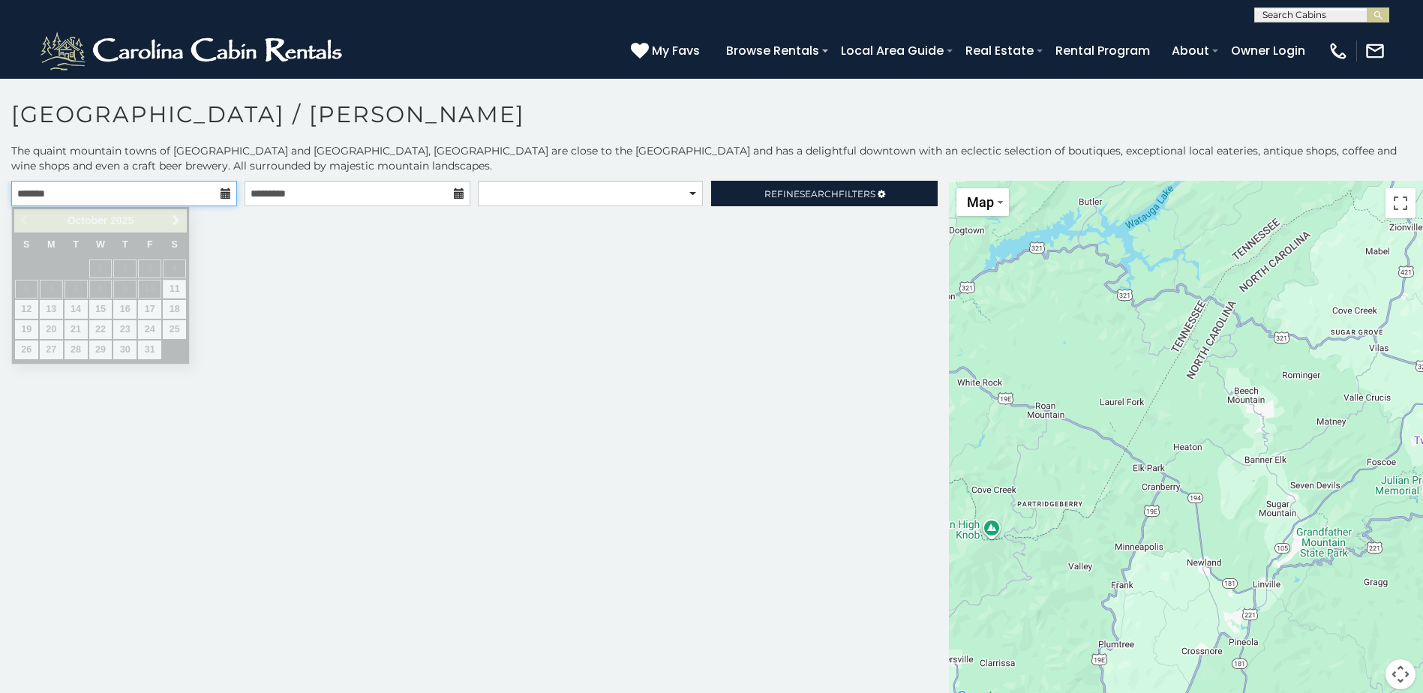
click at [200, 190] on input "text" at bounding box center [124, 194] width 226 height 26
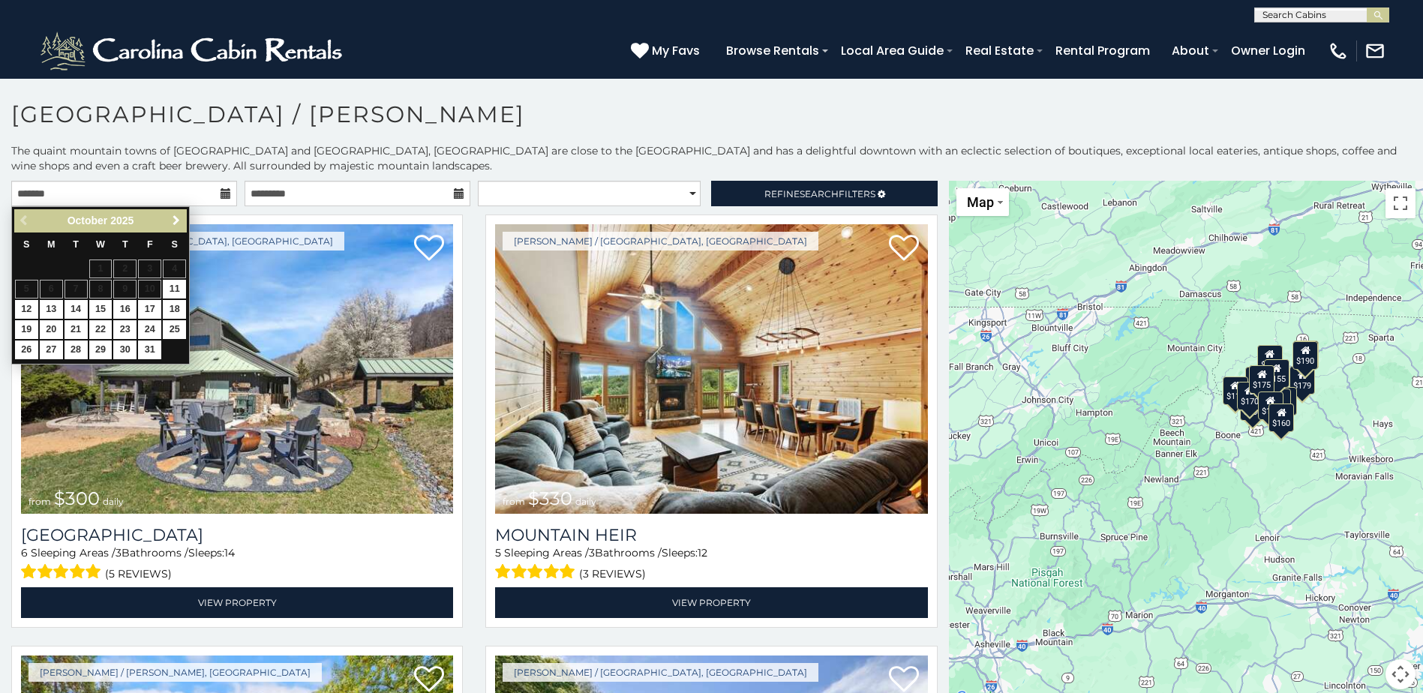
click at [176, 221] on span "Next" at bounding box center [176, 221] width 12 height 12
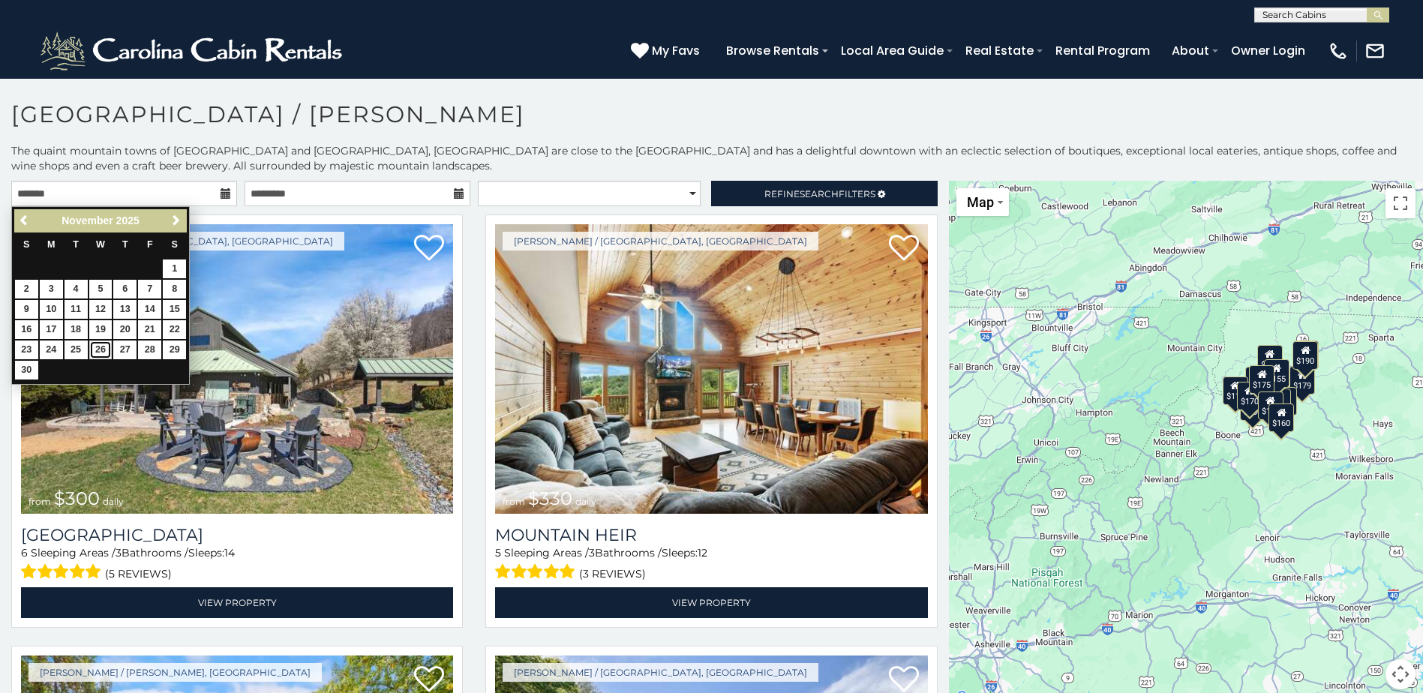
click at [101, 348] on link "26" at bounding box center [100, 350] width 23 height 19
type input "**********"
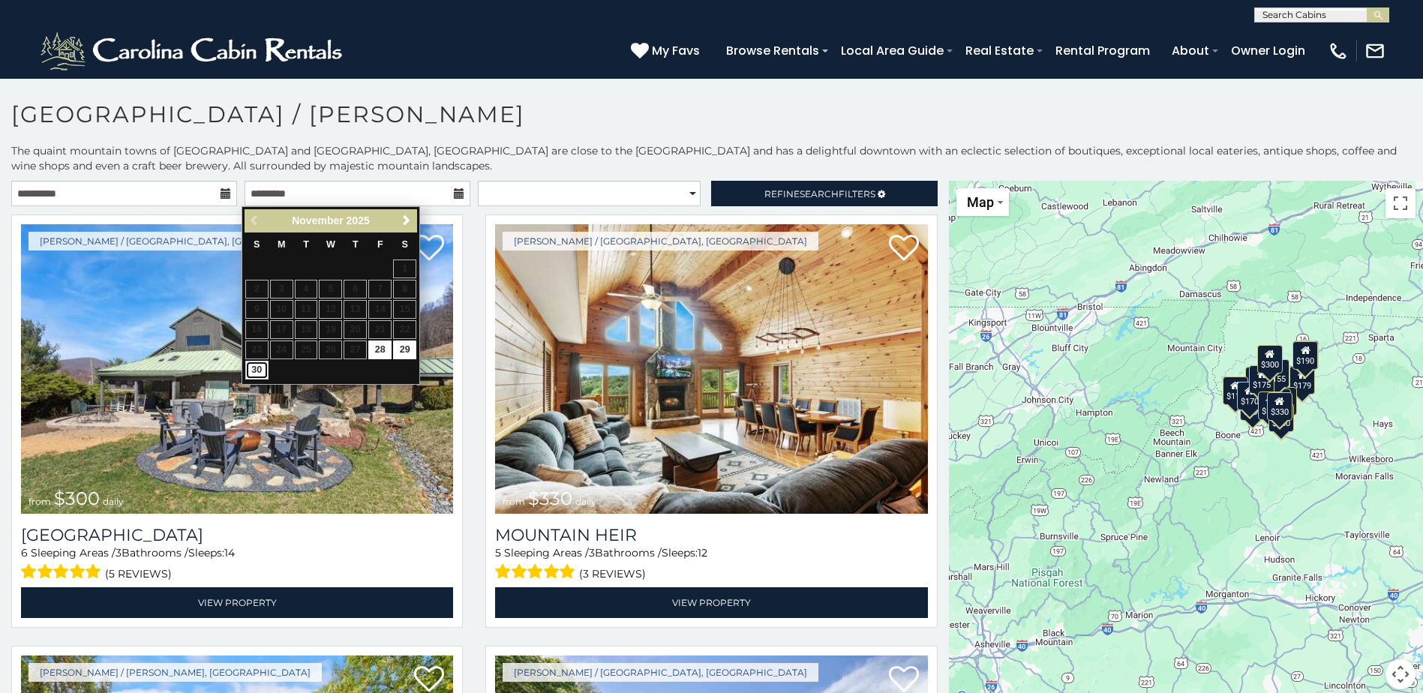
click at [252, 365] on link "30" at bounding box center [256, 370] width 23 height 19
type input "**********"
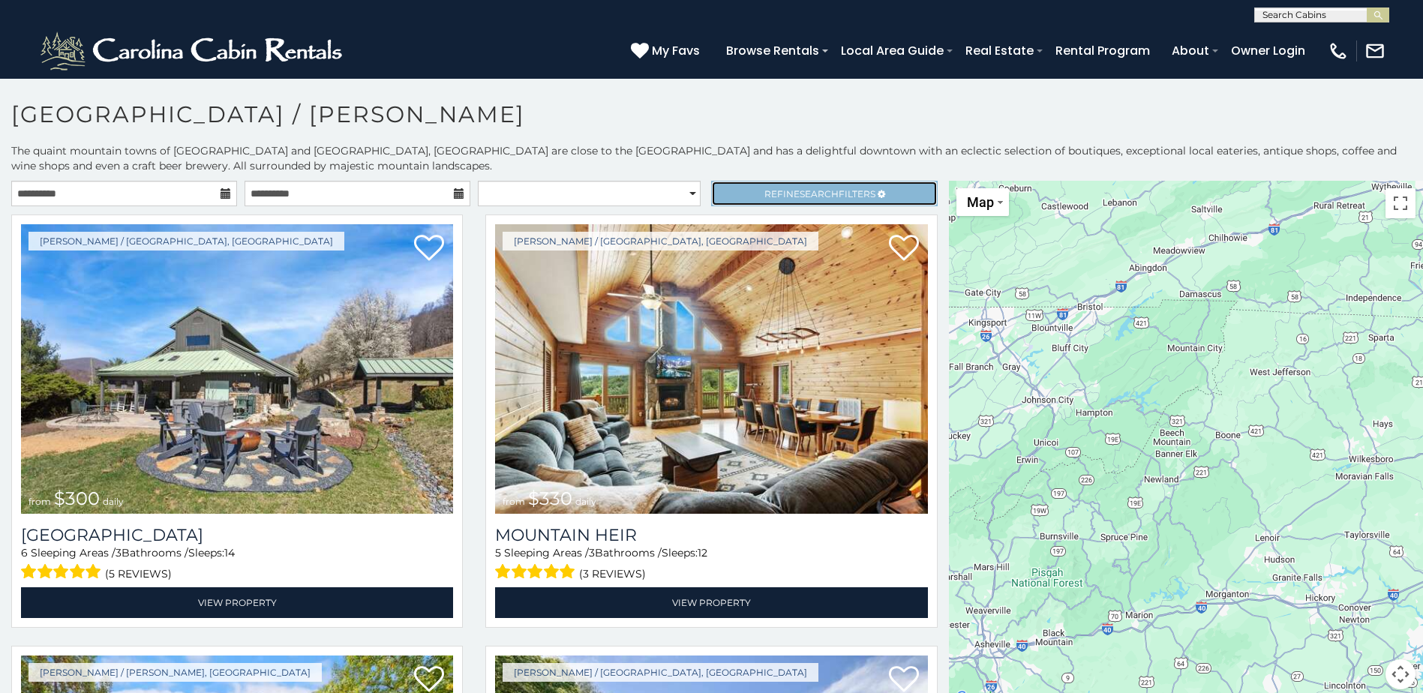
click at [800, 191] on span "Search" at bounding box center [819, 193] width 39 height 11
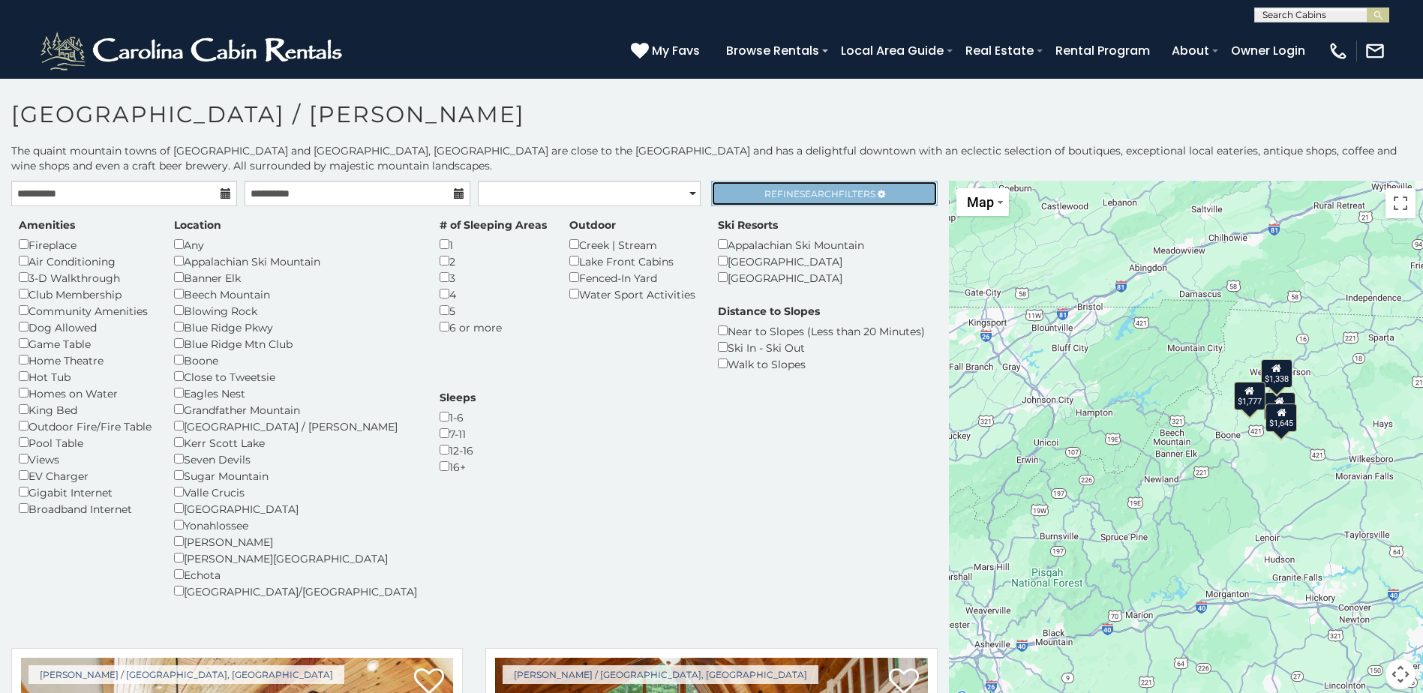
click at [770, 194] on span "Refine Search Filters" at bounding box center [819, 193] width 111 height 11
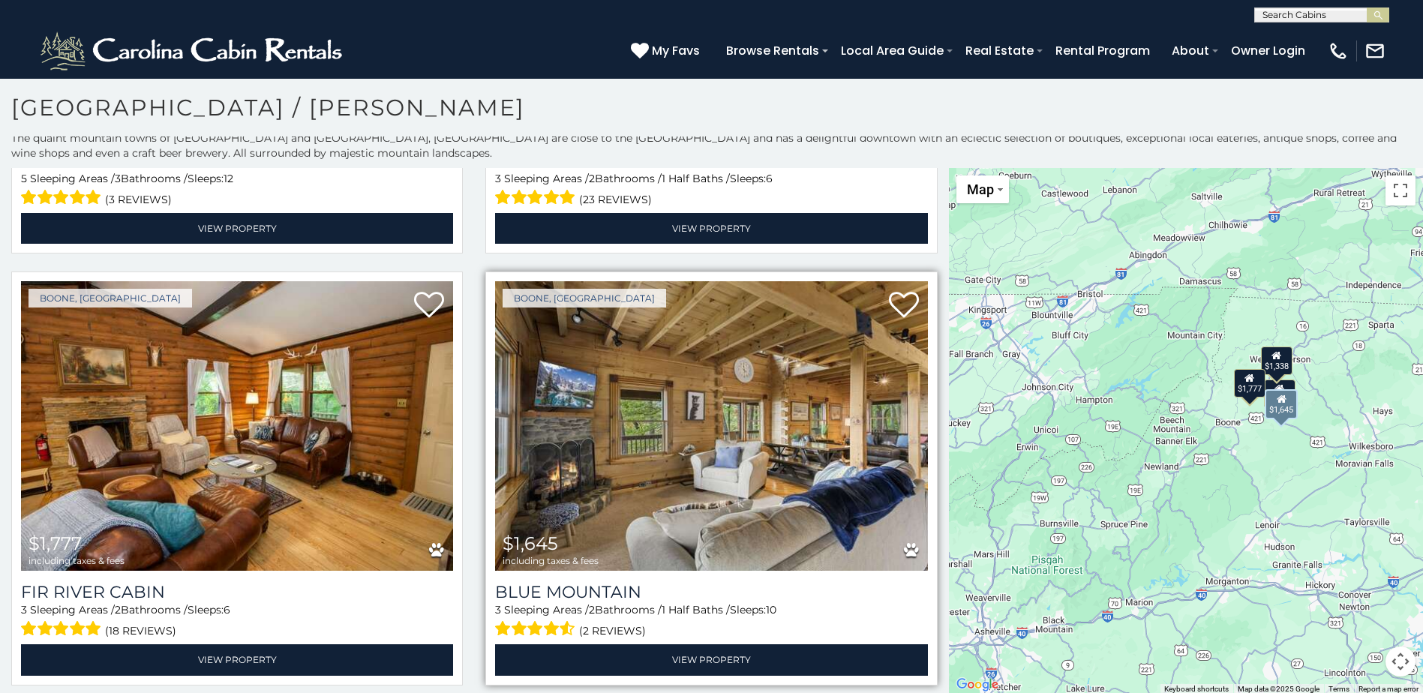
scroll to position [8, 0]
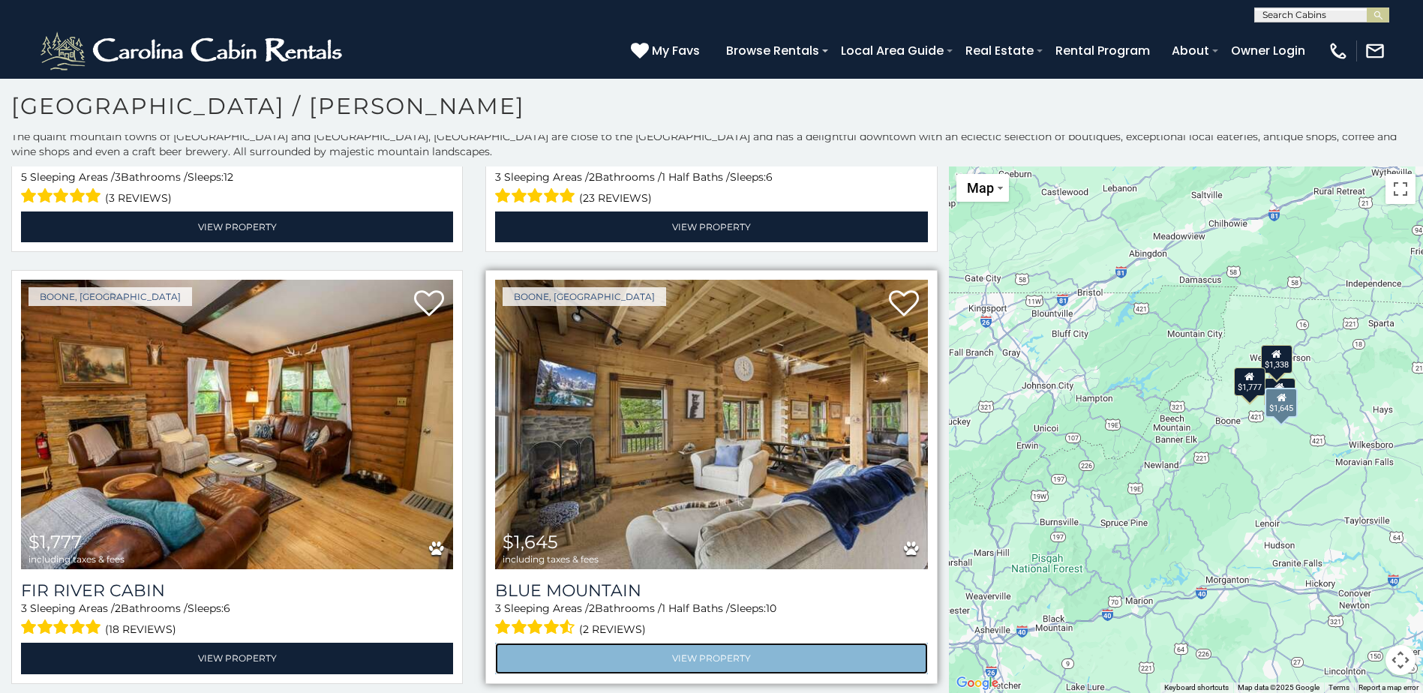
click at [668, 653] on link "View Property" at bounding box center [711, 658] width 432 height 31
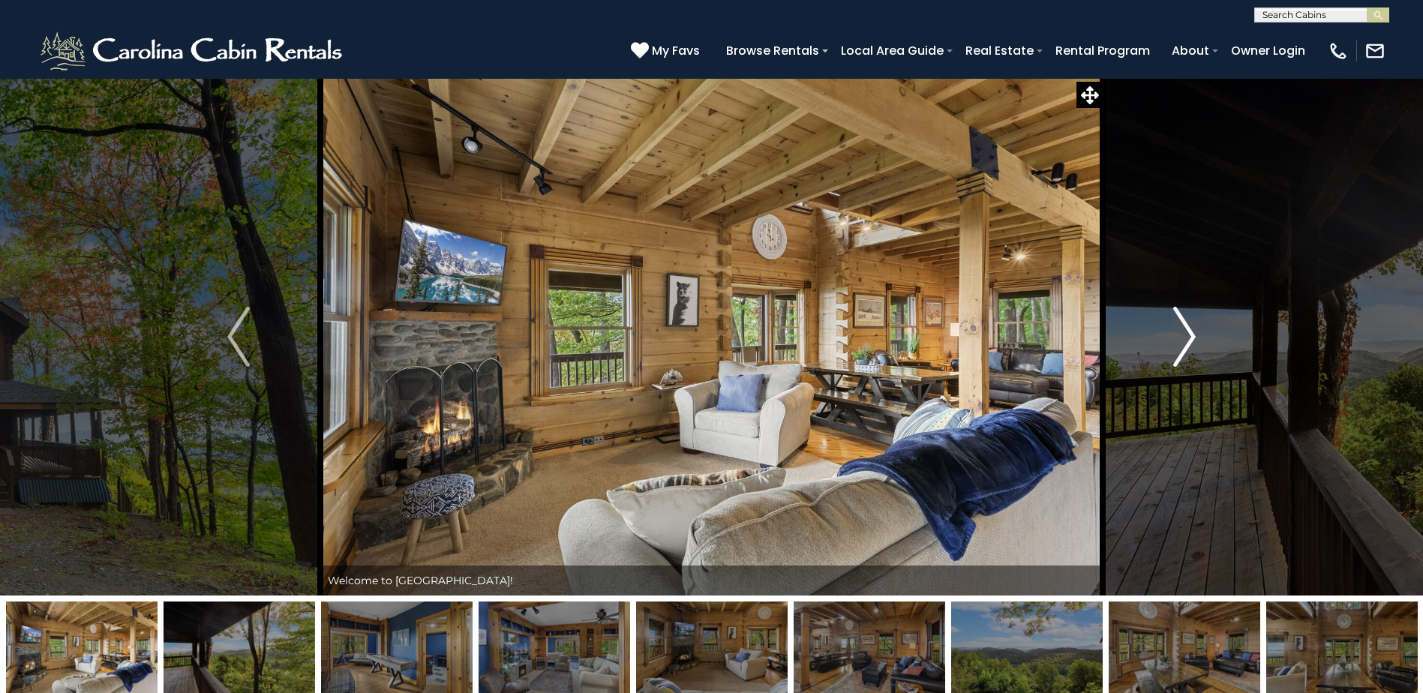
click at [1179, 335] on img "Next" at bounding box center [1184, 337] width 23 height 60
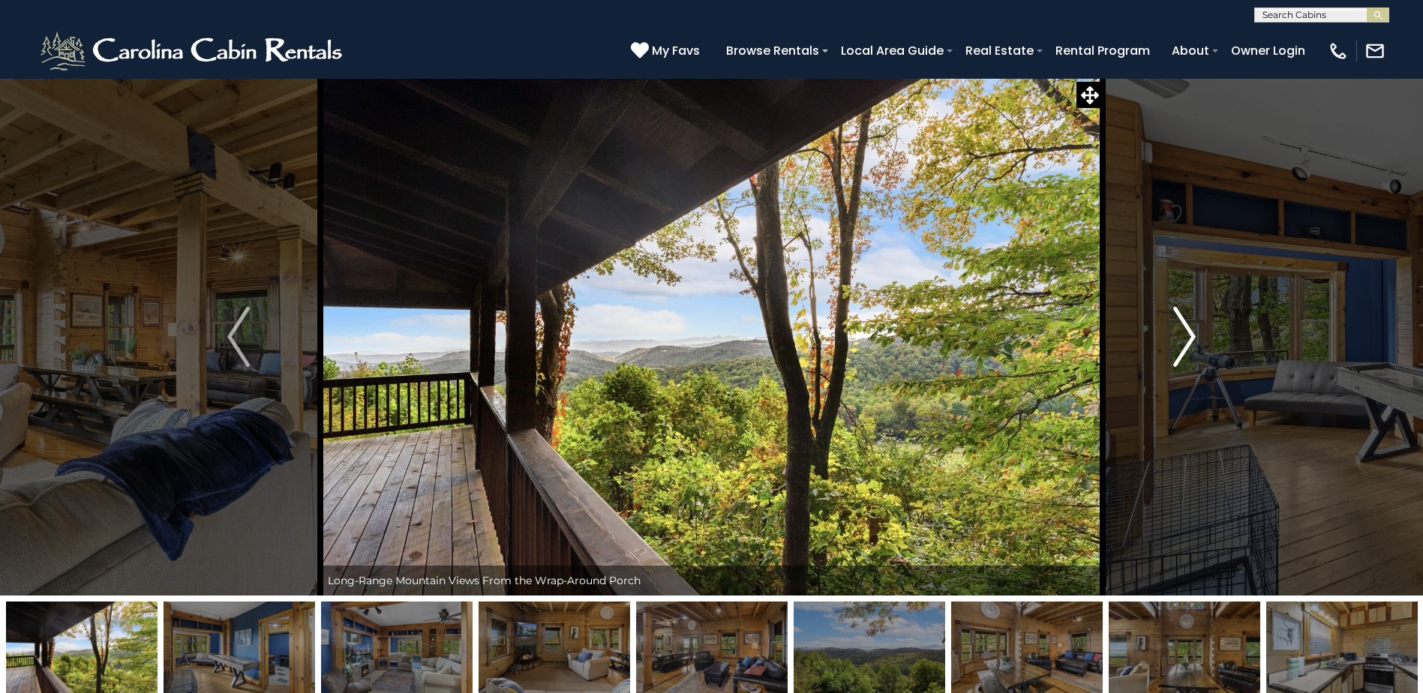
click at [1185, 336] on img "Next" at bounding box center [1184, 337] width 23 height 60
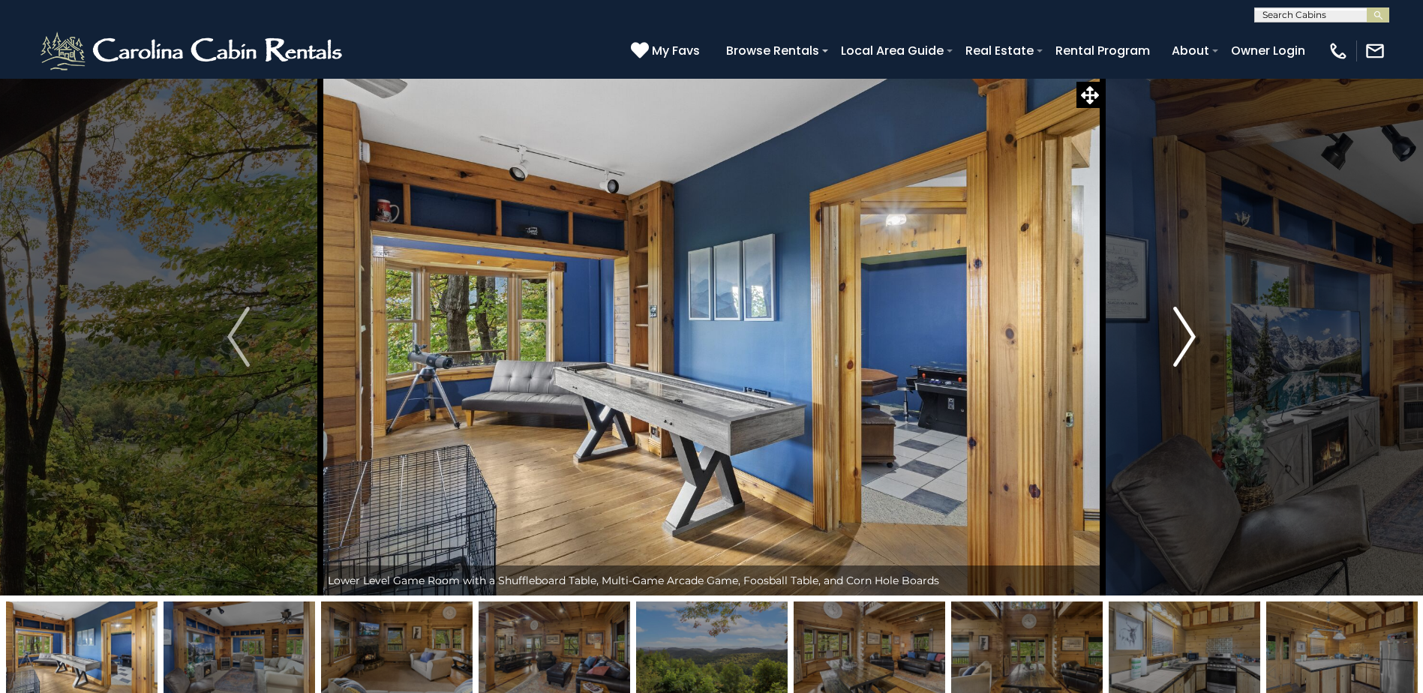
click at [1187, 337] on img "Next" at bounding box center [1184, 337] width 23 height 60
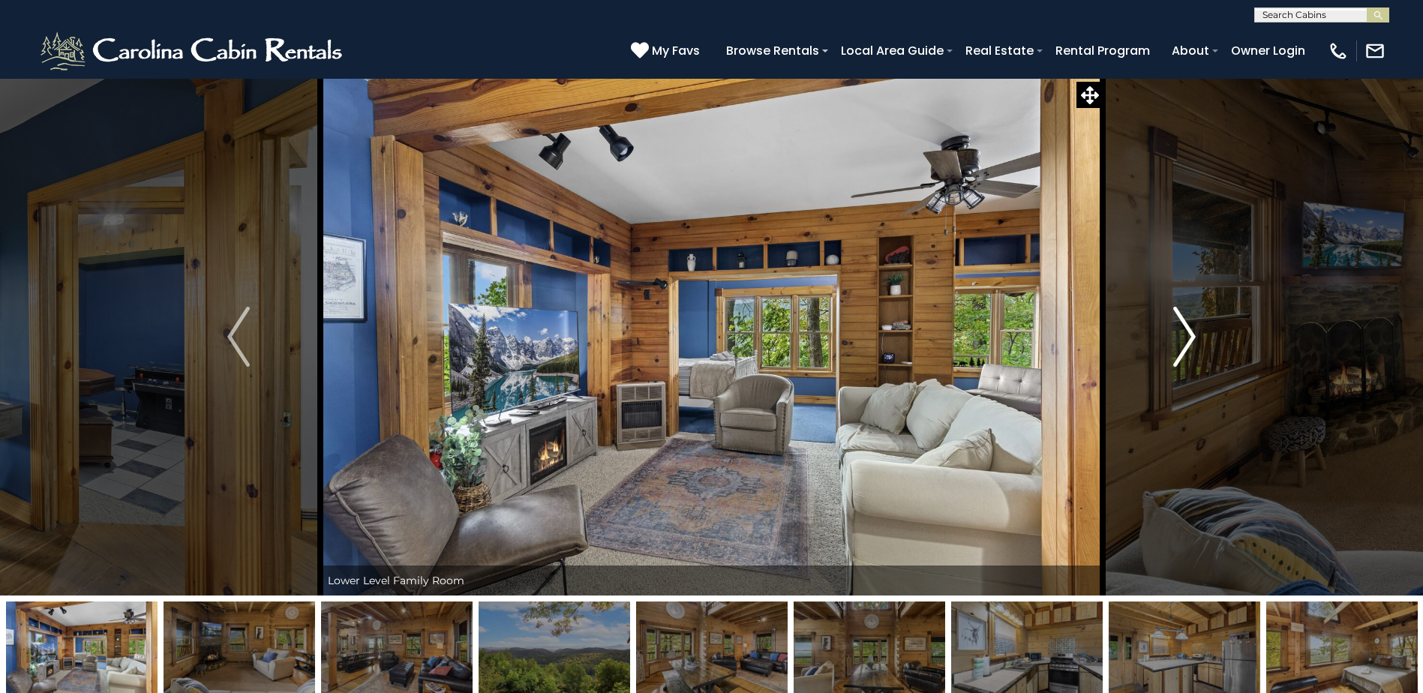
click at [1187, 337] on img "Next" at bounding box center [1184, 337] width 23 height 60
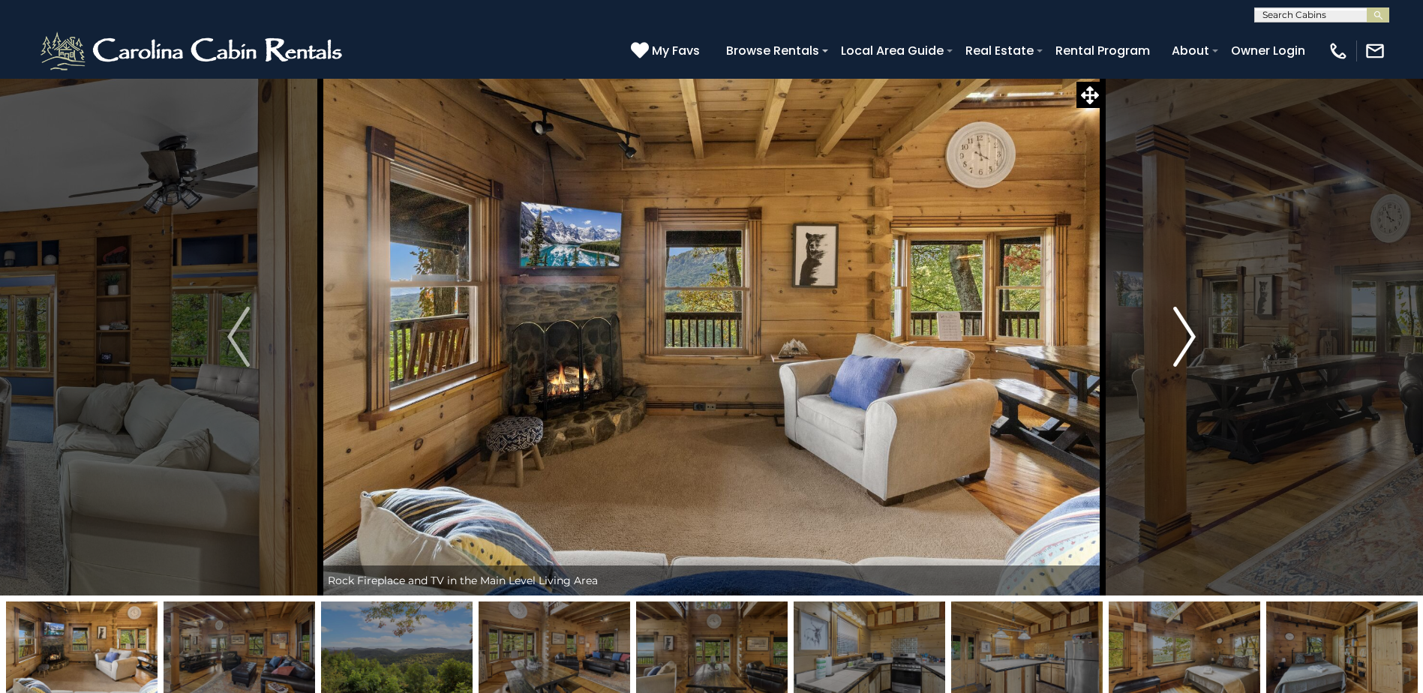
click at [1187, 337] on img "Next" at bounding box center [1184, 337] width 23 height 60
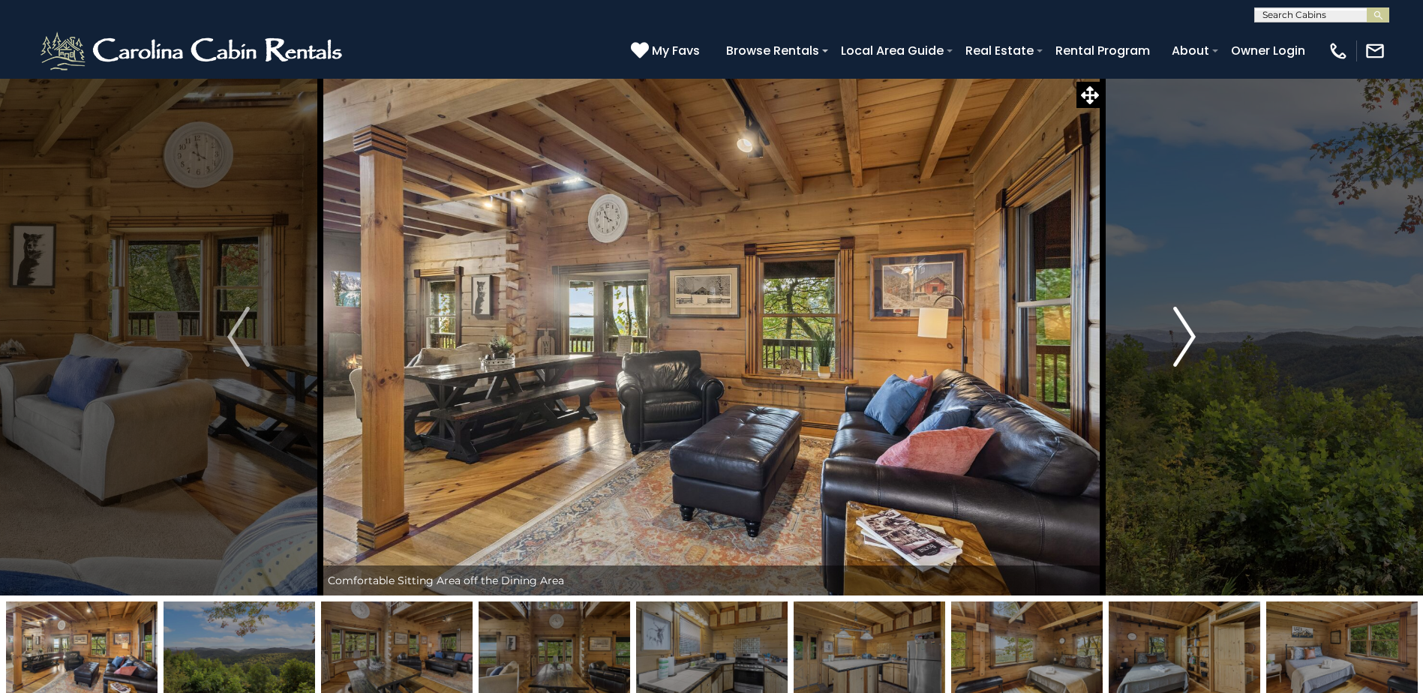
click at [1187, 337] on img "Next" at bounding box center [1184, 337] width 23 height 60
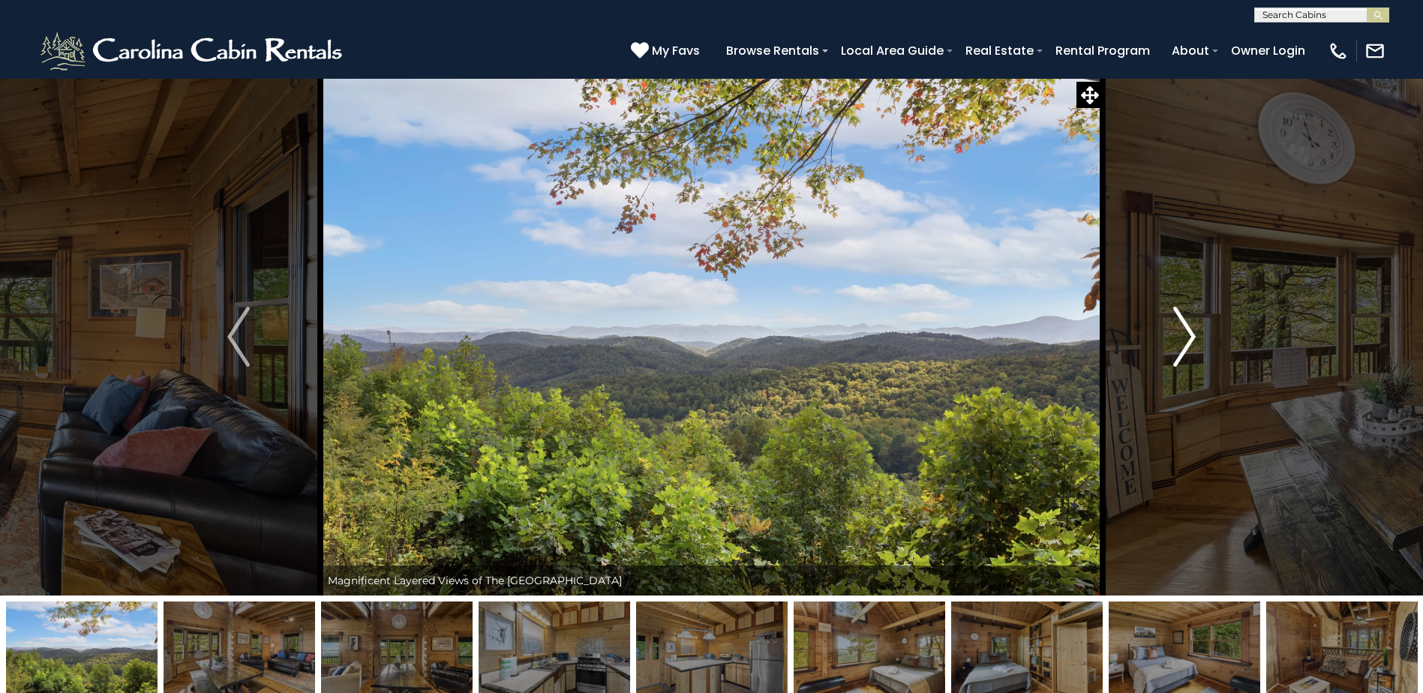
click at [1187, 337] on img "Next" at bounding box center [1184, 337] width 23 height 60
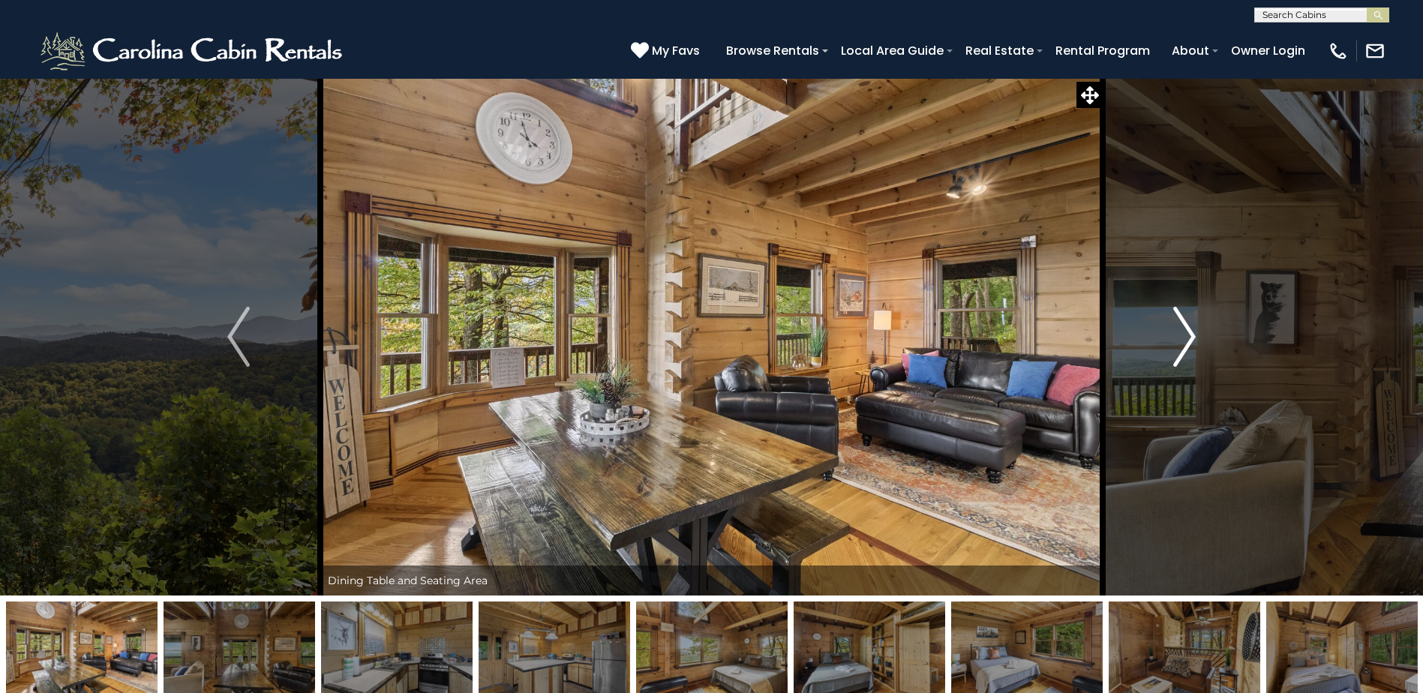
click at [1187, 337] on img "Next" at bounding box center [1184, 337] width 23 height 60
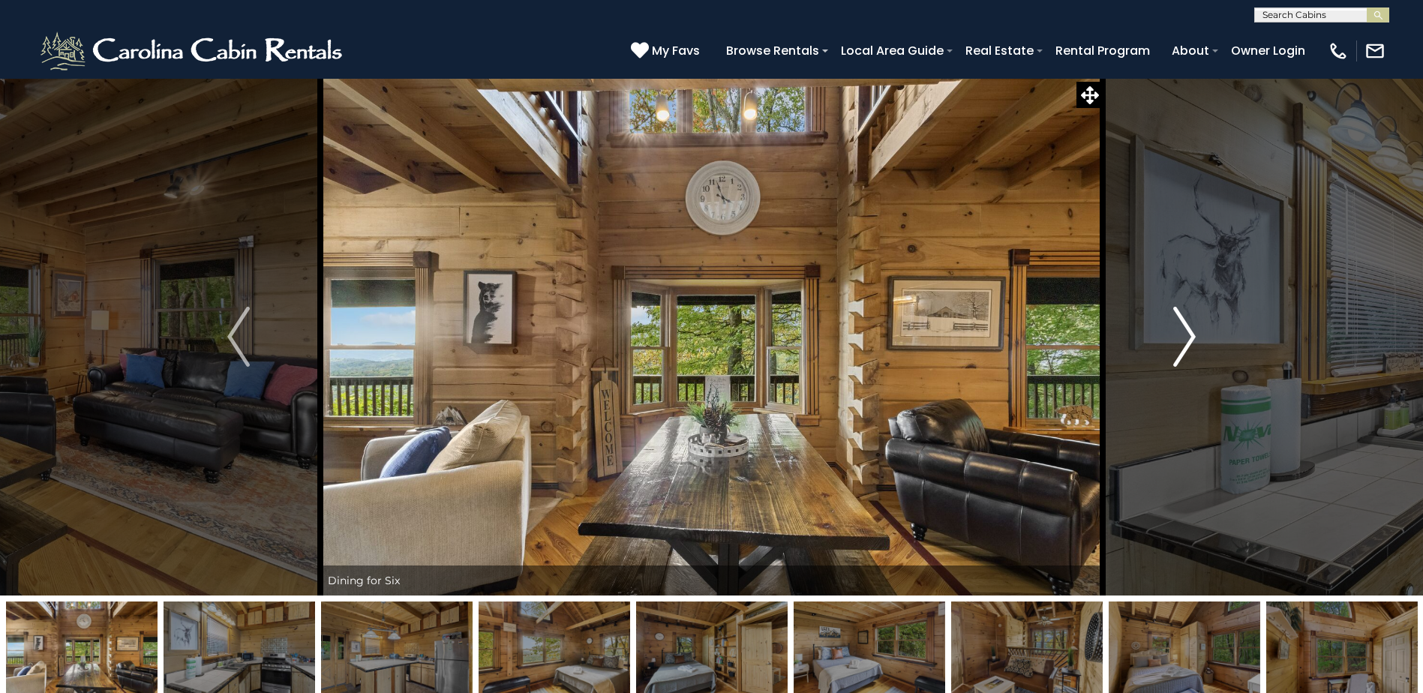
click at [1187, 337] on img "Next" at bounding box center [1184, 337] width 23 height 60
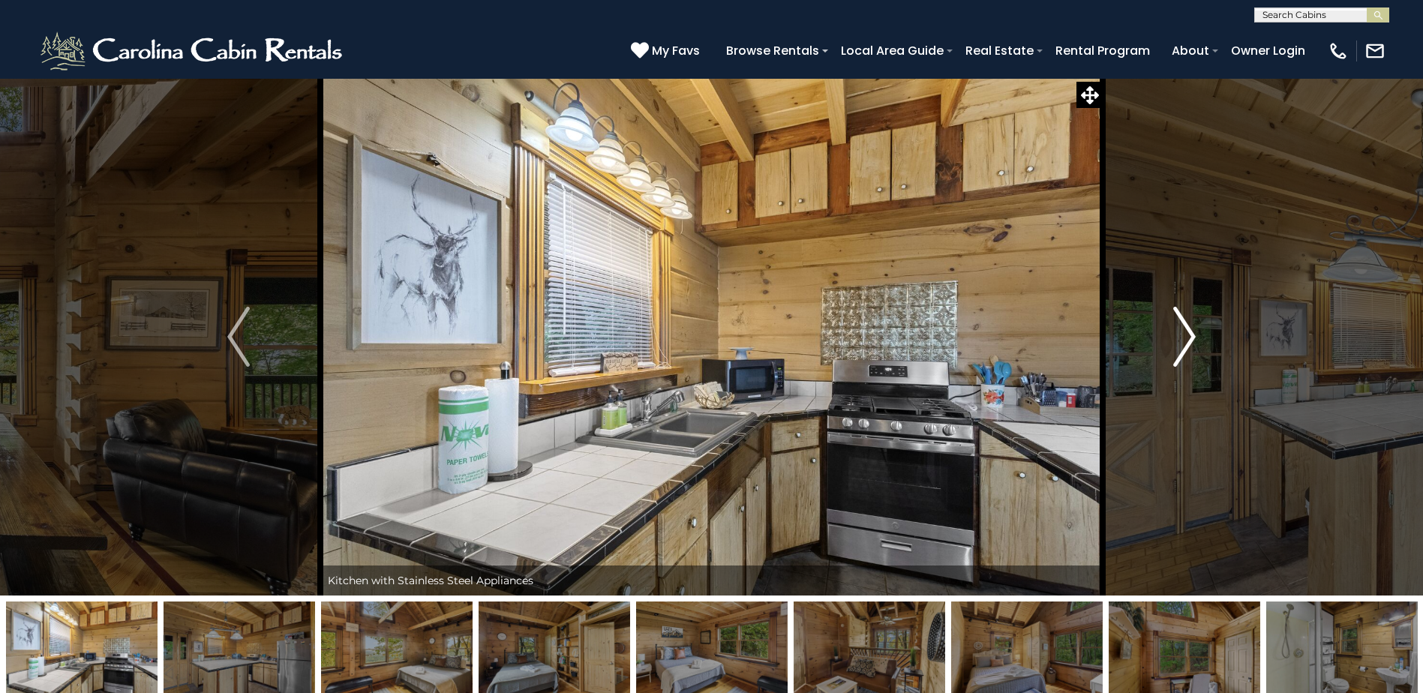
click at [1187, 337] on img "Next" at bounding box center [1184, 337] width 23 height 60
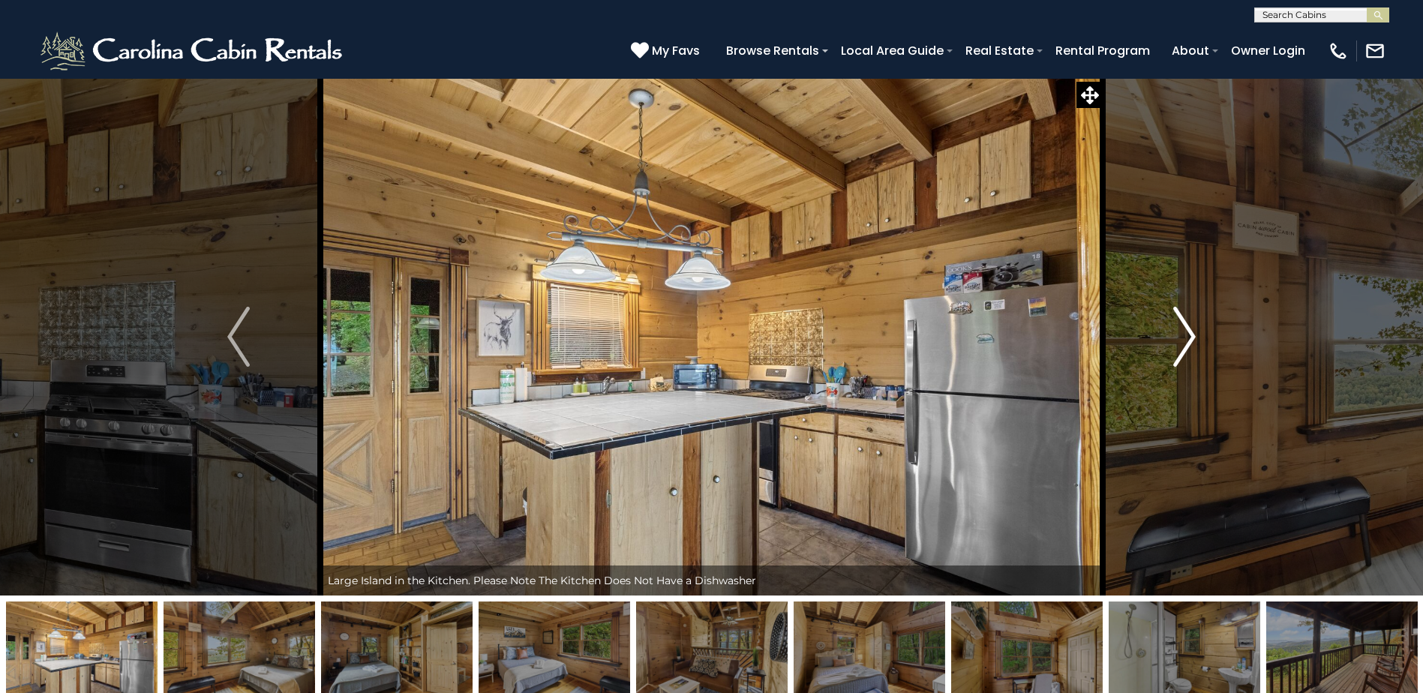
click at [1187, 337] on img "Next" at bounding box center [1184, 337] width 23 height 60
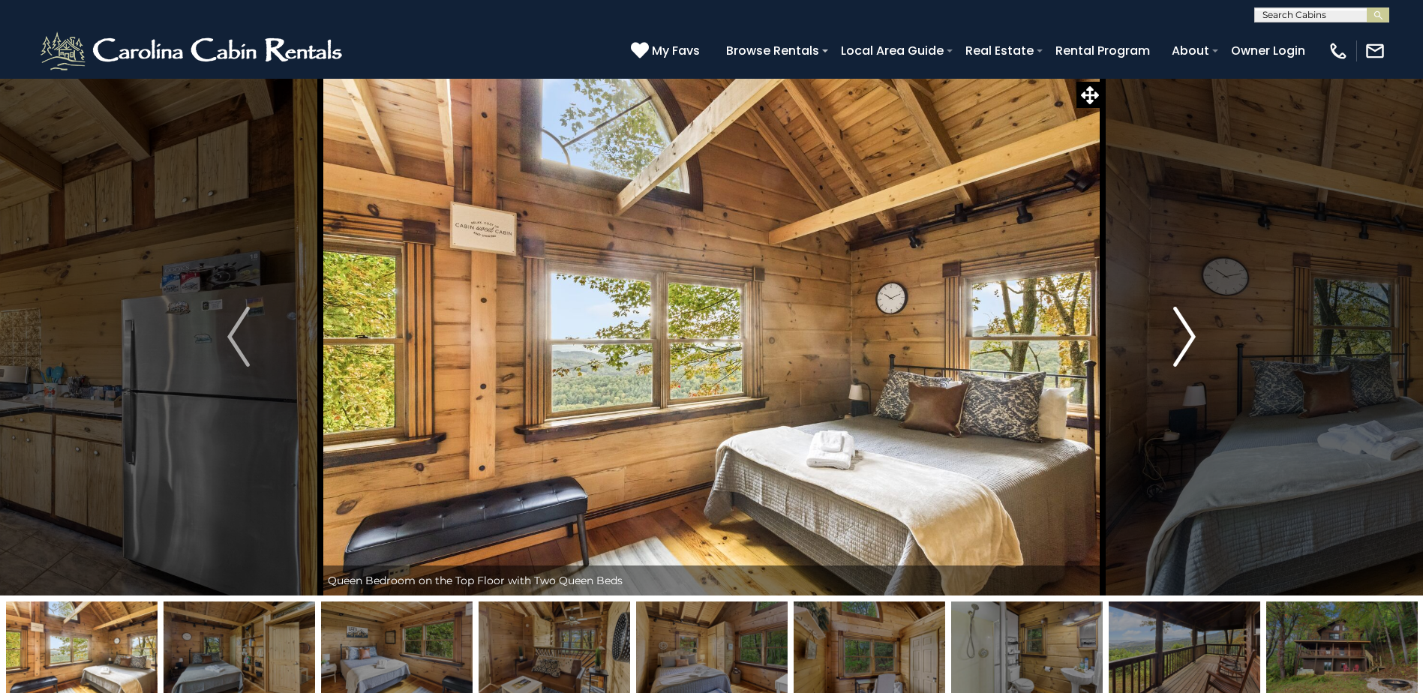
click at [1187, 337] on img "Next" at bounding box center [1184, 337] width 23 height 60
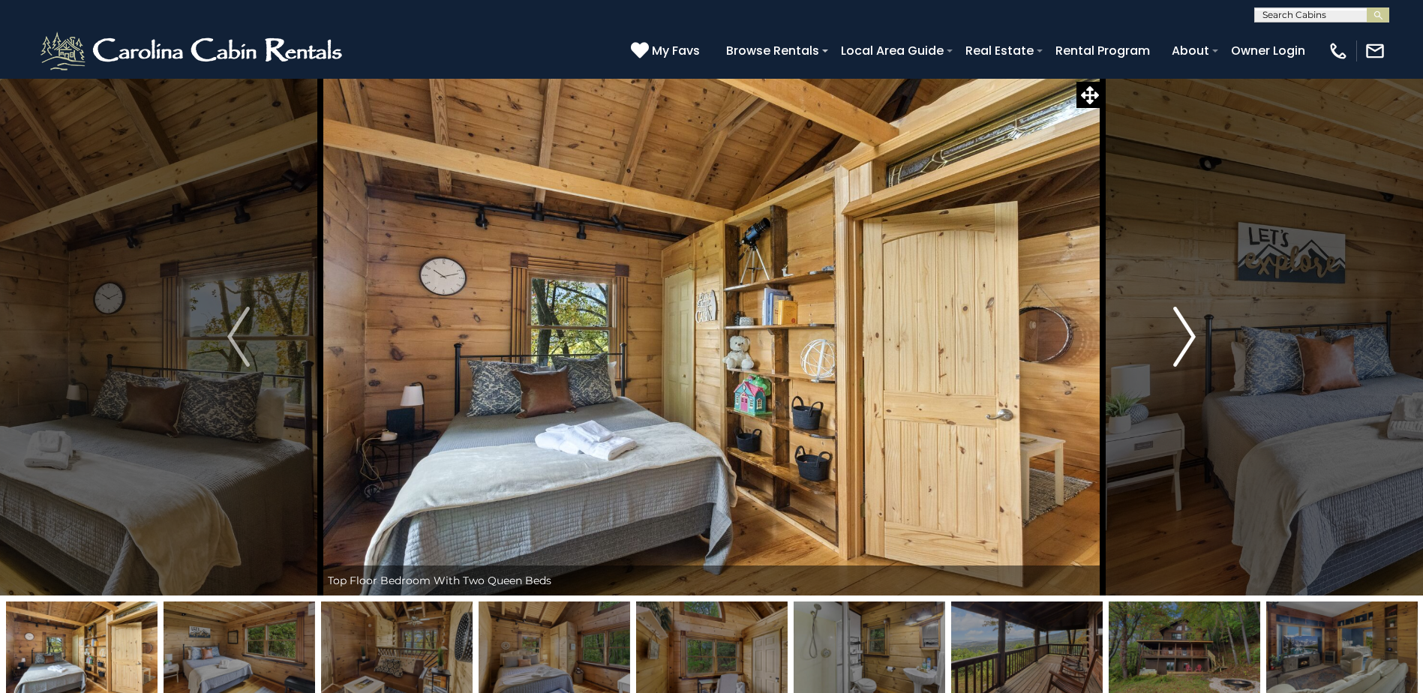
click at [1187, 337] on img "Next" at bounding box center [1184, 337] width 23 height 60
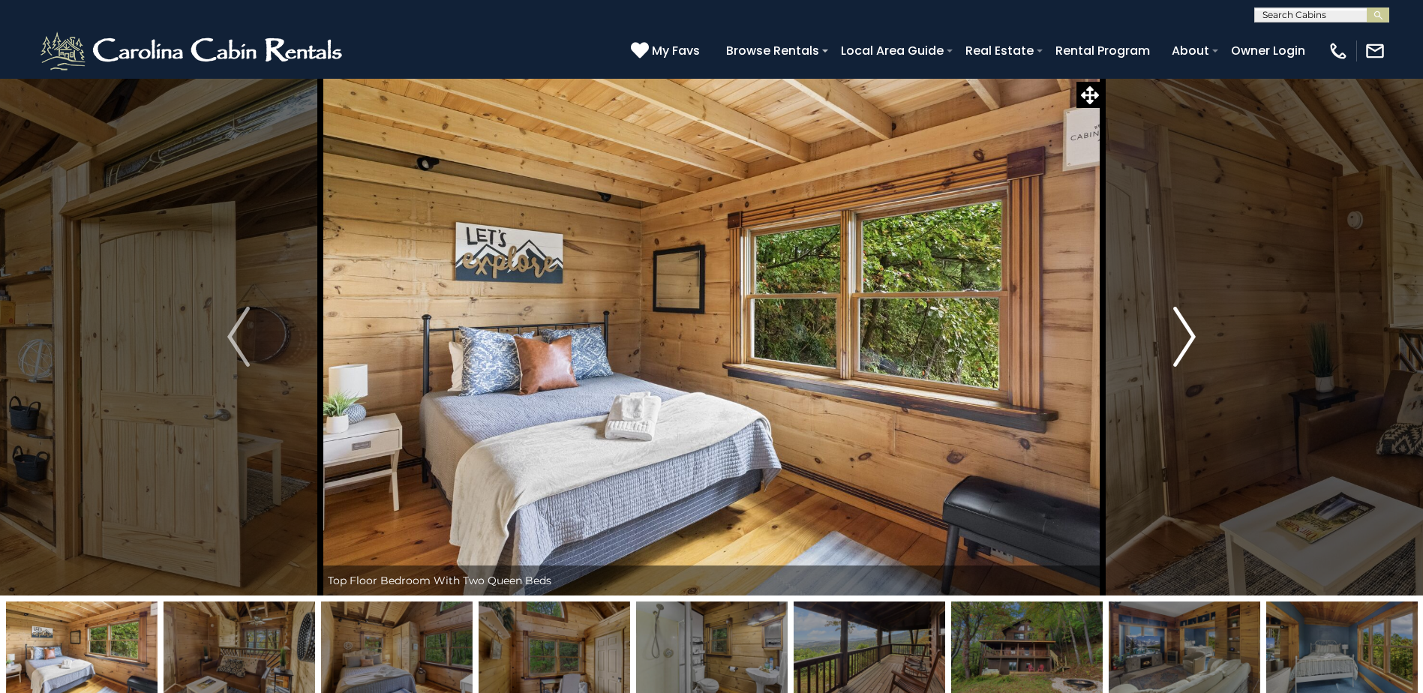
click at [1187, 337] on img "Next" at bounding box center [1184, 337] width 23 height 60
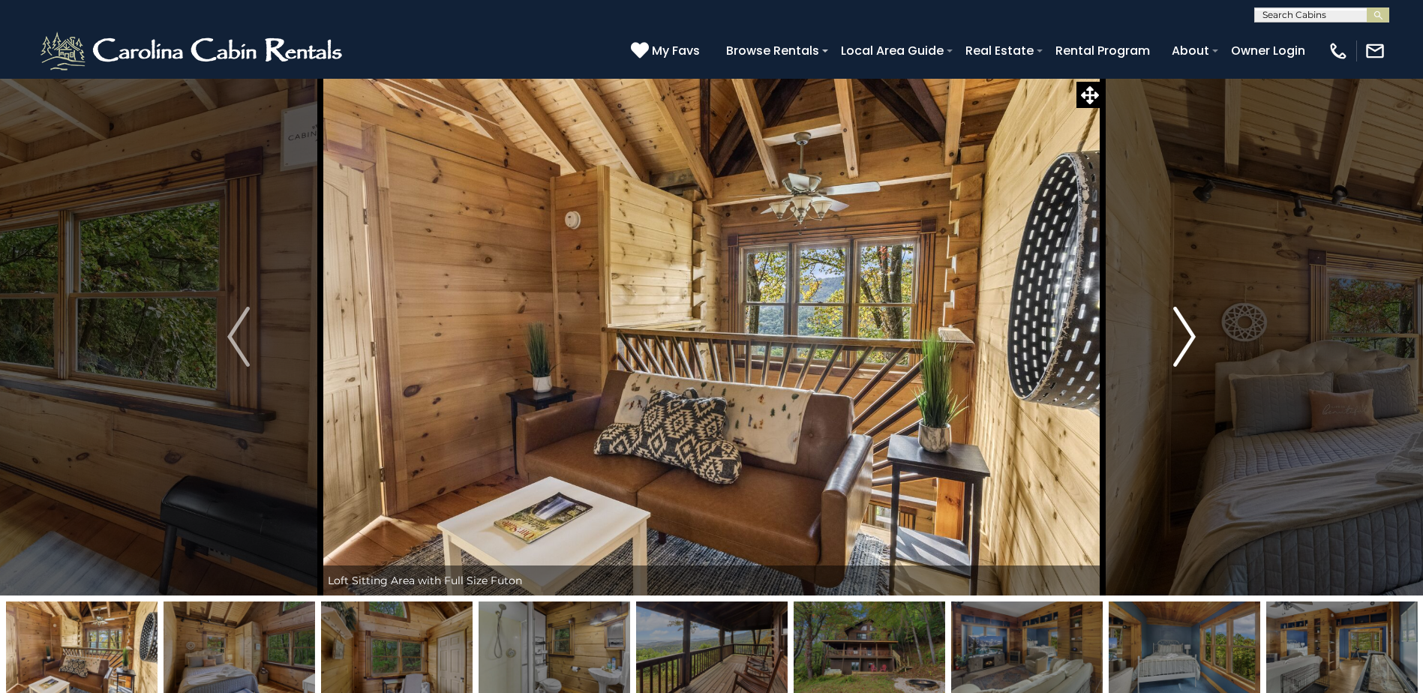
click at [1187, 337] on img "Next" at bounding box center [1184, 337] width 23 height 60
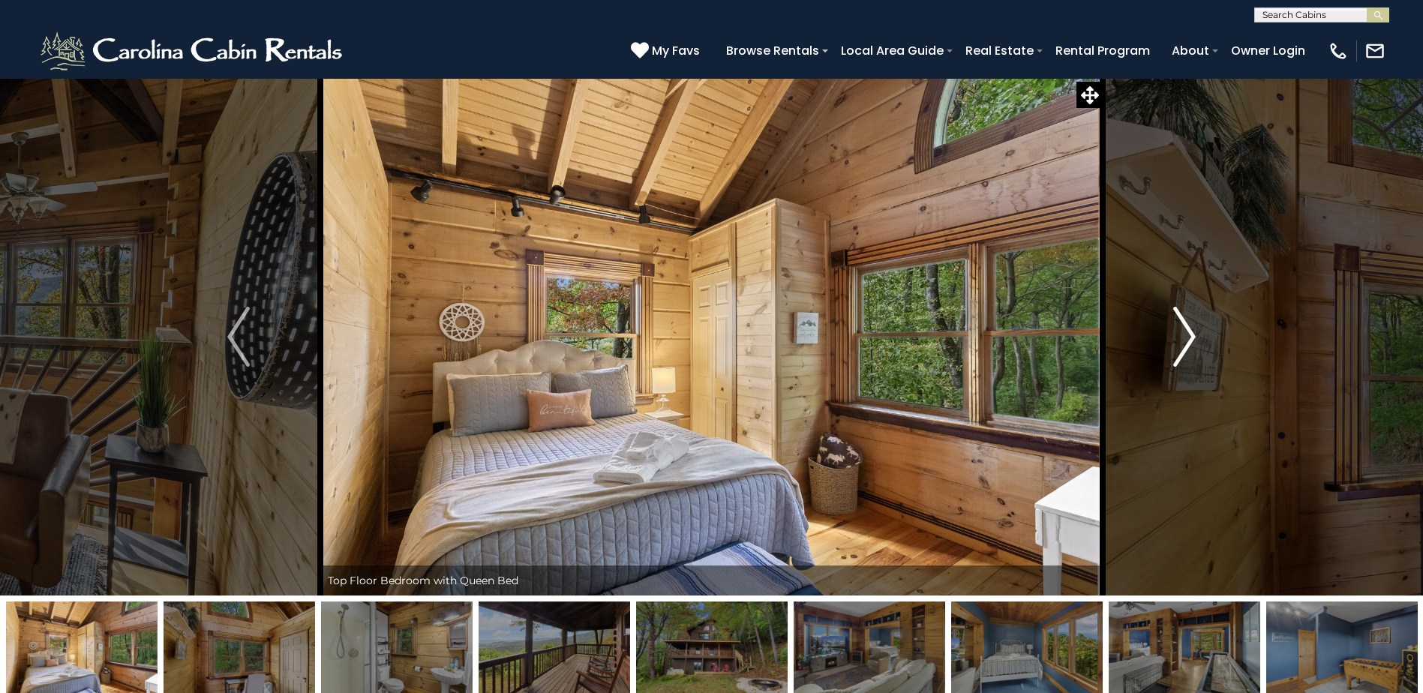
click at [1187, 337] on img "Next" at bounding box center [1184, 337] width 23 height 60
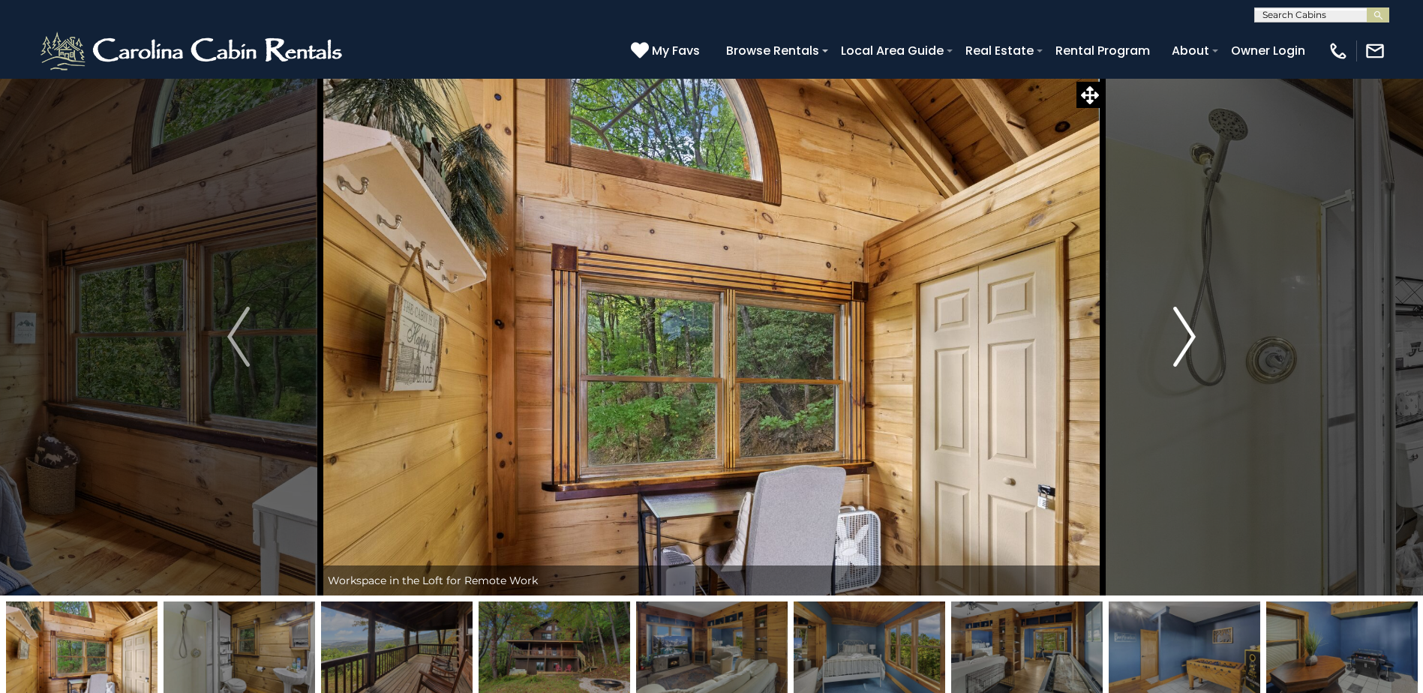
click at [1187, 337] on img "Next" at bounding box center [1184, 337] width 23 height 60
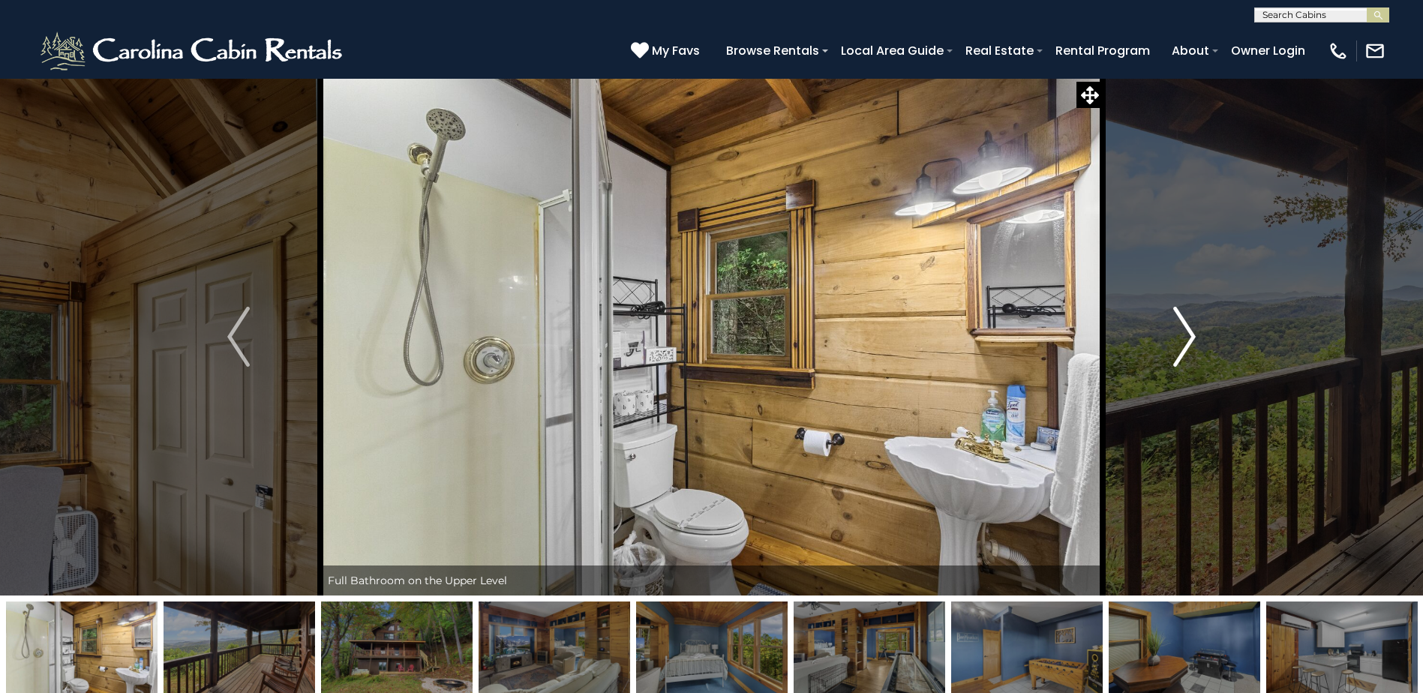
click at [1187, 337] on img "Next" at bounding box center [1184, 337] width 23 height 60
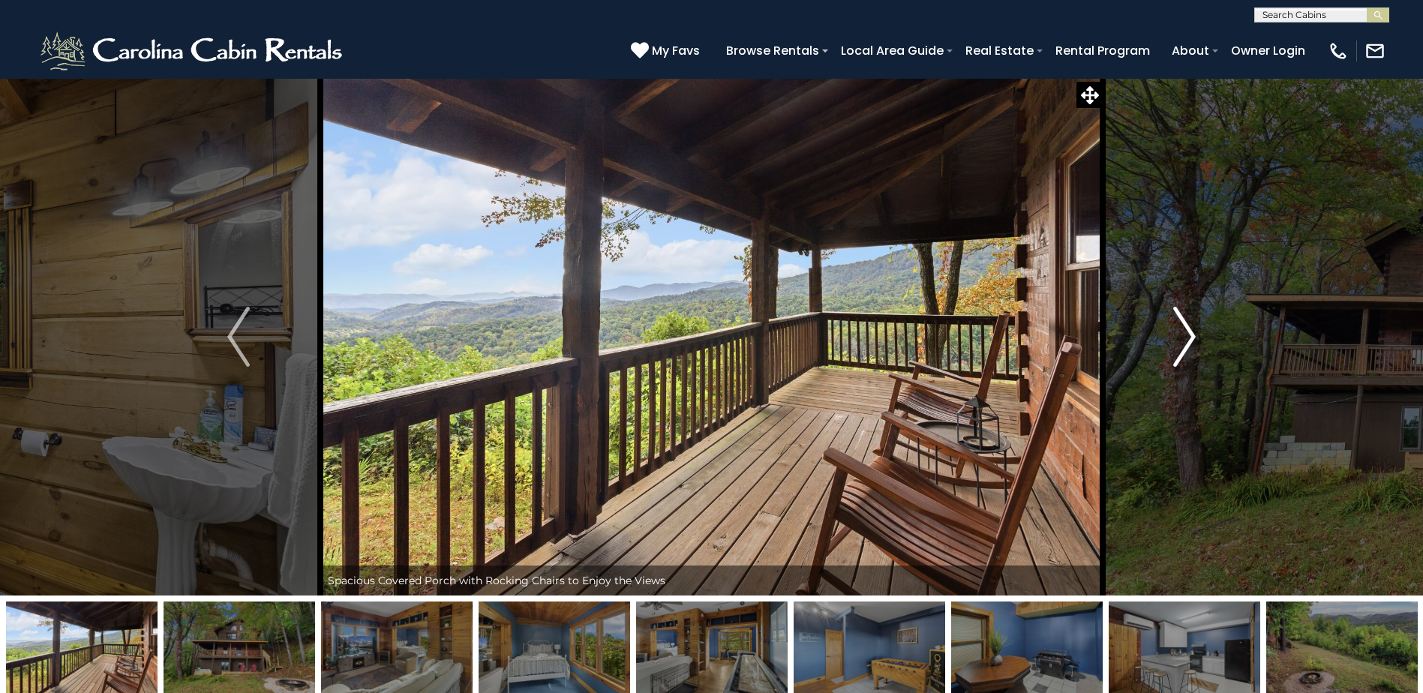
click at [1187, 337] on img "Next" at bounding box center [1184, 337] width 23 height 60
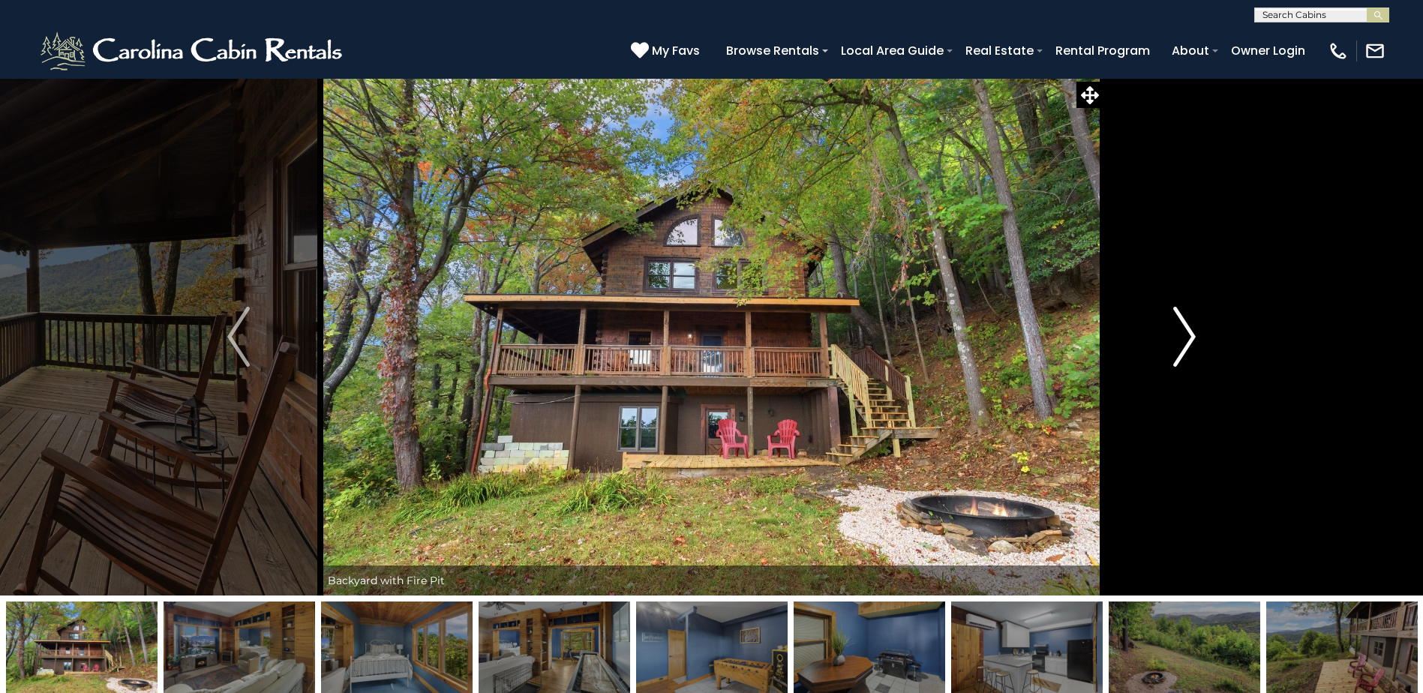
click at [1187, 337] on img "Next" at bounding box center [1184, 337] width 23 height 60
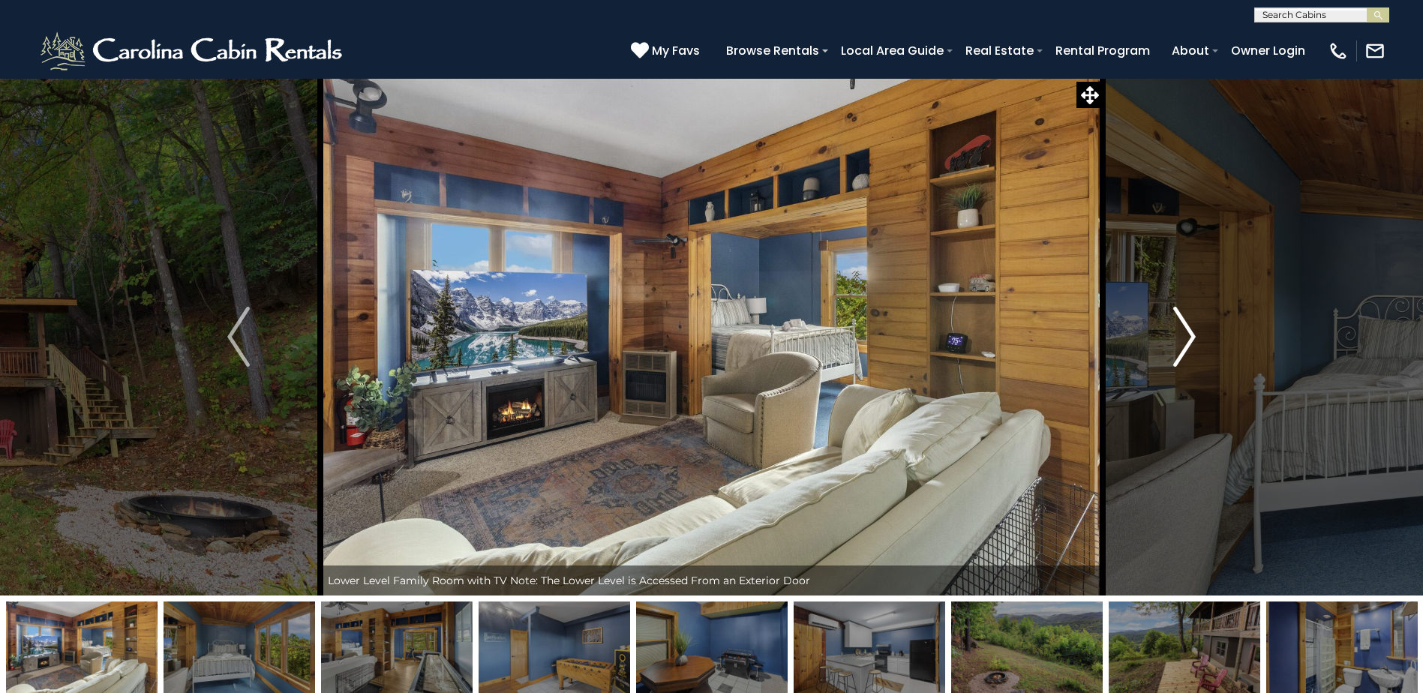
click at [1187, 337] on img "Next" at bounding box center [1184, 337] width 23 height 60
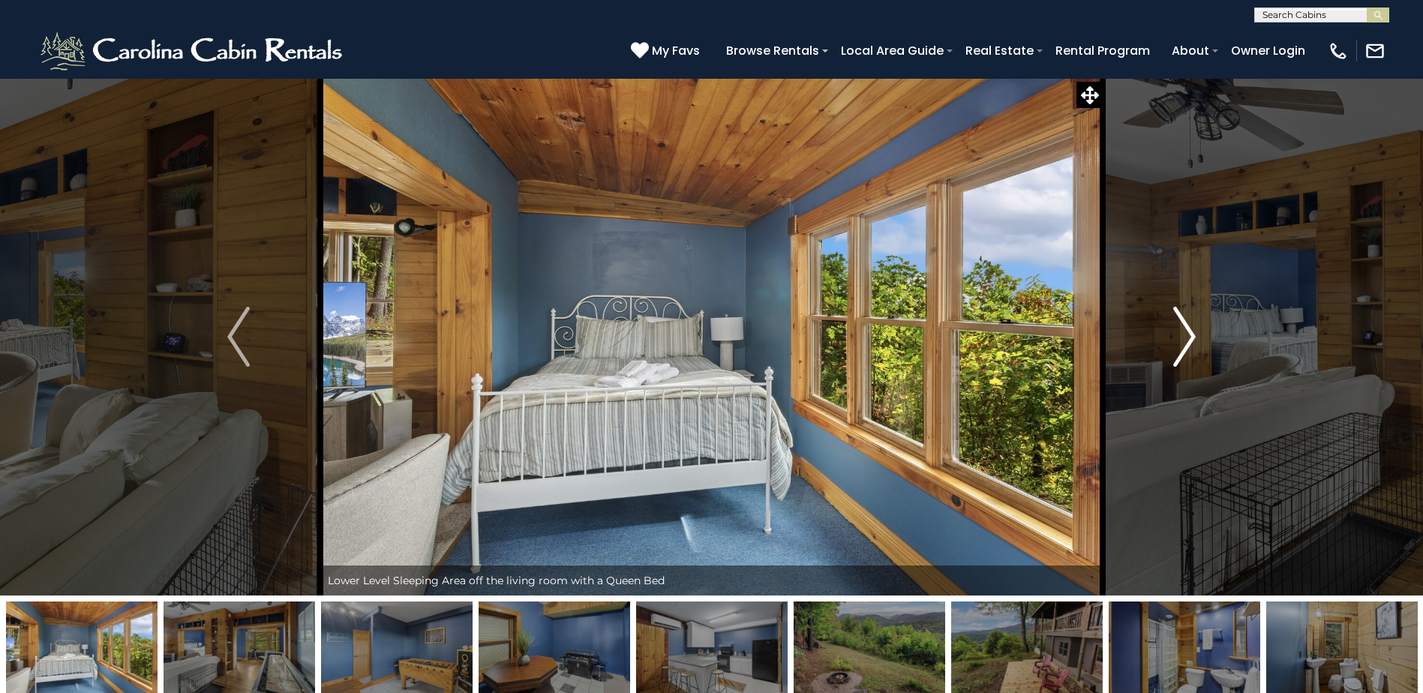
click at [1187, 337] on img "Next" at bounding box center [1184, 337] width 23 height 60
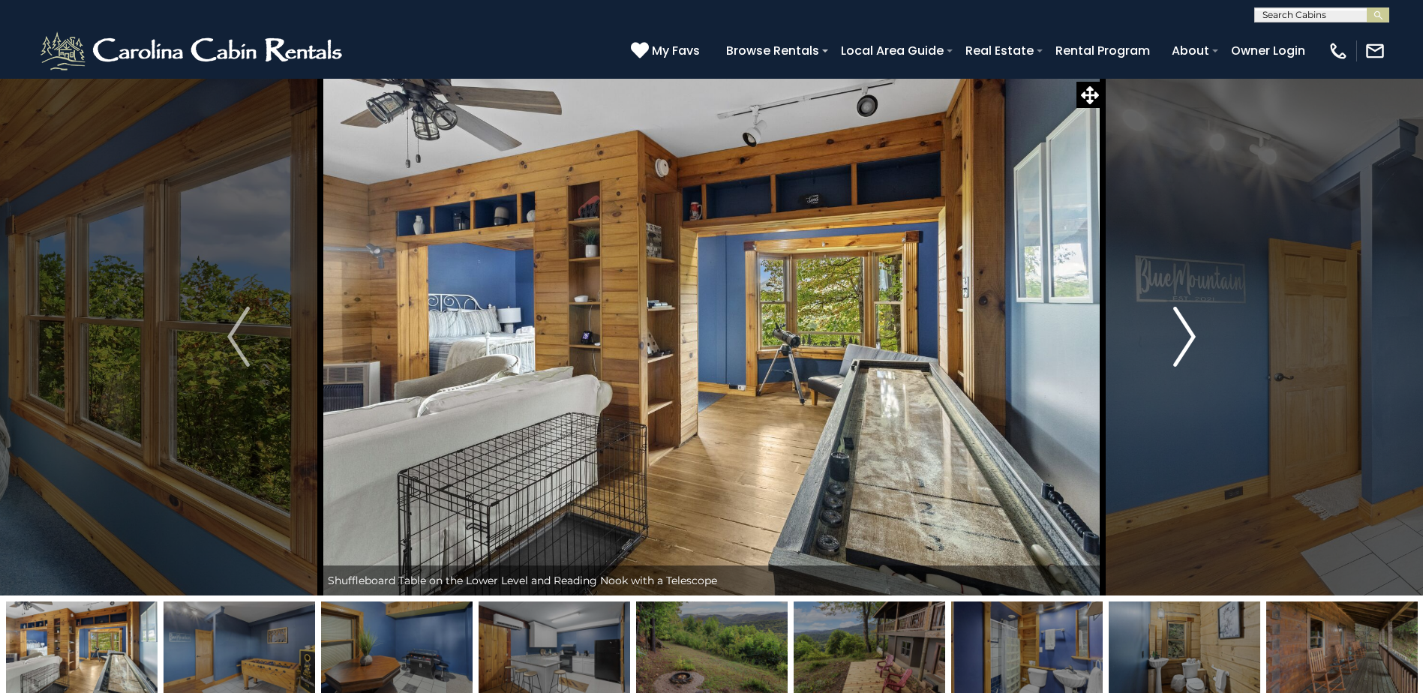
click at [1187, 337] on img "Next" at bounding box center [1184, 337] width 23 height 60
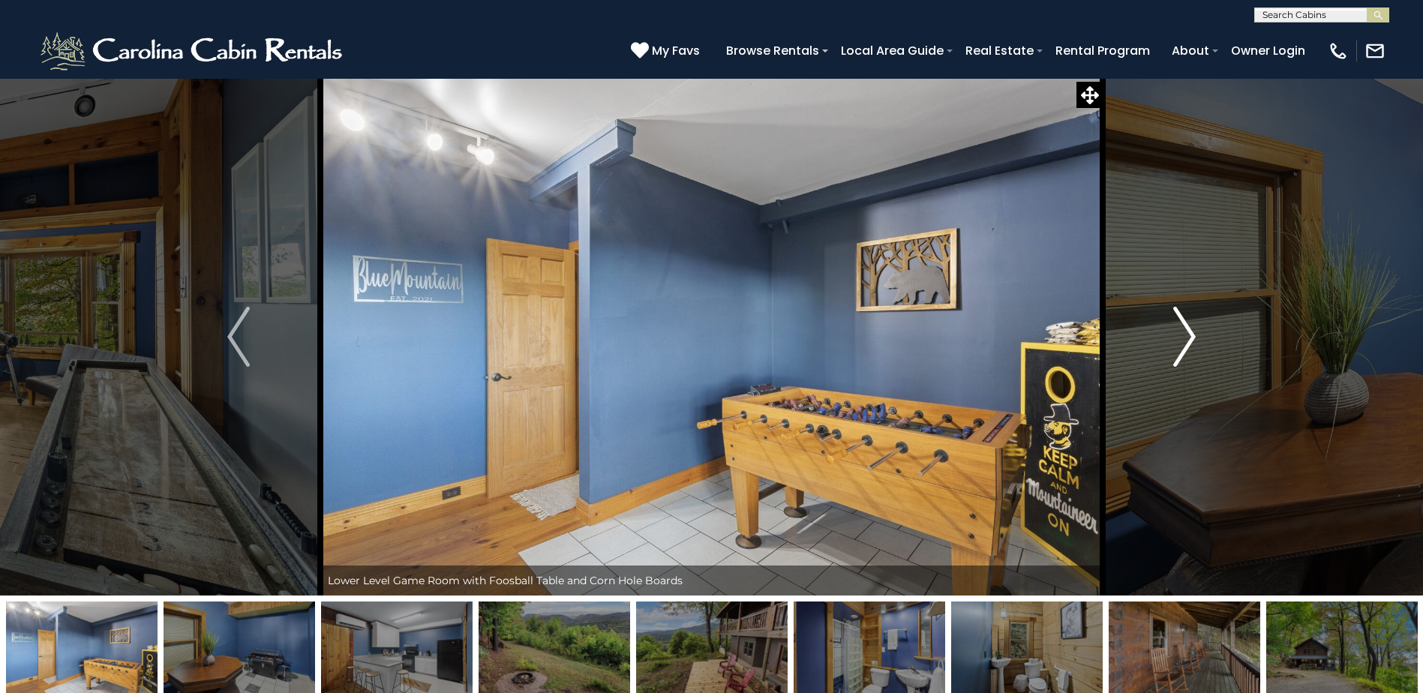
click at [1187, 337] on img "Next" at bounding box center [1184, 337] width 23 height 60
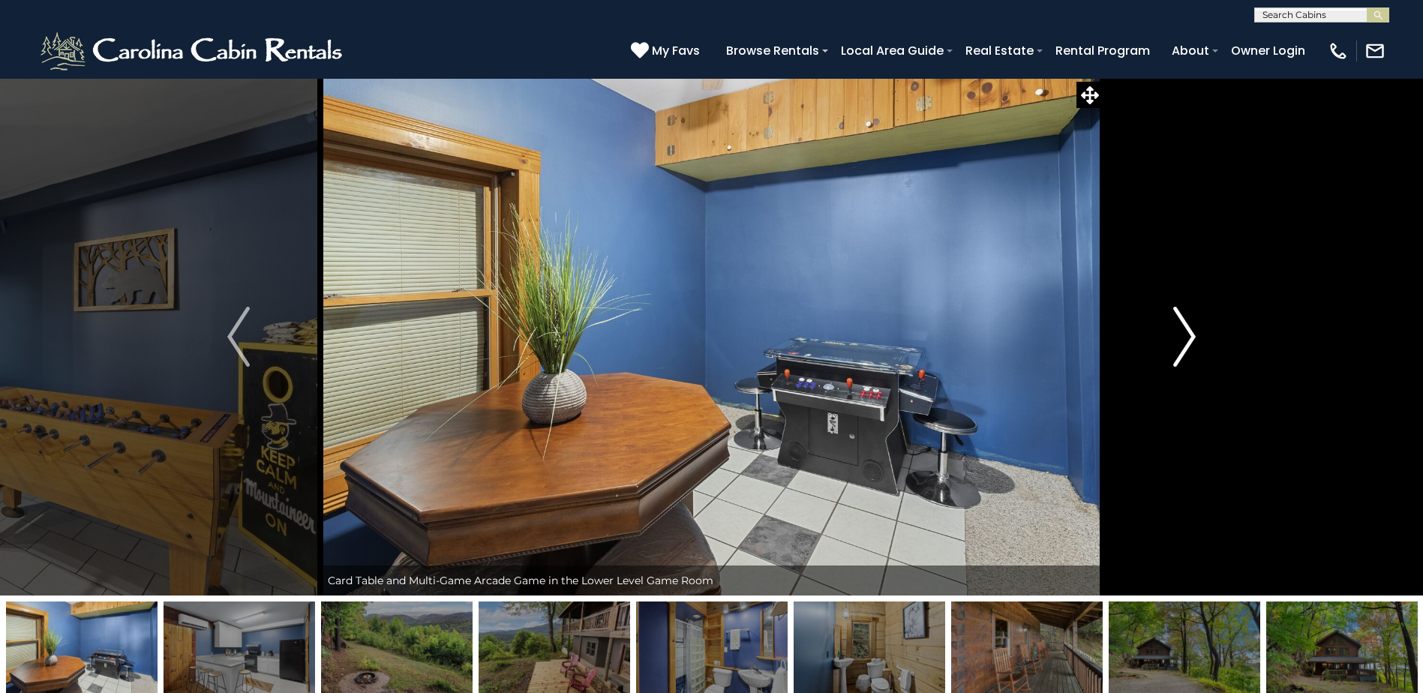
click at [1187, 337] on img "Next" at bounding box center [1184, 337] width 23 height 60
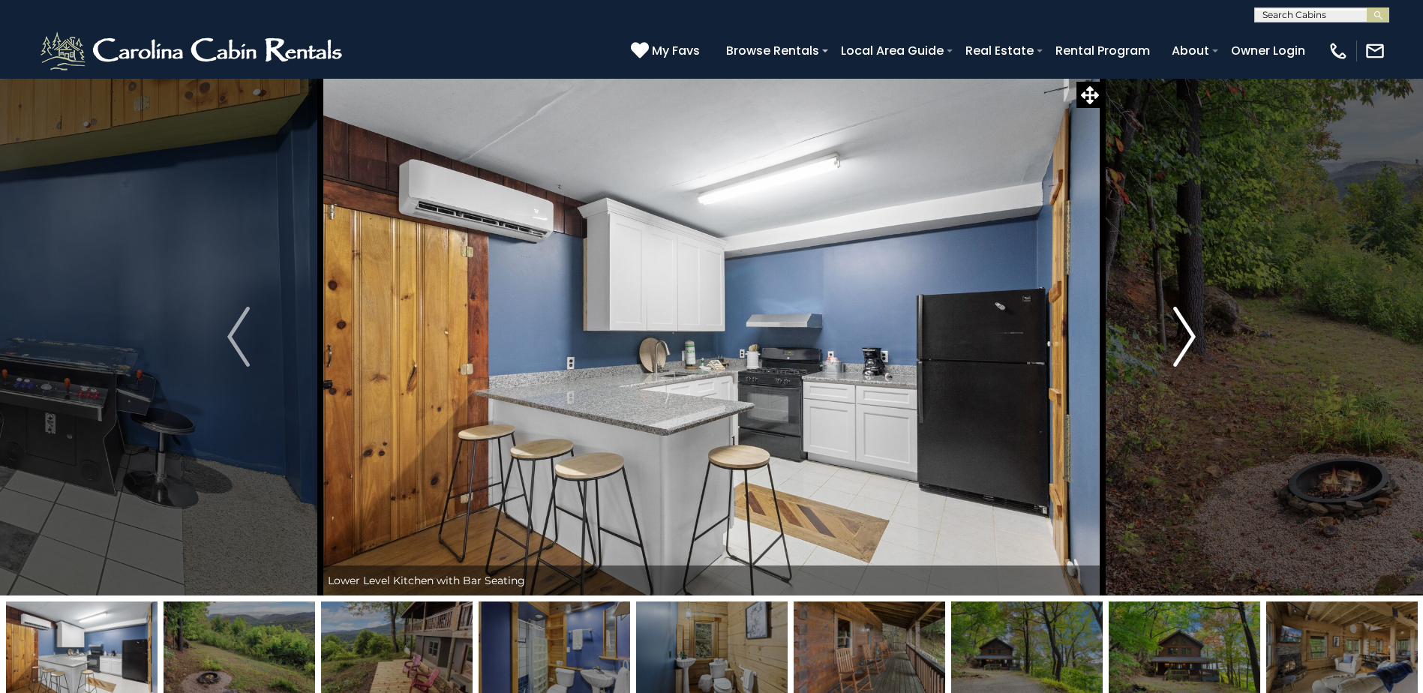
click at [1187, 337] on img "Next" at bounding box center [1184, 337] width 23 height 60
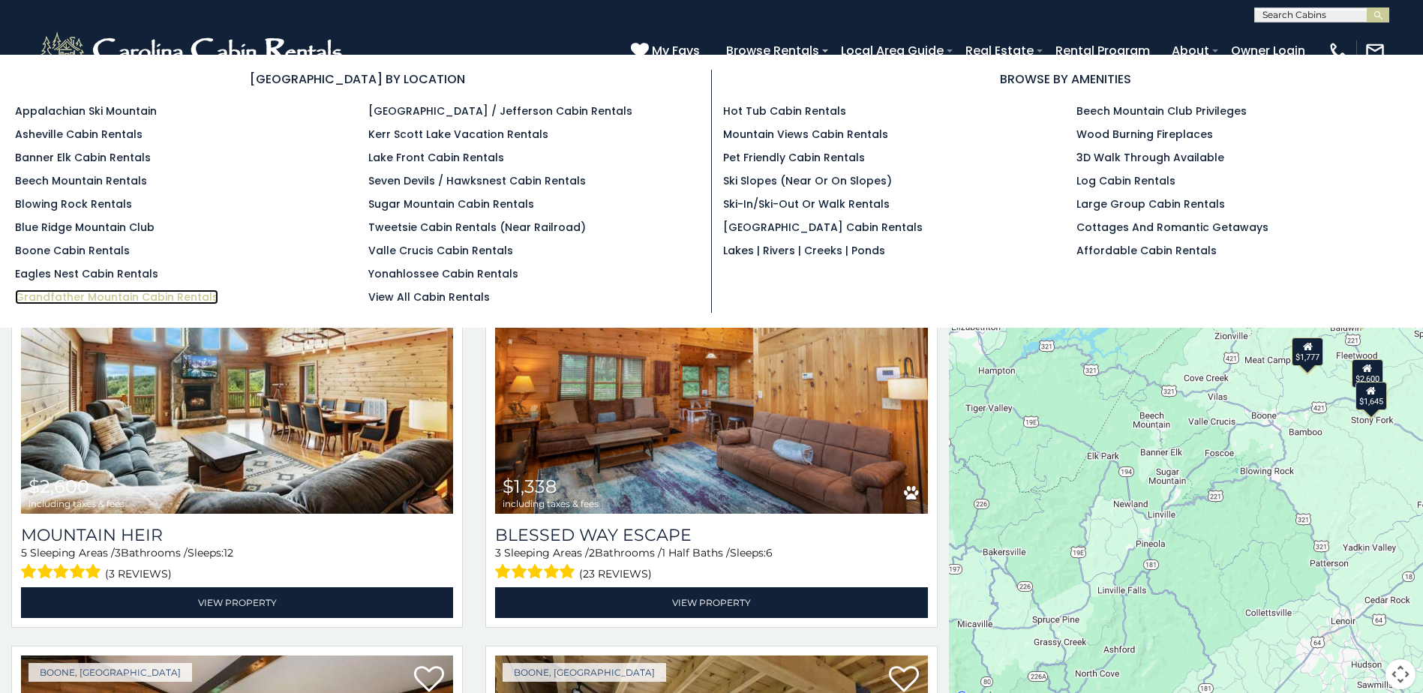
click at [81, 301] on link "Grandfather Mountain Cabin Rentals" at bounding box center [116, 297] width 203 height 15
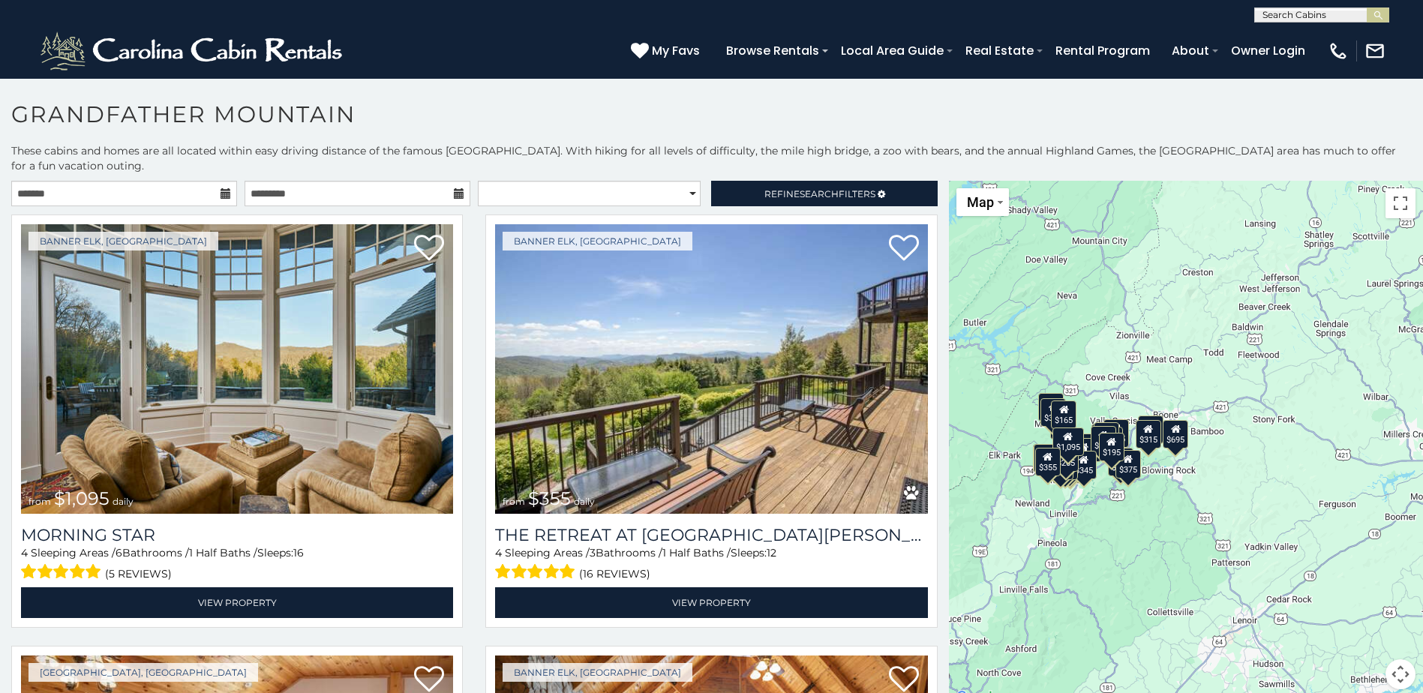
drag, startPoint x: 1092, startPoint y: 439, endPoint x: 944, endPoint y: 438, distance: 147.8
click at [949, 438] on div "$1,095 $355 $300 $225 $375 $425 $400 $485 $300 $300 $375 $350 $305 $375 $275 $4…" at bounding box center [1186, 444] width 474 height 527
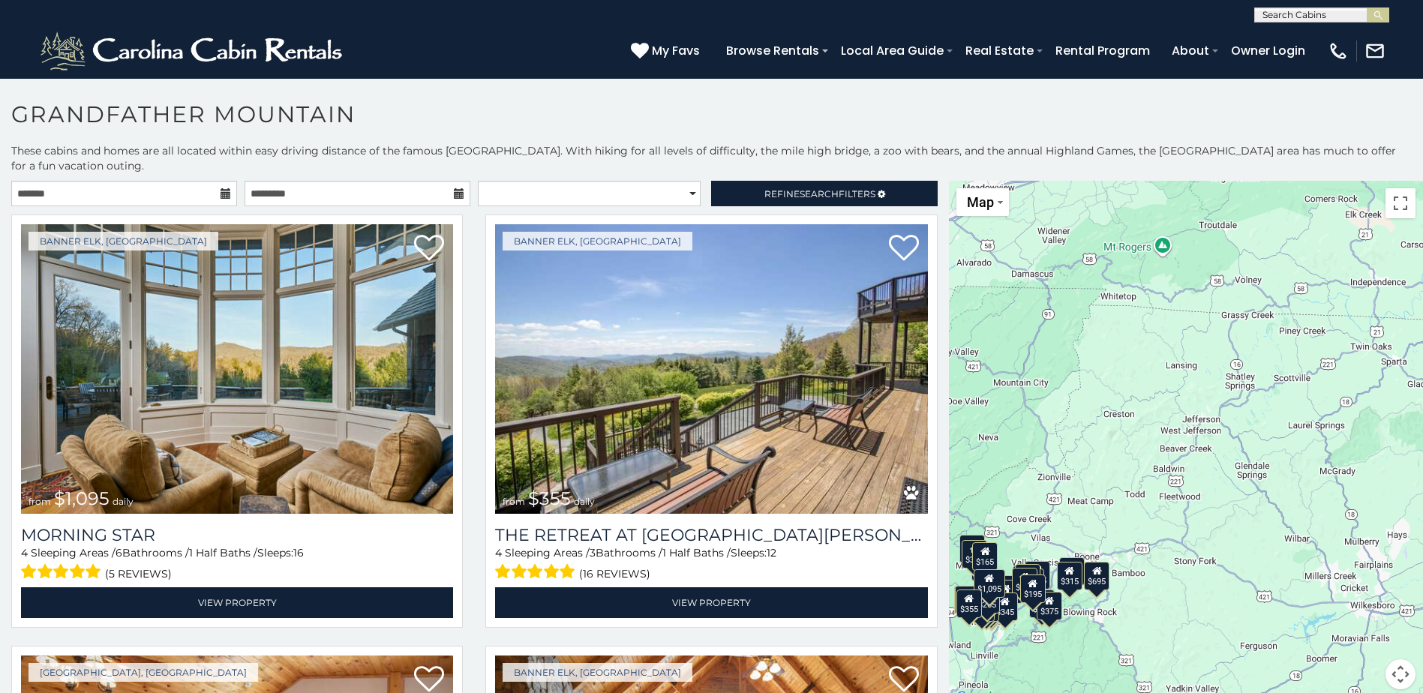
drag, startPoint x: 1196, startPoint y: 278, endPoint x: 1114, endPoint y: 419, distance: 162.3
click at [1115, 422] on div "$1,095 $355 $300 $225 $375 $425 $400 $485 $300 $300 $375 $350 $305 $375 $275 $4…" at bounding box center [1186, 444] width 474 height 527
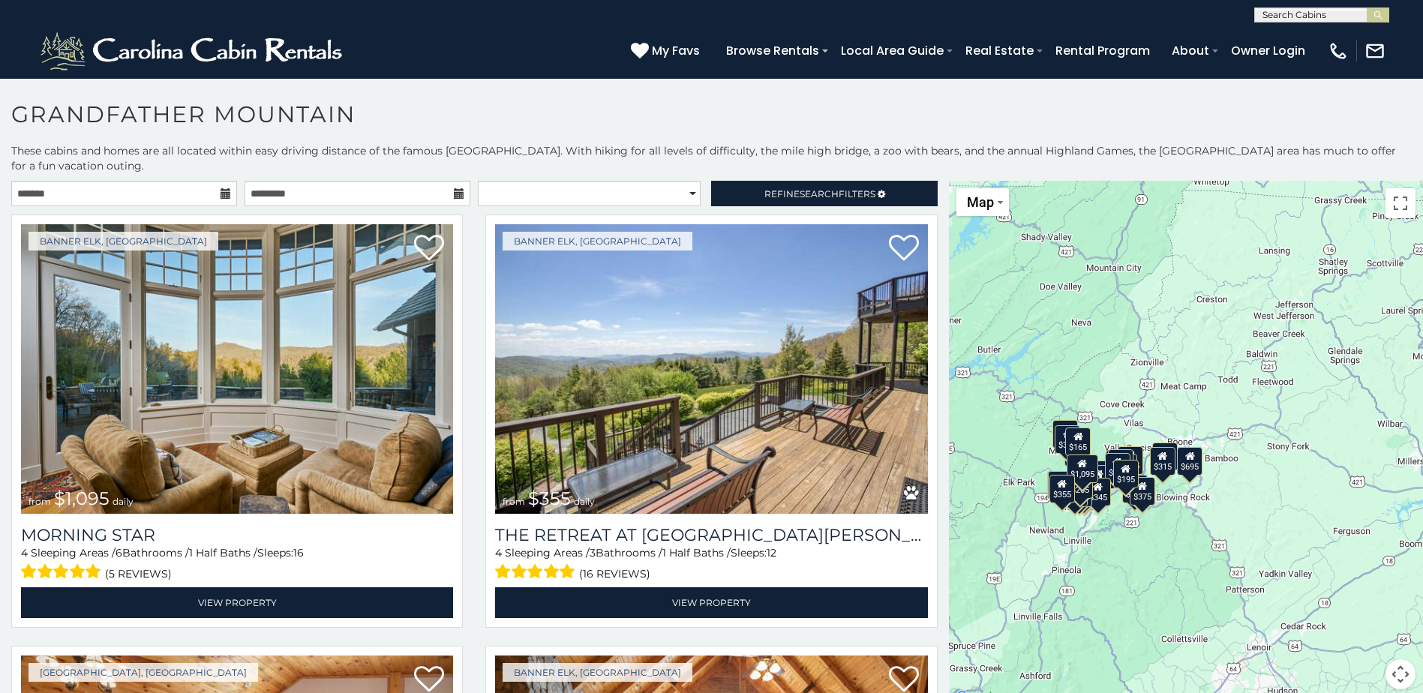
drag, startPoint x: 1061, startPoint y: 455, endPoint x: 1157, endPoint y: 335, distance: 153.7
click at [1157, 335] on div "$1,095 $355 $300 $225 $375 $425 $400 $485 $300 $300 $375 $350 $305 $375 $275 $4…" at bounding box center [1186, 444] width 474 height 527
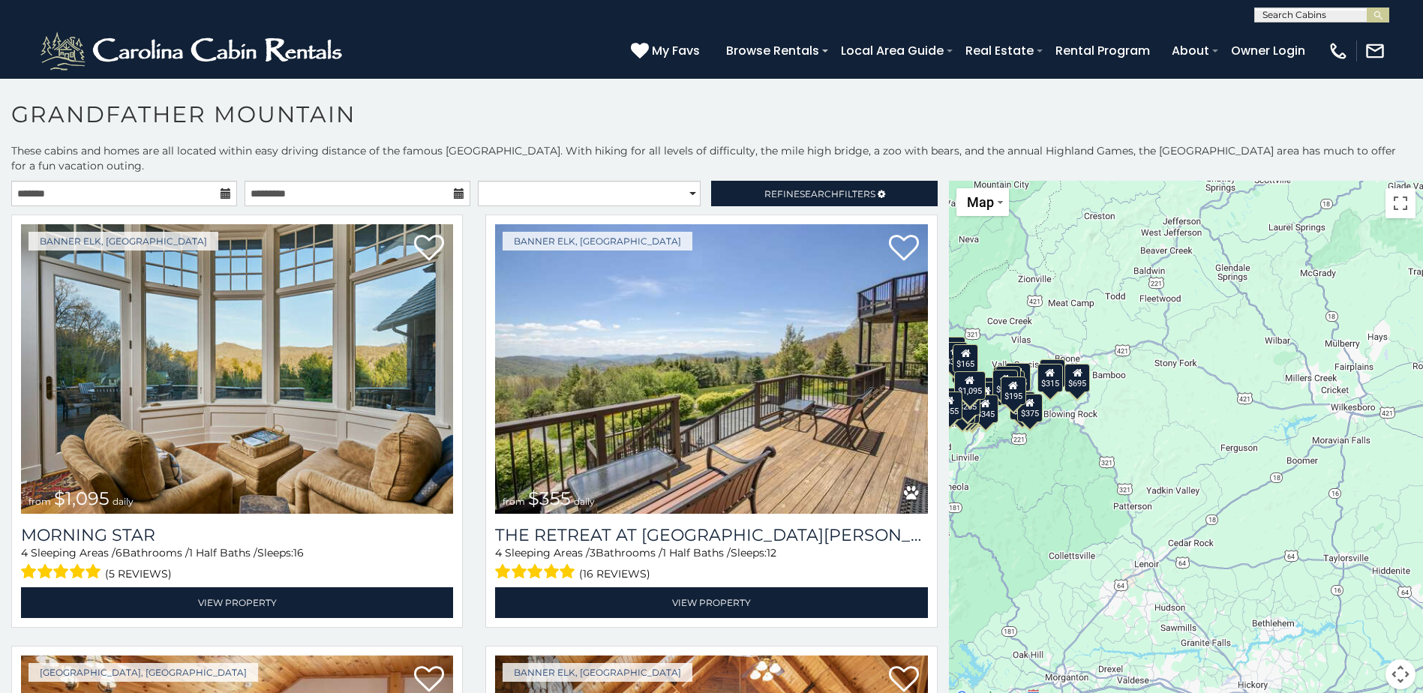
drag, startPoint x: 1219, startPoint y: 419, endPoint x: 1110, endPoint y: 338, distance: 135.6
click at [1110, 338] on div "$1,095 $355 $300 $225 $375 $425 $400 $485 $300 $300 $375 $350 $305 $375 $275 $4…" at bounding box center [1186, 444] width 474 height 527
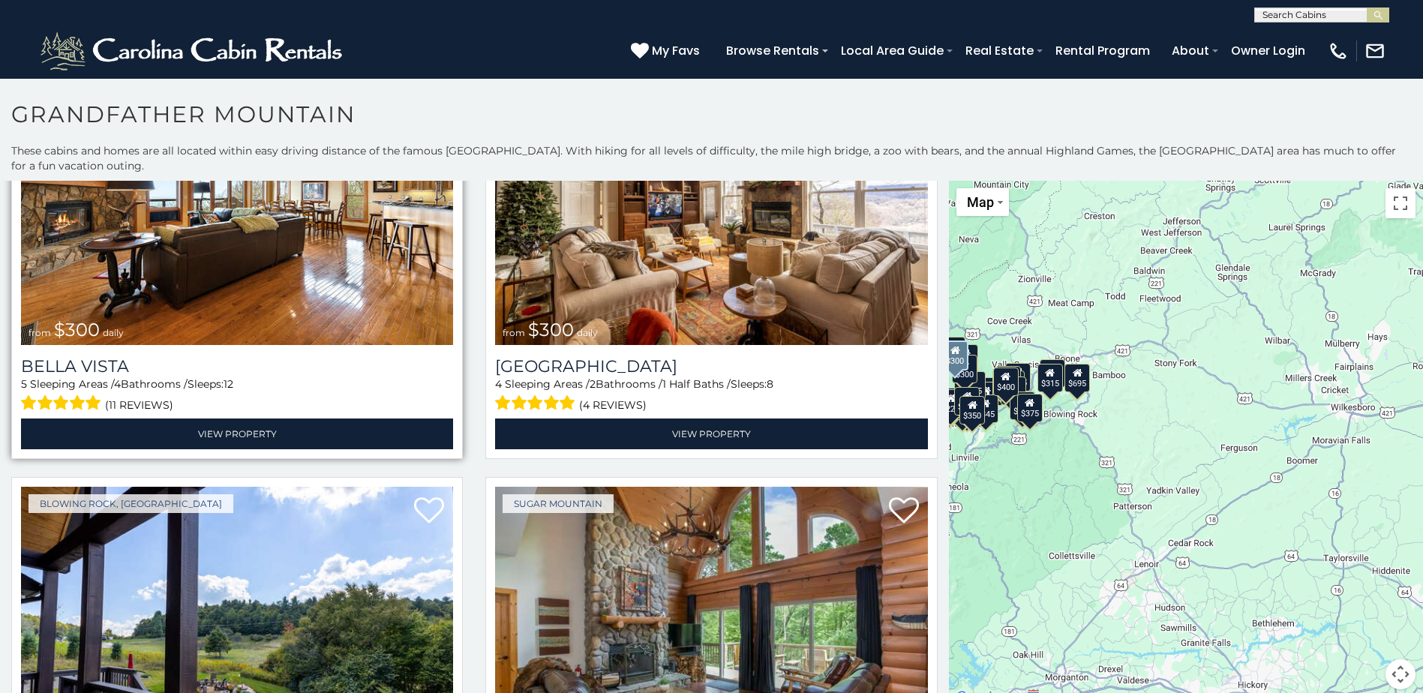
scroll to position [1650, 0]
